Goal: Contribute content: Contribute content

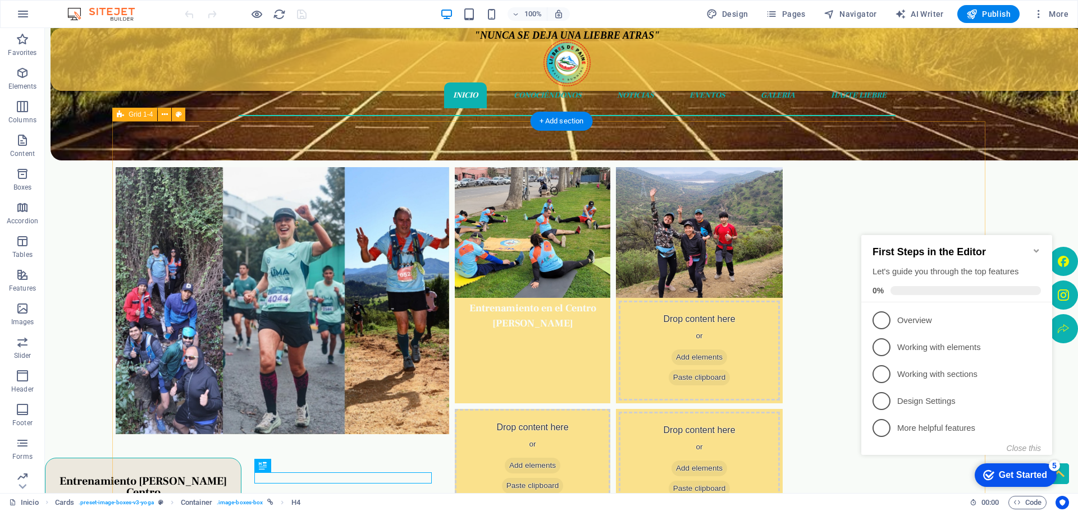
scroll to position [202, 0]
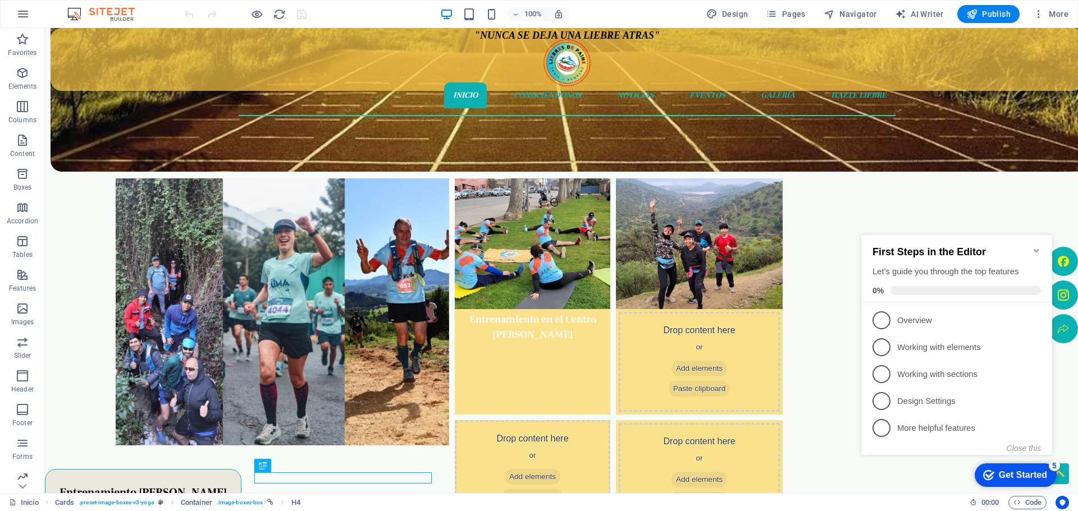
click at [1036, 246] on icon "Minimize checklist" at bounding box center [1036, 250] width 9 height 9
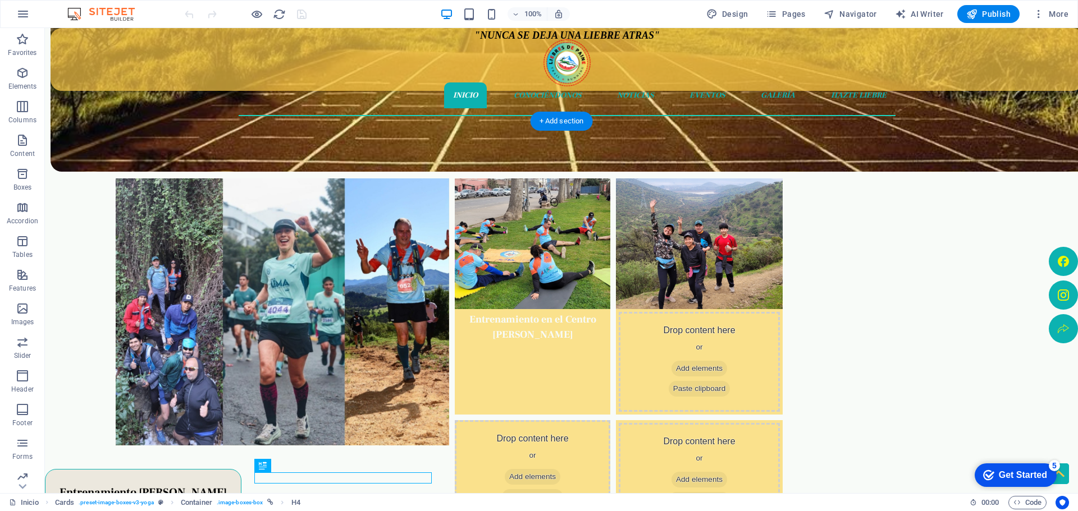
click at [783, 288] on figure at bounding box center [699, 244] width 167 height 131
click at [610, 263] on figure at bounding box center [533, 244] width 156 height 131
click at [26, 84] on p "Elements" at bounding box center [22, 86] width 29 height 9
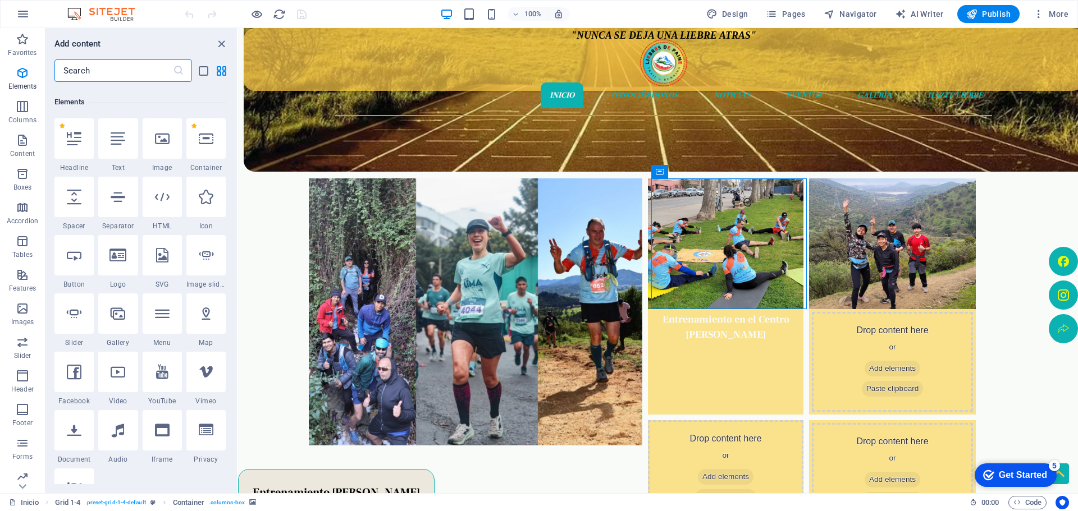
scroll to position [120, 0]
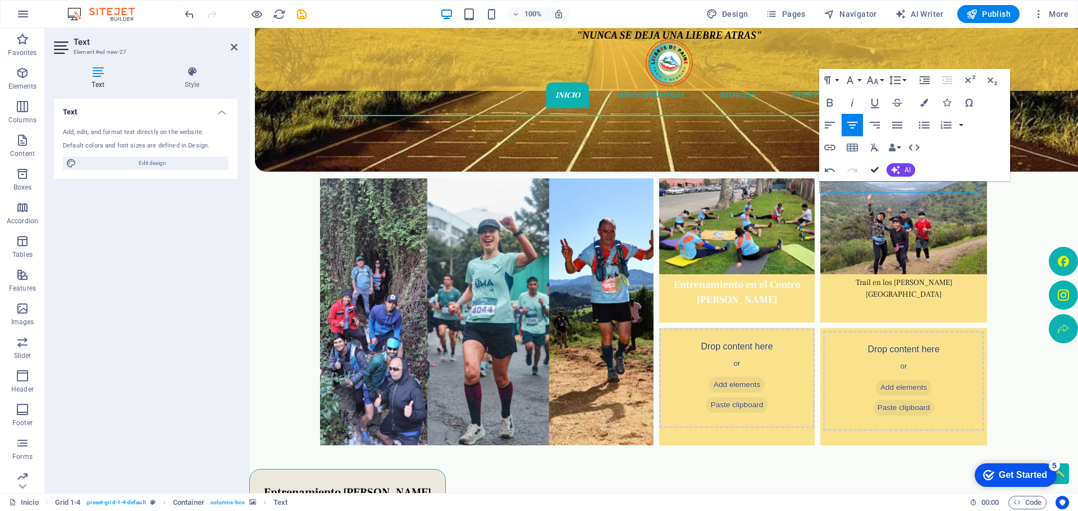
drag, startPoint x: 876, startPoint y: 170, endPoint x: 895, endPoint y: 150, distance: 27.8
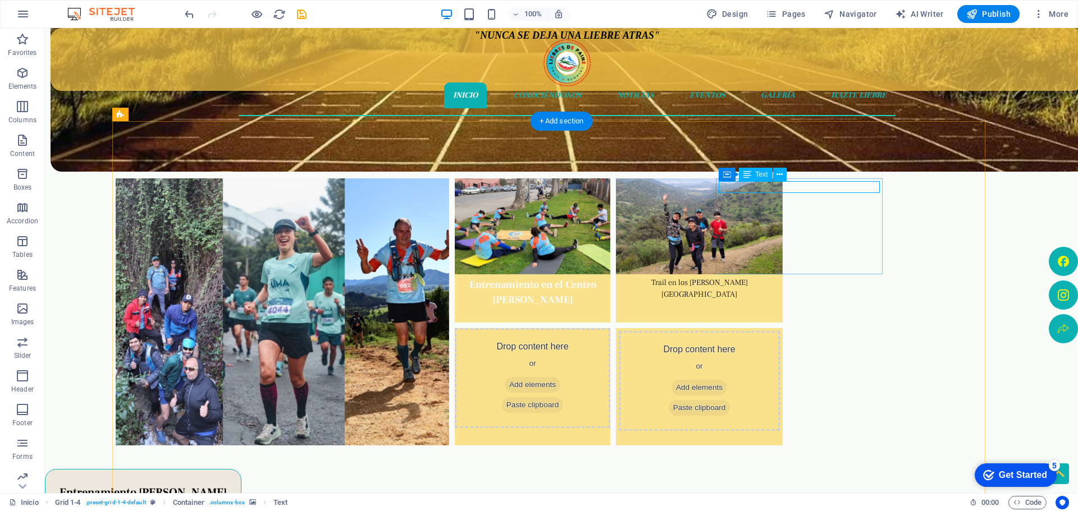
click at [780, 277] on div "Trail en los [PERSON_NAME][GEOGRAPHIC_DATA]" at bounding box center [699, 289] width 161 height 24
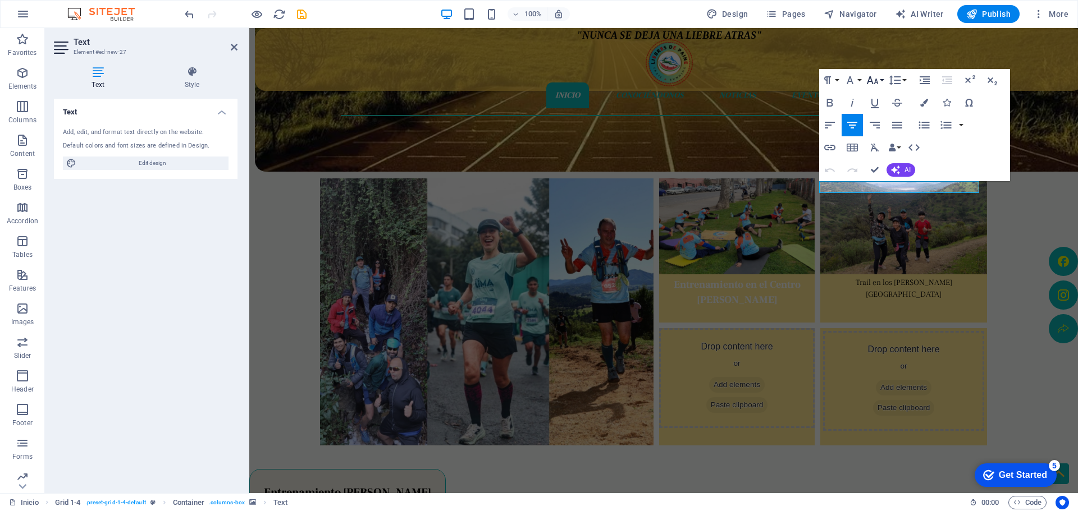
click at [880, 78] on button "Font Size" at bounding box center [874, 80] width 21 height 22
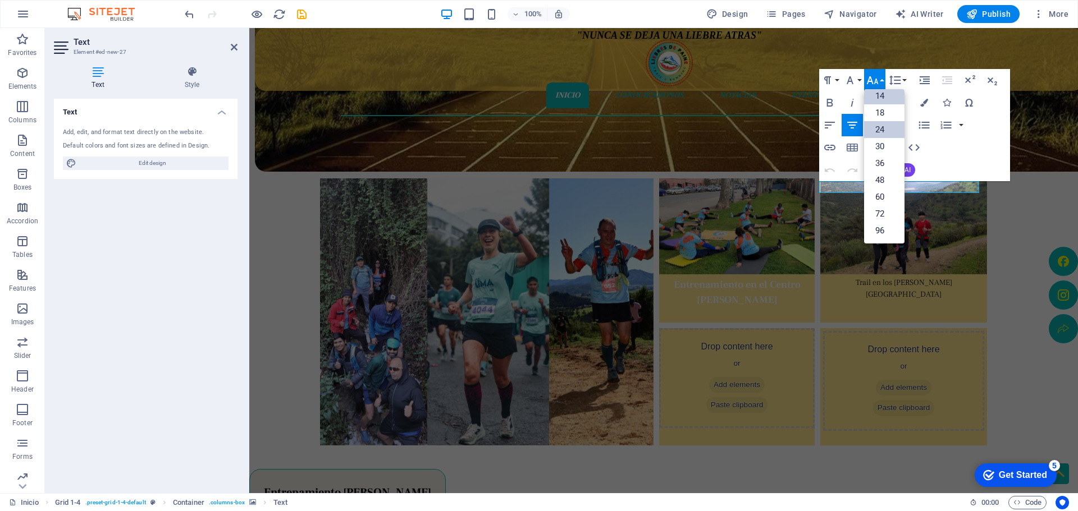
click at [878, 130] on link "24" at bounding box center [884, 129] width 40 height 17
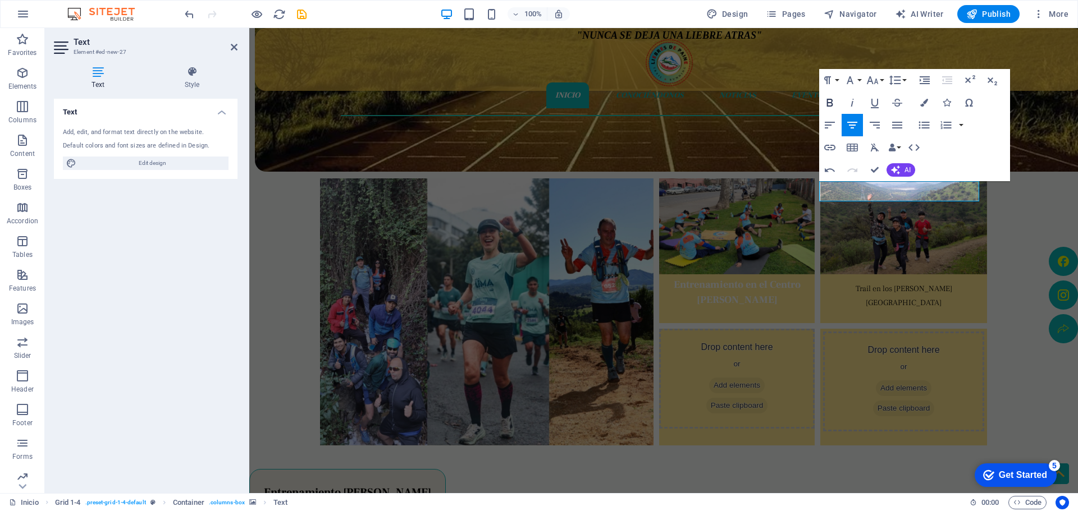
click at [832, 103] on icon "button" at bounding box center [829, 102] width 13 height 13
drag, startPoint x: 949, startPoint y: 189, endPoint x: 847, endPoint y: 188, distance: 102.8
click at [847, 277] on p "​ ​ Trail en los [PERSON_NAME][GEOGRAPHIC_DATA]" at bounding box center [903, 293] width 161 height 32
click at [884, 80] on button "Font Size" at bounding box center [874, 80] width 21 height 22
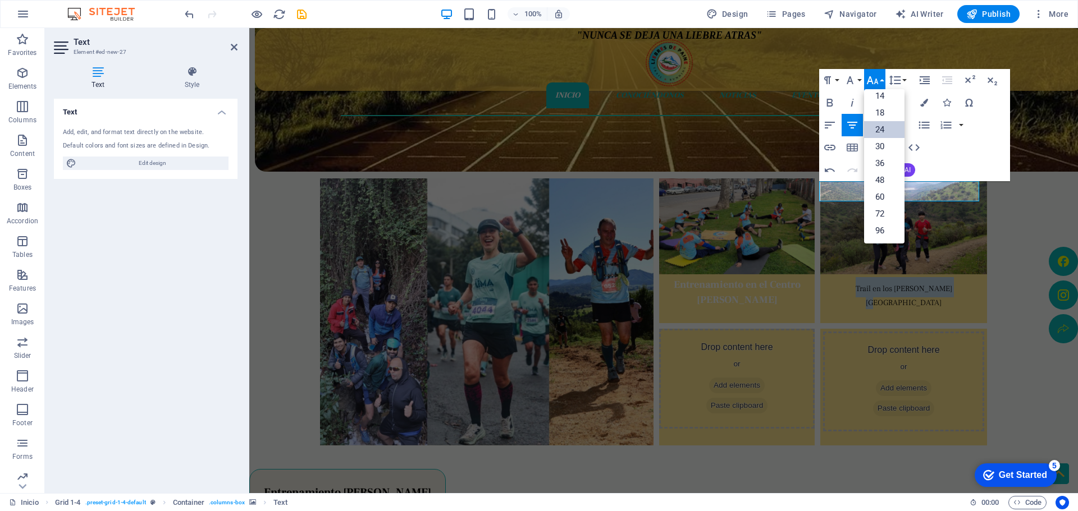
click at [883, 129] on link "24" at bounding box center [884, 129] width 40 height 17
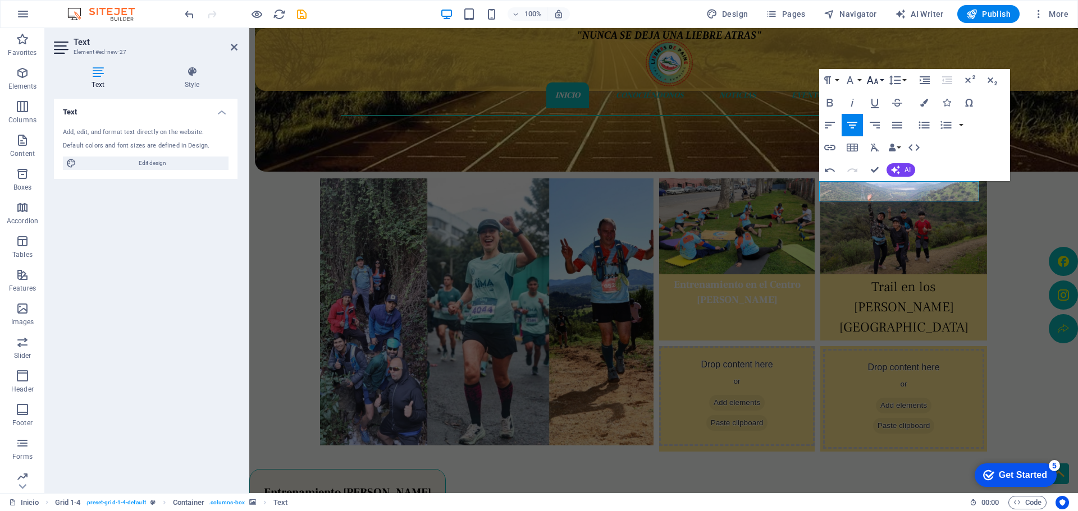
click at [881, 79] on button "Font Size" at bounding box center [874, 80] width 21 height 22
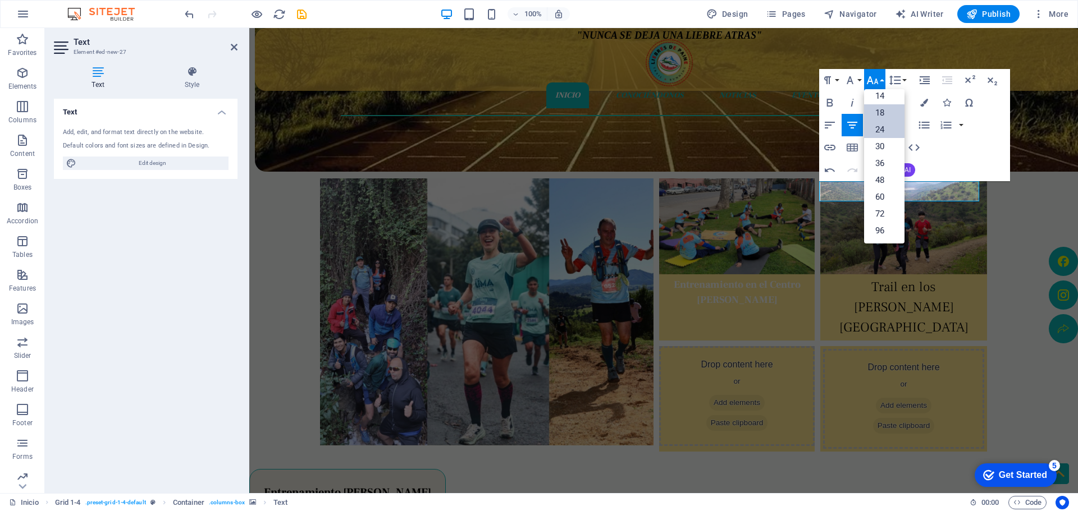
click at [879, 109] on link "18" at bounding box center [884, 112] width 40 height 17
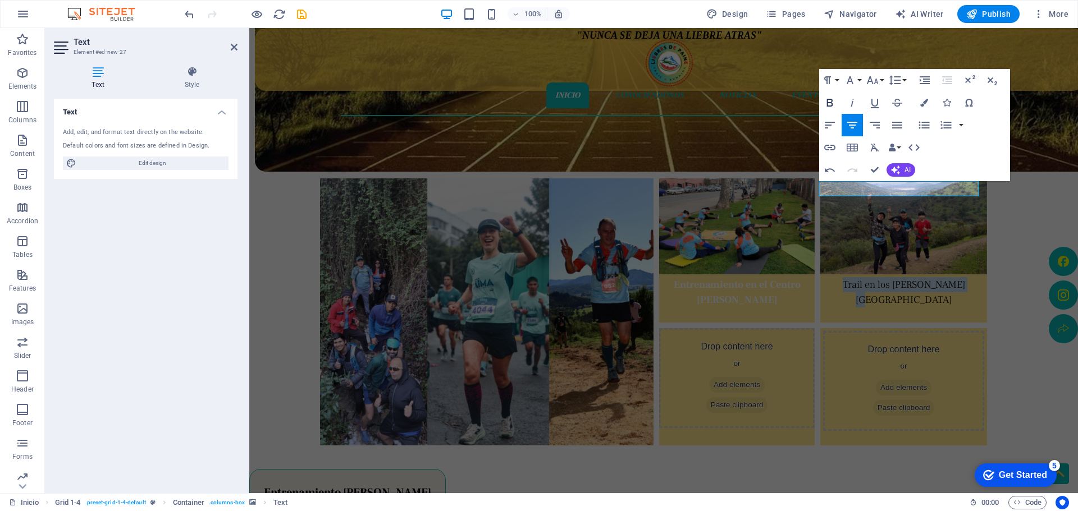
click at [829, 103] on icon "button" at bounding box center [830, 103] width 6 height 8
click at [919, 99] on button "Colors" at bounding box center [923, 103] width 21 height 22
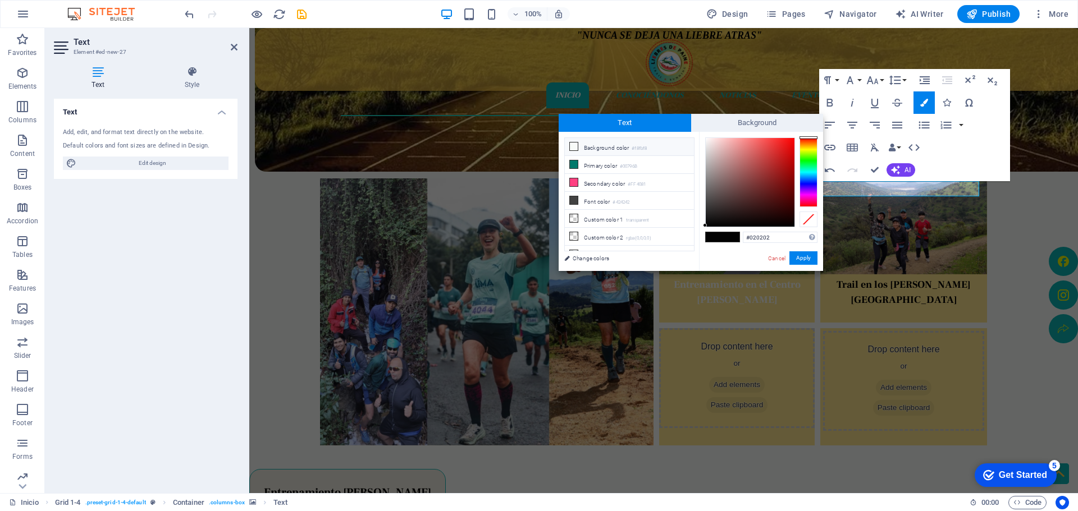
click at [572, 145] on icon at bounding box center [574, 147] width 8 height 8
type input "#f8fbf8"
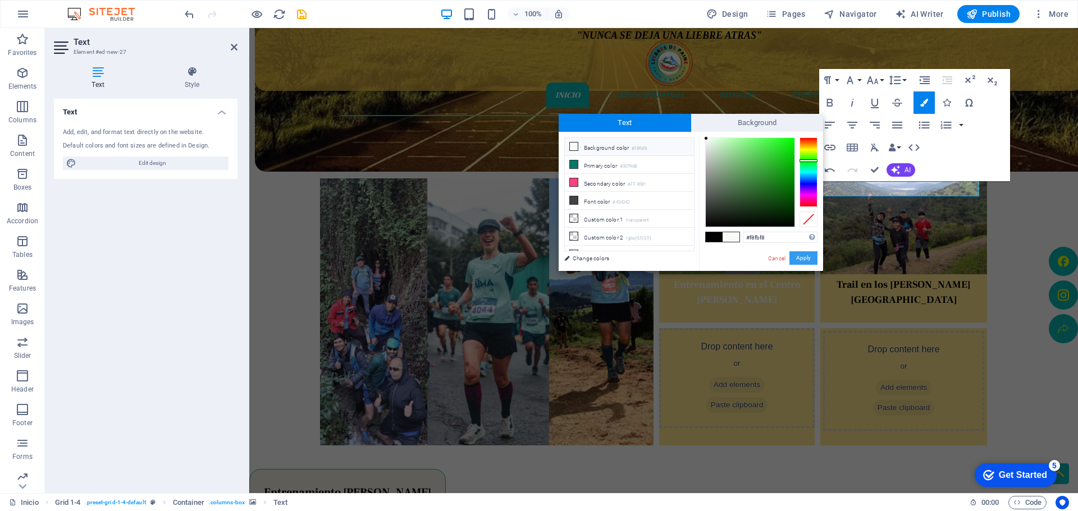
drag, startPoint x: 804, startPoint y: 257, endPoint x: 555, endPoint y: 229, distance: 250.8
click at [804, 257] on button "Apply" at bounding box center [803, 258] width 28 height 13
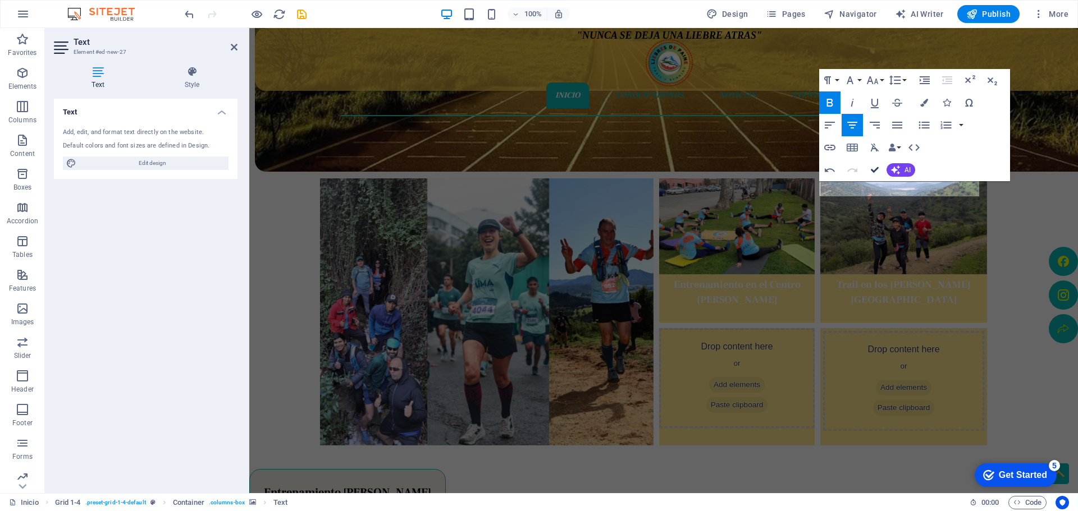
drag, startPoint x: 875, startPoint y: 166, endPoint x: 833, endPoint y: 138, distance: 50.1
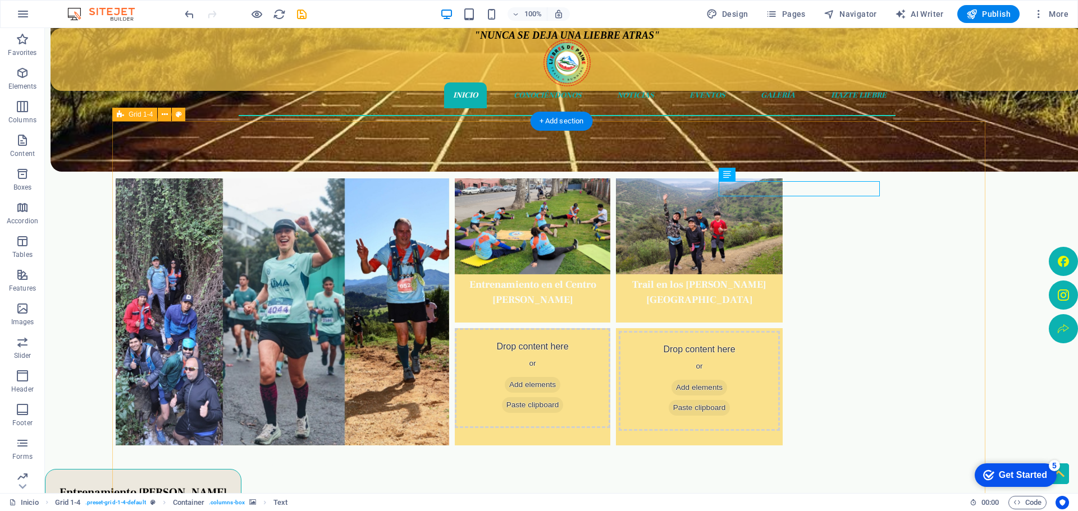
click at [748, 255] on figure at bounding box center [699, 227] width 167 height 96
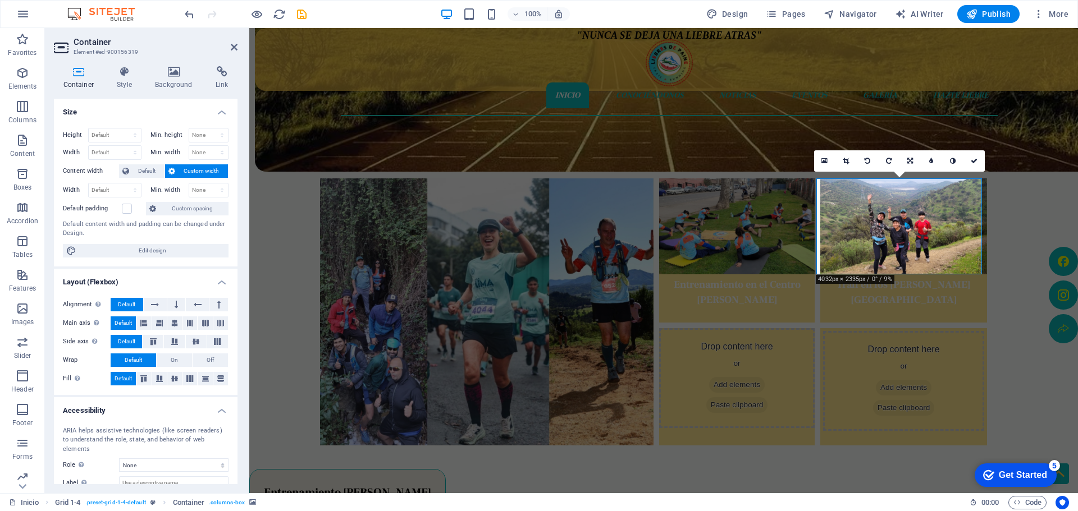
click at [848, 240] on figure at bounding box center [903, 227] width 167 height 96
click at [848, 239] on figure at bounding box center [903, 227] width 167 height 96
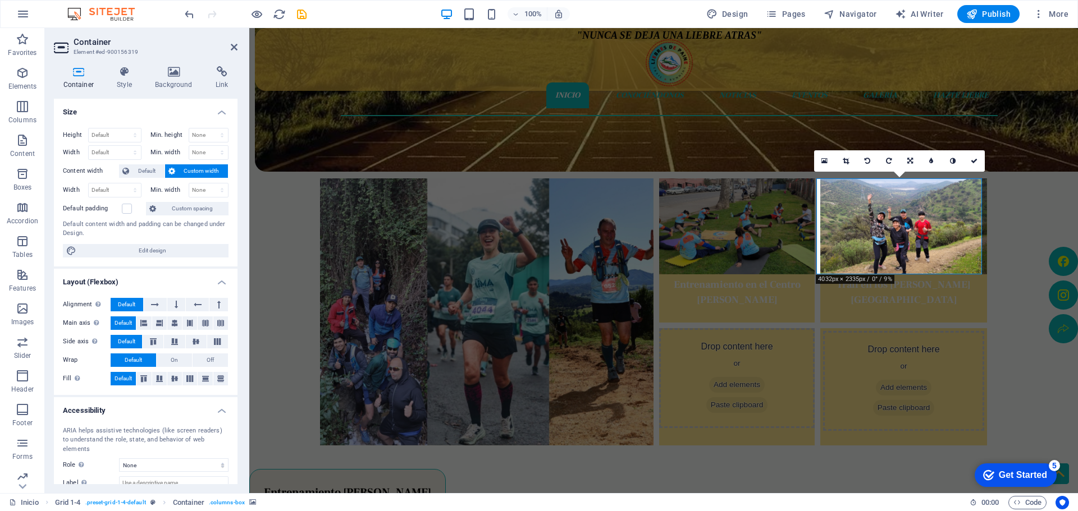
click at [848, 239] on figure at bounding box center [903, 227] width 167 height 96
click at [156, 378] on icon at bounding box center [159, 379] width 13 height 7
click at [1007, 236] on div ""NUNCA SE DEJA UNA LIEBRE ATRAS" Inicio Conociéndonos Noticias Eventos Galería …" at bounding box center [663, 480] width 829 height 1269
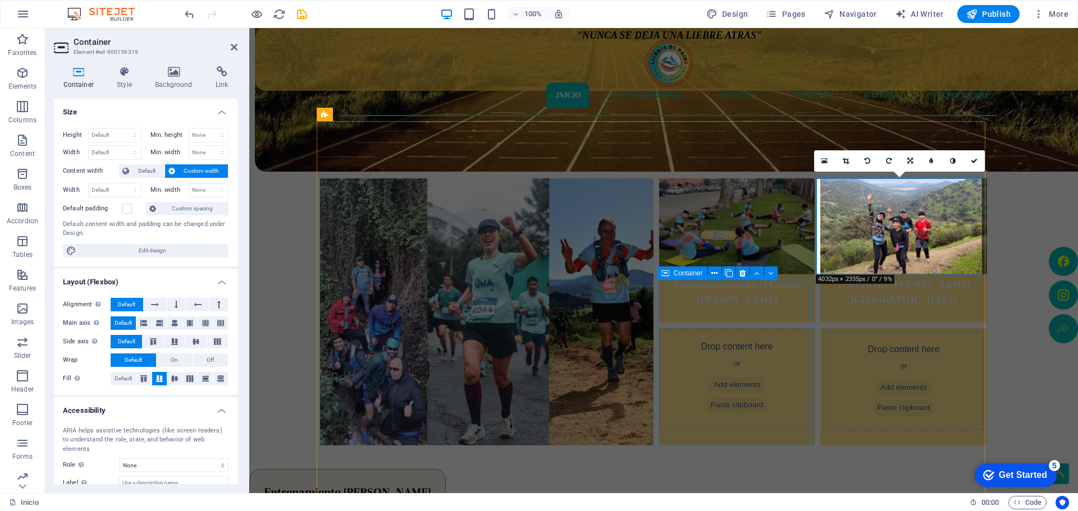
click at [690, 344] on div "Drop content here or Add elements Paste clipboard" at bounding box center [737, 378] width 156 height 100
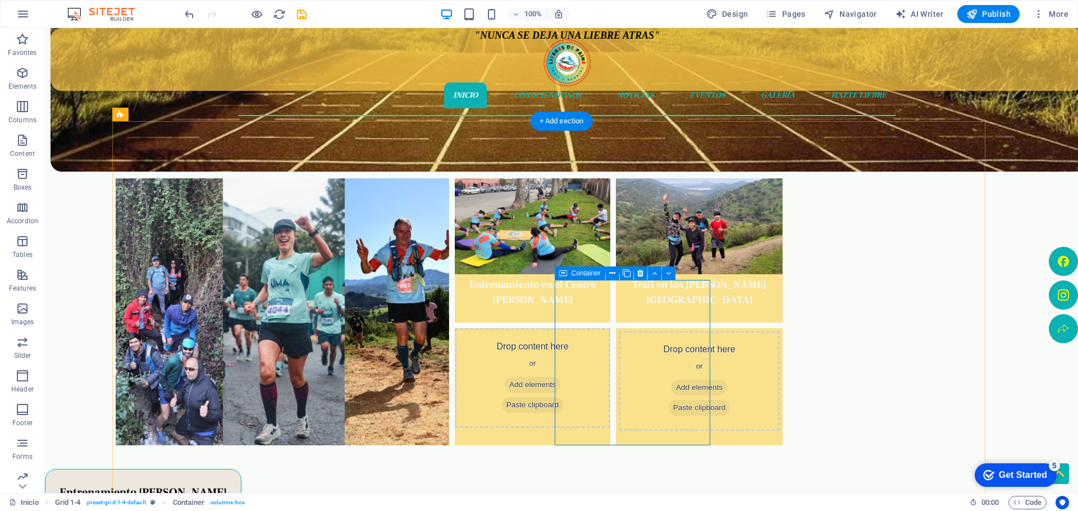
click at [610, 408] on div "Drop content here or Add elements Paste clipboard" at bounding box center [533, 387] width 156 height 118
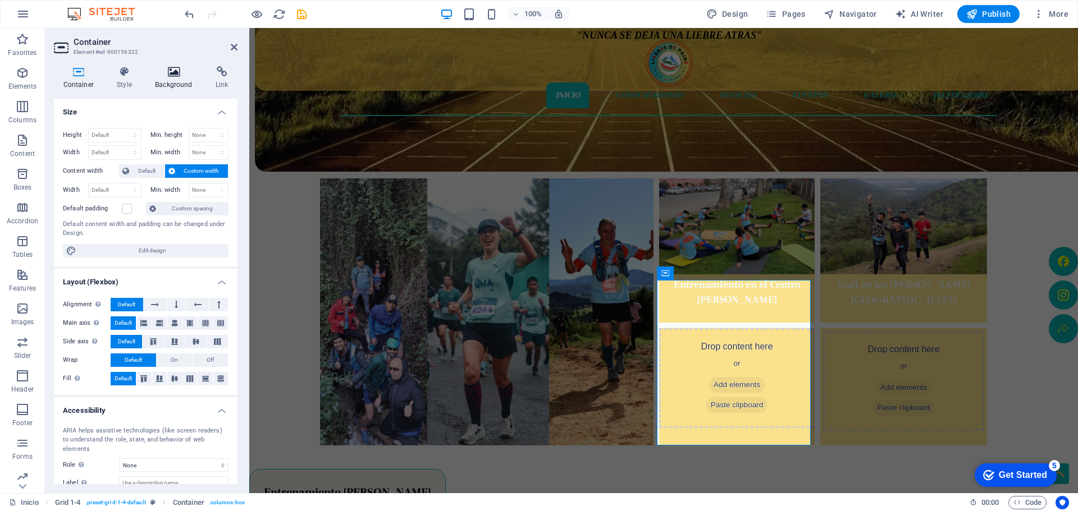
click at [176, 84] on h4 "Background" at bounding box center [176, 78] width 61 height 24
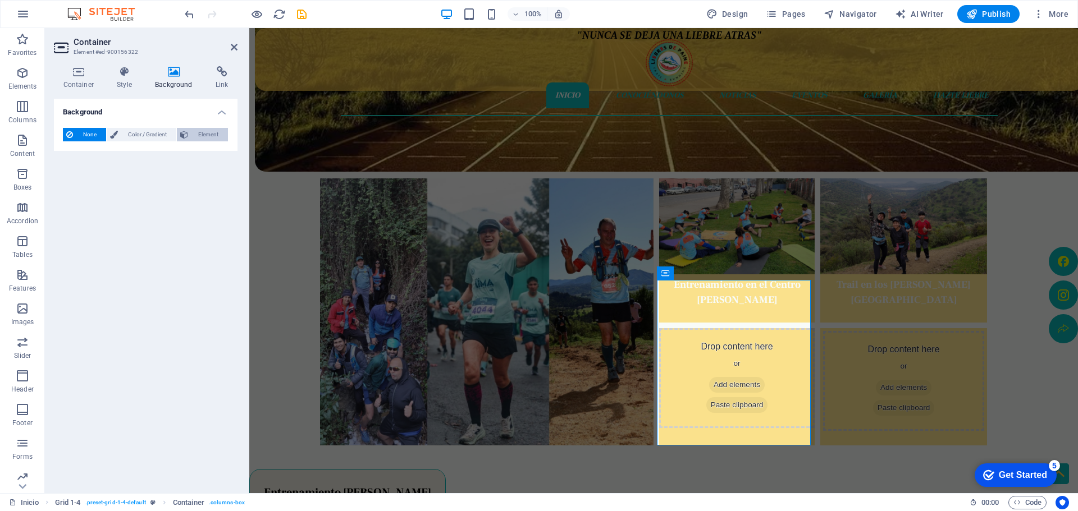
click at [200, 135] on span "Element" at bounding box center [207, 134] width 33 height 13
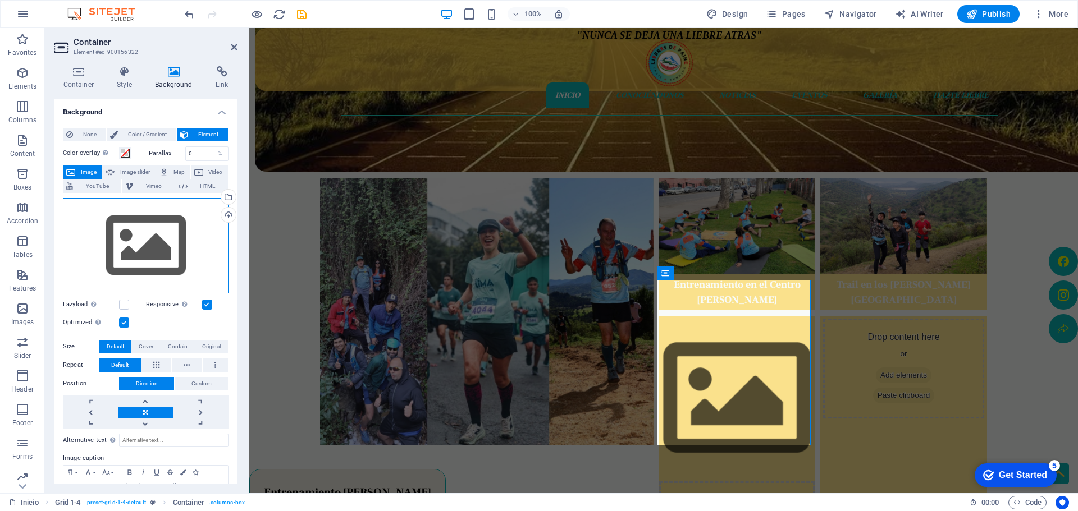
click at [125, 231] on div "Drag files here, click to choose files or select files from Files or our free s…" at bounding box center [146, 245] width 166 height 95
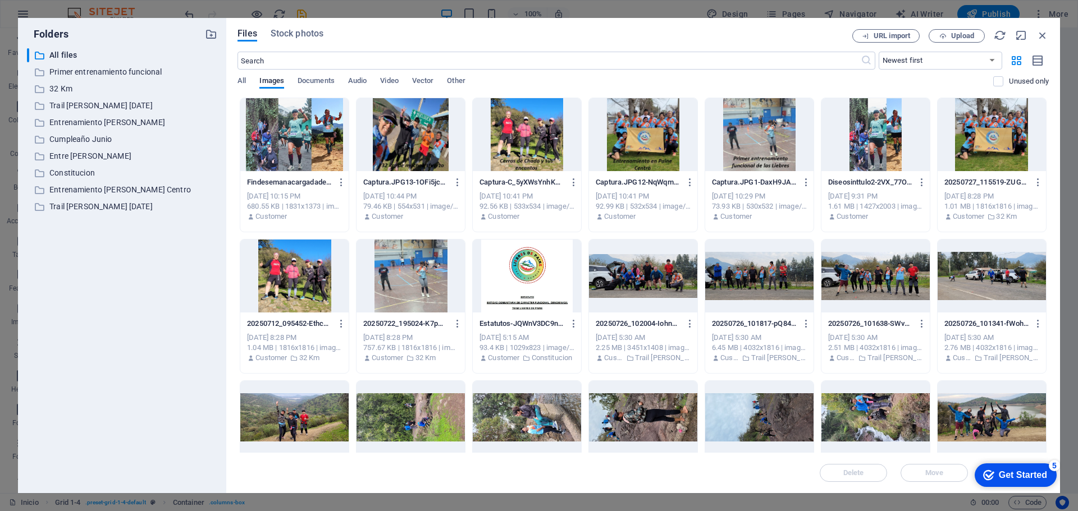
click at [975, 43] on div "Files Stock photos URL import Upload ​ Newest first Oldest first Name (A-Z) Nam…" at bounding box center [642, 255] width 811 height 453
click at [975, 42] on button "Upload" at bounding box center [957, 35] width 56 height 13
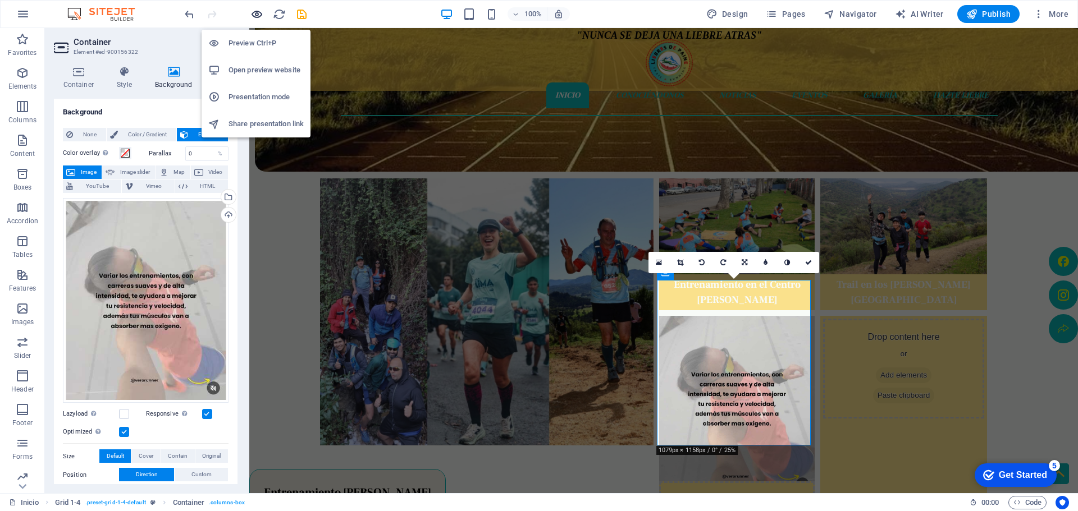
click at [259, 15] on icon "button" at bounding box center [256, 14] width 13 height 13
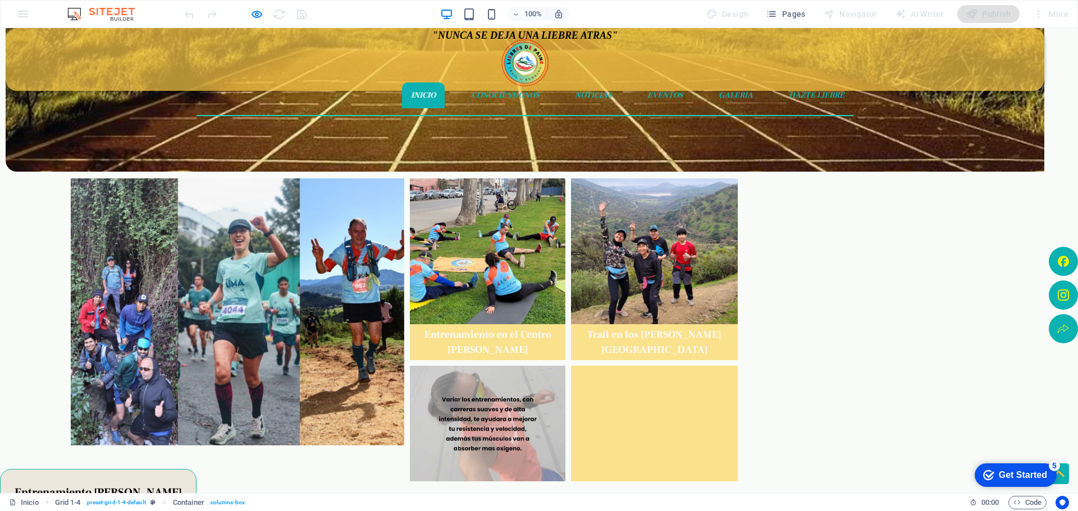
click at [720, 169] on div "Fin de semana cargada de emociones Entrenamiento en el Centro [PERSON_NAME] Tra…" at bounding box center [530, 312] width 926 height 382
drag, startPoint x: 248, startPoint y: 9, endPoint x: 253, endPoint y: 10, distance: 5.6
click at [251, 9] on div at bounding box center [245, 14] width 126 height 18
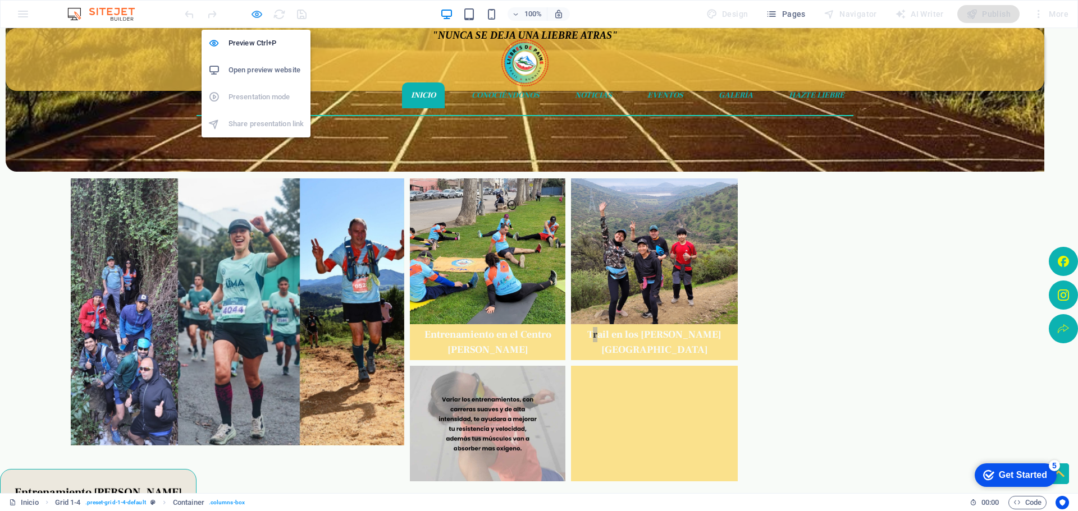
click at [254, 11] on icon "button" at bounding box center [256, 14] width 13 height 13
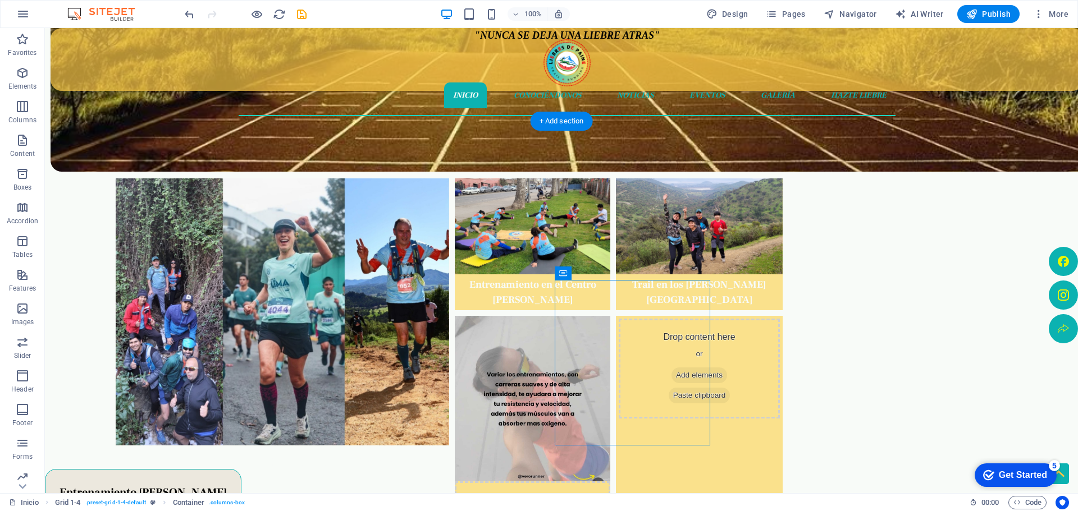
click at [601, 402] on figure at bounding box center [533, 399] width 156 height 166
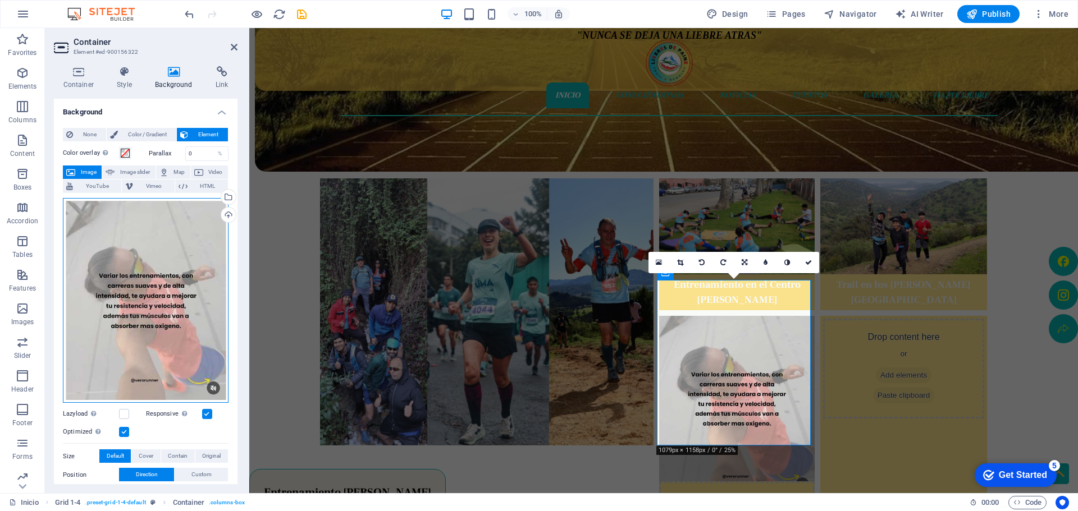
click at [155, 307] on div "Drag files here, click to choose files or select files from Files or our free s…" at bounding box center [146, 300] width 166 height 205
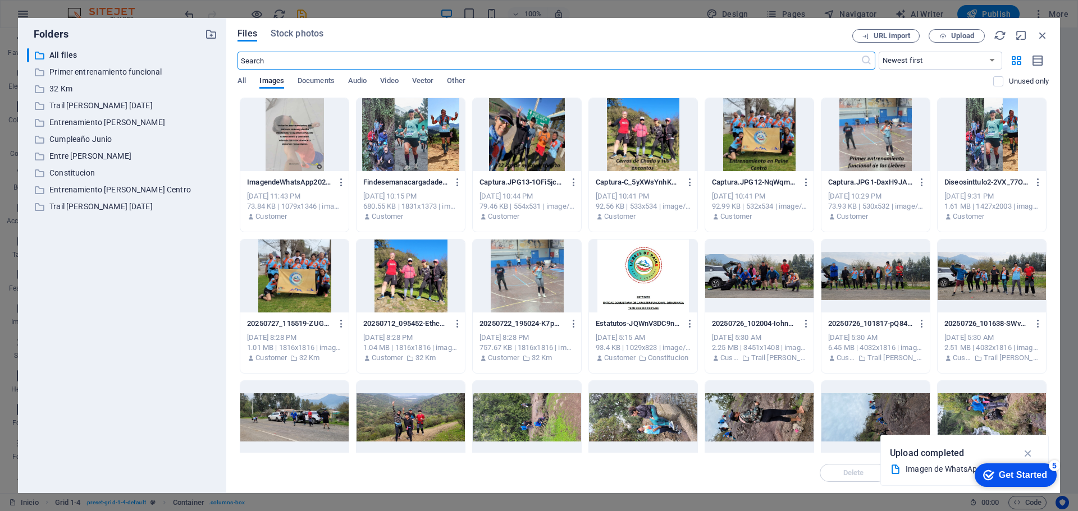
click at [296, 120] on div at bounding box center [294, 134] width 108 height 73
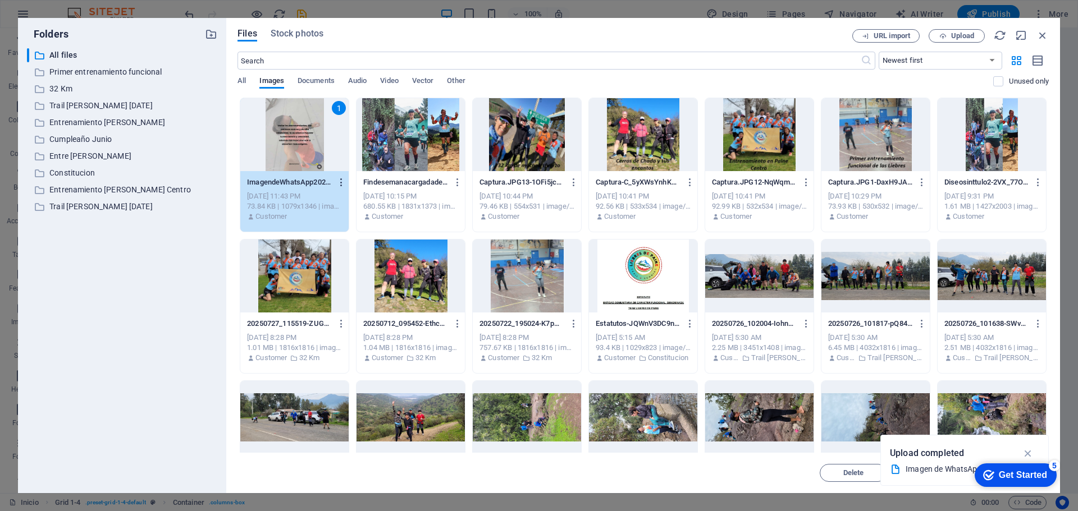
click at [336, 184] on button "button" at bounding box center [339, 182] width 15 height 18
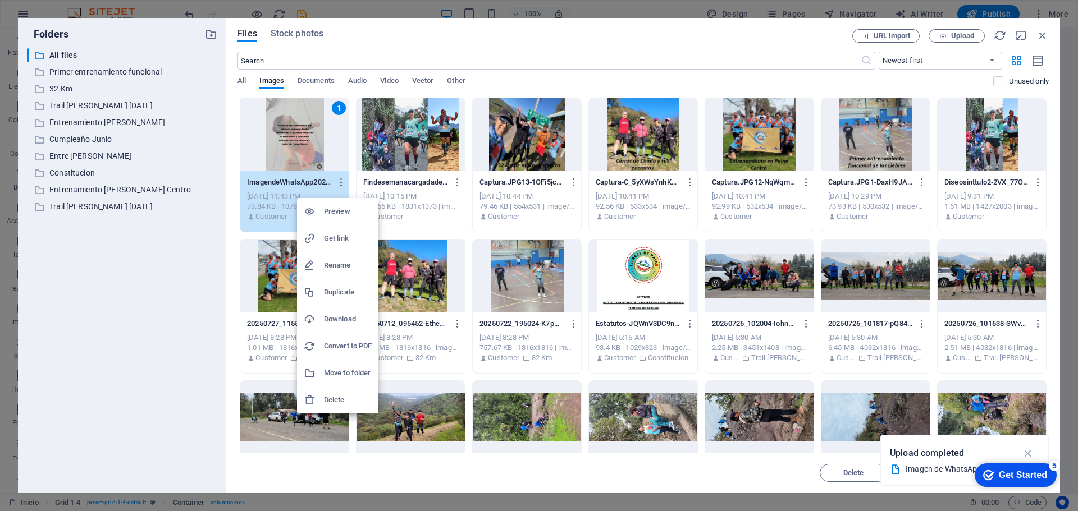
click at [339, 400] on h6 "Delete" at bounding box center [348, 400] width 48 height 13
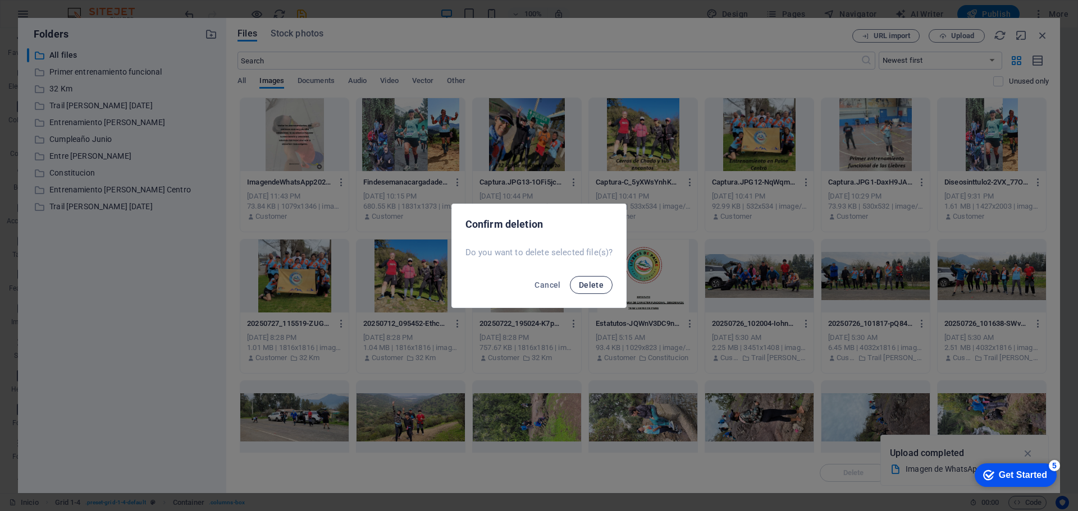
click at [592, 285] on span "Delete" at bounding box center [591, 285] width 25 height 9
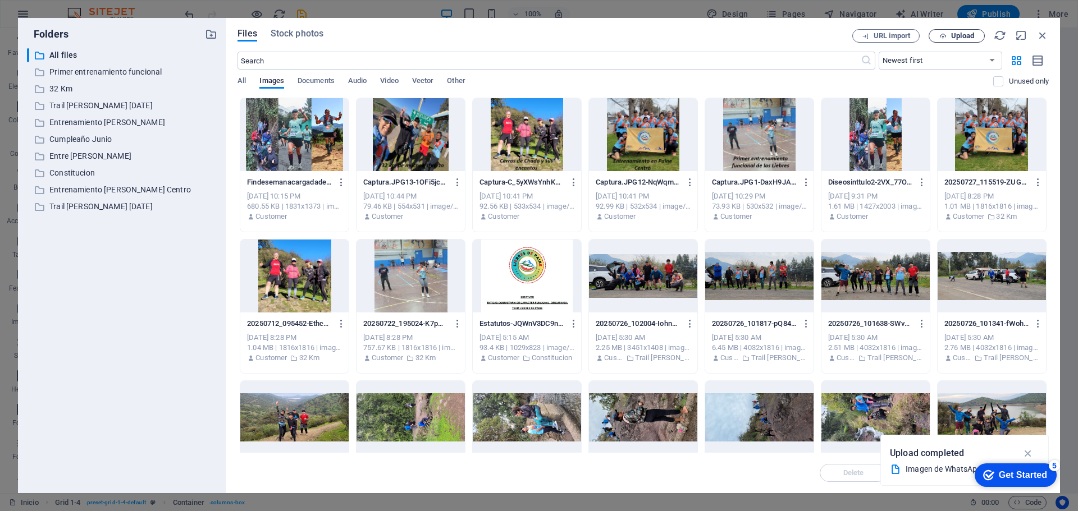
click at [973, 34] on span "Upload" at bounding box center [962, 36] width 23 height 7
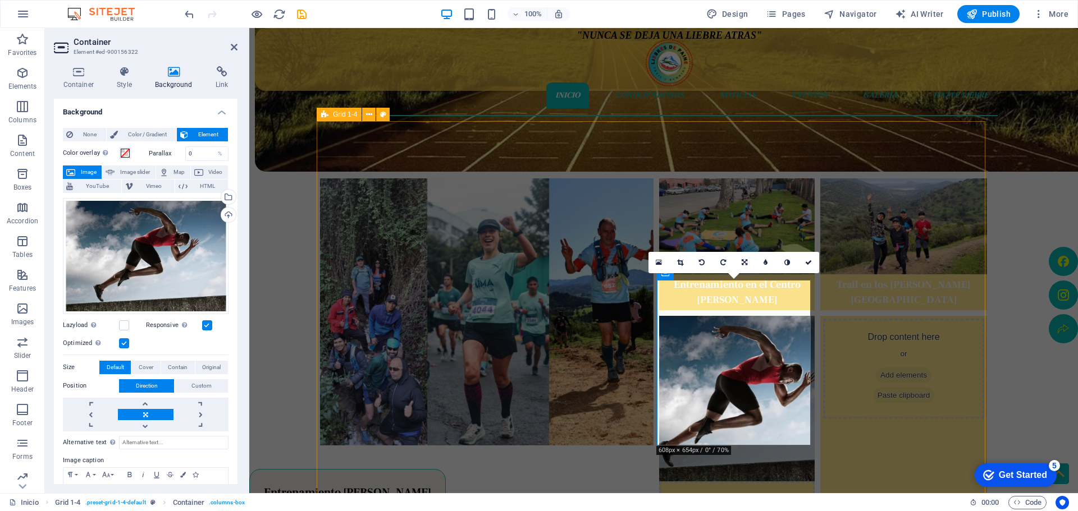
click at [737, 419] on figure at bounding box center [737, 399] width 156 height 166
click at [698, 418] on figure at bounding box center [737, 399] width 156 height 166
click at [23, 80] on span "Elements" at bounding box center [22, 79] width 45 height 27
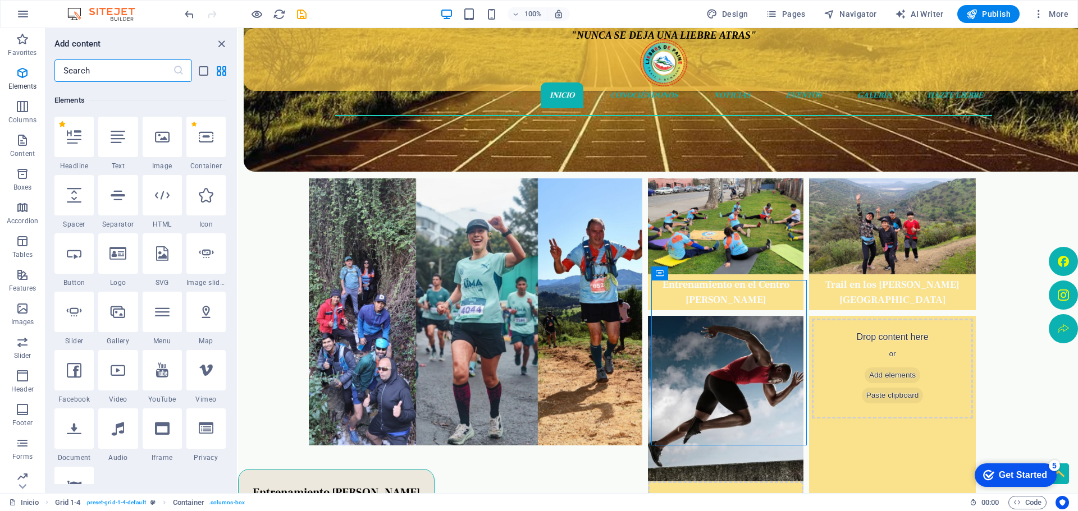
scroll to position [120, 0]
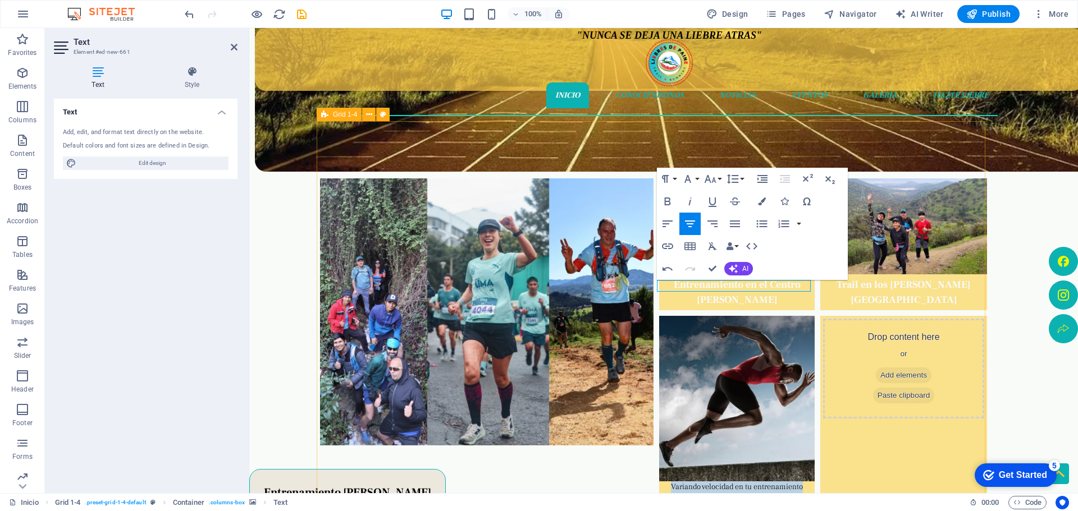
drag, startPoint x: 805, startPoint y: 285, endPoint x: 657, endPoint y: 277, distance: 148.4
click at [657, 277] on div "Fin de semana cargada de emociones Entrenamiento en el Centro [PERSON_NAME] Tra…" at bounding box center [655, 312] width 677 height 382
click at [717, 179] on button "Font Size" at bounding box center [712, 179] width 21 height 22
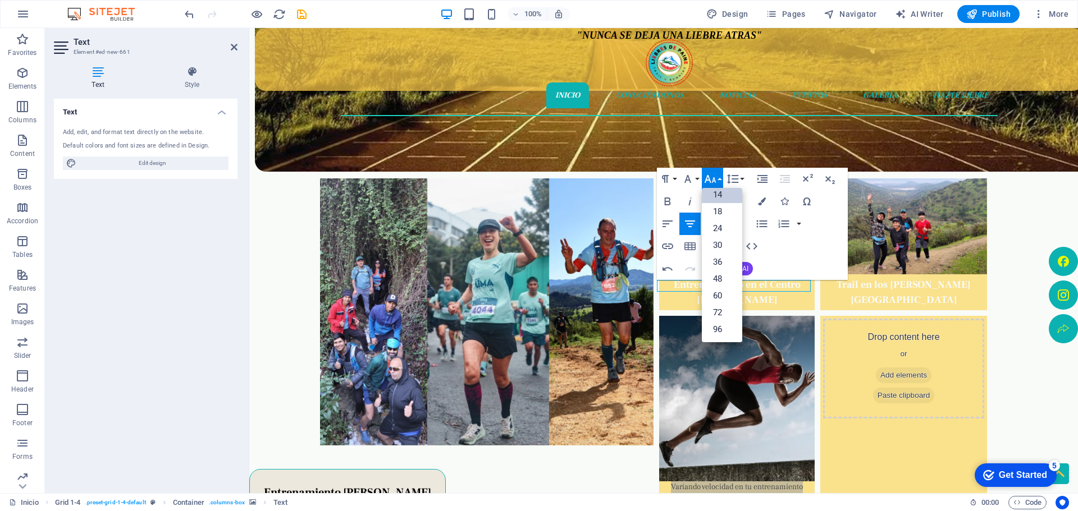
scroll to position [90, 0]
click at [720, 210] on link "18" at bounding box center [722, 211] width 40 height 17
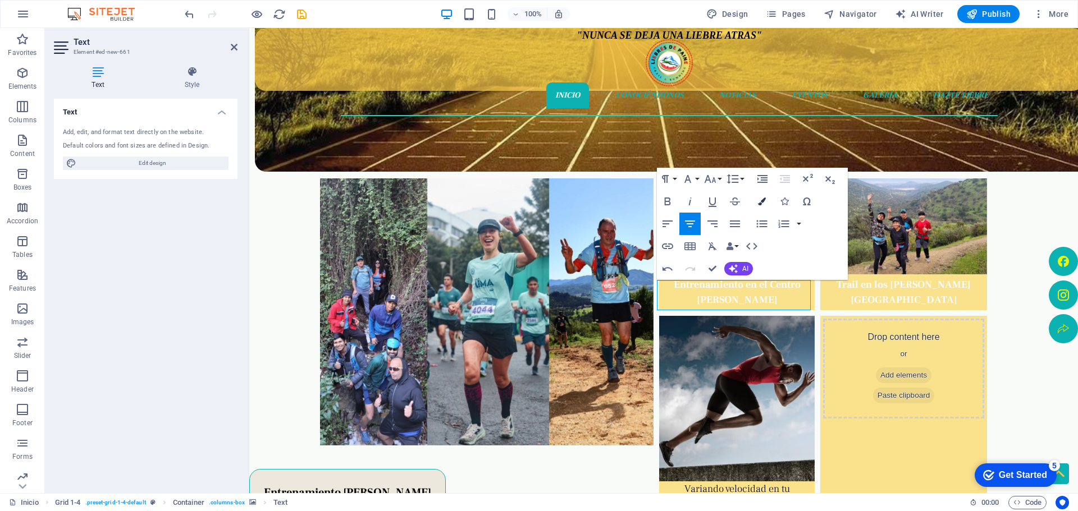
click at [763, 204] on icon "button" at bounding box center [762, 202] width 8 height 8
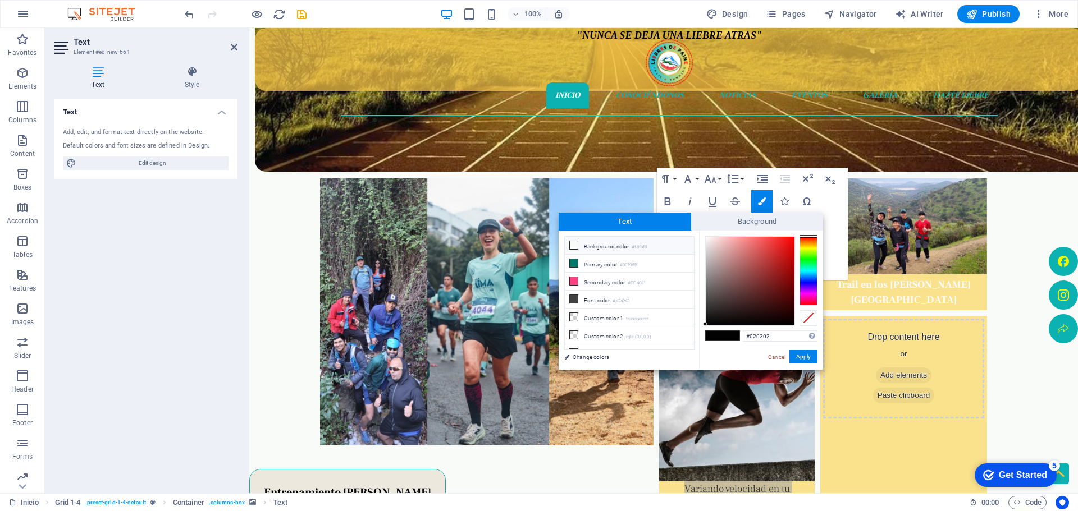
click at [572, 246] on icon at bounding box center [574, 245] width 8 height 8
type input "#f8fbf8"
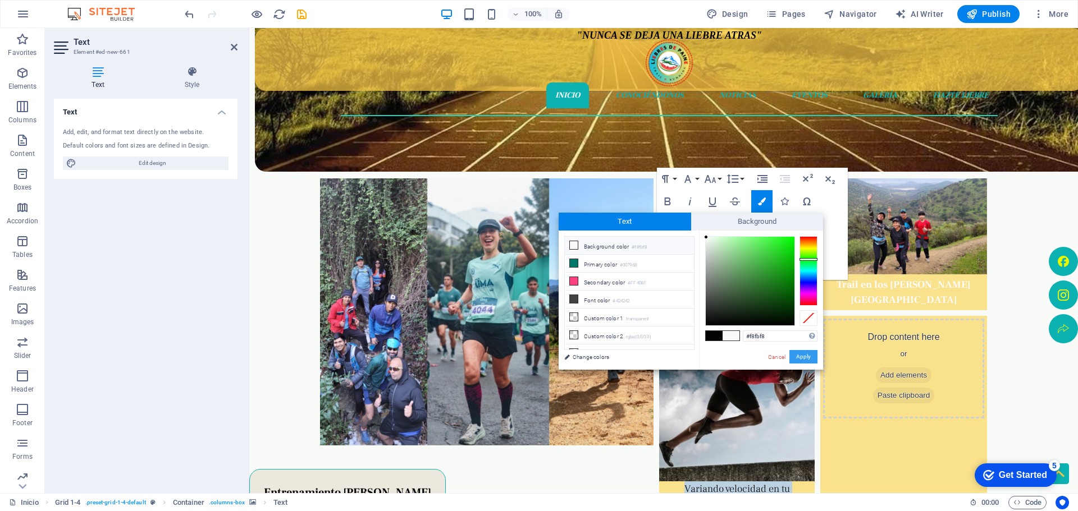
click at [806, 359] on button "Apply" at bounding box center [803, 356] width 28 height 13
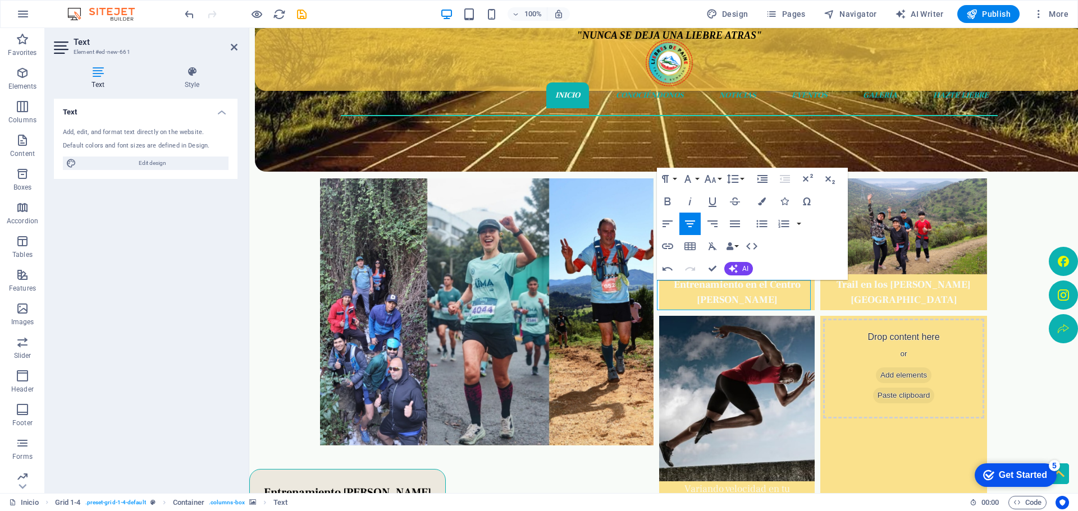
click at [693, 378] on figure at bounding box center [737, 399] width 156 height 166
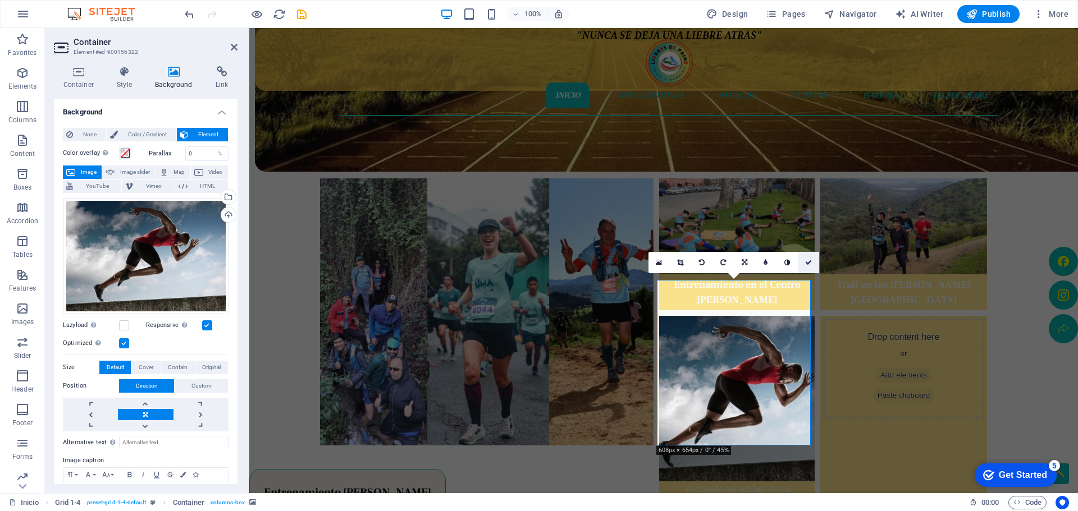
click at [809, 258] on link at bounding box center [808, 262] width 21 height 21
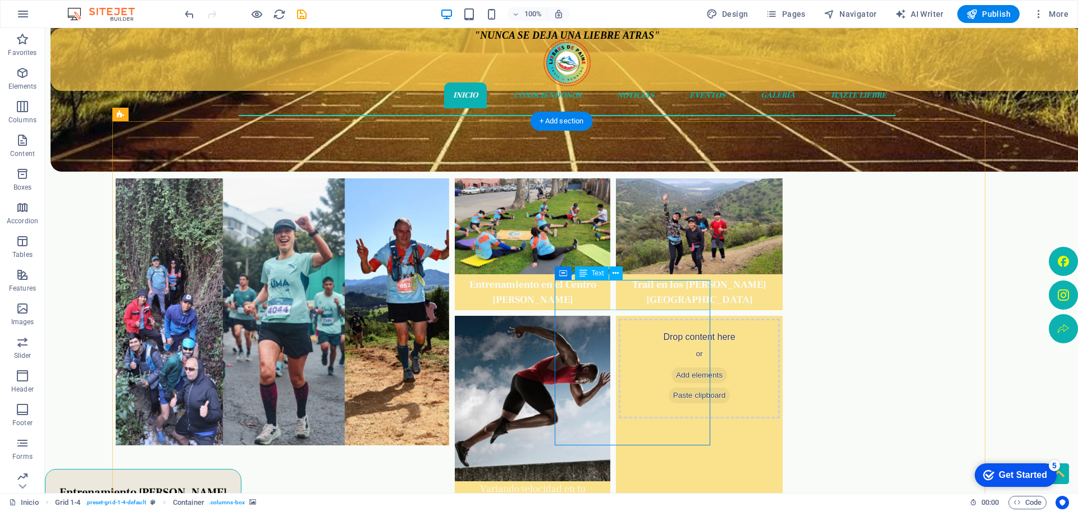
click at [610, 482] on div "Variando velocidad en tu entrenamiento" at bounding box center [533, 497] width 156 height 30
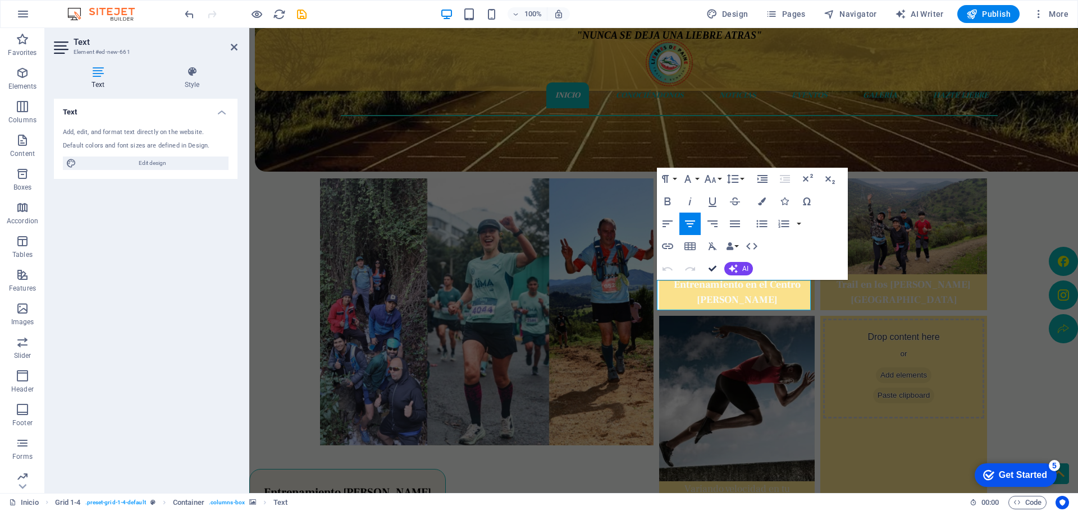
drag, startPoint x: 711, startPoint y: 269, endPoint x: 667, endPoint y: 241, distance: 52.5
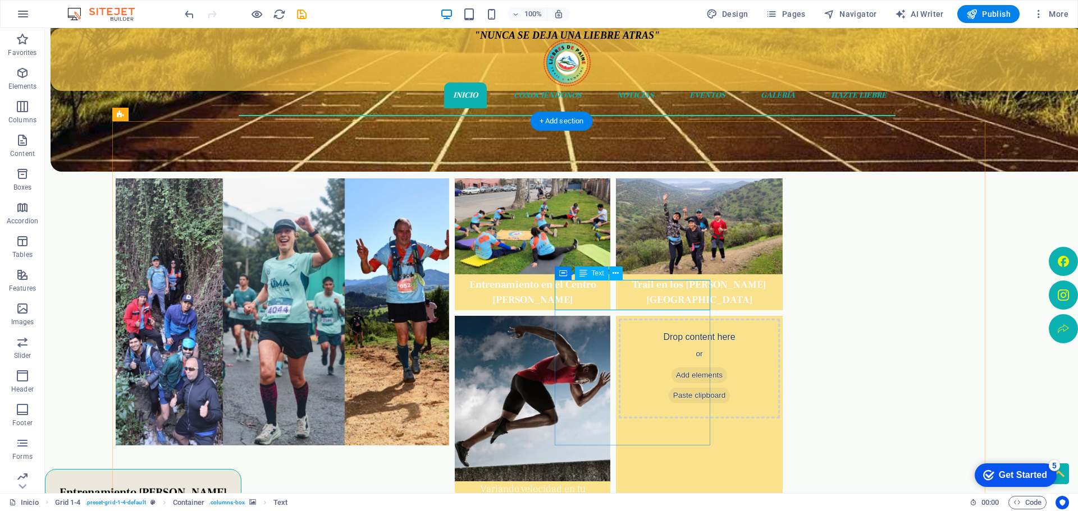
click at [610, 482] on div "Variando velocidad en tu entrenamiento" at bounding box center [533, 497] width 156 height 30
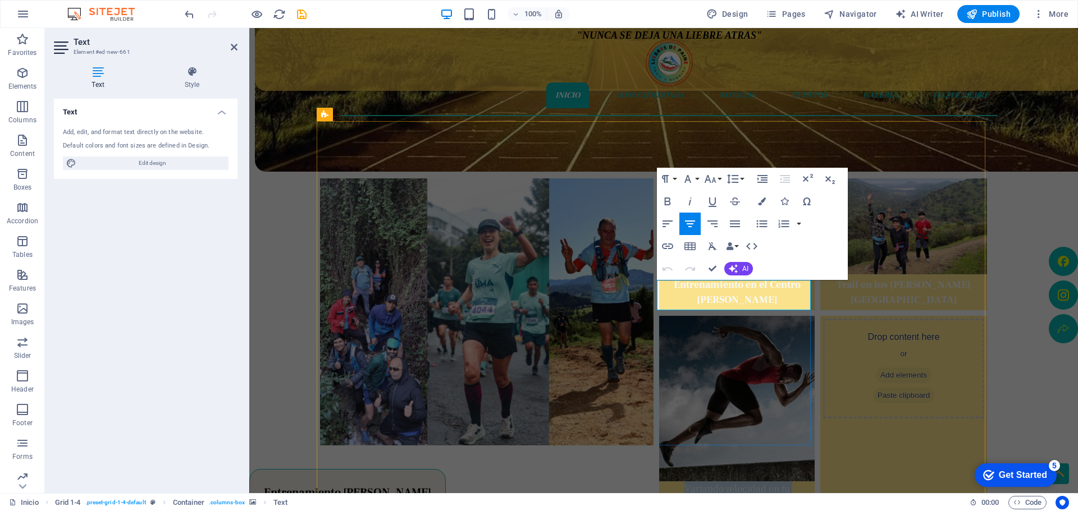
drag, startPoint x: 766, startPoint y: 305, endPoint x: 677, endPoint y: 285, distance: 91.5
click at [677, 482] on p "Variando velocidad en tu entrenamiento" at bounding box center [737, 497] width 156 height 30
click at [670, 202] on icon "button" at bounding box center [667, 201] width 13 height 13
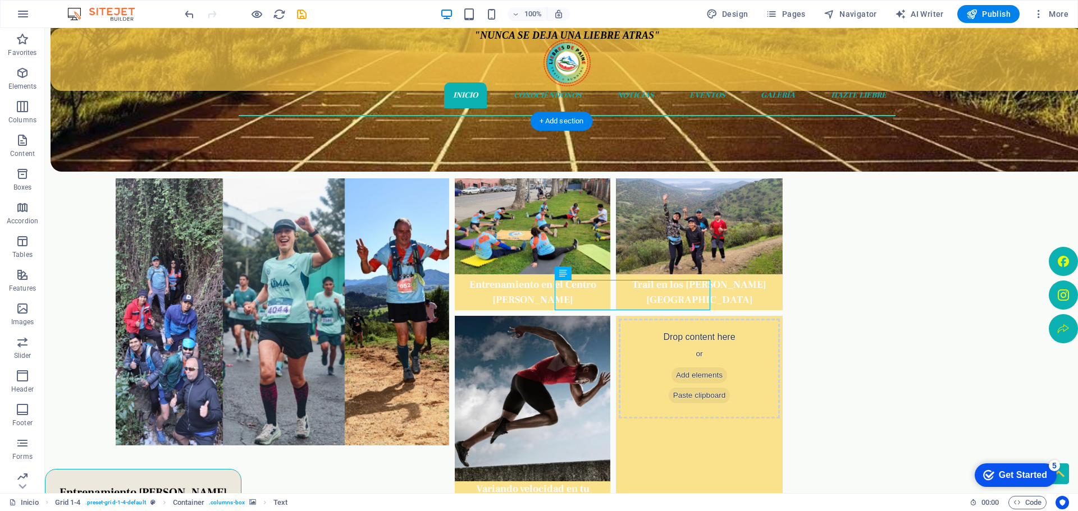
click at [610, 377] on figure at bounding box center [533, 399] width 156 height 166
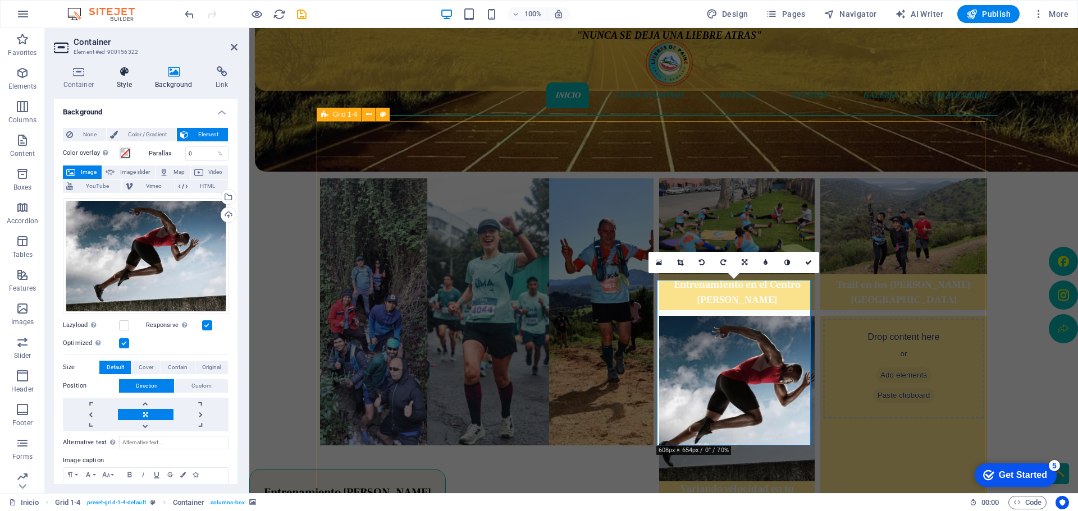
click at [123, 80] on h4 "Style" at bounding box center [127, 78] width 38 height 24
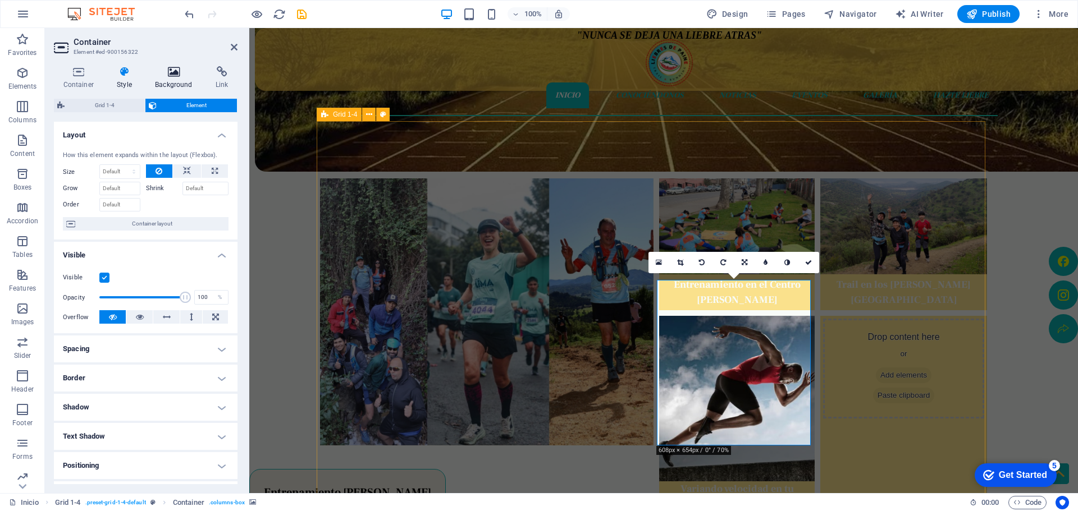
click at [166, 75] on icon at bounding box center [174, 71] width 56 height 11
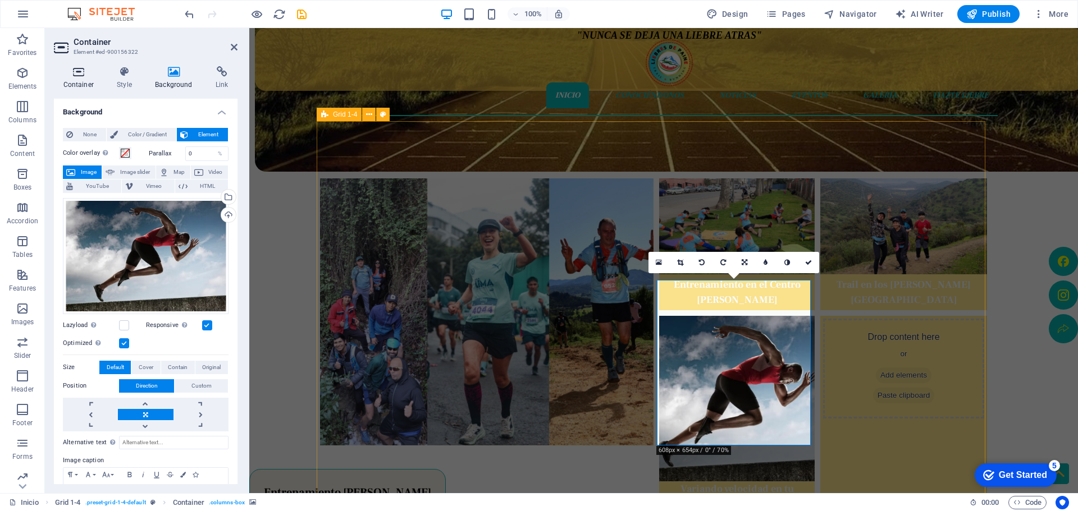
click at [85, 79] on h4 "Container" at bounding box center [81, 78] width 54 height 24
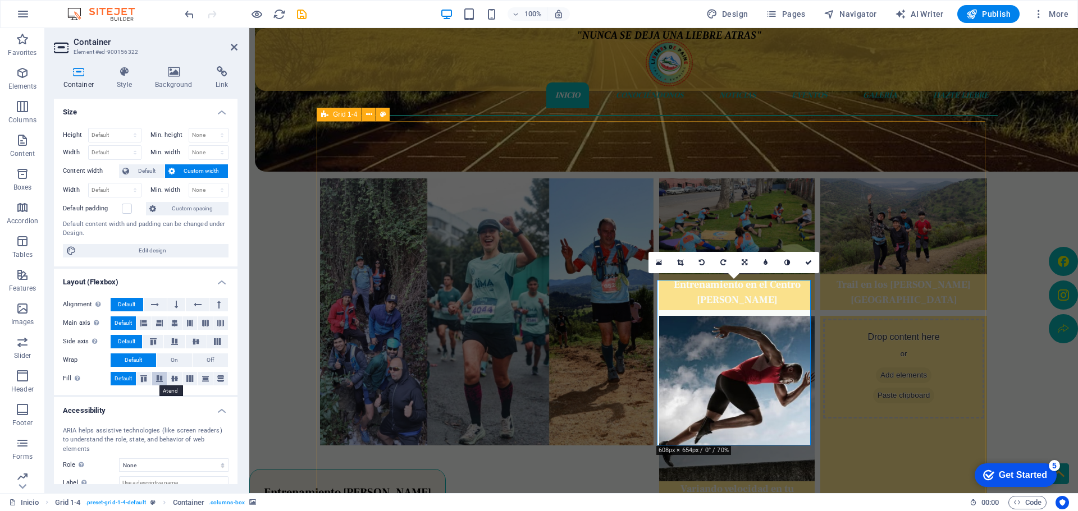
click at [159, 378] on icon at bounding box center [159, 379] width 13 height 7
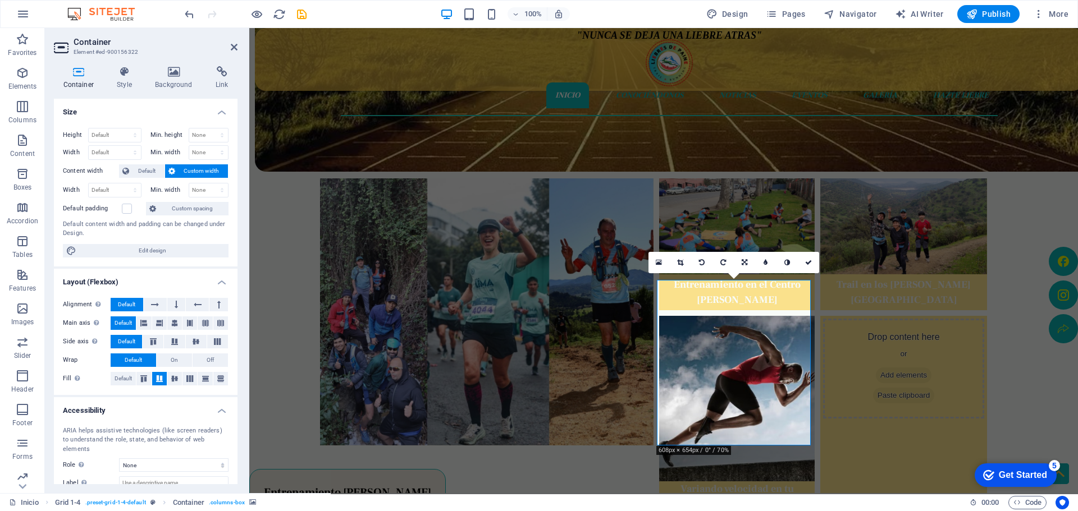
click at [1040, 317] on div ""NUNCA SE DEJA UNA LIEBRE ATRAS" Inicio Conociéndonos Noticias Eventos Galería …" at bounding box center [663, 480] width 829 height 1269
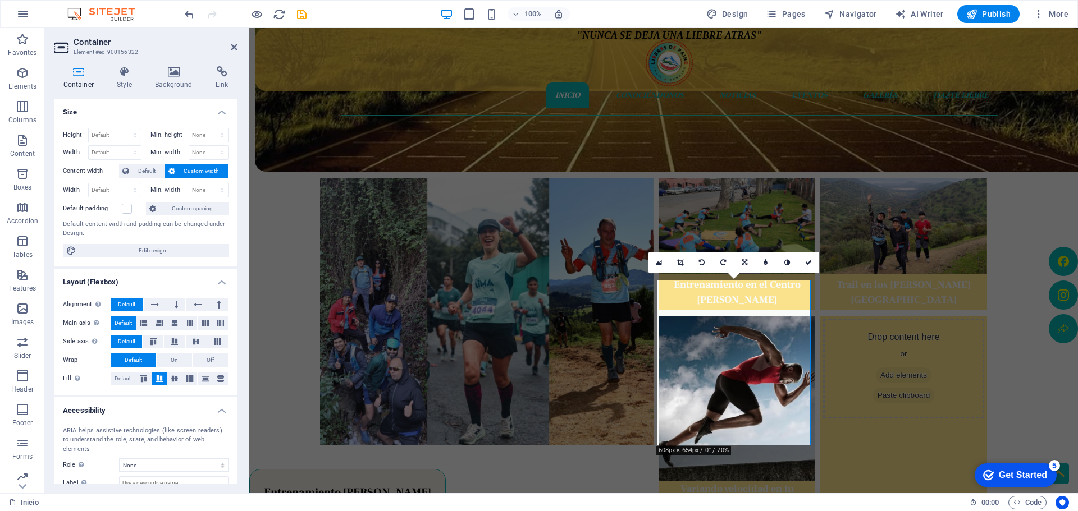
click at [1017, 326] on div ""NUNCA SE DEJA UNA LIEBRE ATRAS" Inicio Conociéndonos Noticias Eventos Galería …" at bounding box center [663, 480] width 829 height 1269
drag, startPoint x: 810, startPoint y: 263, endPoint x: 765, endPoint y: 235, distance: 52.7
click at [810, 263] on icon at bounding box center [808, 262] width 7 height 7
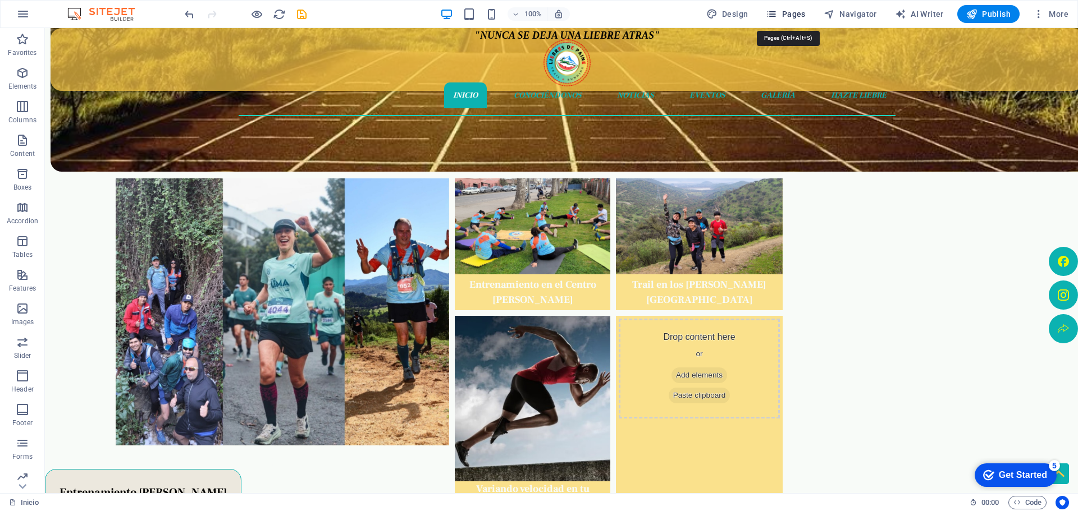
click at [792, 17] on span "Pages" at bounding box center [785, 13] width 39 height 11
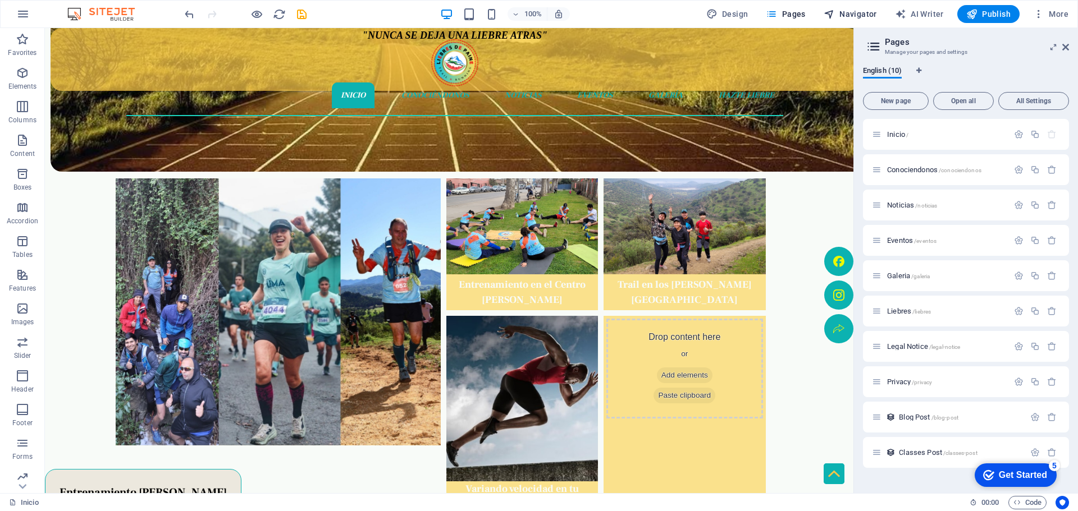
click at [839, 11] on span "Navigator" at bounding box center [850, 13] width 53 height 11
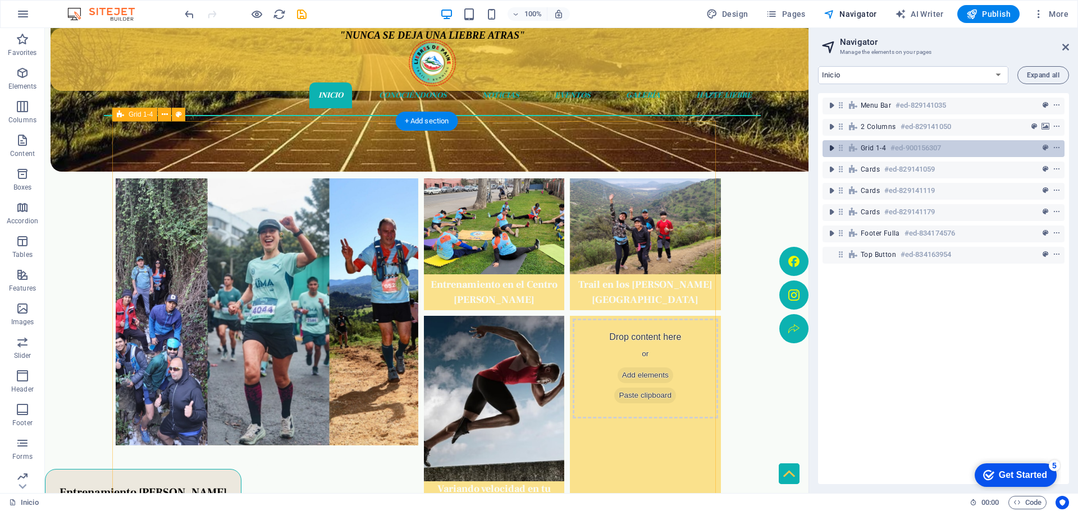
click at [833, 149] on icon "toggle-expand" at bounding box center [831, 148] width 11 height 11
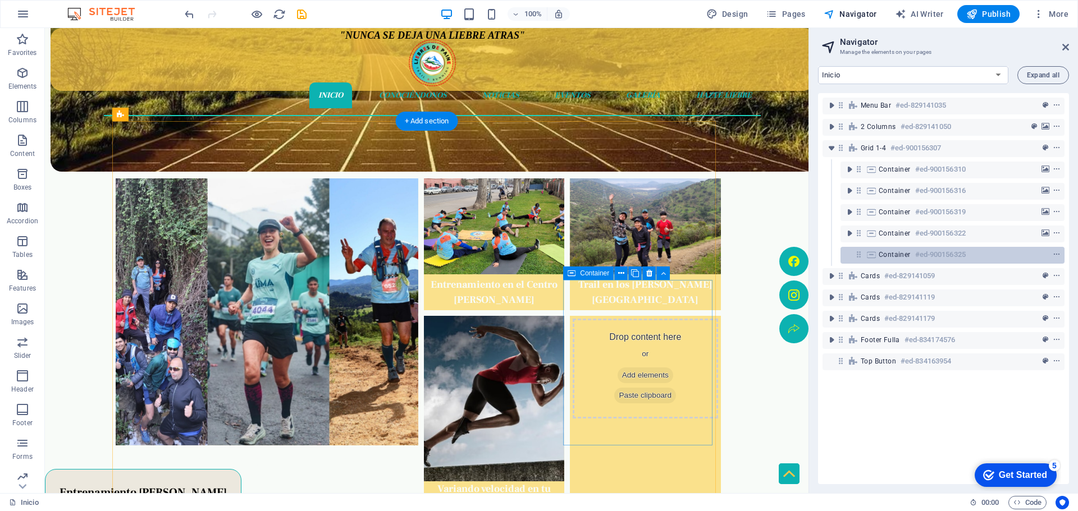
click at [879, 255] on span "Container" at bounding box center [895, 254] width 32 height 9
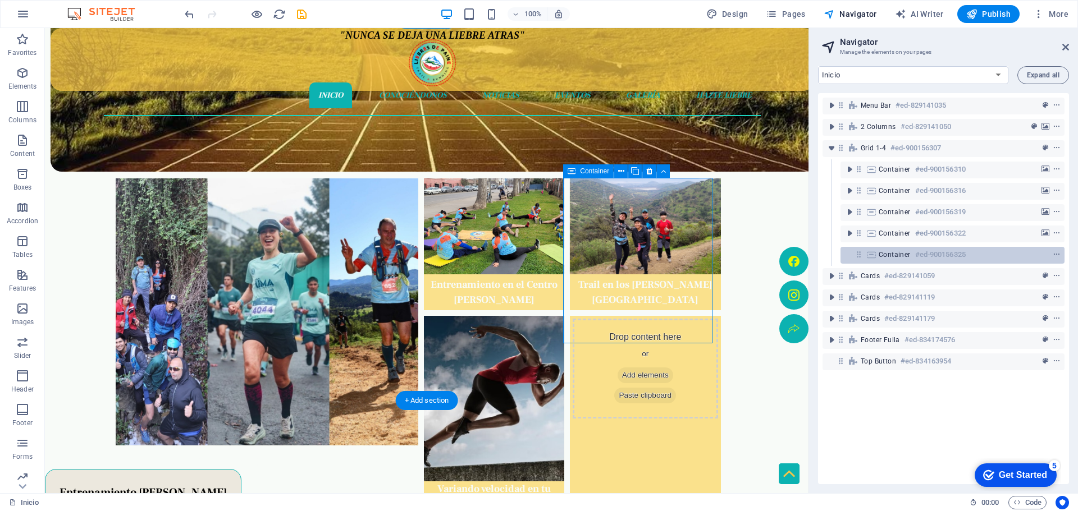
scroll to position [304, 0]
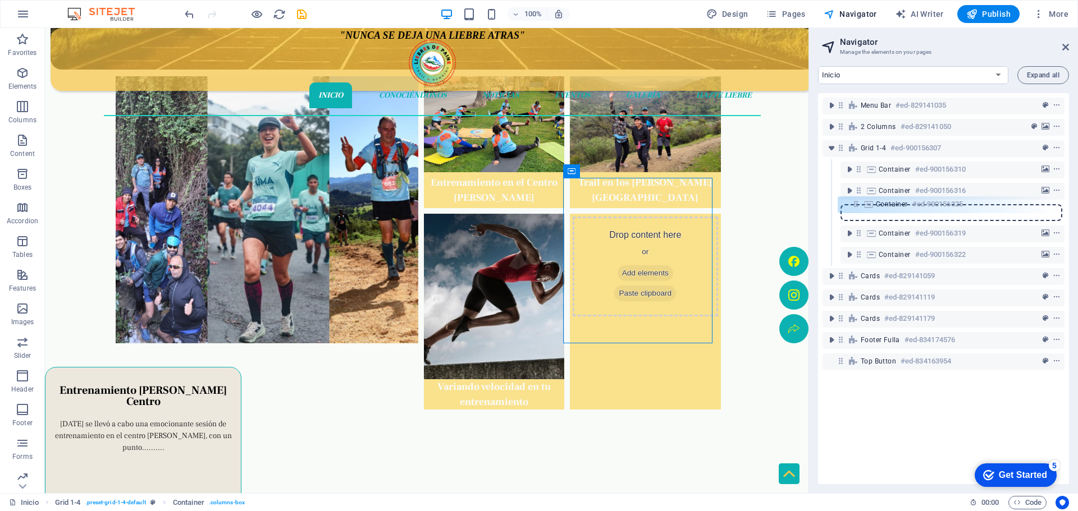
drag, startPoint x: 858, startPoint y: 255, endPoint x: 856, endPoint y: 201, distance: 54.5
click at [856, 201] on div "Menu Bar #ed-829141035 2 columns #ed-829141050 Grid 1-4 #ed-900156307 Container…" at bounding box center [943, 288] width 251 height 391
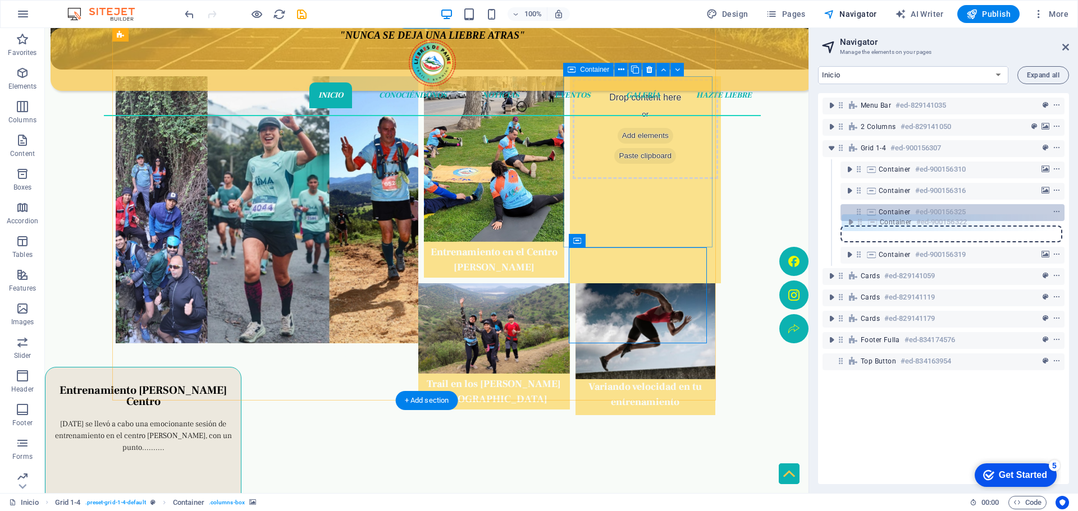
drag, startPoint x: 858, startPoint y: 257, endPoint x: 860, endPoint y: 220, distance: 36.5
click at [860, 220] on div "Menu Bar #ed-829141035 2 columns #ed-829141050 Grid 1-4 #ed-900156307 Container…" at bounding box center [943, 288] width 251 height 391
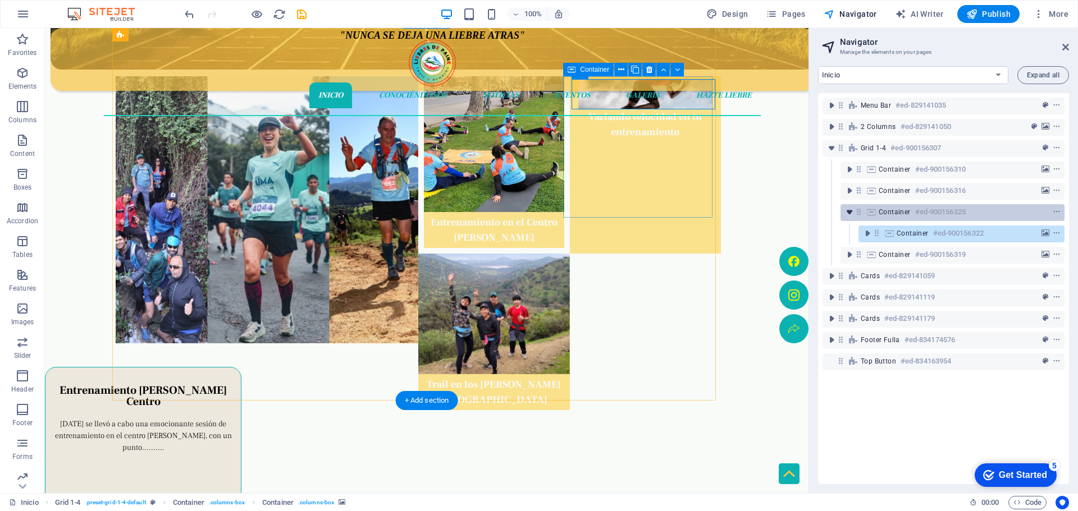
click at [849, 209] on icon "toggle-expand" at bounding box center [849, 212] width 11 height 11
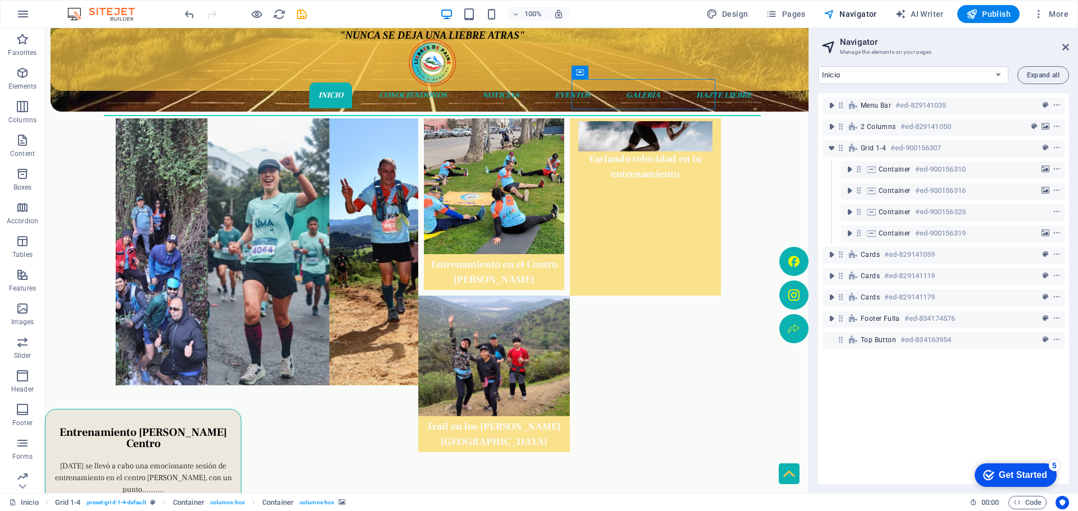
scroll to position [191, 0]
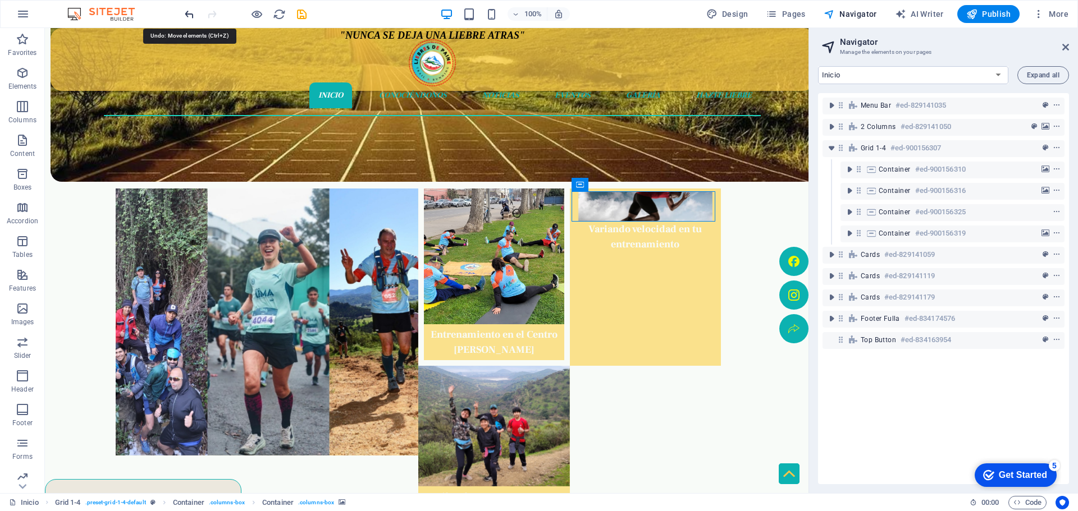
click at [190, 16] on icon "undo" at bounding box center [189, 14] width 13 height 13
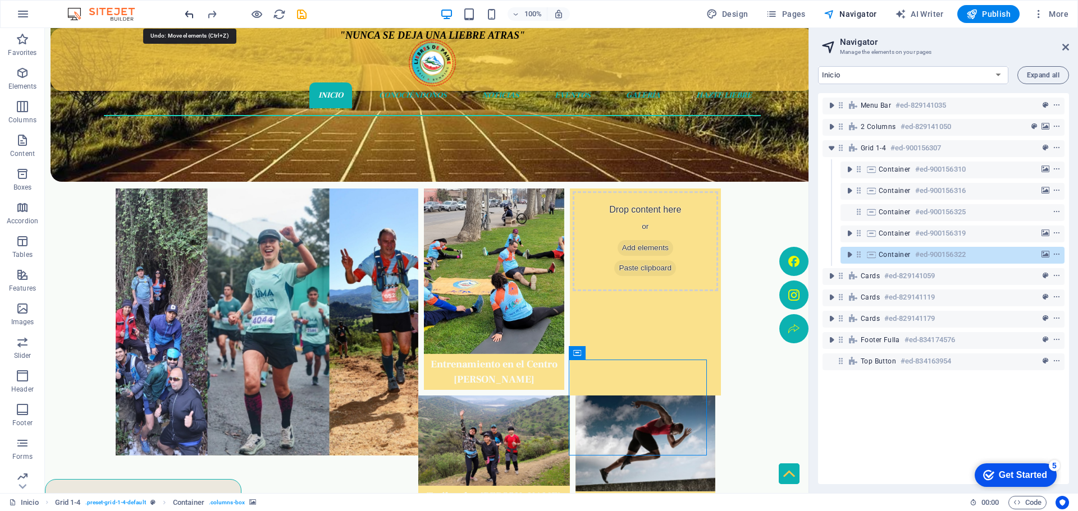
click at [190, 16] on icon "undo" at bounding box center [189, 14] width 13 height 13
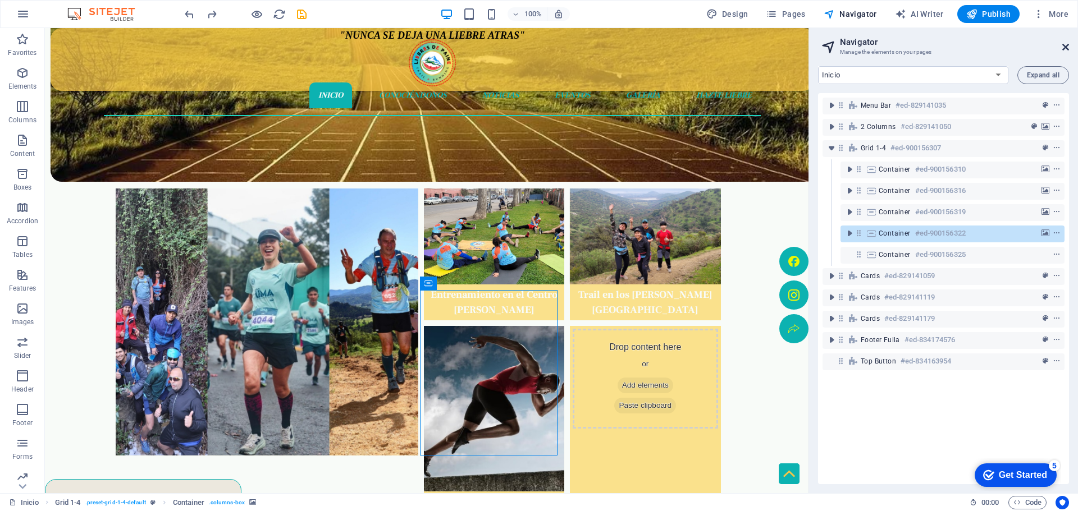
click at [1068, 43] on header "Navigator Manage the elements on your pages" at bounding box center [944, 42] width 249 height 29
click at [1068, 43] on icon at bounding box center [1065, 47] width 7 height 9
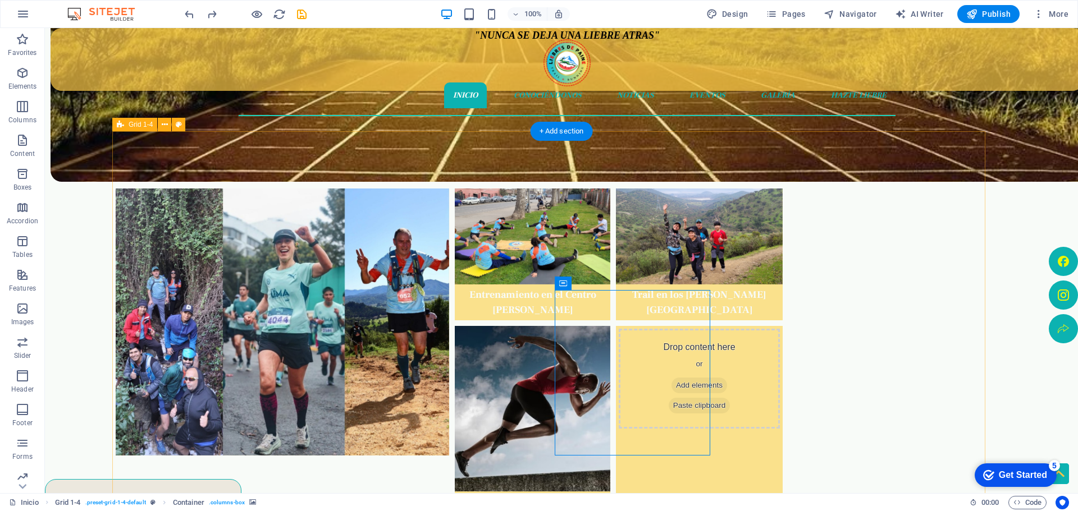
click at [915, 289] on div "Fin de semana cargada de emociones Entrenamiento en el Centro [PERSON_NAME] Tra…" at bounding box center [552, 322] width 881 height 382
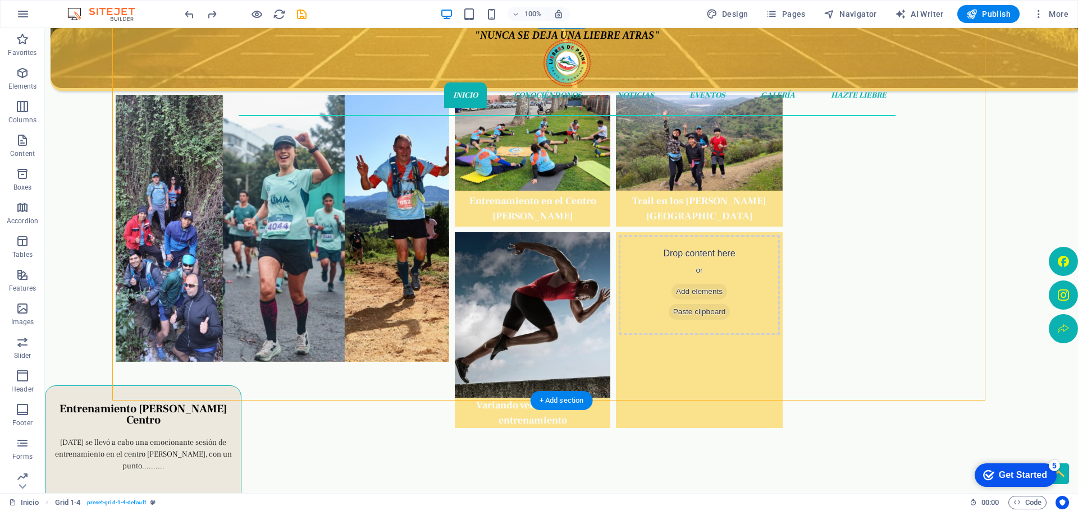
scroll to position [304, 0]
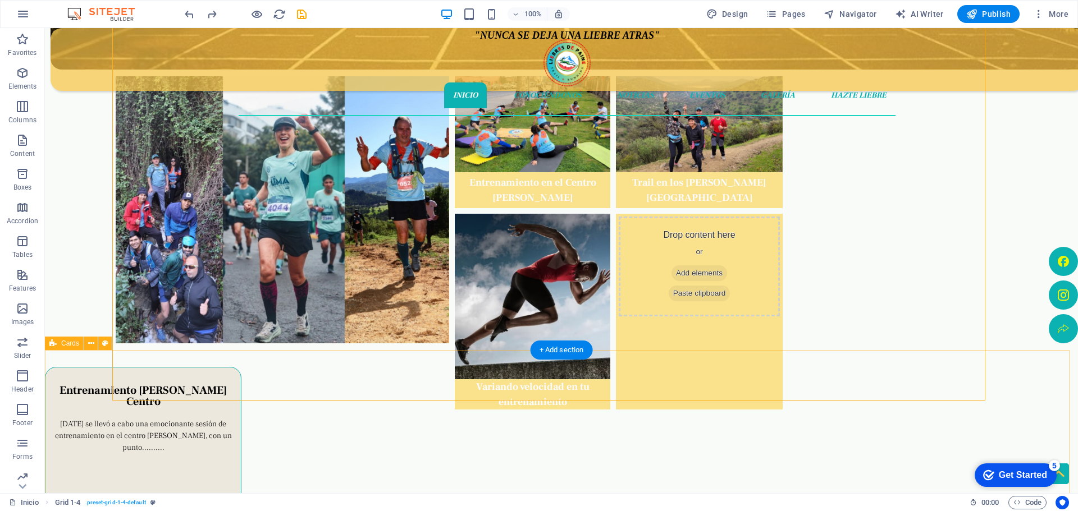
click at [866, 353] on div "Entrenamiento [PERSON_NAME] Centro [DATE] se llevó a cabo una emocionante sesió…" at bounding box center [561, 451] width 1033 height 202
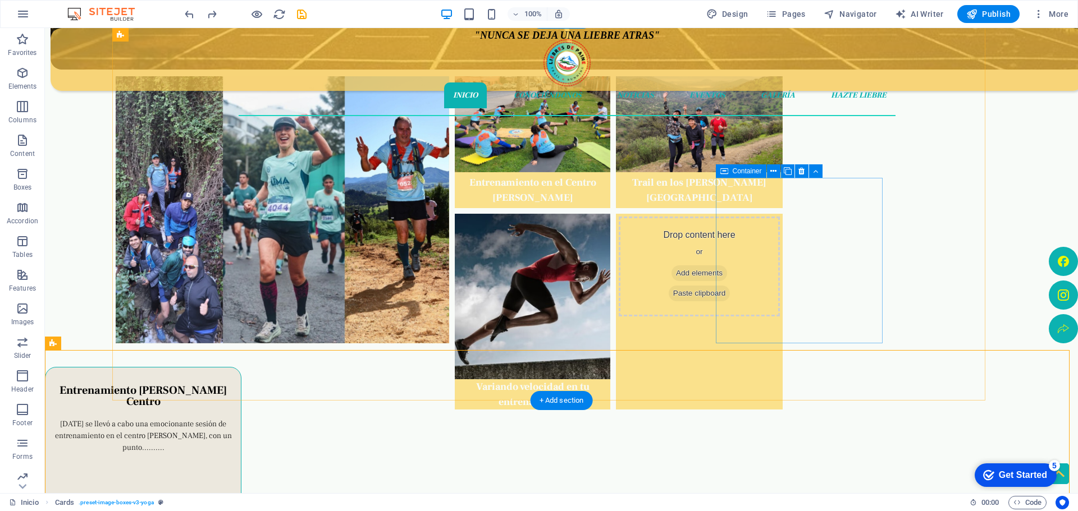
click at [783, 302] on div "Drop content here or Add elements Paste clipboard" at bounding box center [699, 312] width 167 height 196
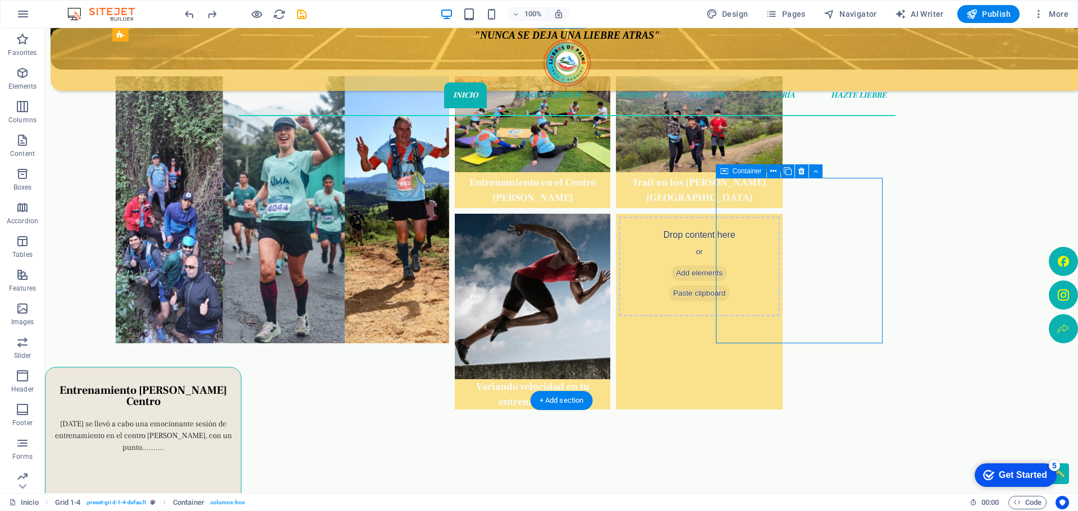
click at [783, 302] on div "Drop content here or Add elements Paste clipboard" at bounding box center [699, 312] width 167 height 196
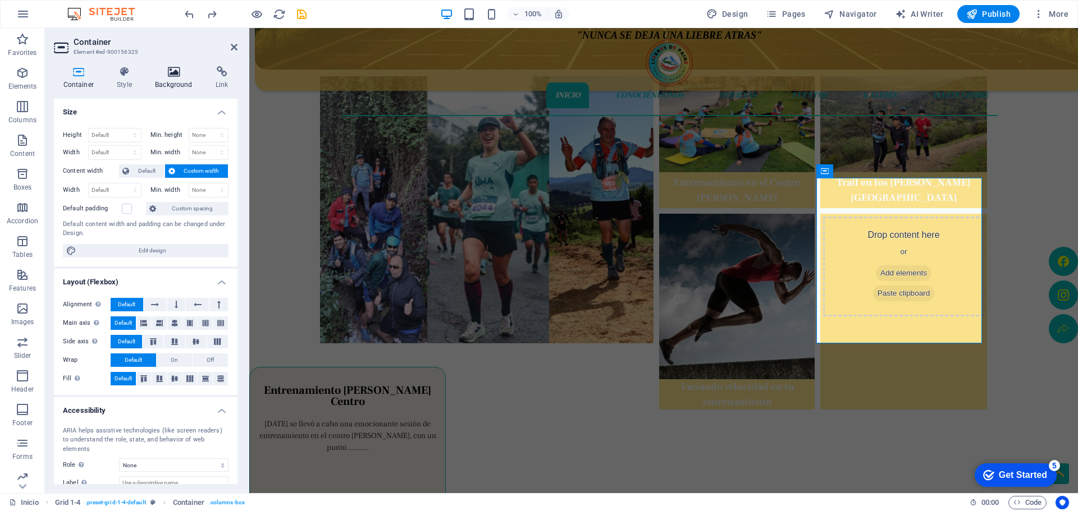
click at [177, 71] on icon at bounding box center [174, 71] width 56 height 11
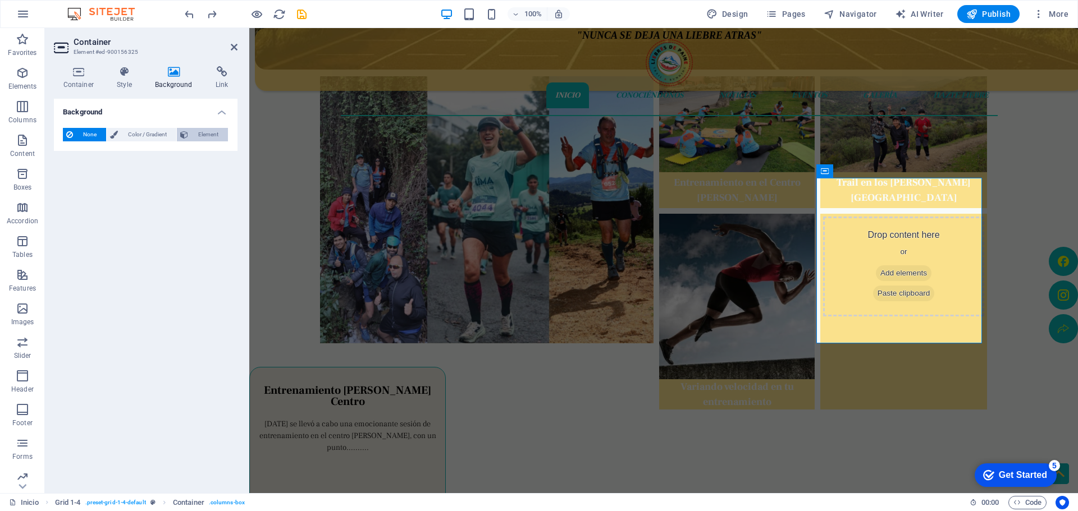
click at [203, 138] on span "Element" at bounding box center [207, 134] width 33 height 13
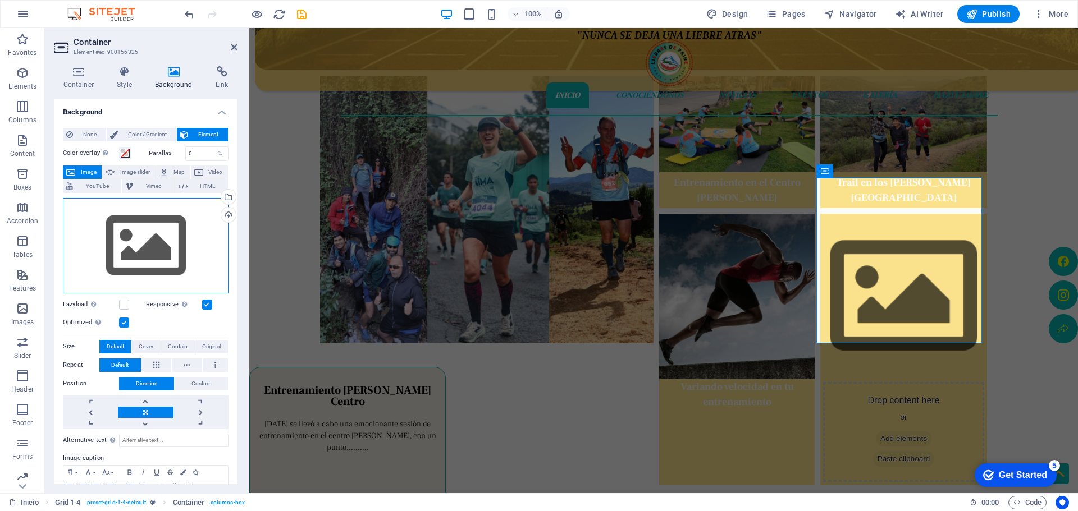
click at [148, 243] on div "Drag files here, click to choose files or select files from Files or our free s…" at bounding box center [146, 245] width 166 height 95
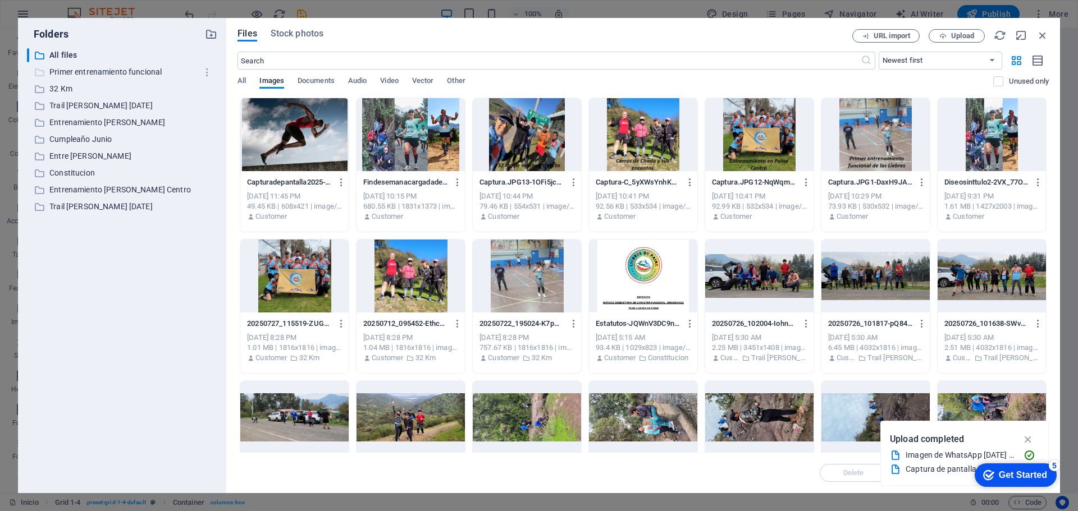
click at [98, 75] on p "Primer entrenamiento funcional" at bounding box center [122, 72] width 147 height 13
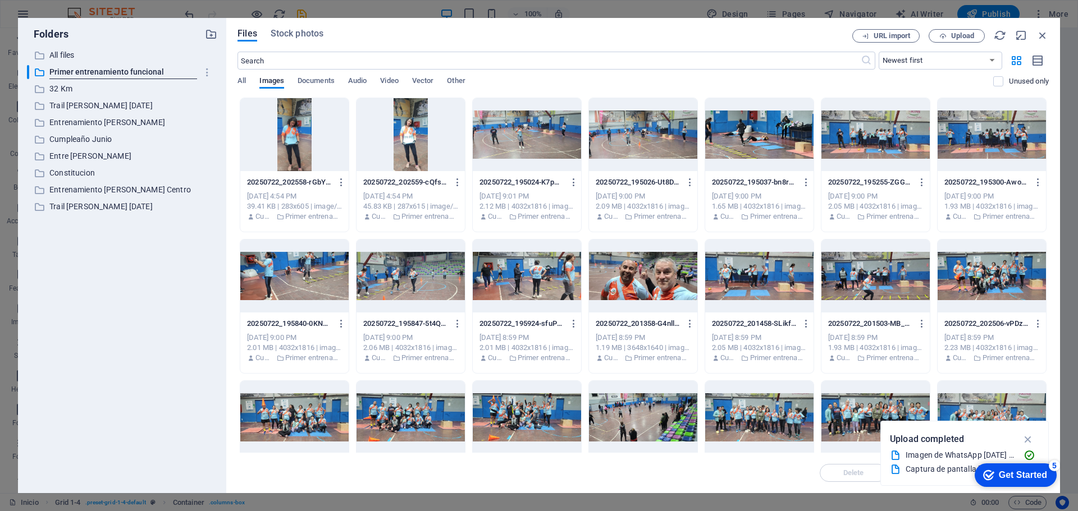
click at [416, 286] on div at bounding box center [411, 276] width 108 height 73
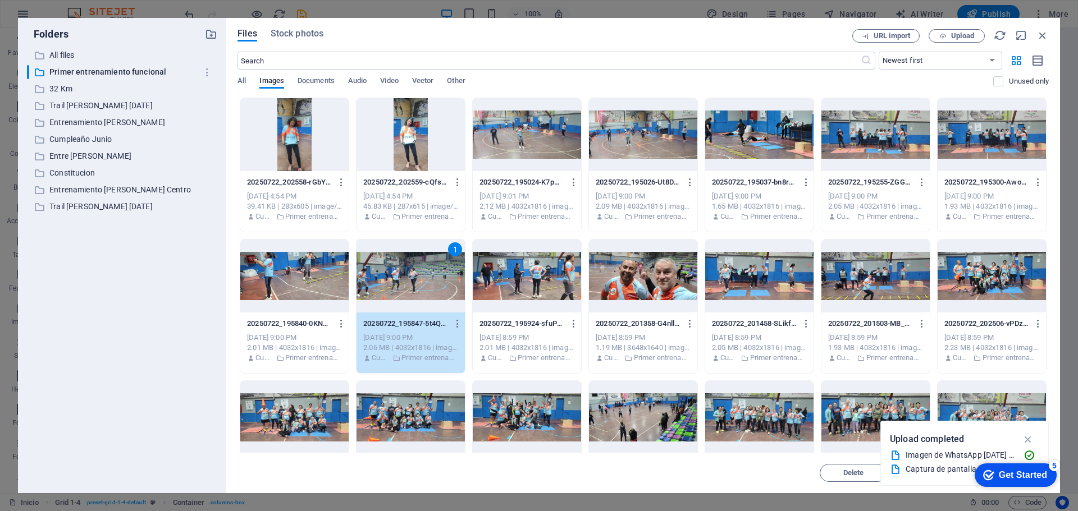
click at [443, 277] on div "1" at bounding box center [411, 276] width 108 height 73
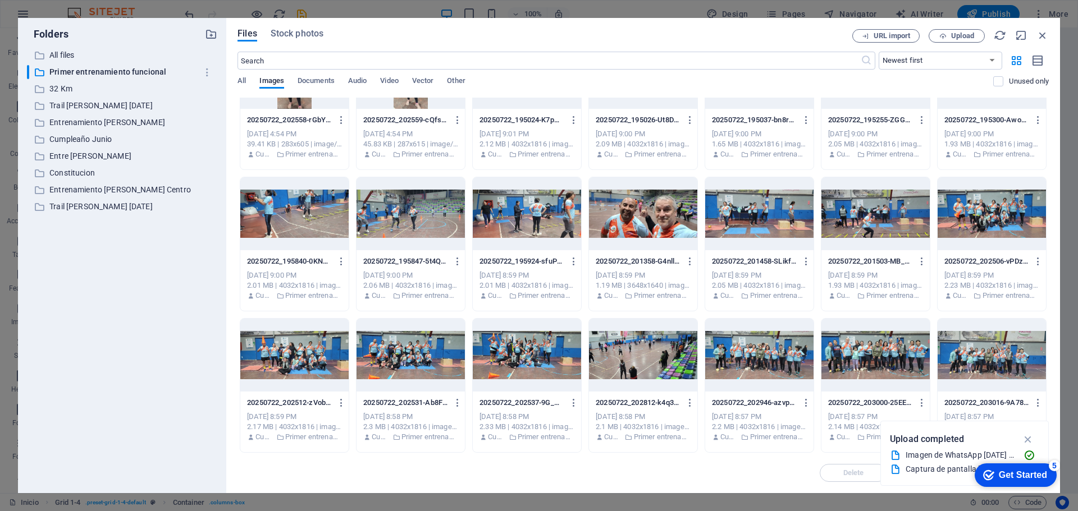
scroll to position [0, 0]
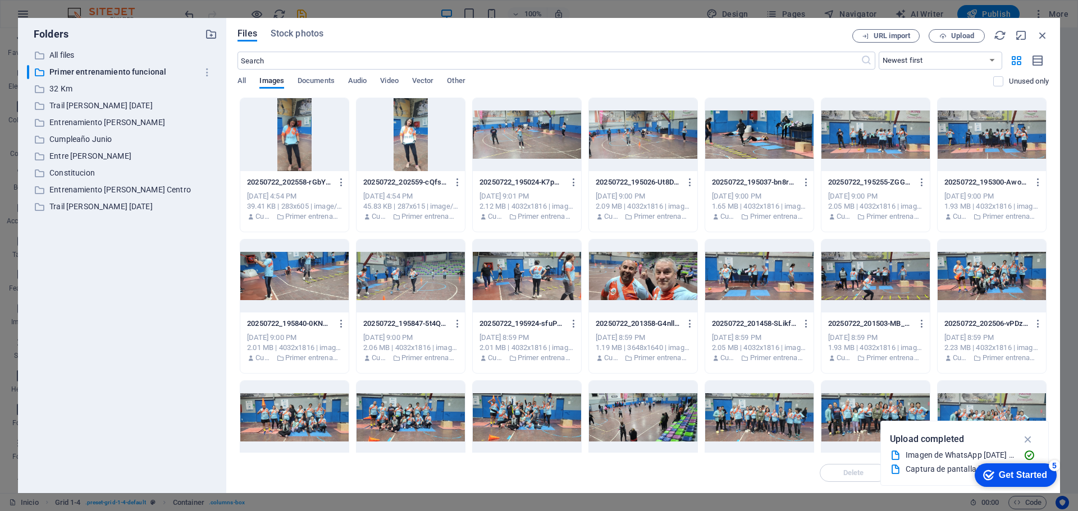
click at [519, 153] on div at bounding box center [527, 134] width 108 height 73
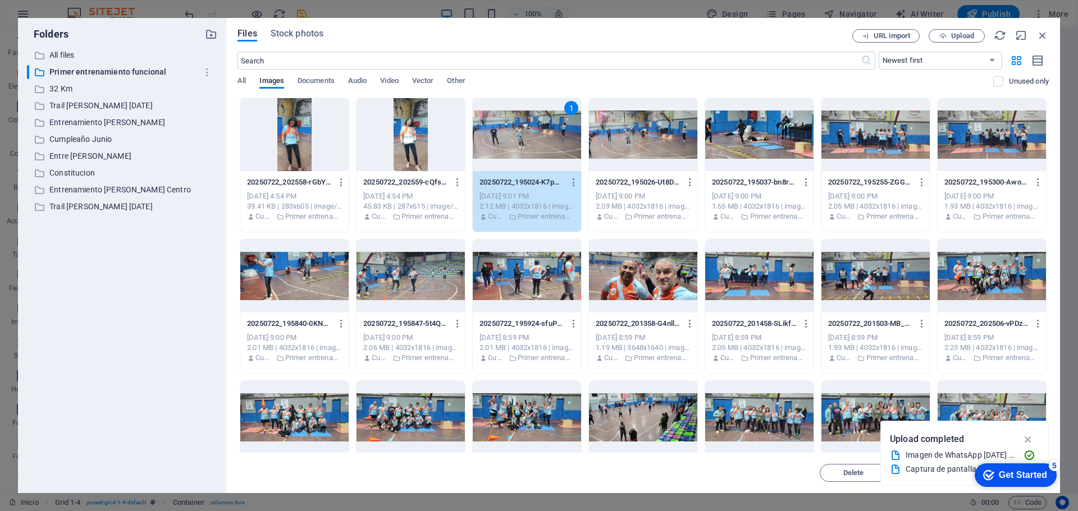
click at [519, 153] on div "1" at bounding box center [527, 134] width 108 height 73
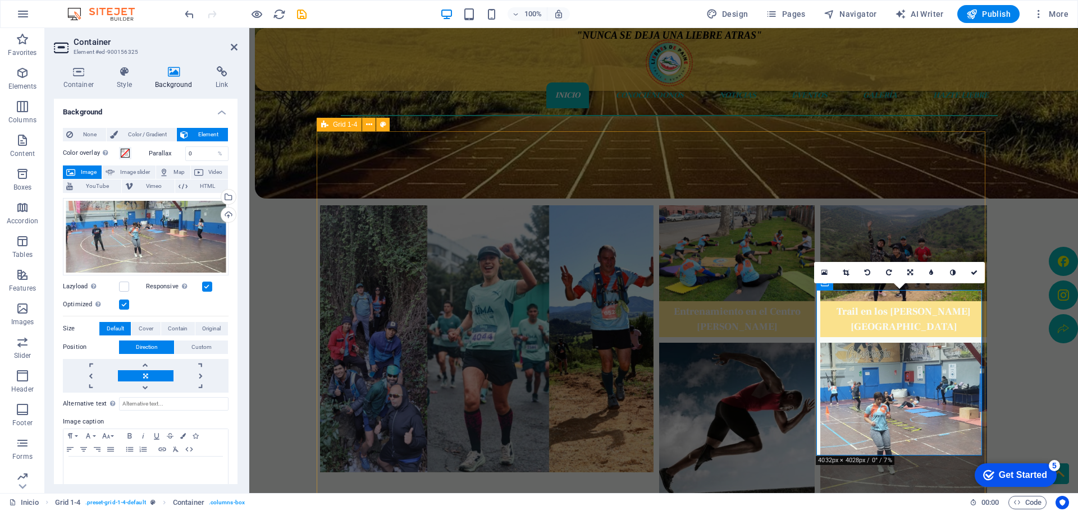
scroll to position [191, 0]
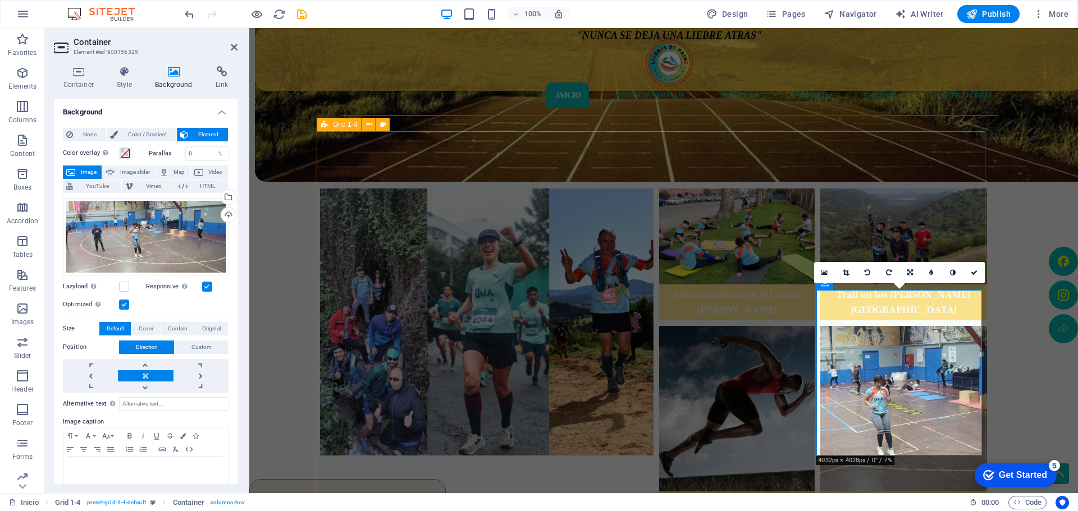
click at [200, 136] on span "Element" at bounding box center [207, 134] width 33 height 13
click at [25, 84] on p "Elements" at bounding box center [22, 86] width 29 height 9
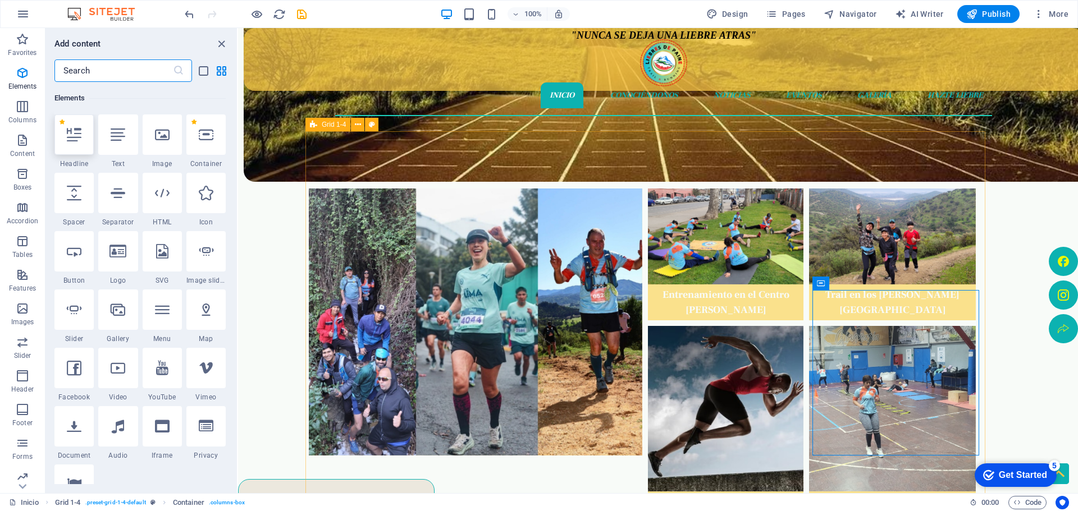
scroll to position [120, 0]
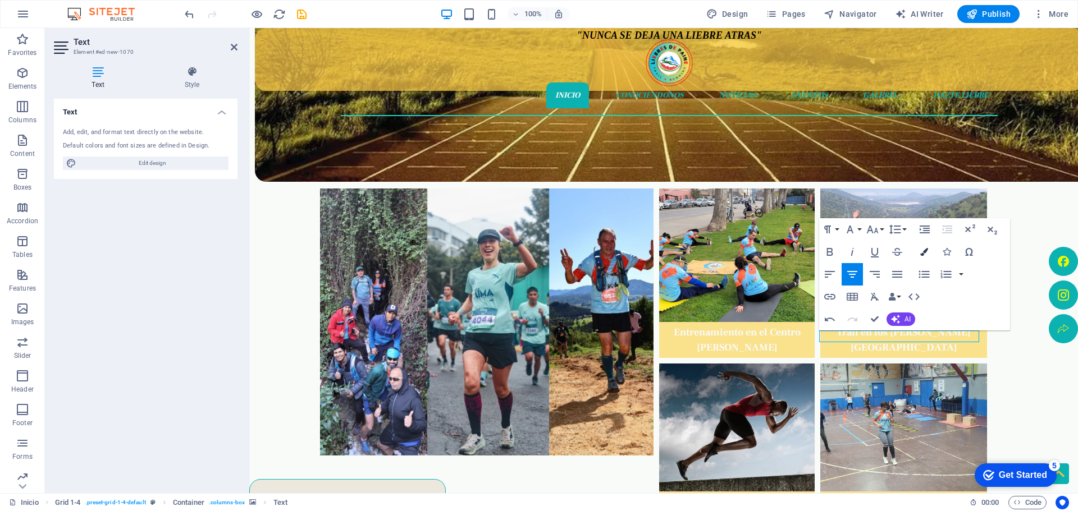
click at [920, 252] on button "Colors" at bounding box center [923, 252] width 21 height 22
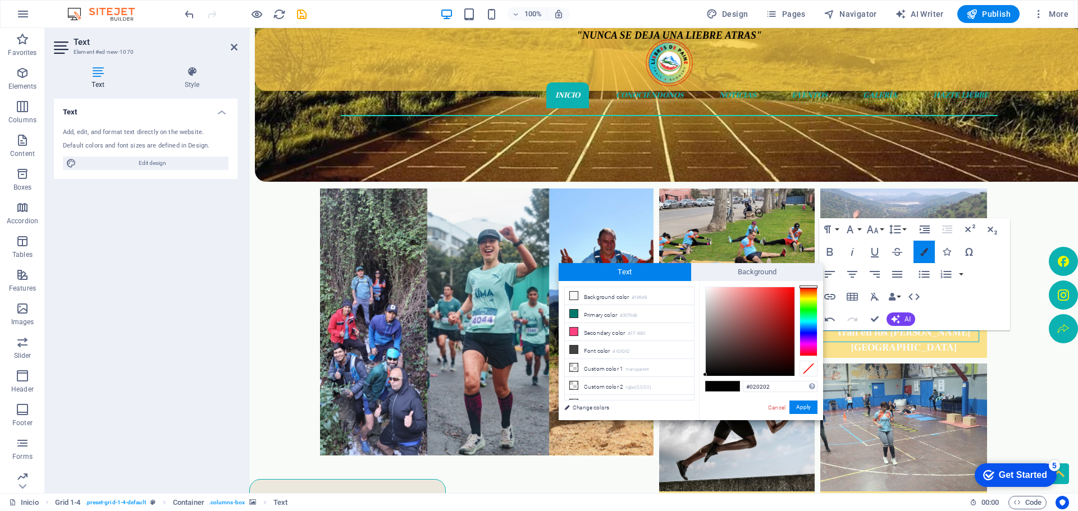
click at [926, 253] on icon "button" at bounding box center [924, 252] width 8 height 8
click at [957, 495] on p "Primer entrenamiento funcional" at bounding box center [903, 501] width 161 height 12
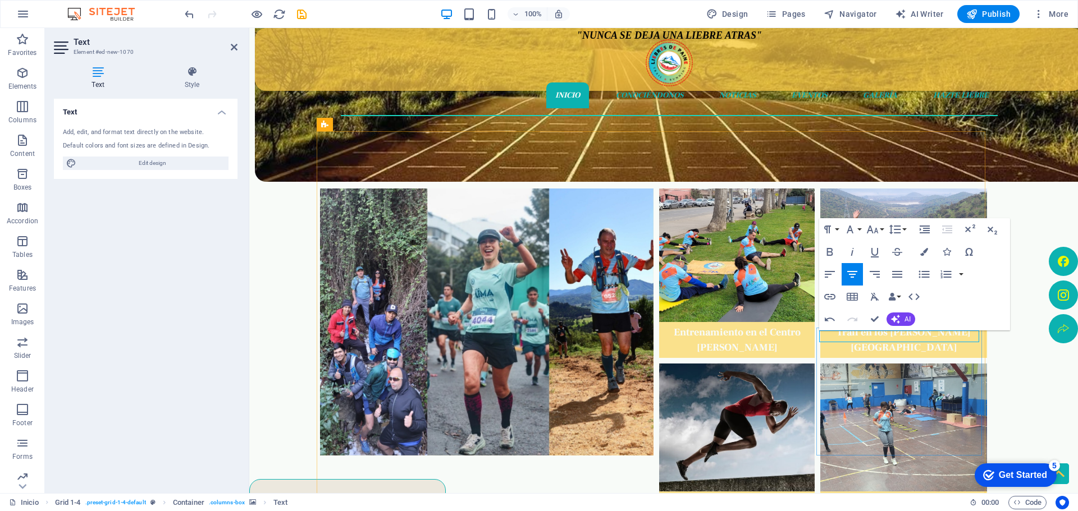
drag, startPoint x: 959, startPoint y: 337, endPoint x: 851, endPoint y: 332, distance: 109.0
click at [843, 495] on p "Primer entrenamiento funcional" at bounding box center [903, 501] width 161 height 12
click at [925, 251] on icon "button" at bounding box center [924, 252] width 8 height 8
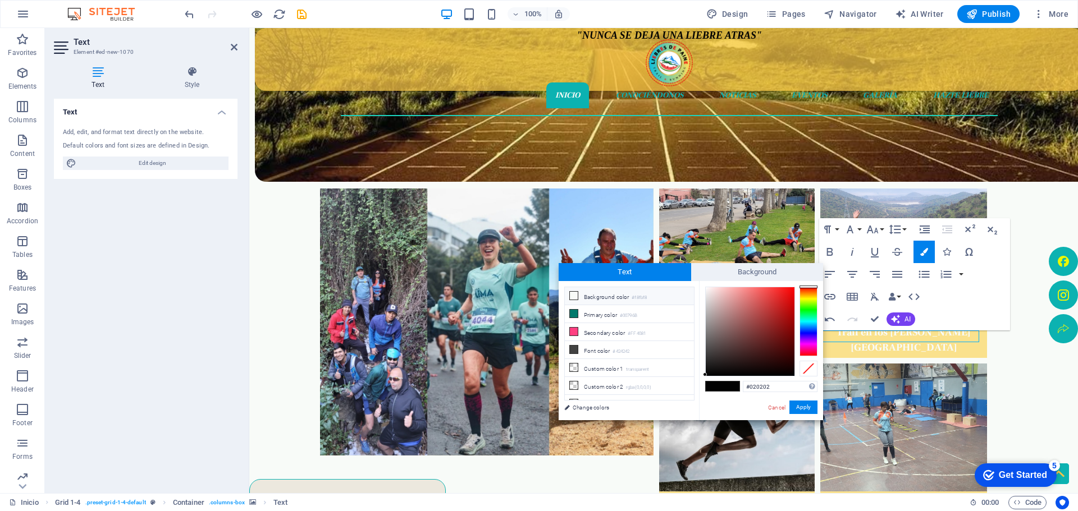
click at [575, 296] on icon at bounding box center [574, 296] width 8 height 8
type input "#f8fbf8"
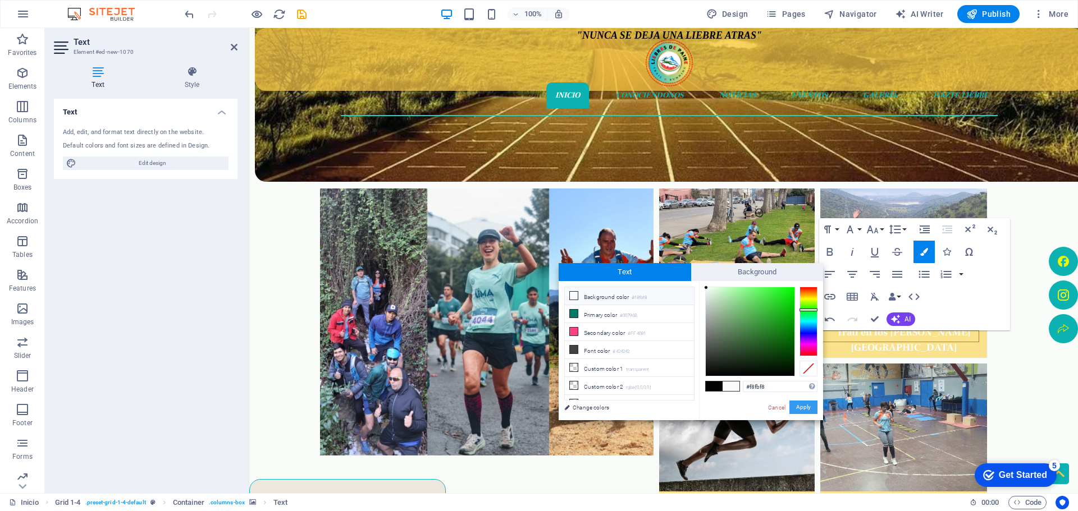
click at [798, 406] on button "Apply" at bounding box center [803, 407] width 28 height 13
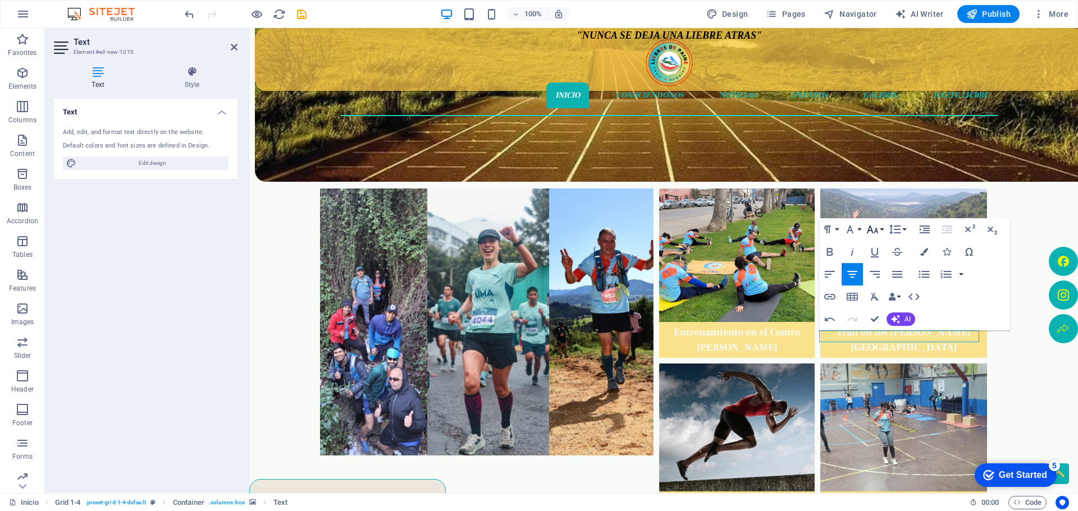
click at [883, 227] on button "Font Size" at bounding box center [874, 229] width 21 height 22
click at [884, 261] on link "18" at bounding box center [884, 262] width 40 height 17
click at [831, 253] on icon "button" at bounding box center [830, 252] width 6 height 8
drag, startPoint x: 876, startPoint y: 316, endPoint x: 836, endPoint y: 288, distance: 49.2
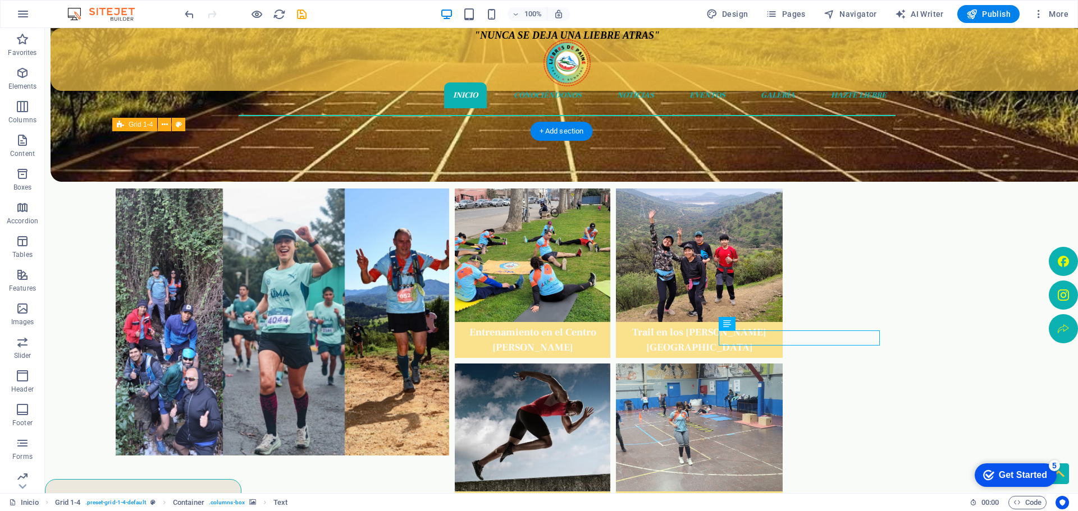
click at [767, 438] on figure at bounding box center [699, 428] width 167 height 128
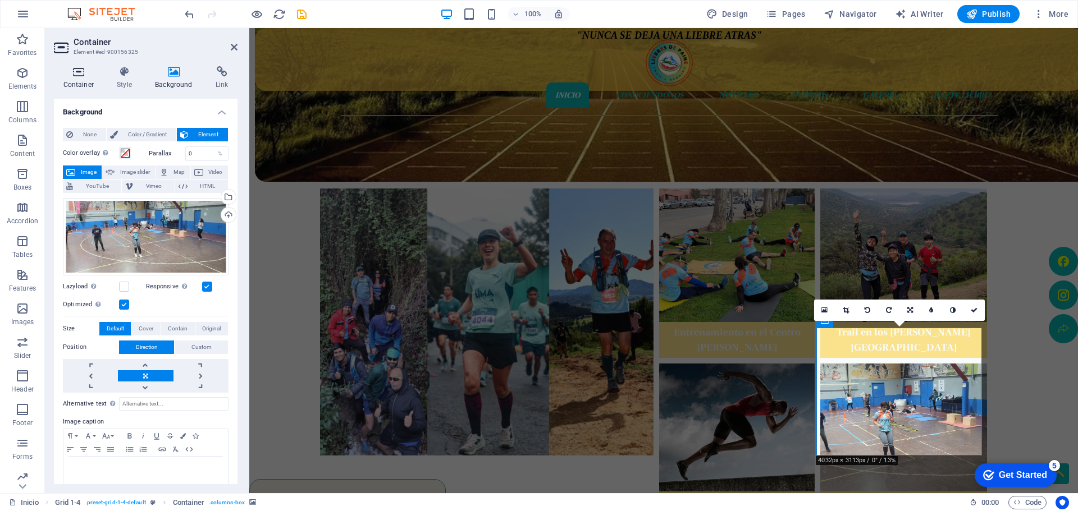
click at [82, 74] on icon at bounding box center [78, 71] width 49 height 11
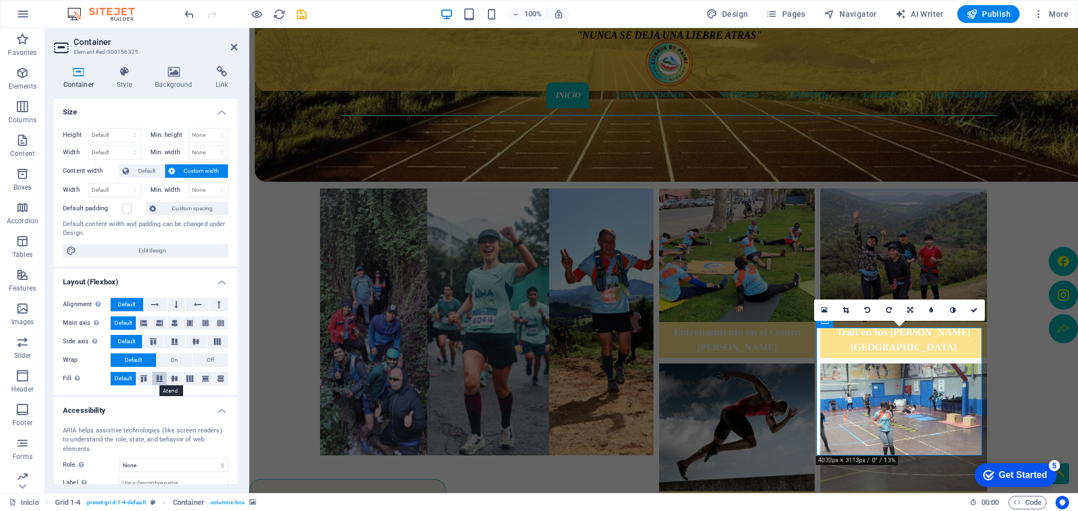
click at [154, 379] on icon at bounding box center [159, 379] width 13 height 7
click at [1004, 395] on div ""NUNCA SE DEJA UNA LIEBRE ATRAS" Inicio Conociéndonos Noticias Eventos Galería …" at bounding box center [663, 490] width 829 height 1269
click at [306, 13] on icon "save" at bounding box center [301, 14] width 13 height 13
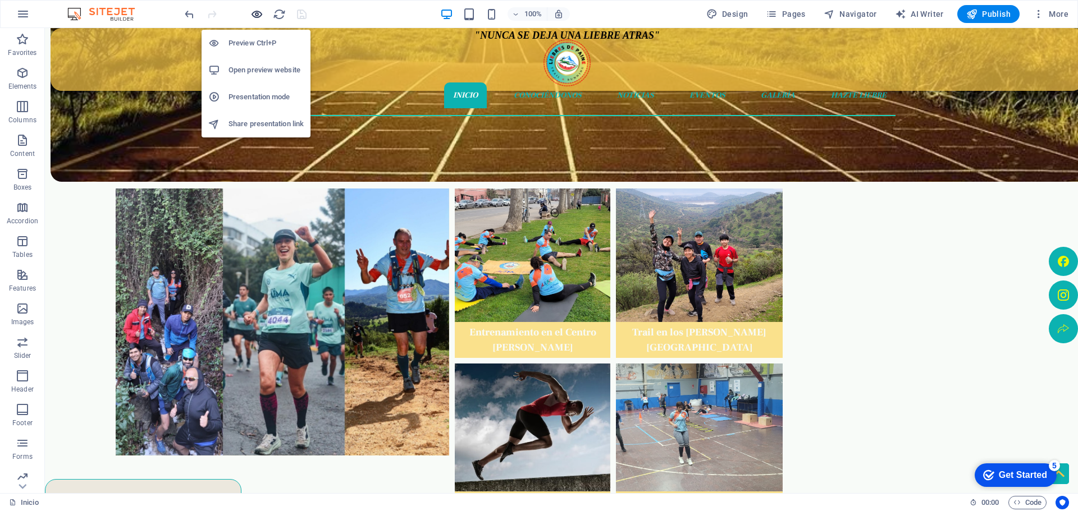
click at [255, 14] on icon "button" at bounding box center [256, 14] width 13 height 13
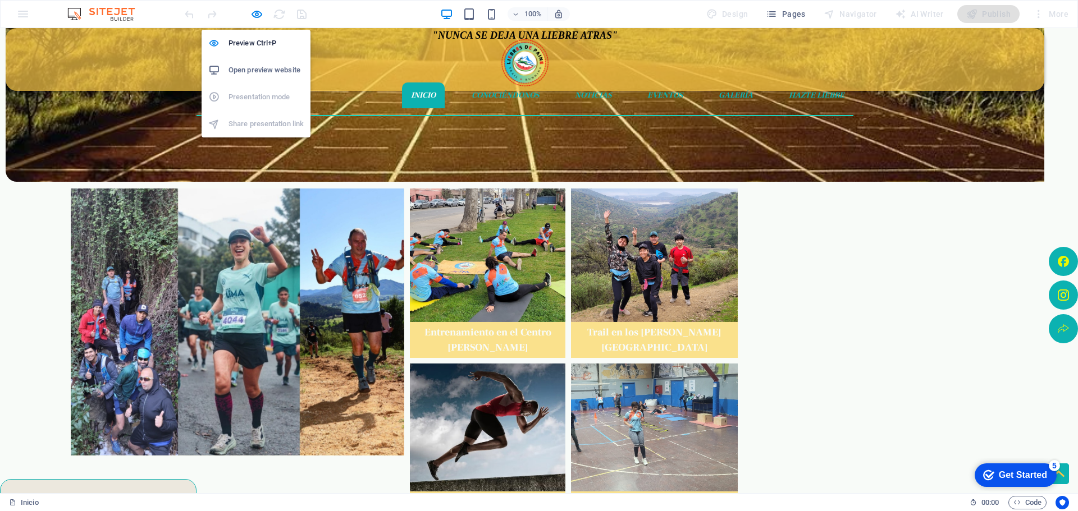
click at [264, 68] on h6 "Open preview website" at bounding box center [266, 69] width 75 height 13
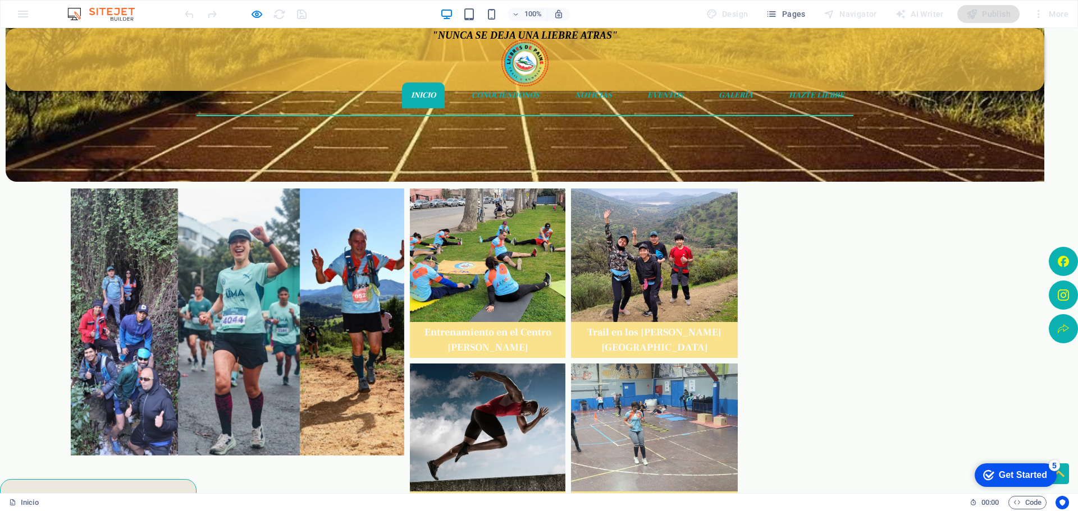
click at [721, 326] on strong "Trail en los [PERSON_NAME][GEOGRAPHIC_DATA]" at bounding box center [654, 340] width 134 height 28
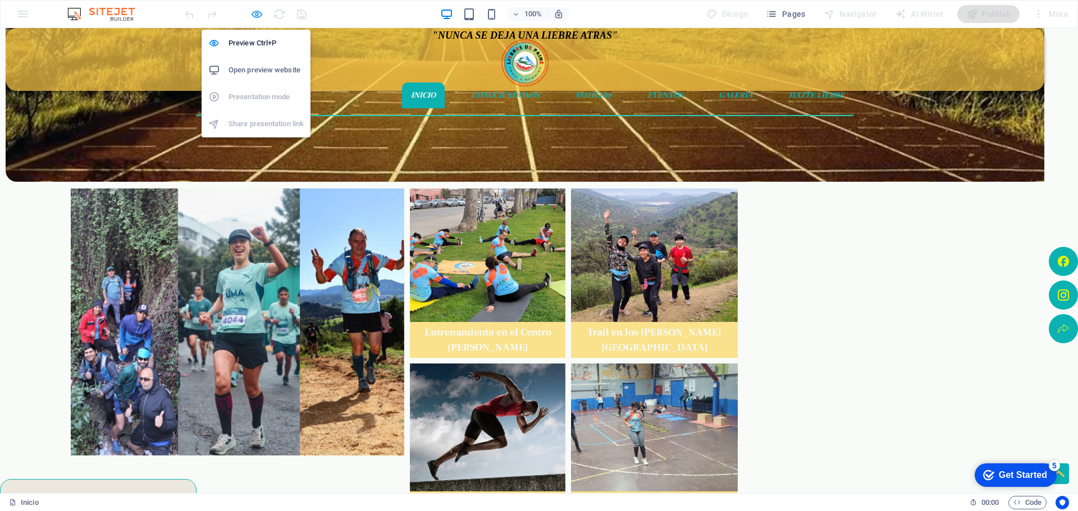
click at [257, 16] on icon "button" at bounding box center [256, 14] width 13 height 13
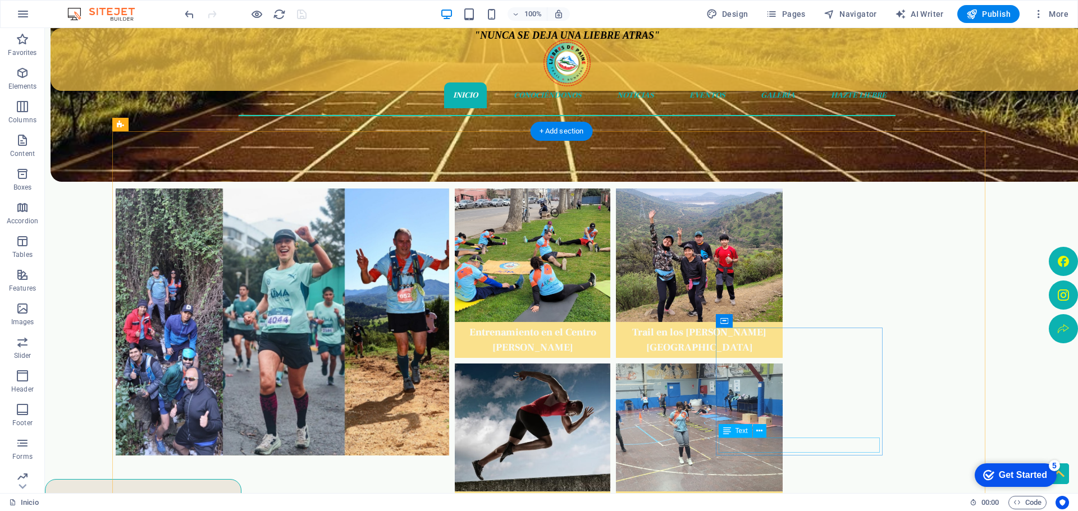
click at [780, 495] on div "Primer entrenamiento funcional" at bounding box center [699, 502] width 161 height 15
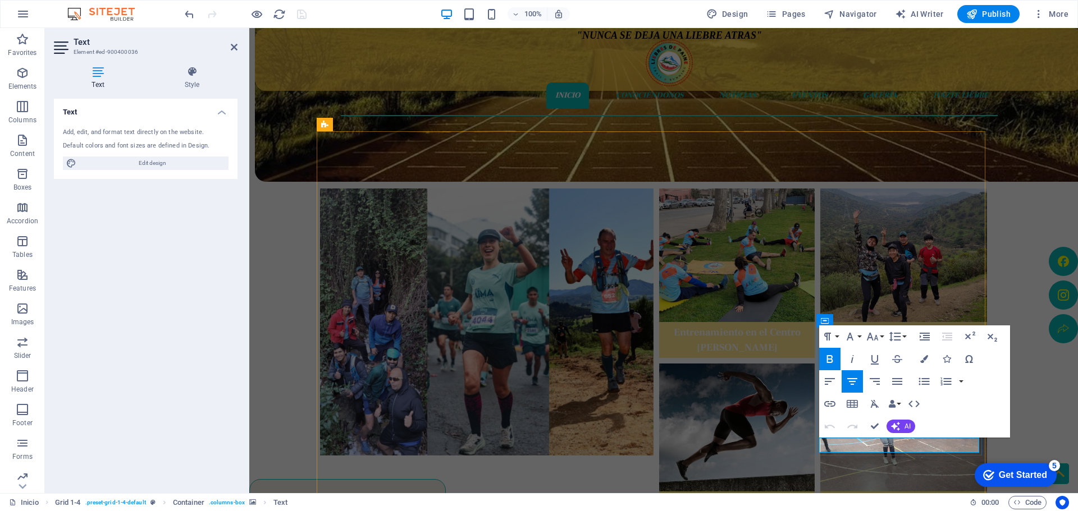
click at [966, 496] on strong "Primer entrenamiento funcional" at bounding box center [904, 502] width 150 height 13
click at [976, 495] on p "Primer entrenamiento funcional" at bounding box center [903, 502] width 161 height 15
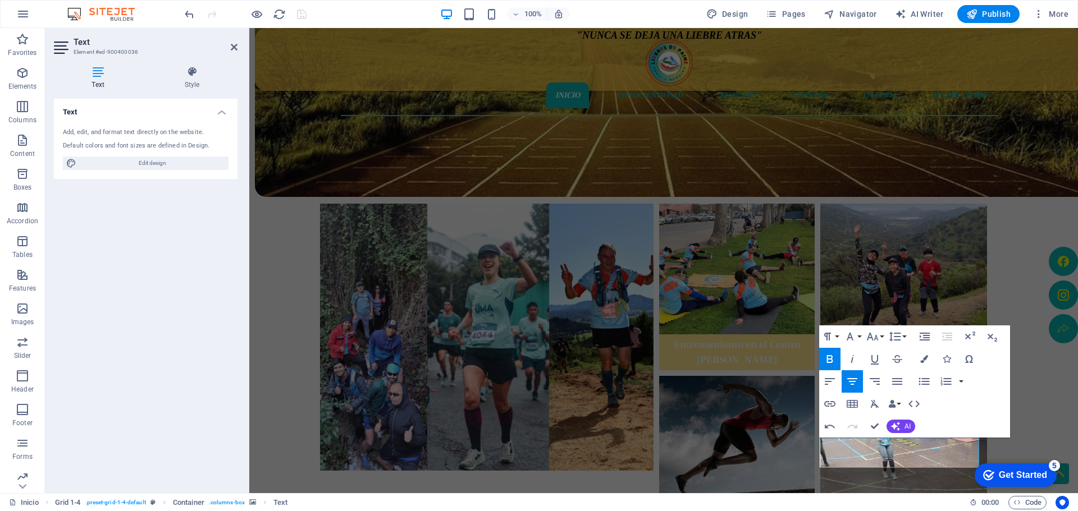
click at [1030, 428] on div ""NUNCA SE DEJA UNA LIEBRE ATRAS" Inicio Conociéndonos Noticias Eventos Galería …" at bounding box center [663, 505] width 829 height 1269
drag, startPoint x: 878, startPoint y: 424, endPoint x: 951, endPoint y: 279, distance: 162.2
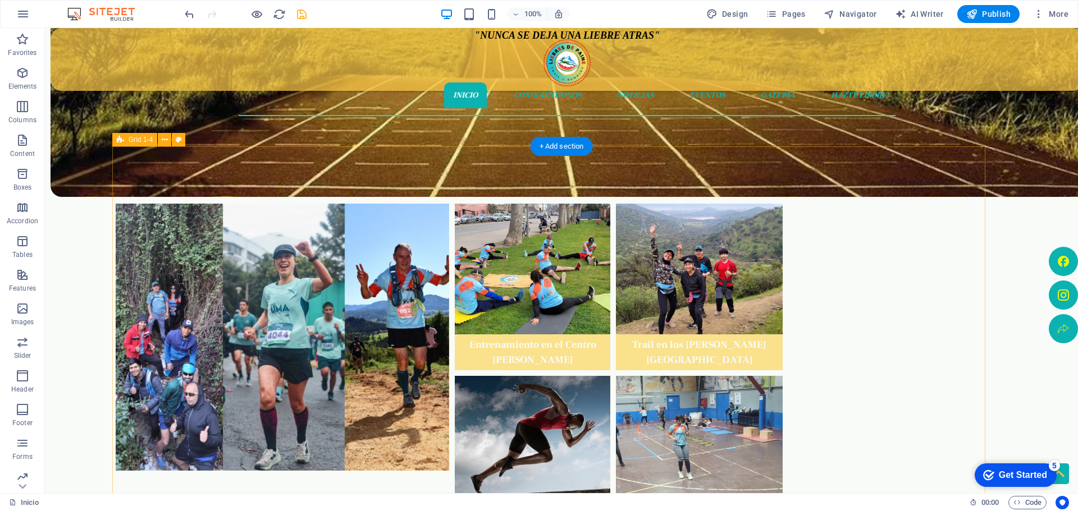
click at [958, 301] on div "Fin de semana cargada de emociones Entrenamiento en el Centro [PERSON_NAME] Tra…" at bounding box center [552, 338] width 881 height 382
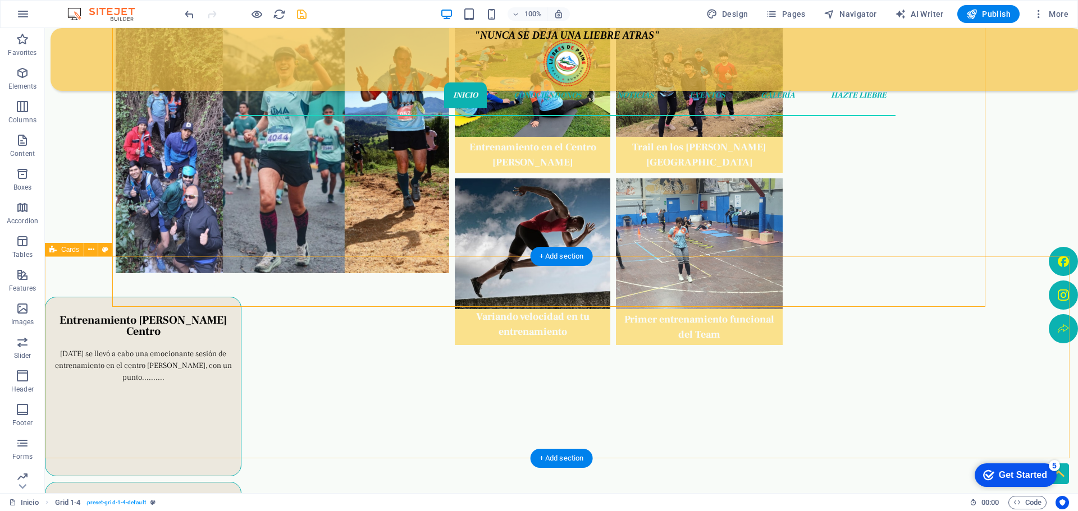
scroll to position [401, 0]
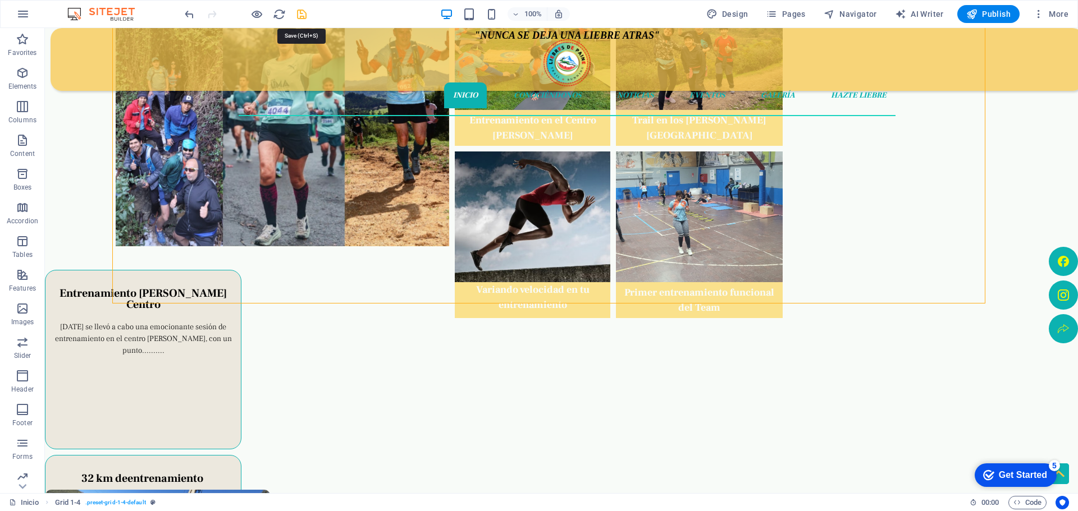
drag, startPoint x: 261, startPoint y: 5, endPoint x: 301, endPoint y: 13, distance: 41.7
click at [301, 12] on icon "save" at bounding box center [301, 14] width 13 height 13
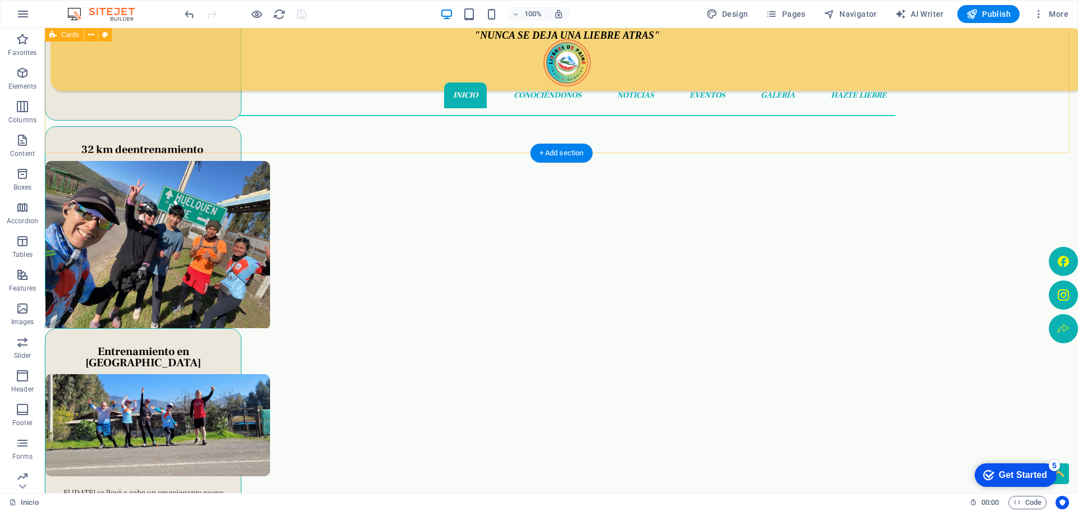
scroll to position [823, 0]
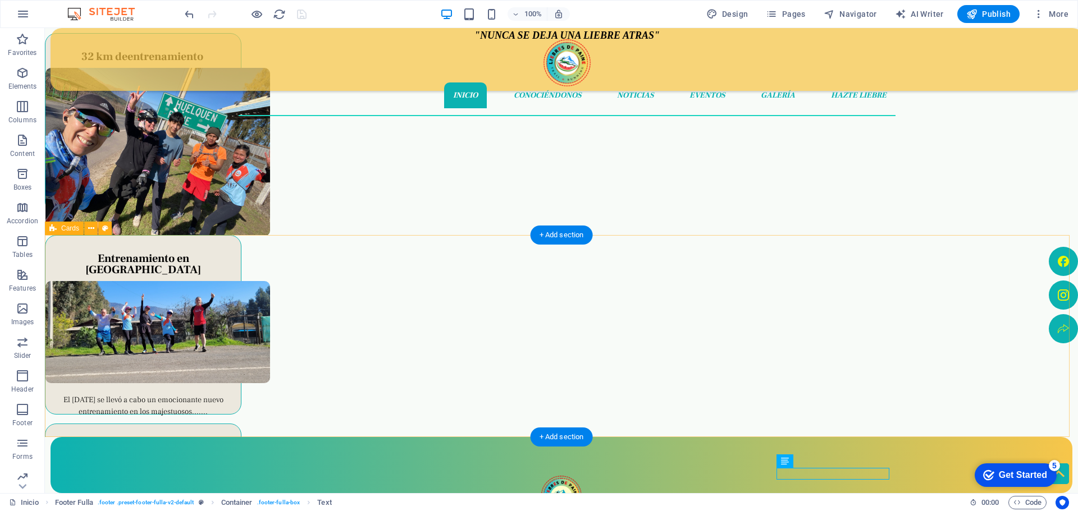
click at [933, 313] on div "Entrenamiento en [PERSON_NAME] El [DATE] se llevó a cabo un emocionante nuevo e…" at bounding box center [561, 336] width 1033 height 202
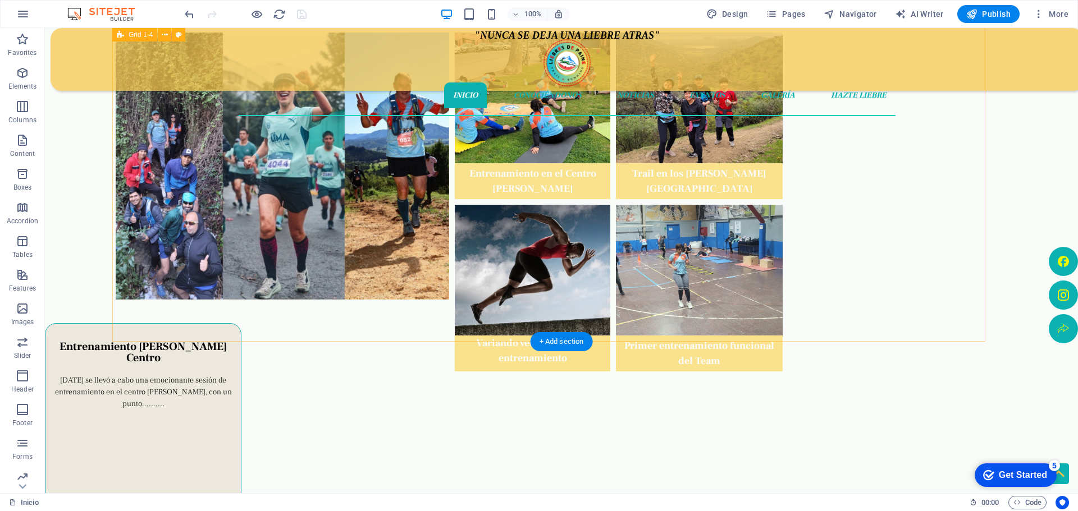
scroll to position [374, 0]
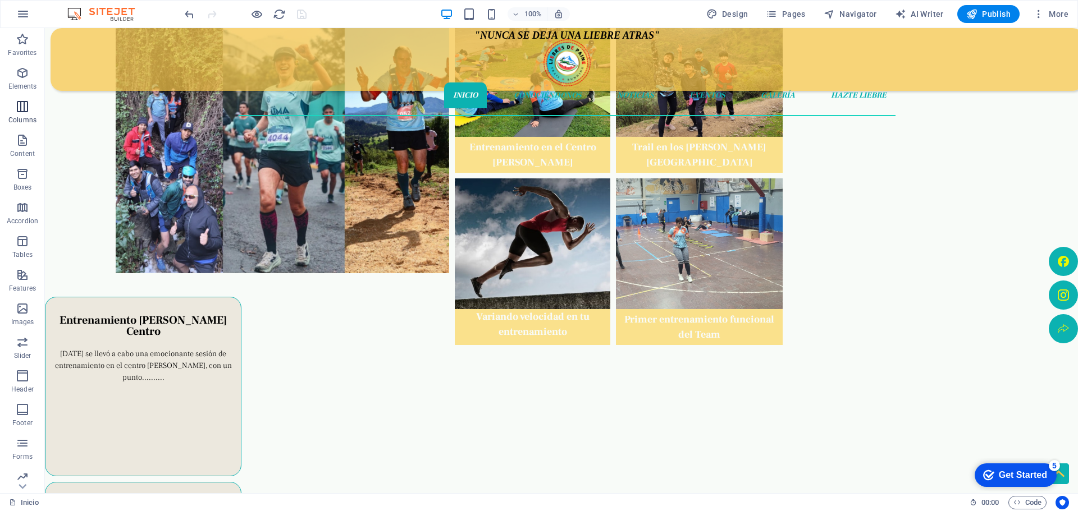
click at [28, 114] on span "Columns" at bounding box center [22, 113] width 45 height 27
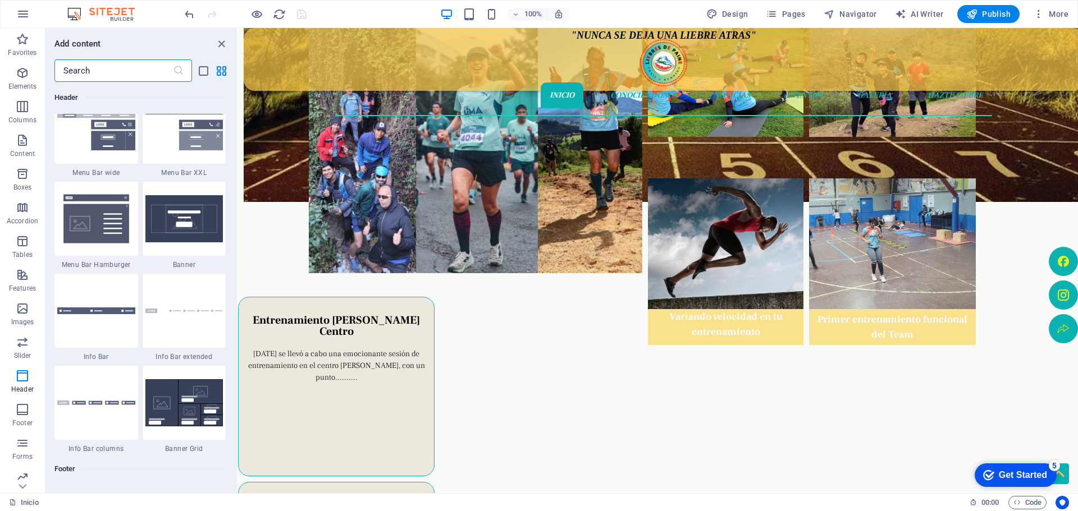
scroll to position [7125, 0]
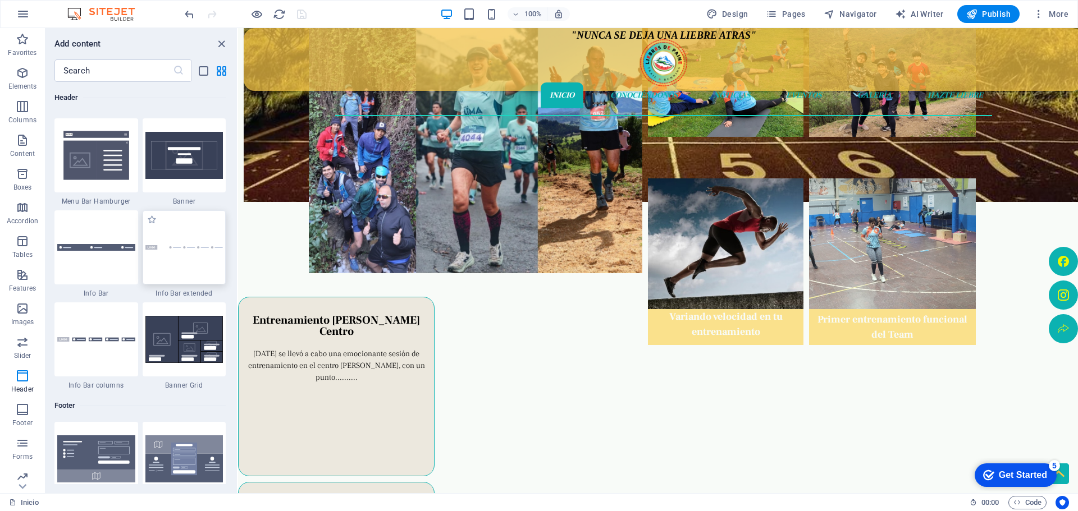
click at [175, 245] on img at bounding box center [184, 247] width 78 height 5
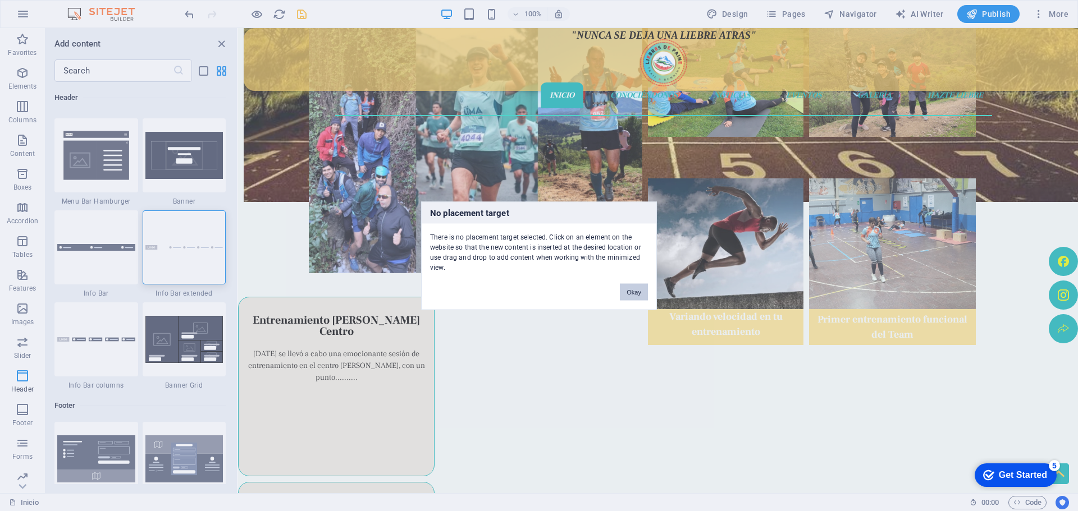
click at [636, 294] on button "Okay" at bounding box center [634, 292] width 28 height 17
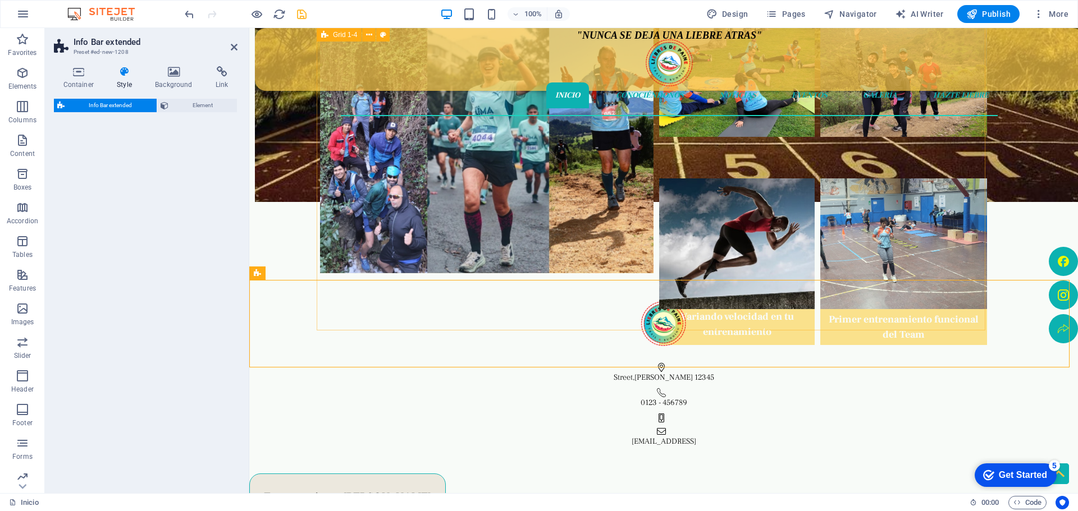
select select "rem"
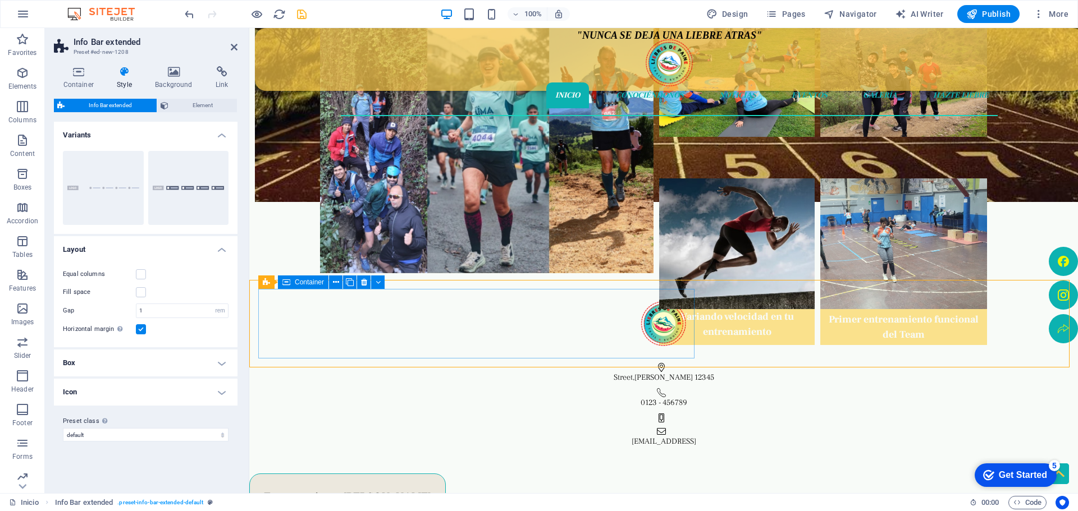
click at [553, 322] on div at bounding box center [663, 324] width 811 height 70
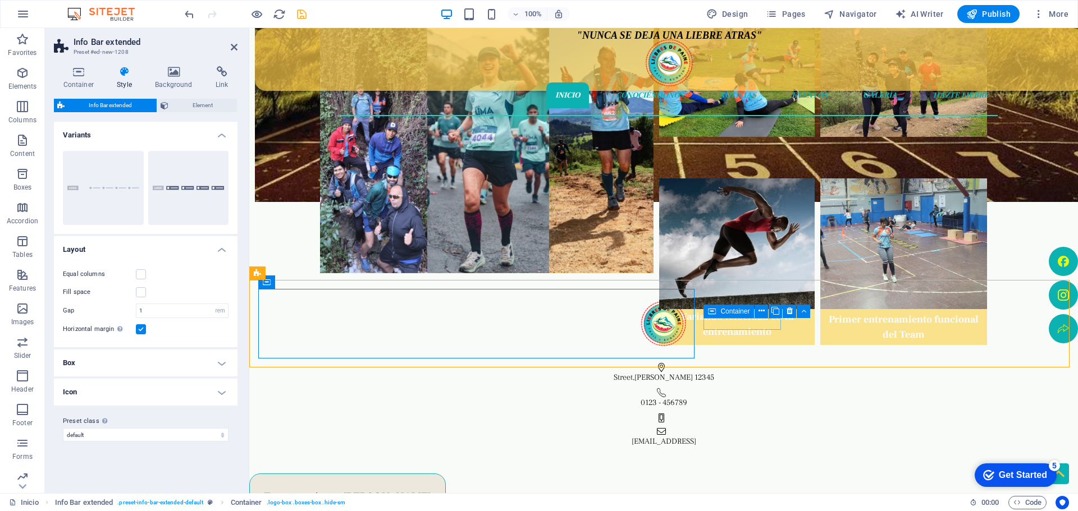
click at [710, 363] on div "[STREET_ADDRESS][PERSON_NAME]" at bounding box center [663, 373] width 811 height 21
click at [693, 373] on span "[PERSON_NAME]" at bounding box center [663, 378] width 58 height 10
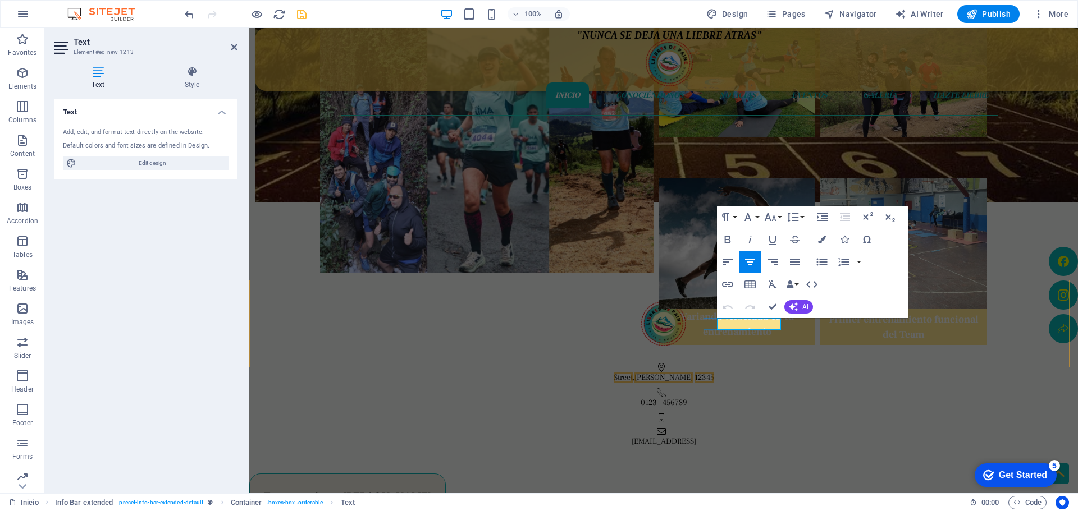
click at [714, 373] on span "12345" at bounding box center [704, 378] width 20 height 10
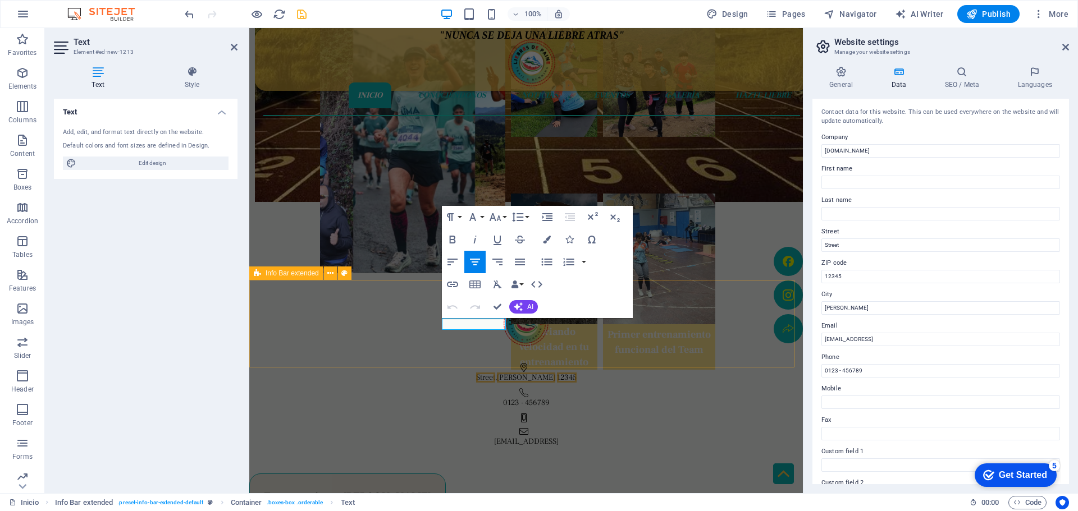
click at [692, 340] on div "Street , [PERSON_NAME] 12345 0123 - 456789 [EMAIL_ADDRESS]" at bounding box center [526, 368] width 554 height 177
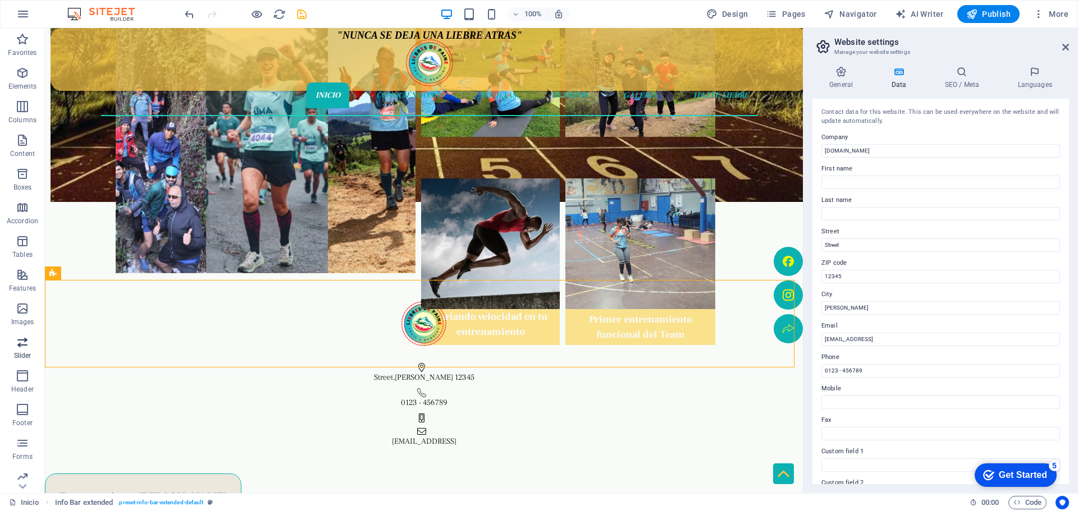
click at [19, 349] on icon "button" at bounding box center [22, 342] width 13 height 13
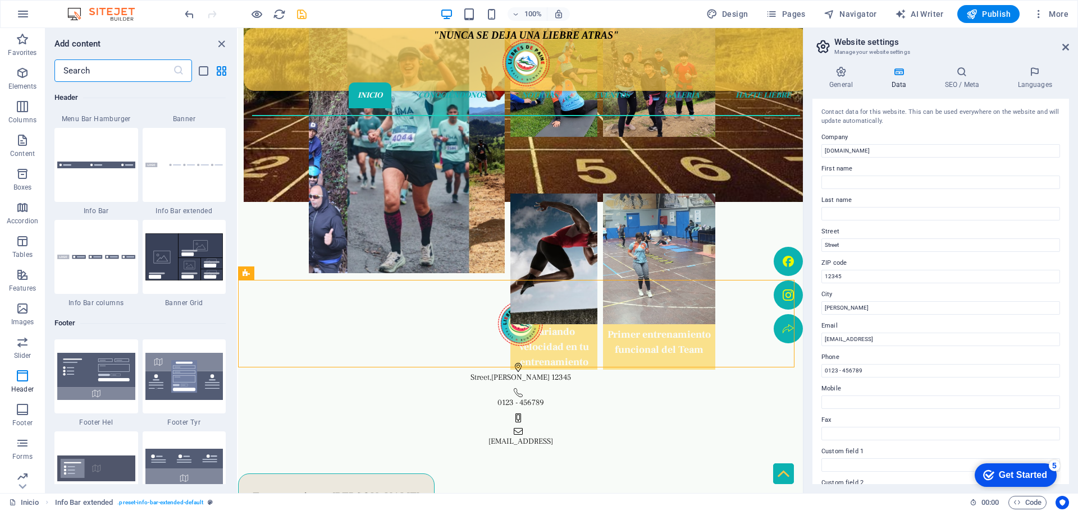
scroll to position [7095, 0]
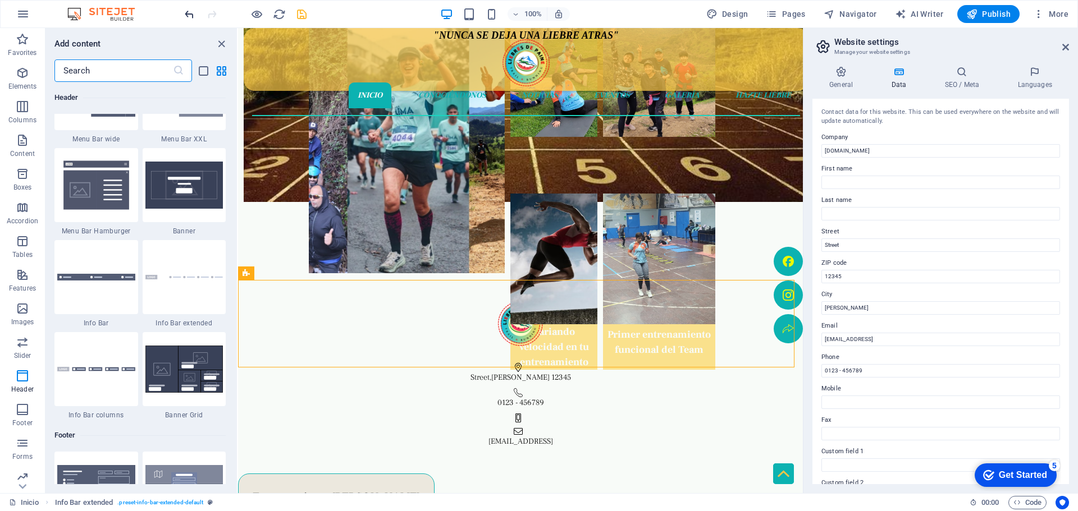
click at [193, 10] on icon "undo" at bounding box center [189, 14] width 13 height 13
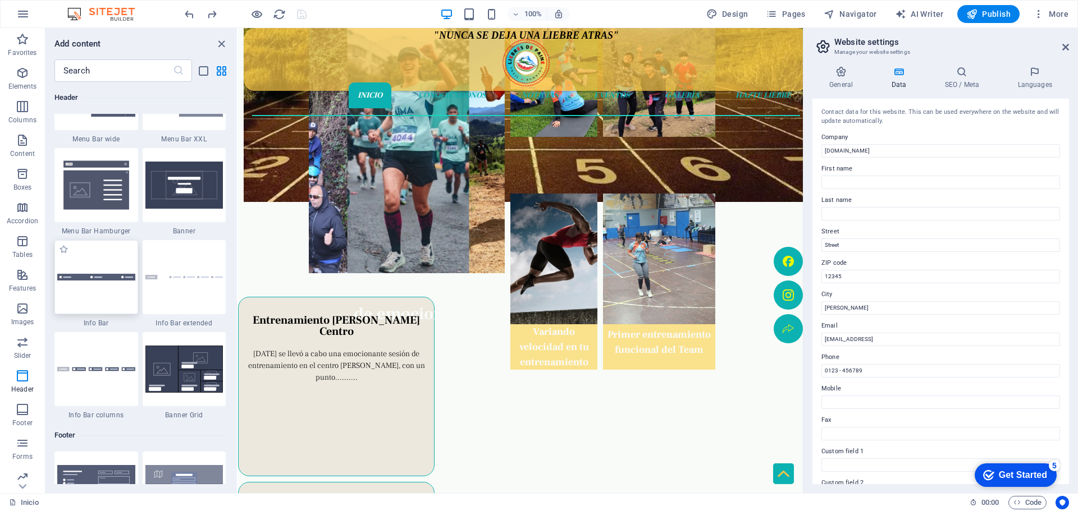
click at [104, 274] on img at bounding box center [96, 277] width 78 height 7
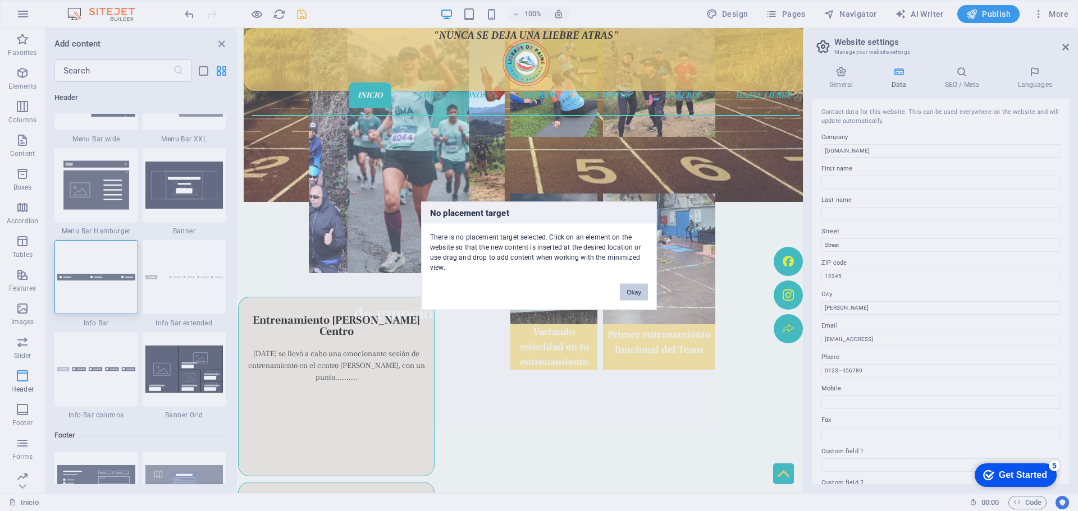
click at [478, 301] on div "No placement target There is no placement target selected. Click on an element …" at bounding box center [539, 255] width 1078 height 511
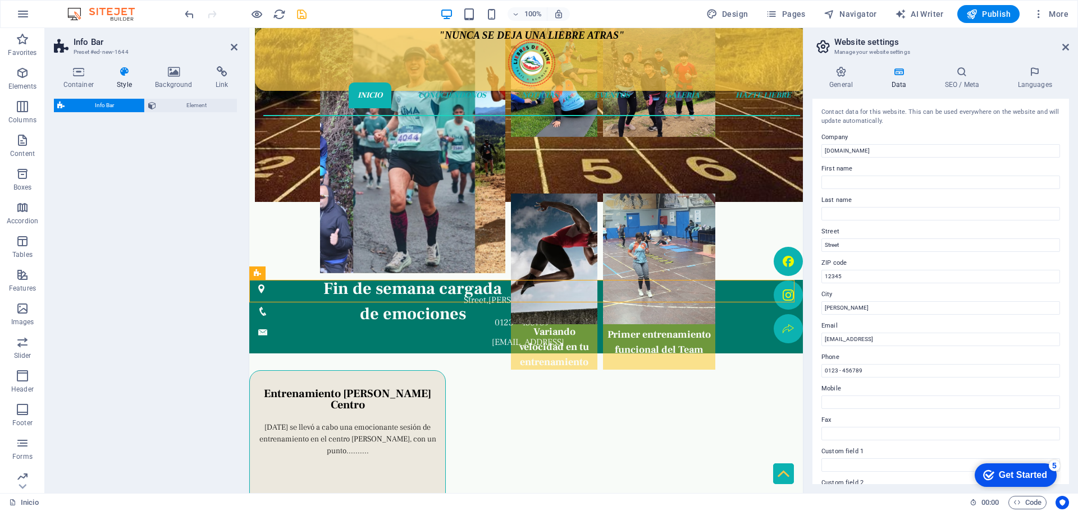
select select "rem"
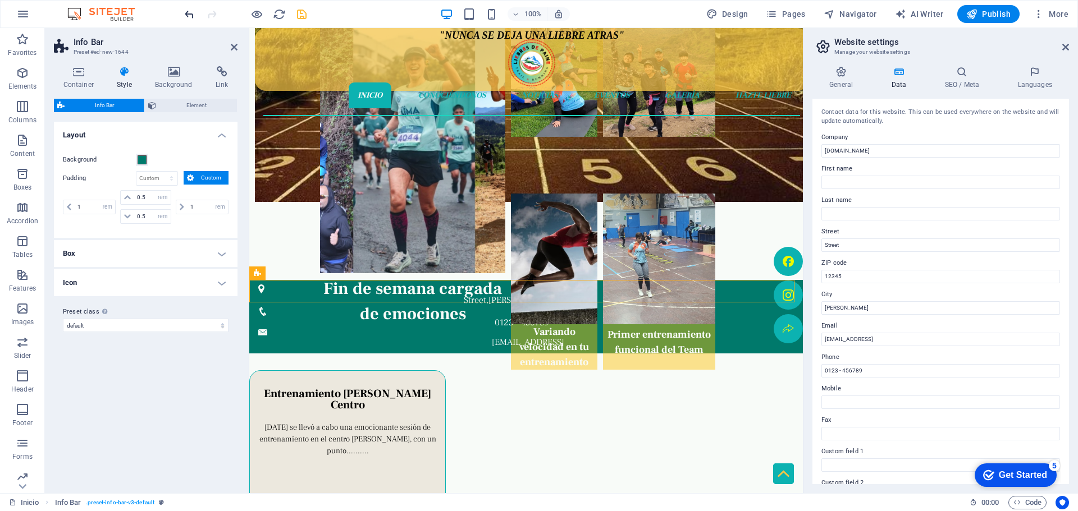
click at [190, 16] on icon "undo" at bounding box center [189, 14] width 13 height 13
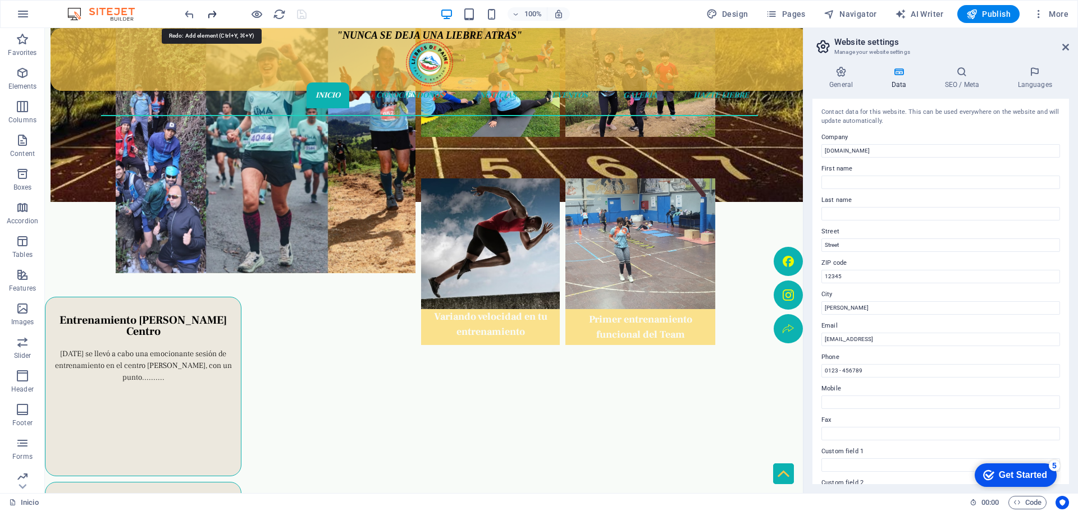
click at [217, 11] on icon "redo" at bounding box center [211, 14] width 13 height 13
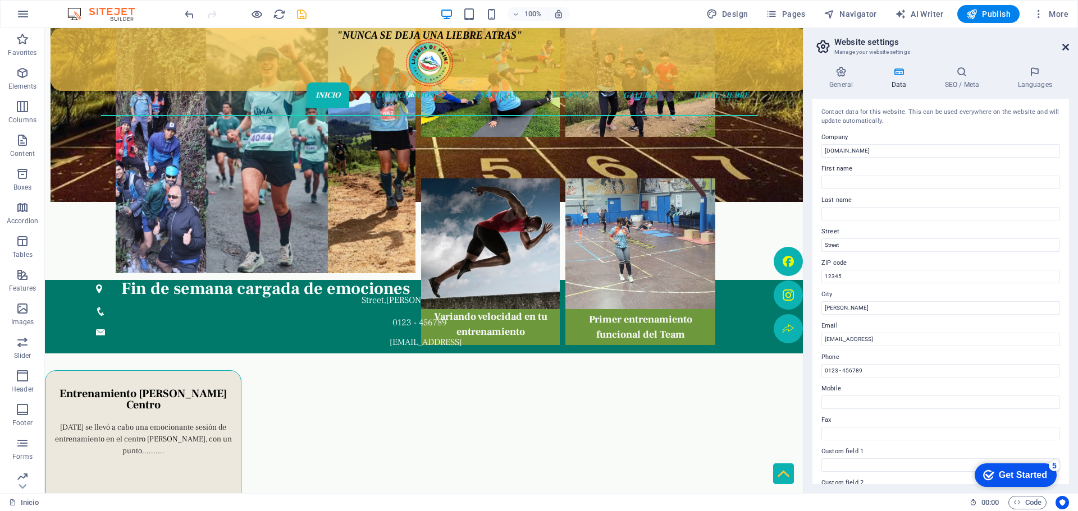
drag, startPoint x: 1066, startPoint y: 48, endPoint x: 886, endPoint y: 62, distance: 180.3
click at [1066, 48] on icon at bounding box center [1065, 47] width 7 height 9
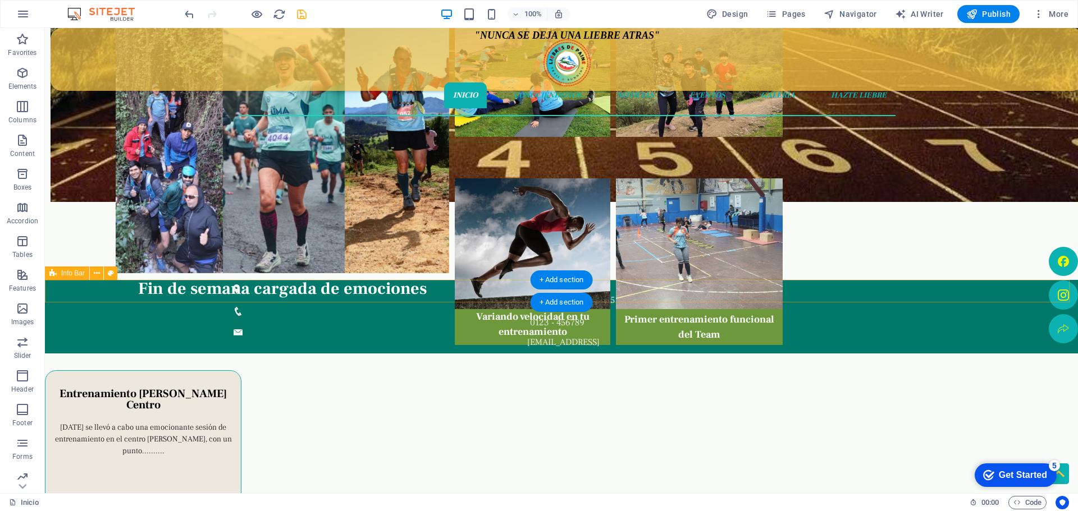
click at [189, 291] on div "Street , [PERSON_NAME] 12345 0123 - 456789 [EMAIL_ADDRESS]" at bounding box center [561, 317] width 1033 height 74
select select "rem"
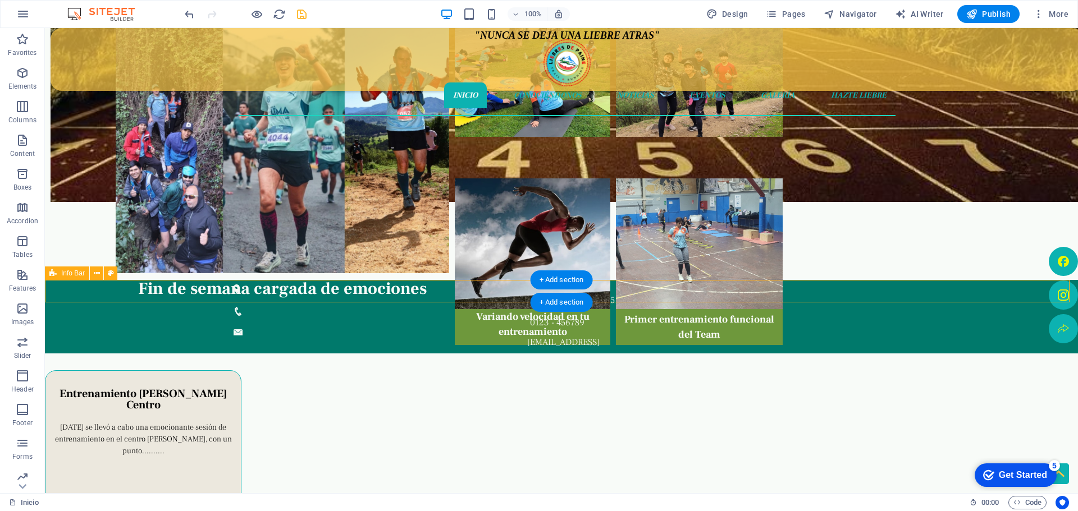
select select "rem"
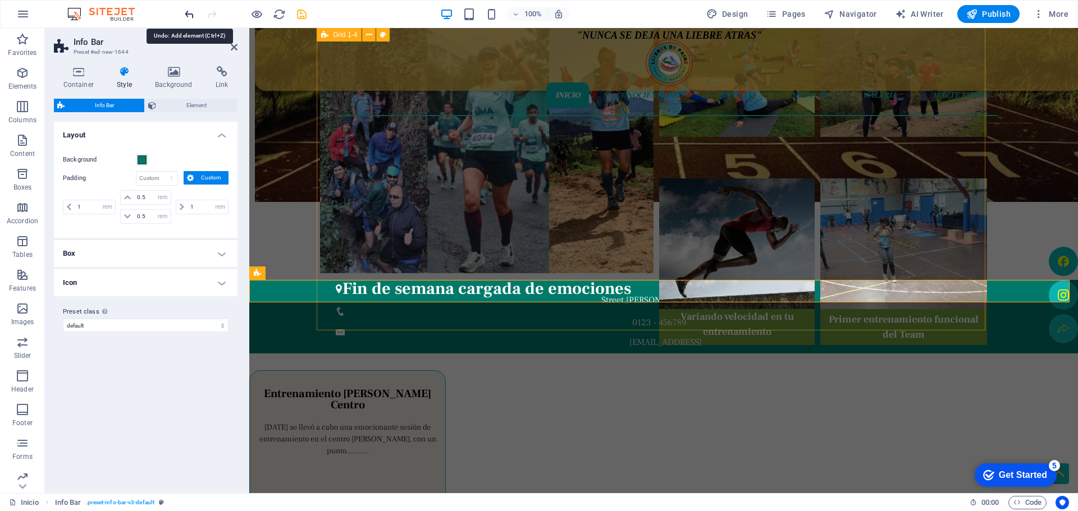
click at [187, 11] on icon "undo" at bounding box center [189, 14] width 13 height 13
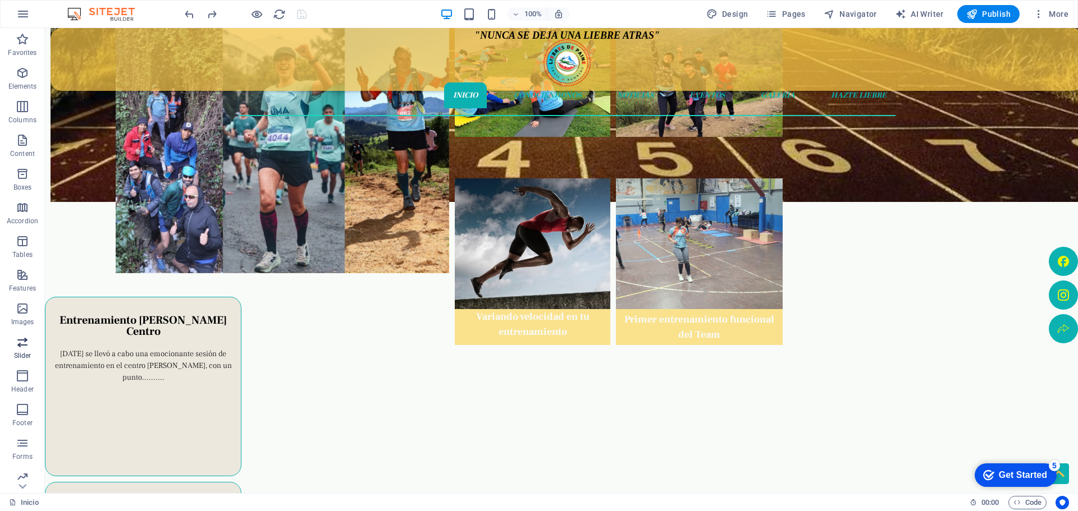
click at [22, 342] on icon "button" at bounding box center [22, 342] width 13 height 13
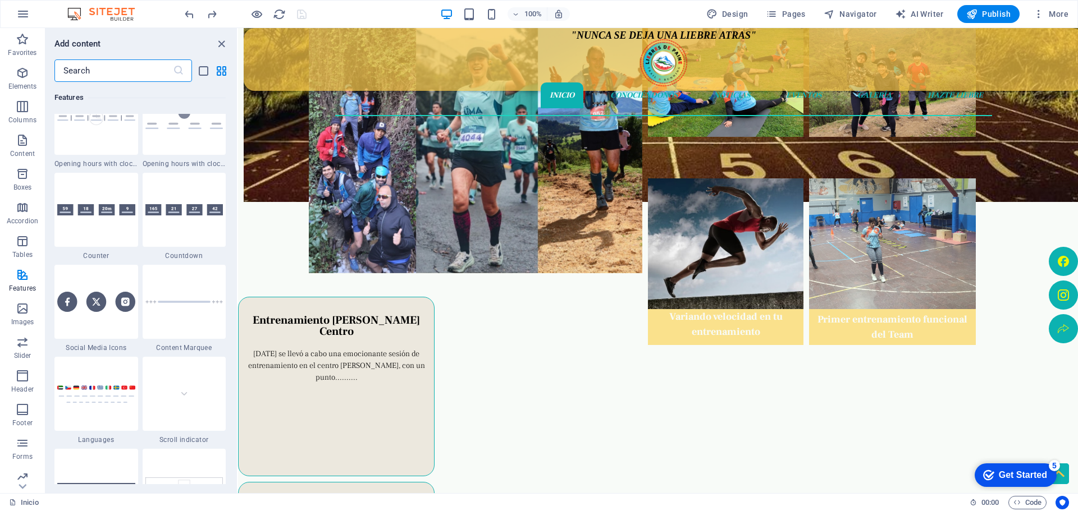
scroll to position [4961, 0]
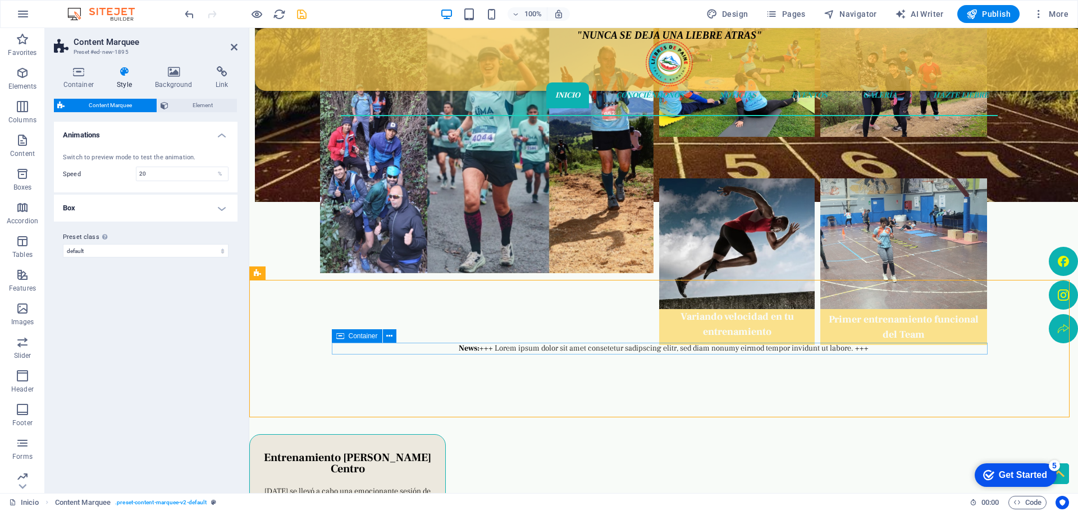
click at [418, 351] on div "News: +++ Lorem ipsum dolor sit amet consetetur sadipscing elitr, sed diam nonu…" at bounding box center [664, 449] width 656 height 212
select select "marquee"
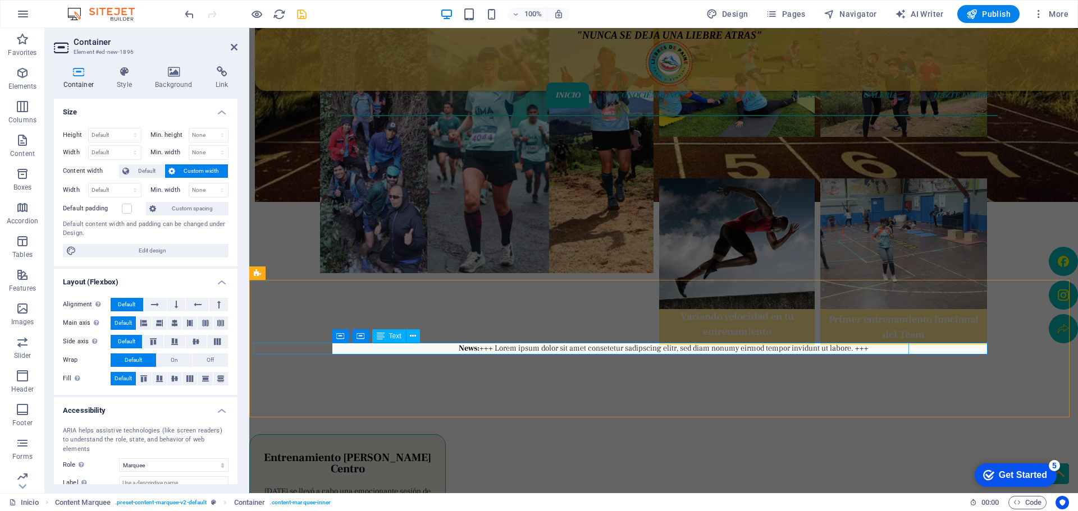
click at [394, 338] on span "Text" at bounding box center [395, 336] width 12 height 7
click at [413, 335] on icon at bounding box center [413, 337] width 6 height 12
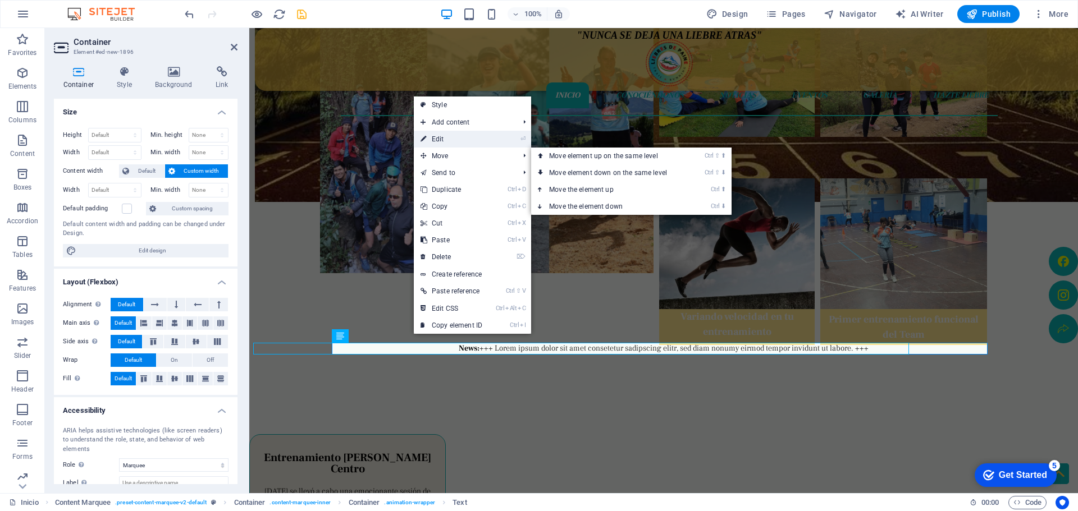
click at [453, 143] on link "⏎ Edit" at bounding box center [451, 139] width 75 height 17
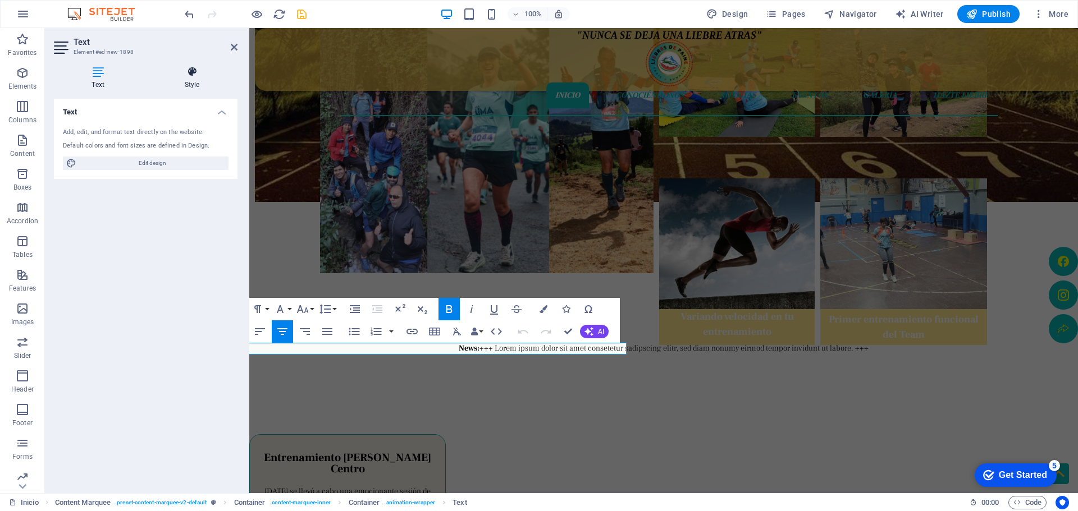
click at [193, 85] on h4 "Style" at bounding box center [192, 78] width 91 height 24
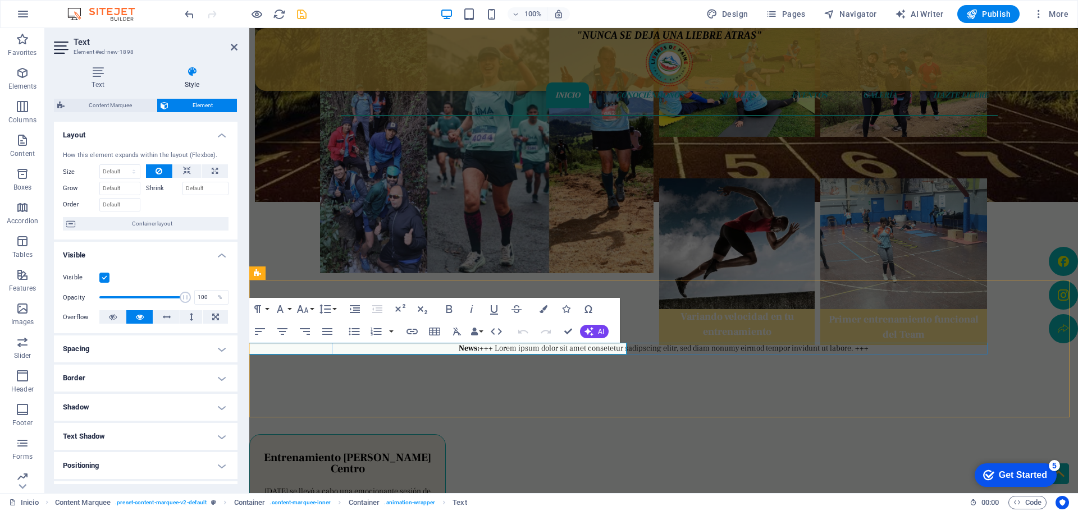
select select "marquee"
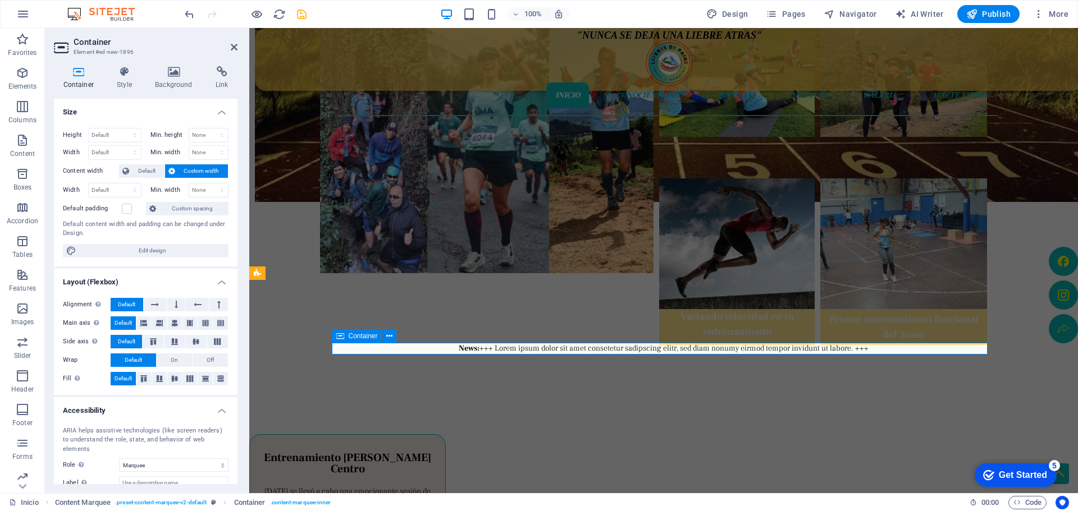
click at [565, 350] on div "News: +++ Lorem ipsum dolor sit amet consetetur sadipscing elitr, sed diam nonu…" at bounding box center [664, 449] width 656 height 212
click at [990, 350] on div "News: +++ Lorem ipsum dolor sit amet consetetur sadipscing elitr, sed diam nonu…" at bounding box center [990, 449] width 1 height 212
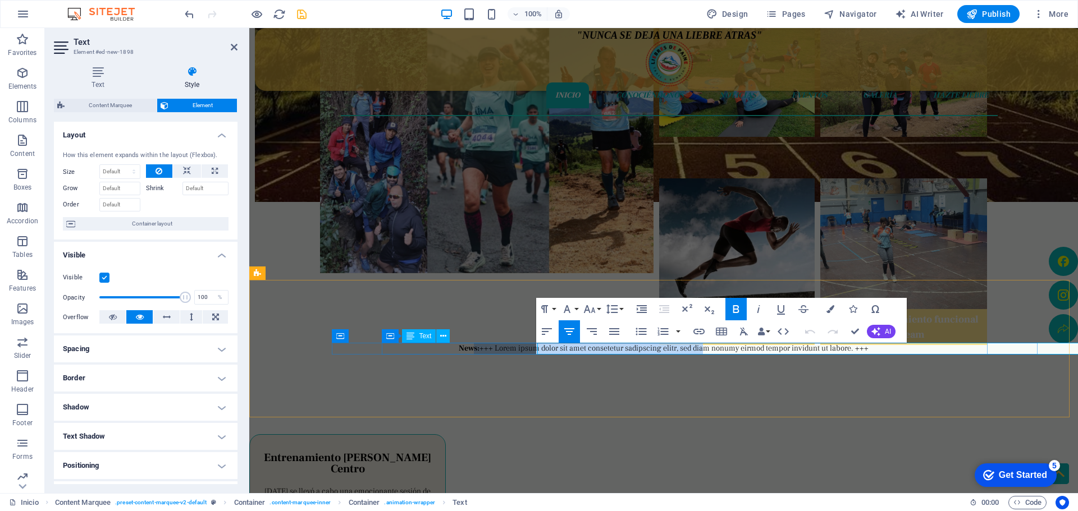
drag, startPoint x: 602, startPoint y: 347, endPoint x: 721, endPoint y: 354, distance: 119.8
click at [923, 351] on p "News: +++ Lorem ipsum dolor sit amet consetetur sadipscing elitr, sed diam nonu…" at bounding box center [954, 390] width 62 height 94
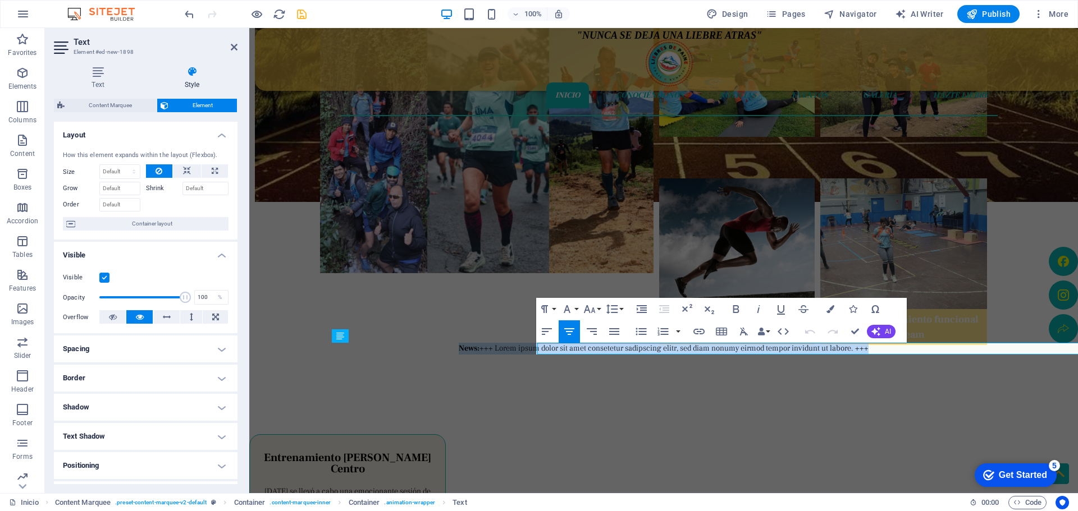
drag, startPoint x: 683, startPoint y: 350, endPoint x: 217, endPoint y: 325, distance: 467.2
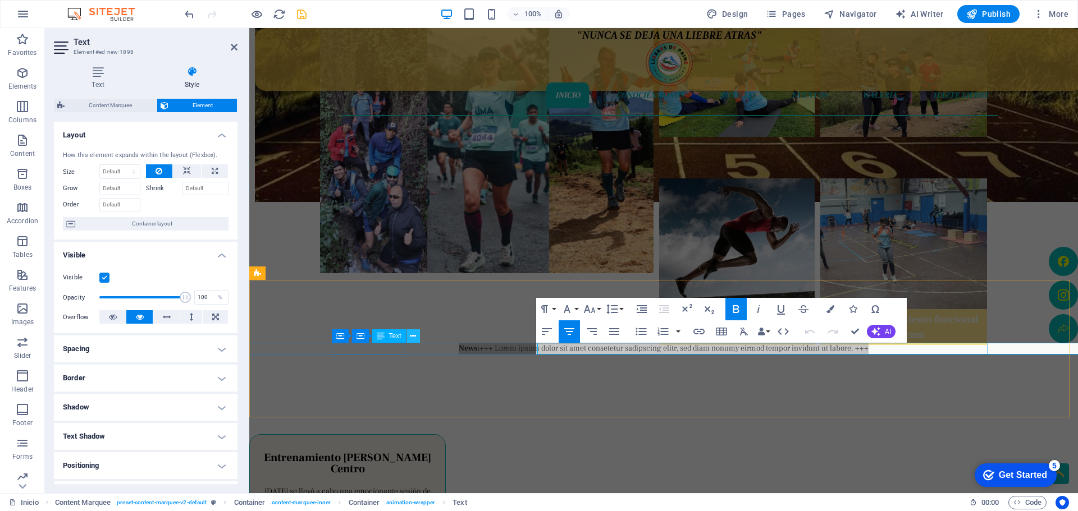
click at [414, 337] on icon at bounding box center [413, 337] width 6 height 12
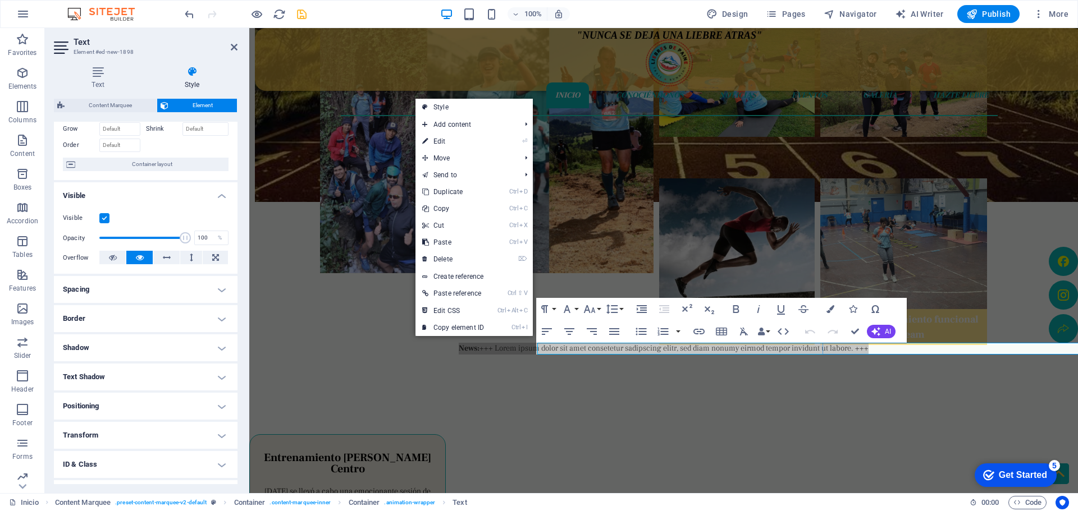
scroll to position [112, 0]
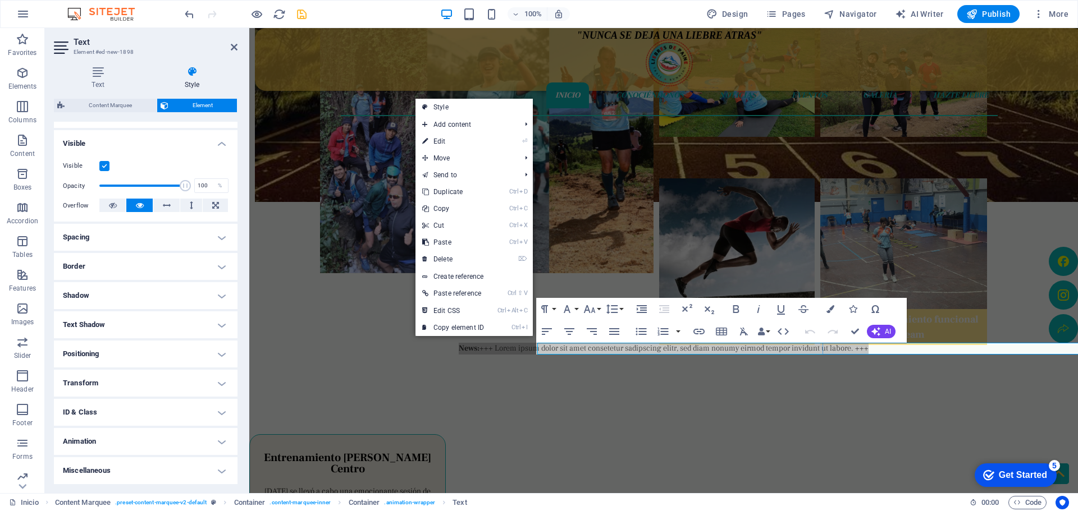
click at [221, 325] on h4 "Text Shadow" at bounding box center [146, 325] width 184 height 27
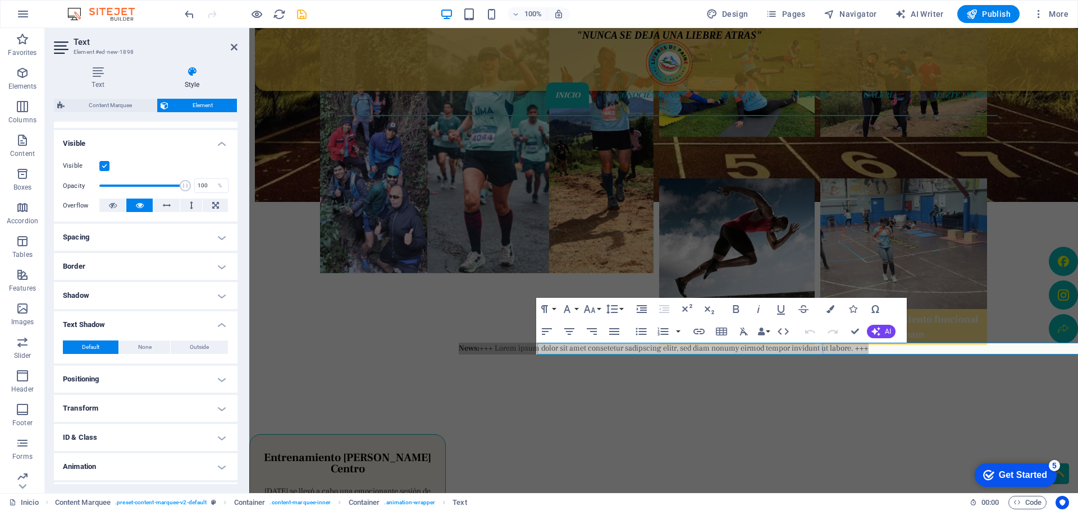
click at [220, 325] on h4 "Text Shadow" at bounding box center [146, 322] width 184 height 20
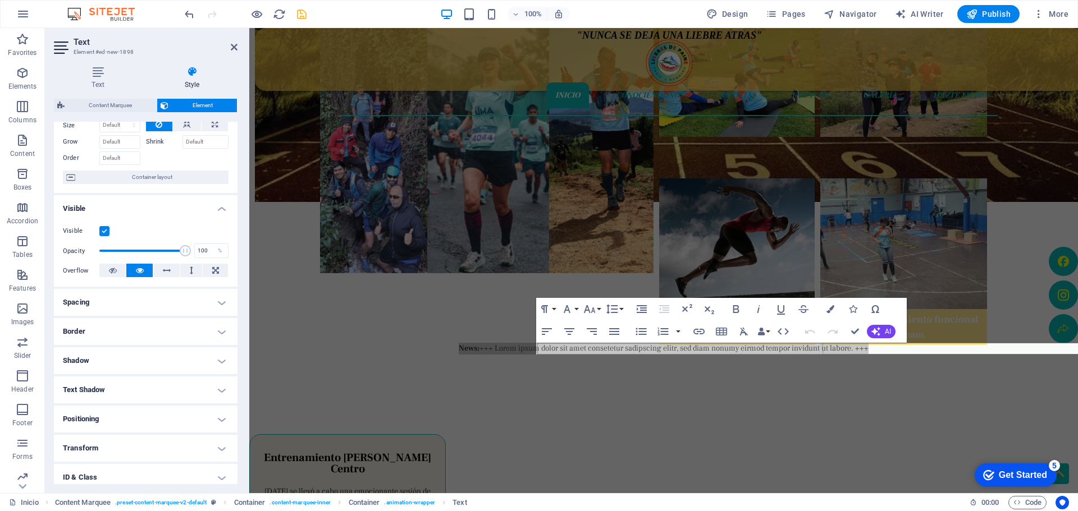
scroll to position [0, 0]
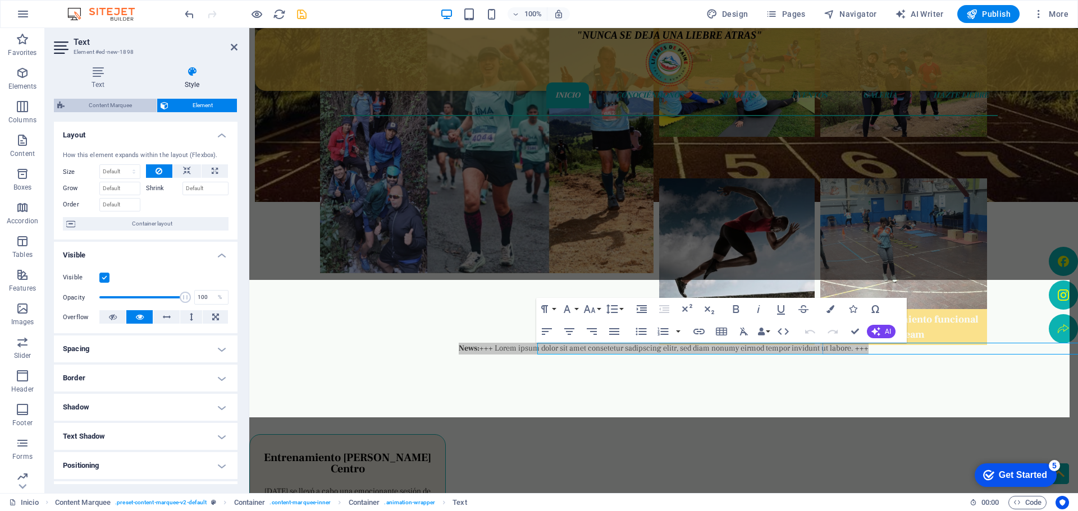
click at [109, 108] on span "Content Marquee" at bounding box center [110, 105] width 85 height 13
select select "%"
select select "rem"
select select "px"
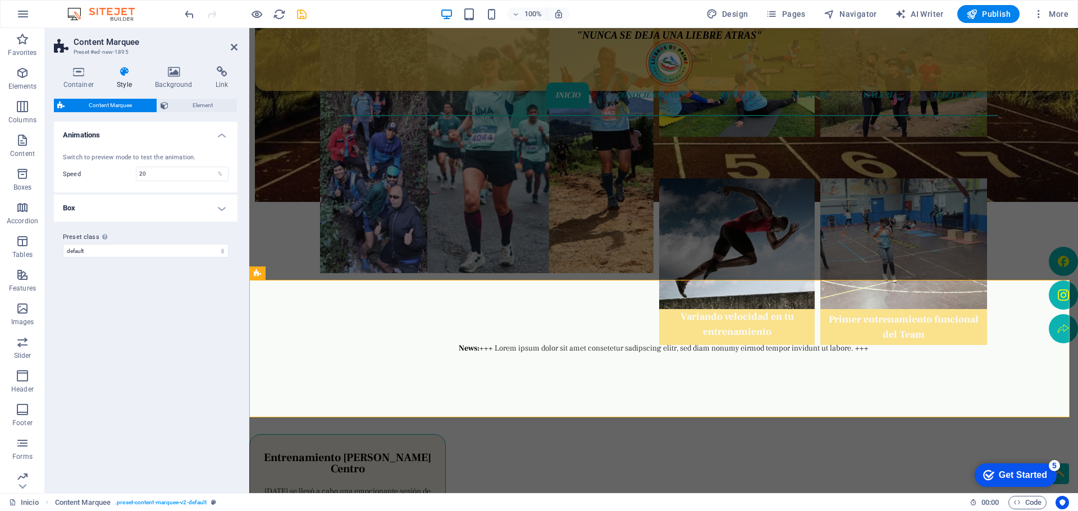
click at [219, 207] on h4 "Box" at bounding box center [146, 208] width 184 height 27
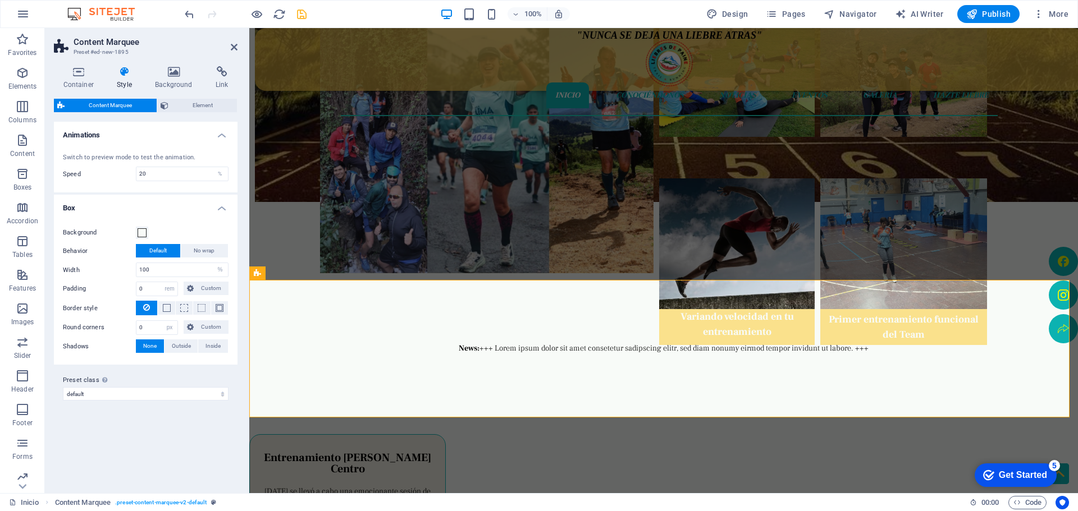
click at [219, 207] on h4 "Box" at bounding box center [146, 205] width 184 height 20
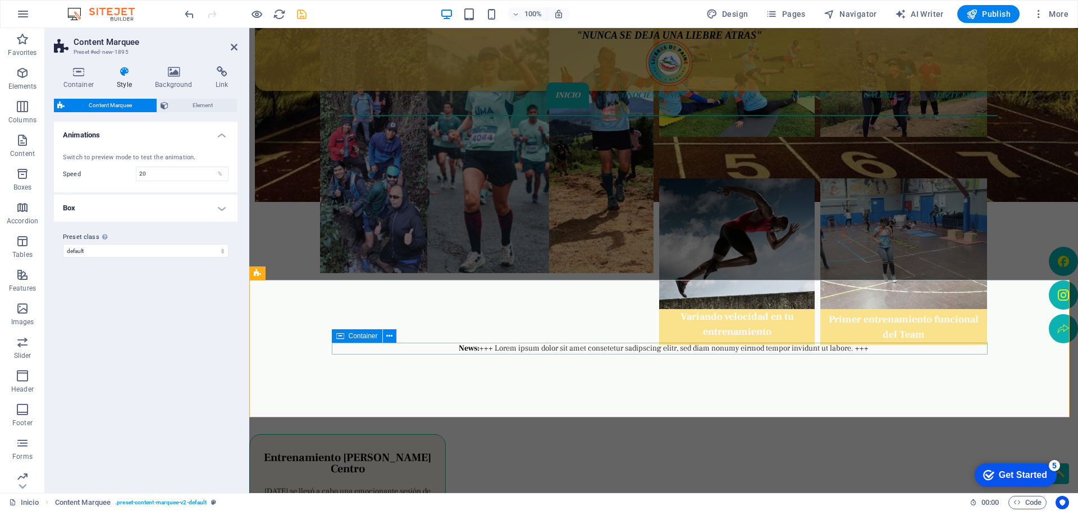
click at [456, 345] on div "News: +++ Lorem ipsum dolor sit amet consetetur sadipscing elitr, sed diam nonu…" at bounding box center [664, 449] width 656 height 212
select select "marquee"
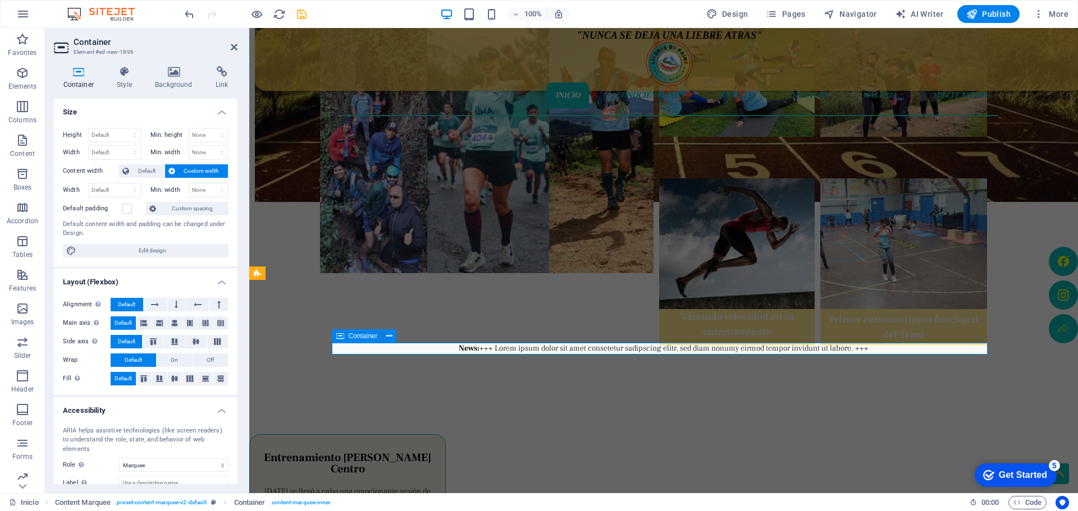
click at [457, 351] on div "News: +++ Lorem ipsum dolor sit amet consetetur sadipscing elitr, sed diam nonu…" at bounding box center [664, 402] width 656 height 118
click at [457, 351] on div "News: +++ Lorem ipsum dolor sit amet consetetur sadipscing elitr, sed diam nonu…" at bounding box center [664, 449] width 656 height 212
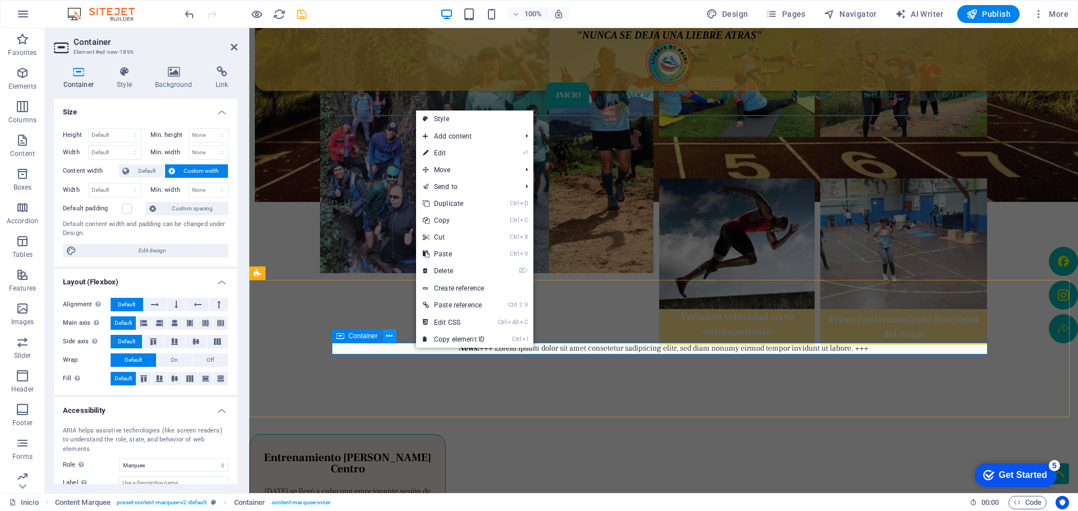
click at [388, 333] on icon at bounding box center [389, 337] width 6 height 12
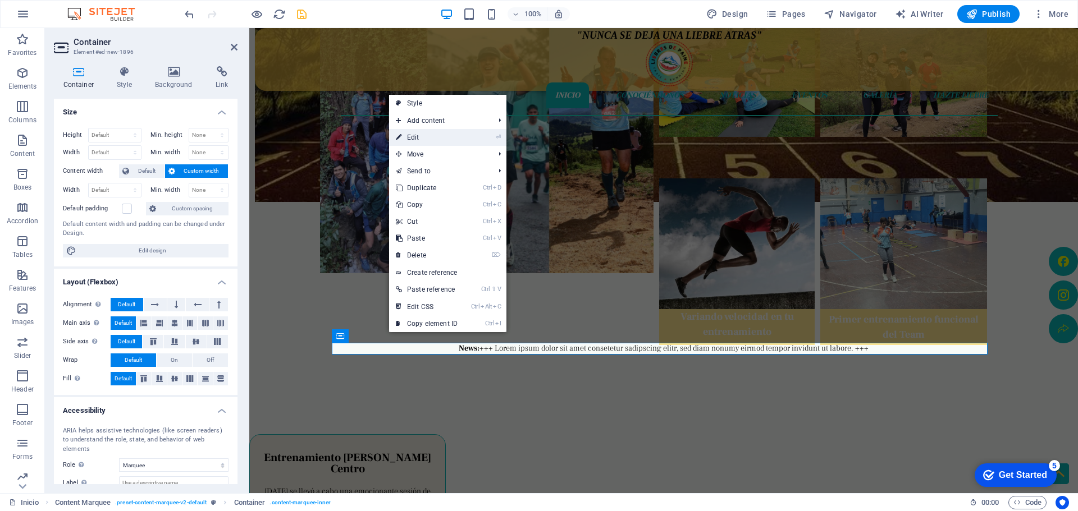
drag, startPoint x: 432, startPoint y: 136, endPoint x: 184, endPoint y: 108, distance: 250.3
click at [433, 136] on link "⏎ Edit" at bounding box center [426, 137] width 75 height 17
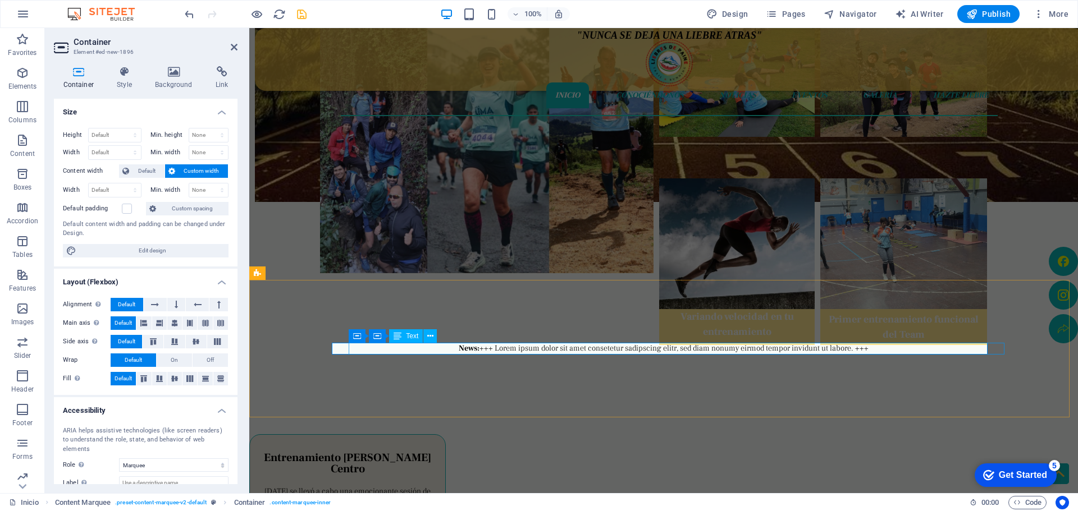
click at [945, 350] on div "News: +++ Lorem ipsum dolor sit amet consetetur sadipscing elitr, sed diam nonu…" at bounding box center [966, 419] width 43 height 153
click at [940, 345] on div "News: +++ Lorem ipsum dolor sit amet consetetur sadipscing elitr, sed diam nonu…" at bounding box center [964, 408] width 48 height 130
click at [987, 345] on div "News: +++ Lorem ipsum dolor sit amet consetetur sadipscing elitr, sed diam nonu…" at bounding box center [989, 449] width 4 height 212
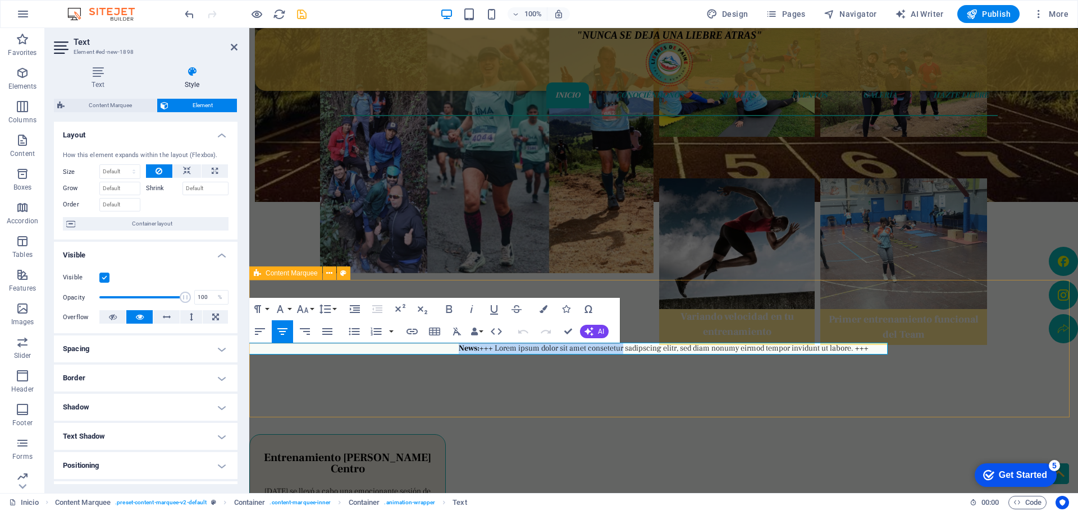
drag, startPoint x: 457, startPoint y: 349, endPoint x: 579, endPoint y: 358, distance: 122.2
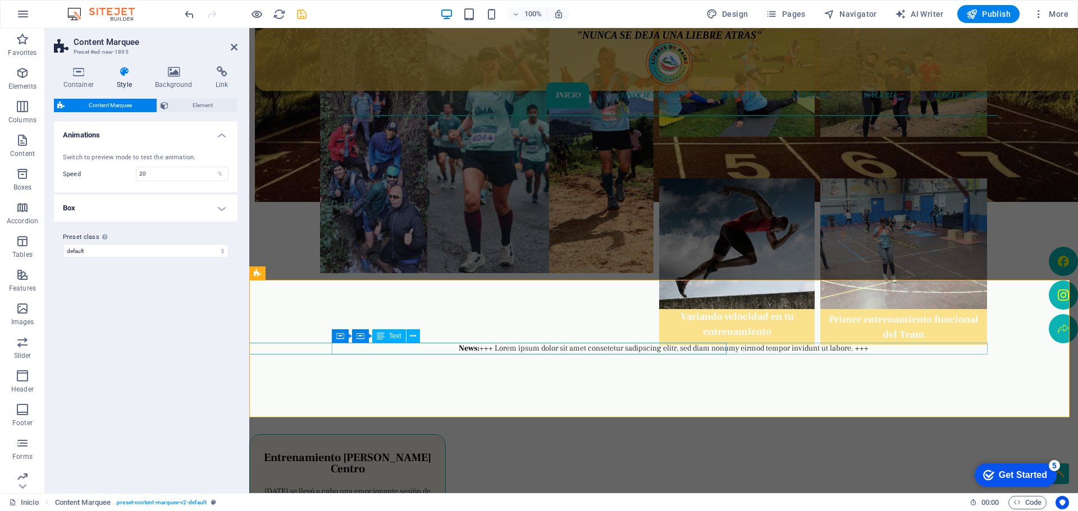
click at [989, 353] on div "News: +++ Lorem ipsum dolor sit amet consetetur sadipscing elitr, sed diam nonu…" at bounding box center [990, 449] width 3 height 212
click at [990, 350] on div "News: +++ Lorem ipsum dolor sit amet consetetur sadipscing elitr, sed diam nonu…" at bounding box center [991, 449] width 2 height 212
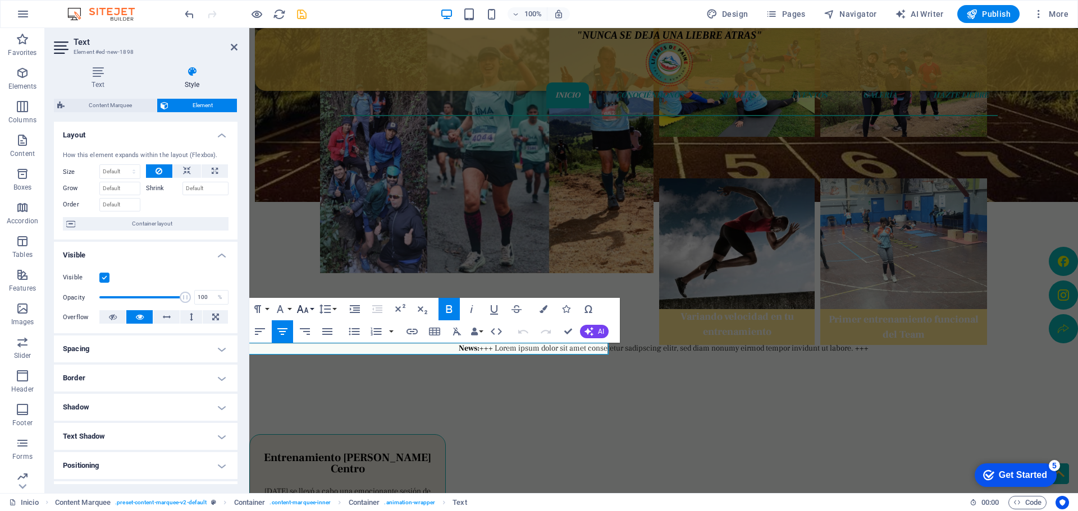
click at [314, 311] on button "Font Size" at bounding box center [304, 309] width 21 height 22
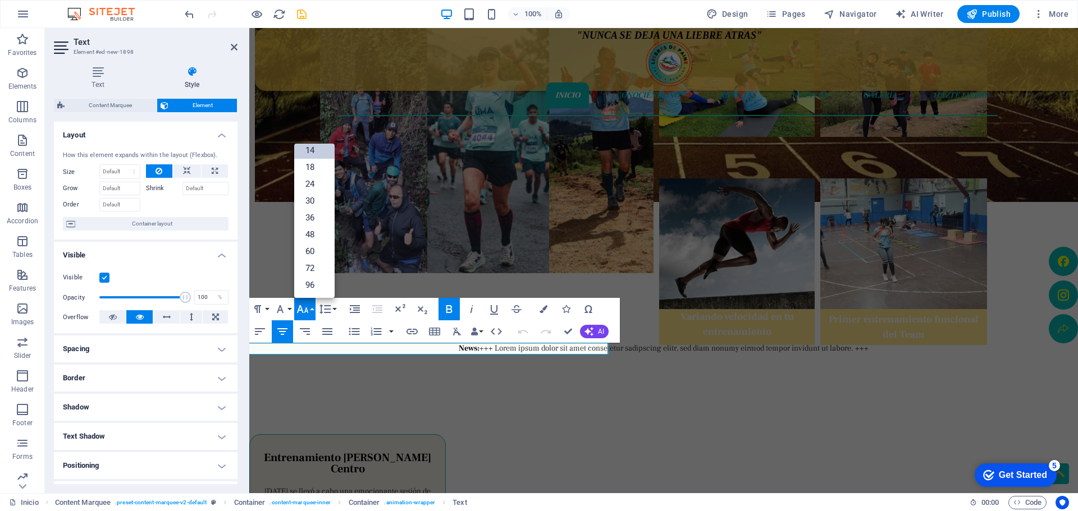
scroll to position [90, 0]
click at [314, 199] on link "30" at bounding box center [314, 201] width 40 height 17
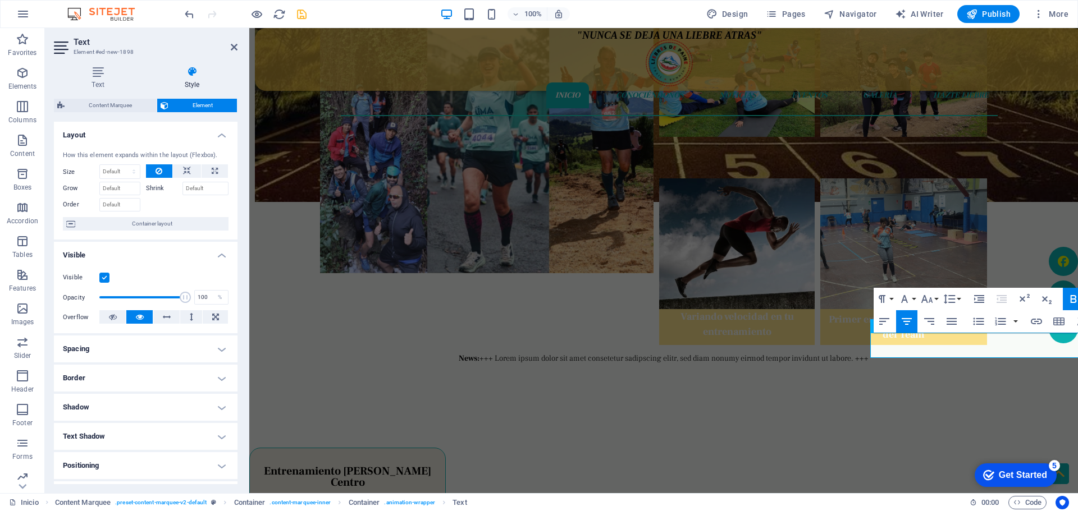
scroll to position [384, 0]
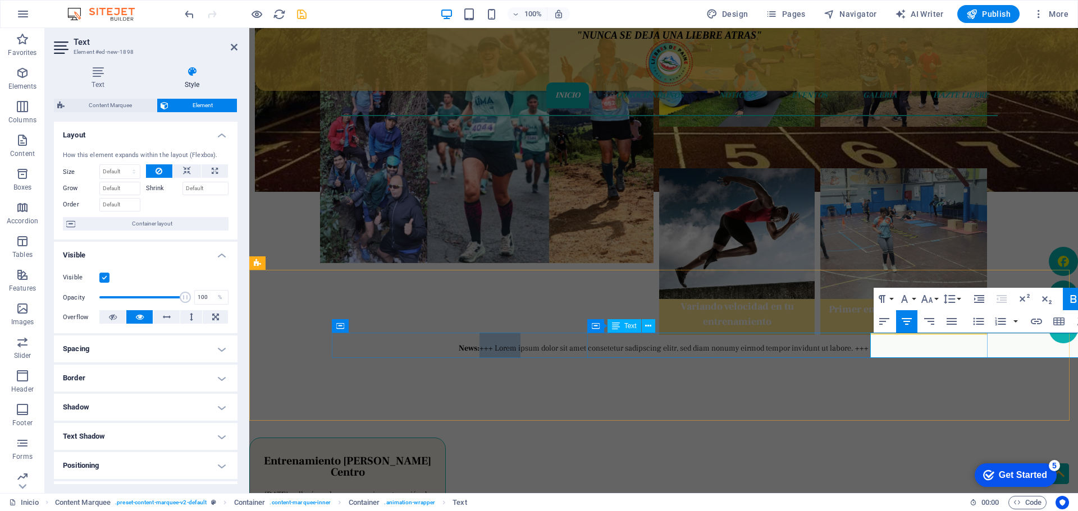
drag, startPoint x: 647, startPoint y: 349, endPoint x: 657, endPoint y: 348, distance: 10.7
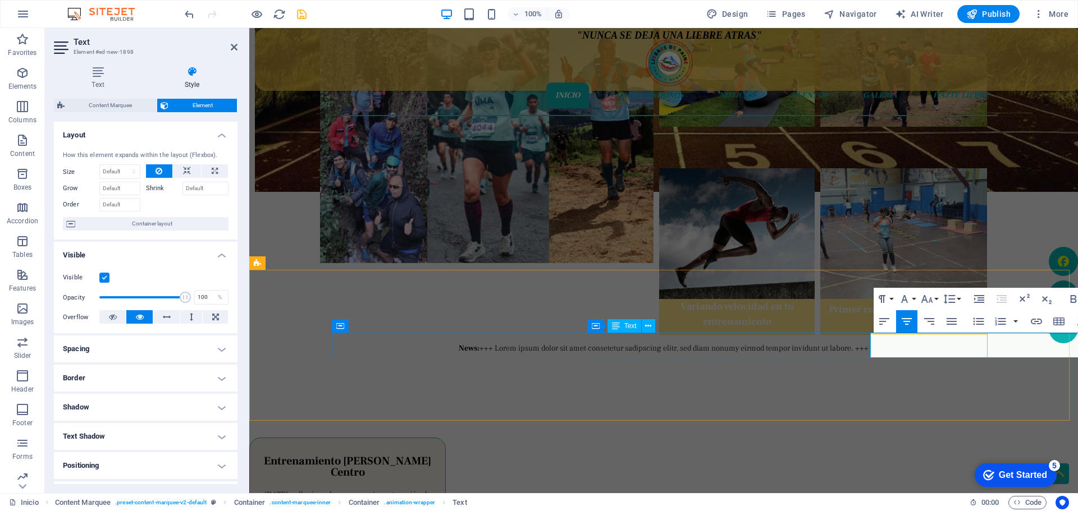
click at [188, 13] on icon "undo" at bounding box center [189, 14] width 13 height 13
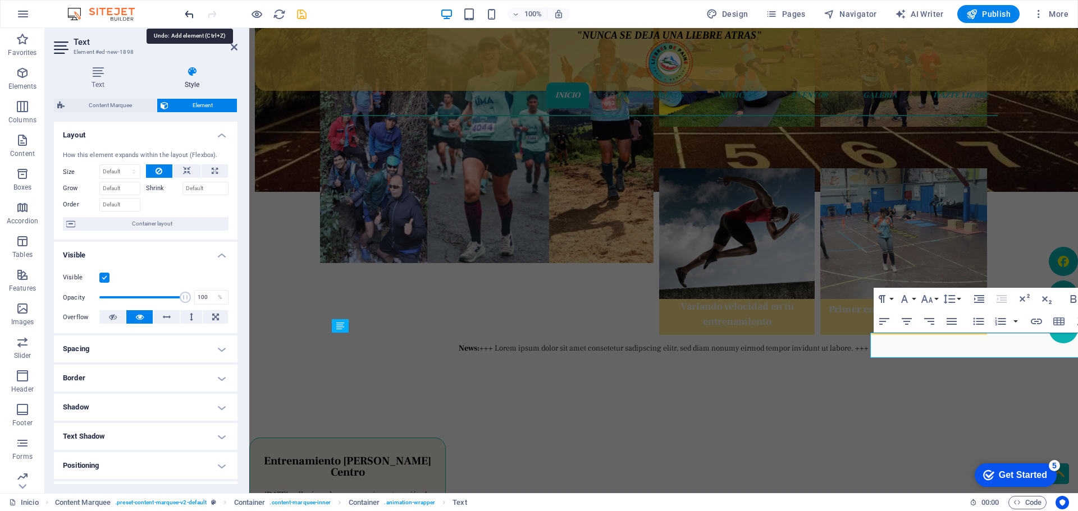
click at [188, 13] on icon "undo" at bounding box center [189, 14] width 13 height 13
drag, startPoint x: 188, startPoint y: 13, endPoint x: 363, endPoint y: 215, distance: 267.5
click at [188, 13] on icon "undo" at bounding box center [189, 14] width 13 height 13
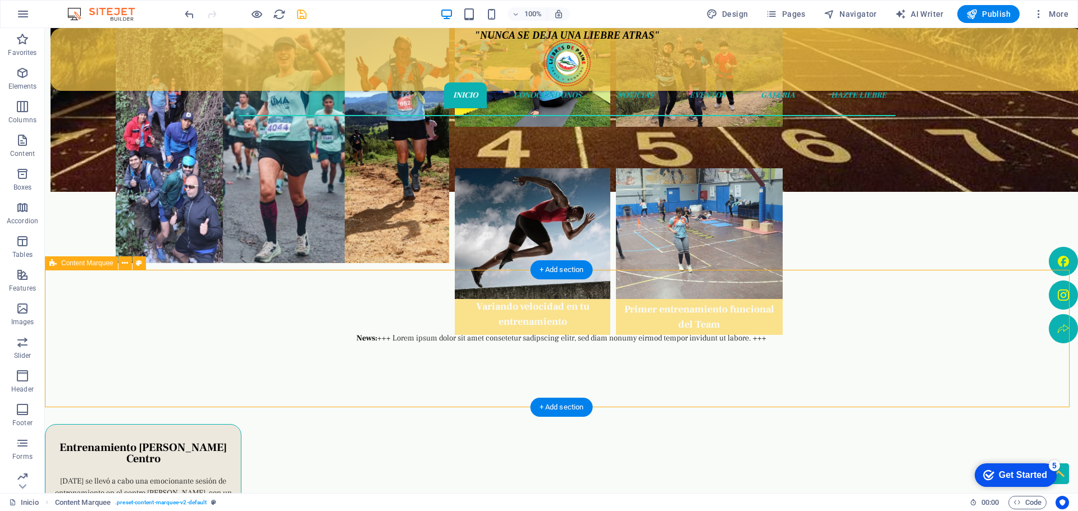
click at [604, 330] on div "News: +++ Lorem ipsum dolor sit amet consetetur sadipscing elitr, sed diam nonu…" at bounding box center [561, 439] width 1033 height 338
click at [496, 331] on div "News: +++ Lorem ipsum dolor sit amet consetetur sadipscing elitr, sed diam nonu…" at bounding box center [561, 439] width 1033 height 338
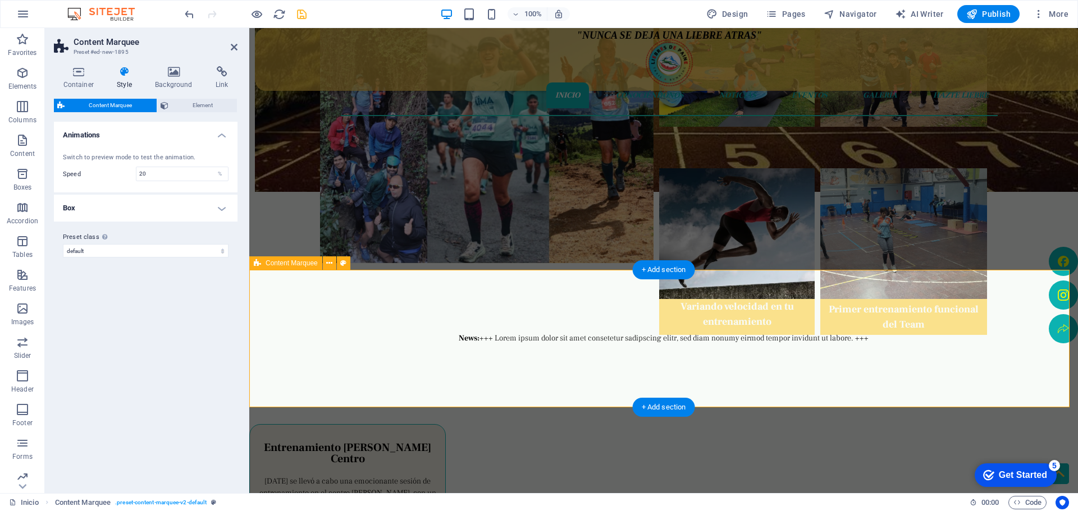
click at [497, 330] on div "News: +++ Lorem ipsum dolor sit amet consetetur sadipscing elitr, sed diam nonu…" at bounding box center [663, 439] width 829 height 338
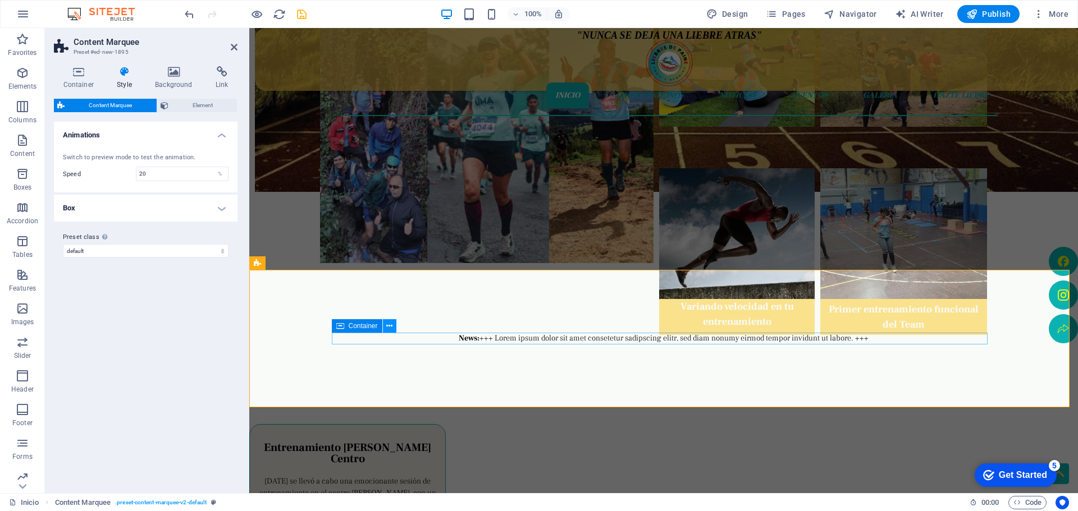
click at [385, 323] on button at bounding box center [389, 325] width 13 height 13
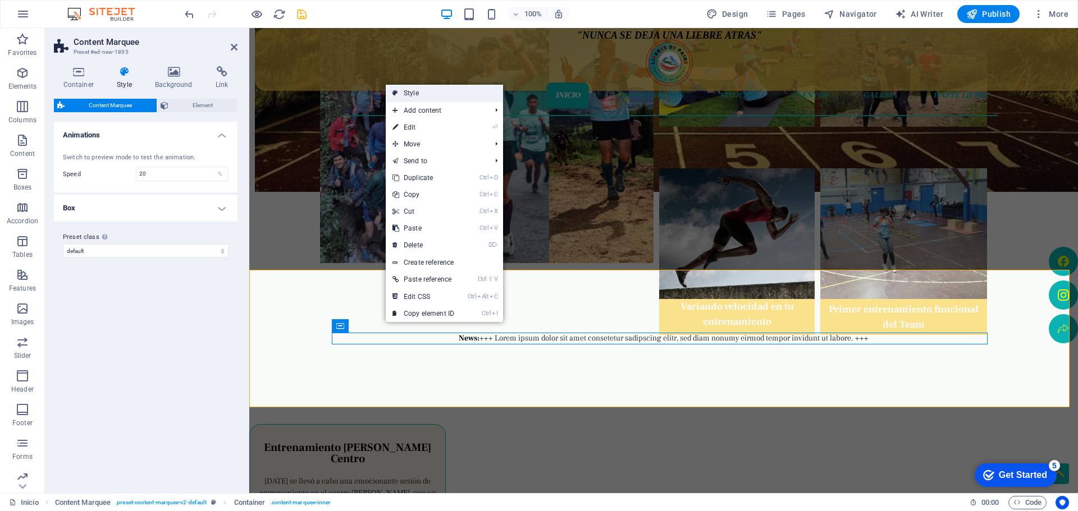
click at [437, 97] on link "Style" at bounding box center [444, 93] width 117 height 17
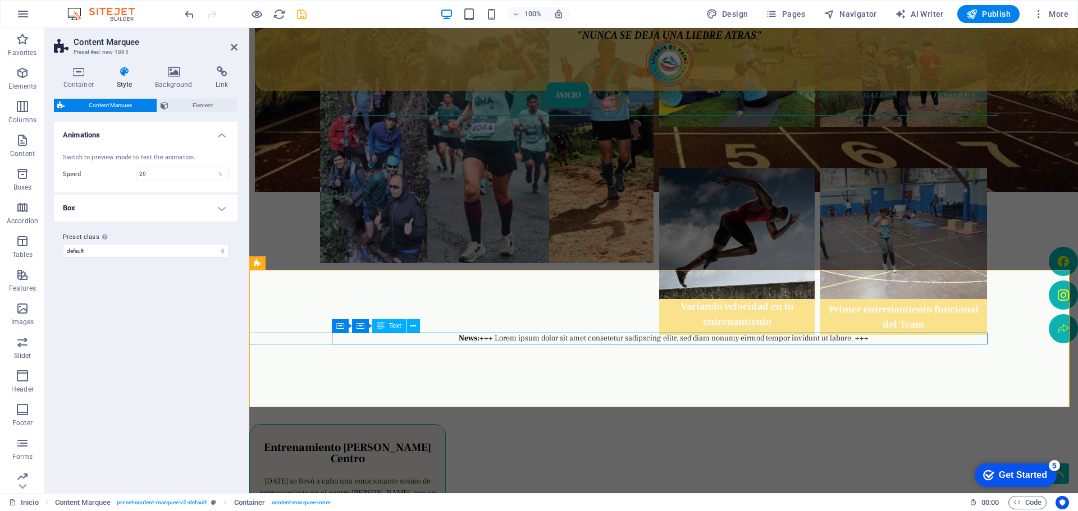
click at [389, 327] on span "Text" at bounding box center [395, 326] width 12 height 7
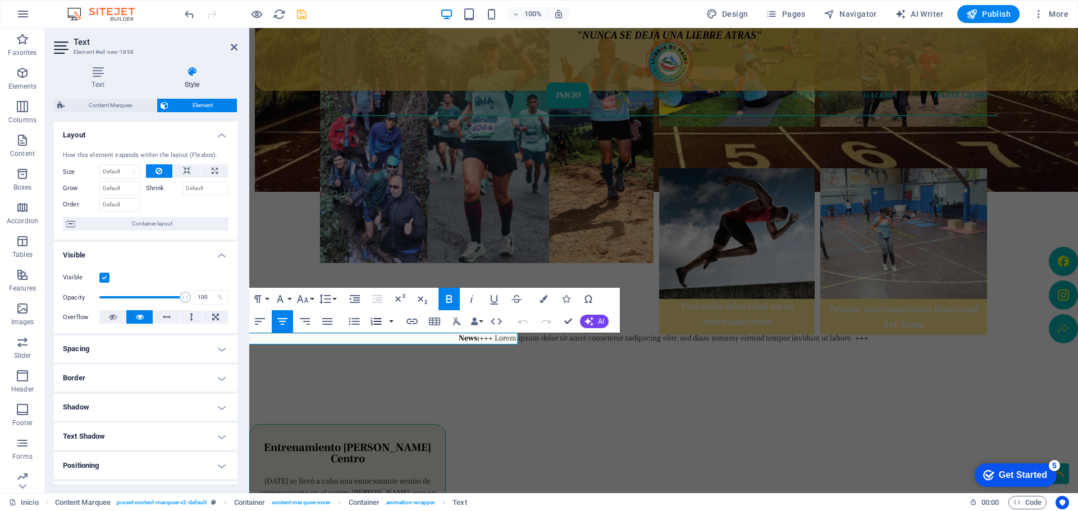
click at [389, 327] on button "button" at bounding box center [391, 321] width 9 height 22
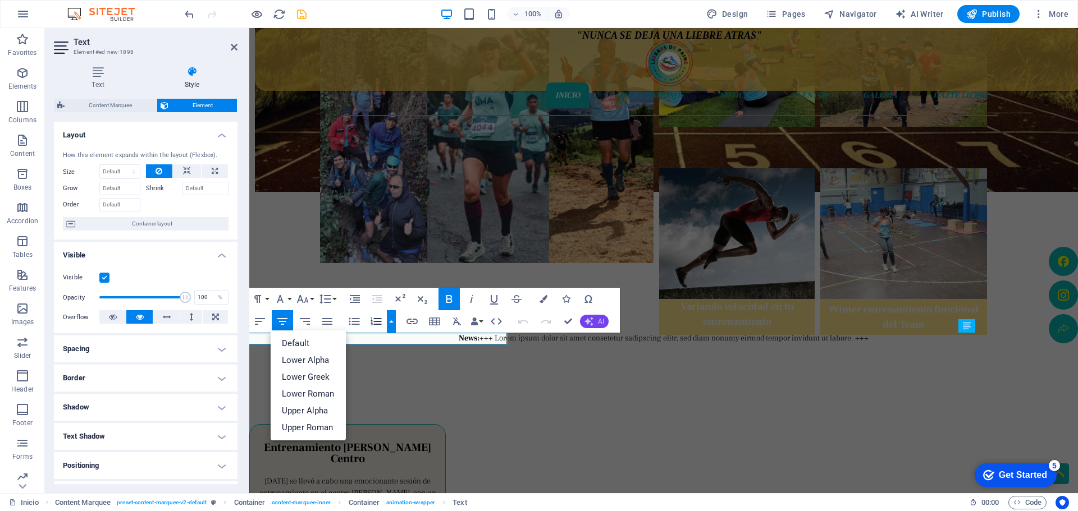
click at [593, 317] on button "AI" at bounding box center [594, 321] width 29 height 13
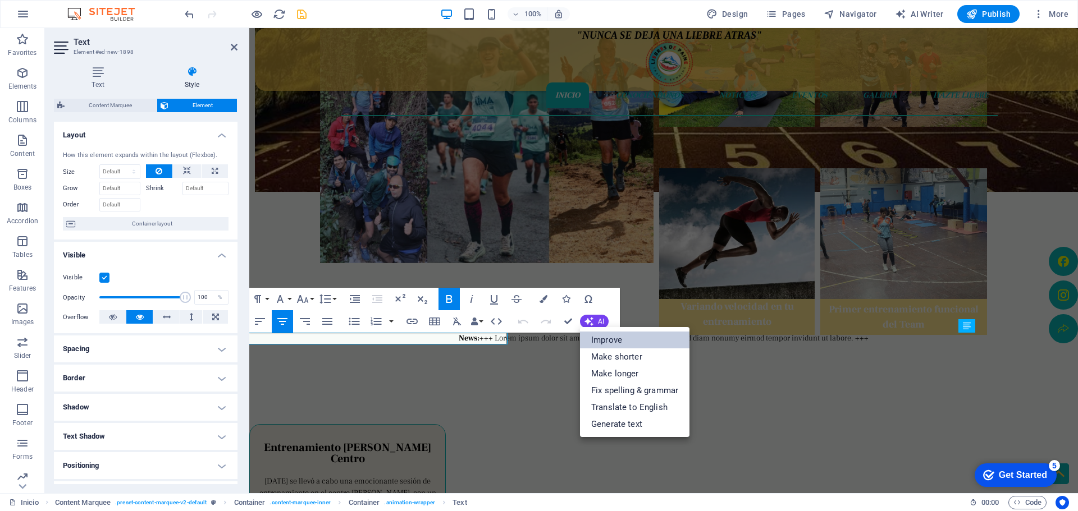
click at [610, 338] on link "Improve" at bounding box center [634, 340] width 109 height 17
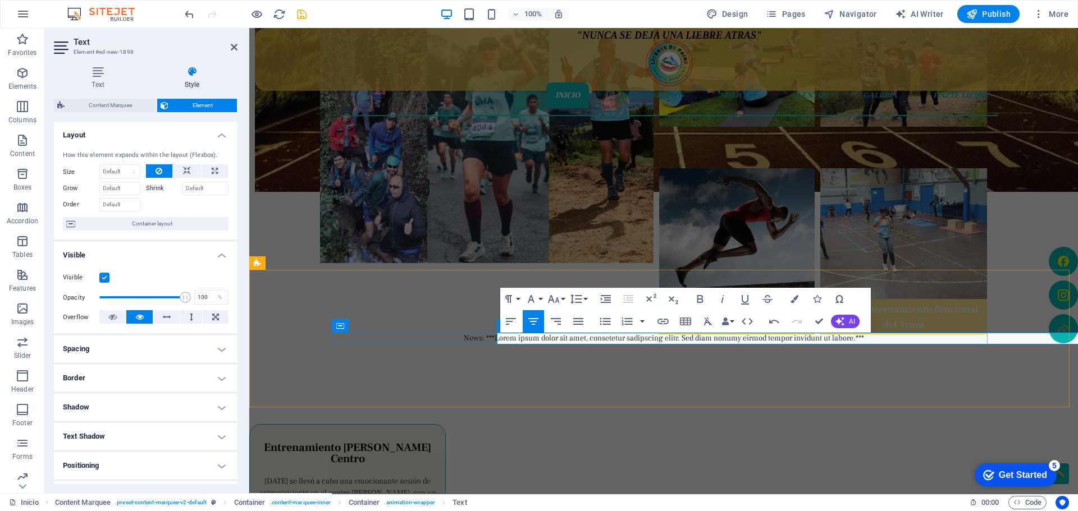
click at [933, 335] on p "News: ***Lorem ipsum dolor sit amet, consetetur sadipscing elitr. Sed diam nonu…" at bounding box center [960, 386] width 54 height 106
drag, startPoint x: 374, startPoint y: 336, endPoint x: 380, endPoint y: 336, distance: 6.2
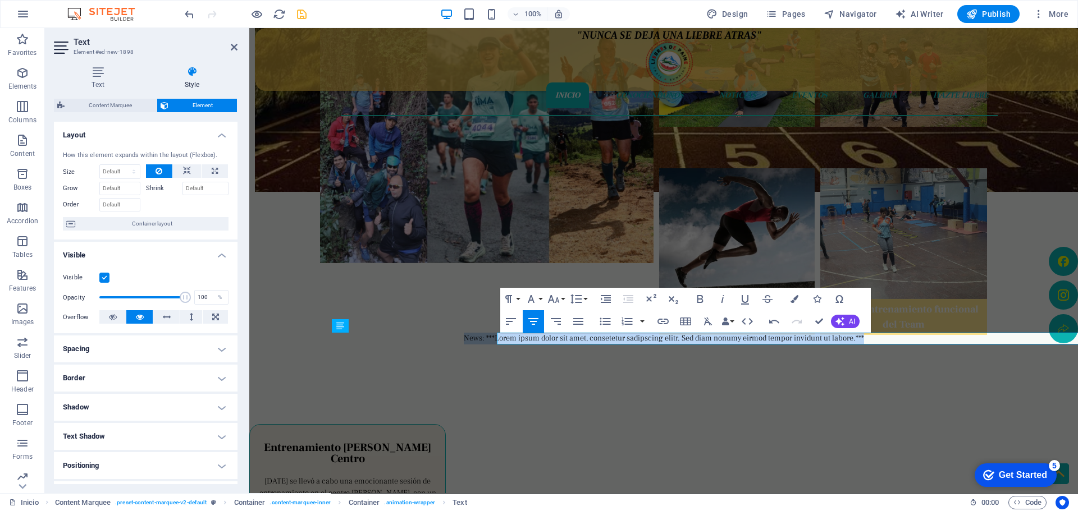
drag, startPoint x: 524, startPoint y: 337, endPoint x: 226, endPoint y: 319, distance: 299.2
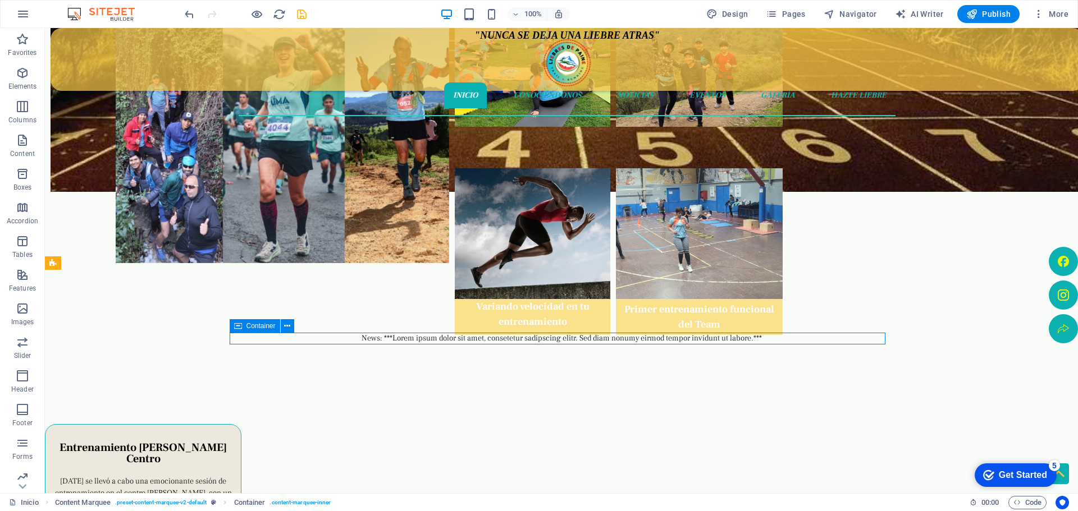
click at [454, 344] on div "News: ***Lorem ipsum dolor sit amet, consetetur sadipscing elitr. Sed diam nonu…" at bounding box center [562, 433] width 656 height 200
click at [548, 341] on div "News: ***Lorem ipsum dolor sit amet, consetetur sadipscing elitr. Sed diam nonu…" at bounding box center [562, 433] width 656 height 200
select select "marquee"
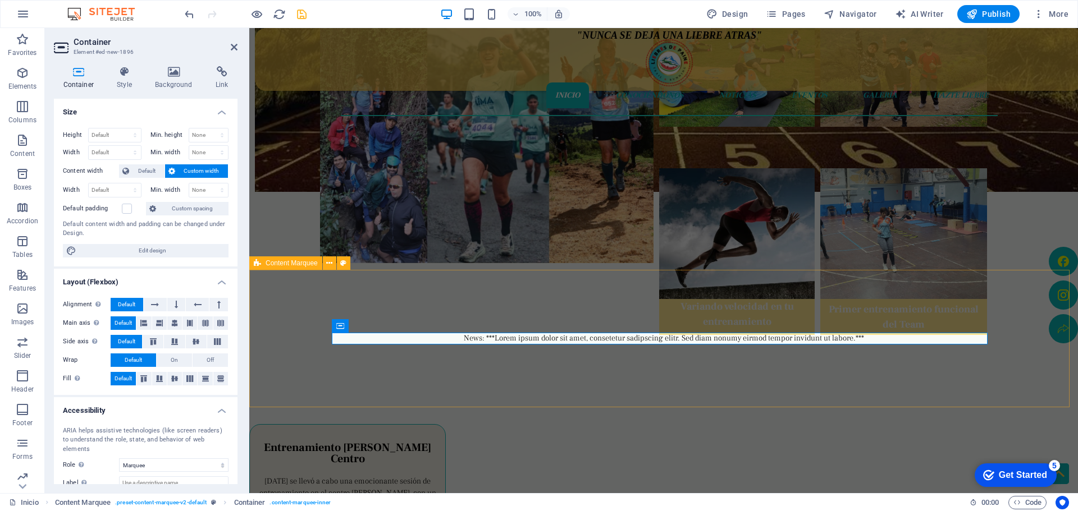
click at [761, 327] on div "News: ***Lorem ipsum dolor sit amet, consetetur sadipscing elitr. Sed diam nonu…" at bounding box center [663, 433] width 829 height 326
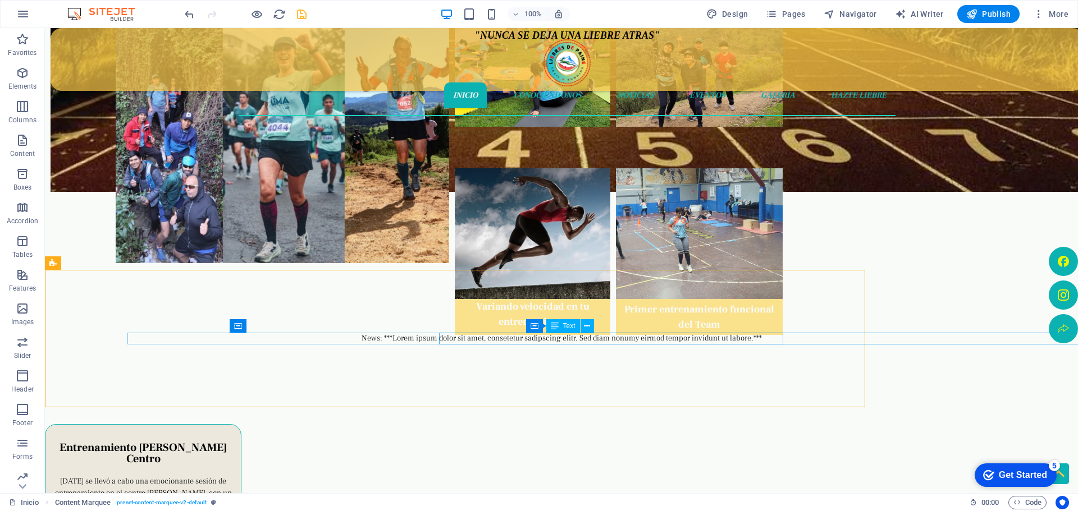
drag, startPoint x: 543, startPoint y: 337, endPoint x: 750, endPoint y: 336, distance: 206.1
click at [888, 336] on div "News: ***Lorem ipsum dolor sit amet, consetetur sadipscing elitr. Sed diam nonu…" at bounding box center [888, 433] width 1 height 200
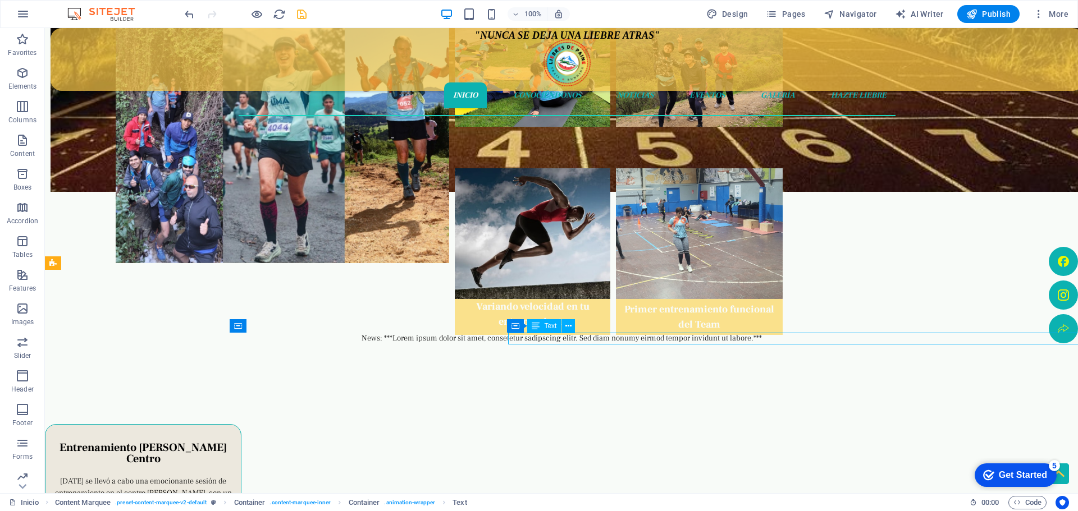
click at [886, 336] on div "News: ***Lorem ipsum dolor sit amet, consetetur sadipscing elitr. Sed diam nonu…" at bounding box center [887, 433] width 3 height 200
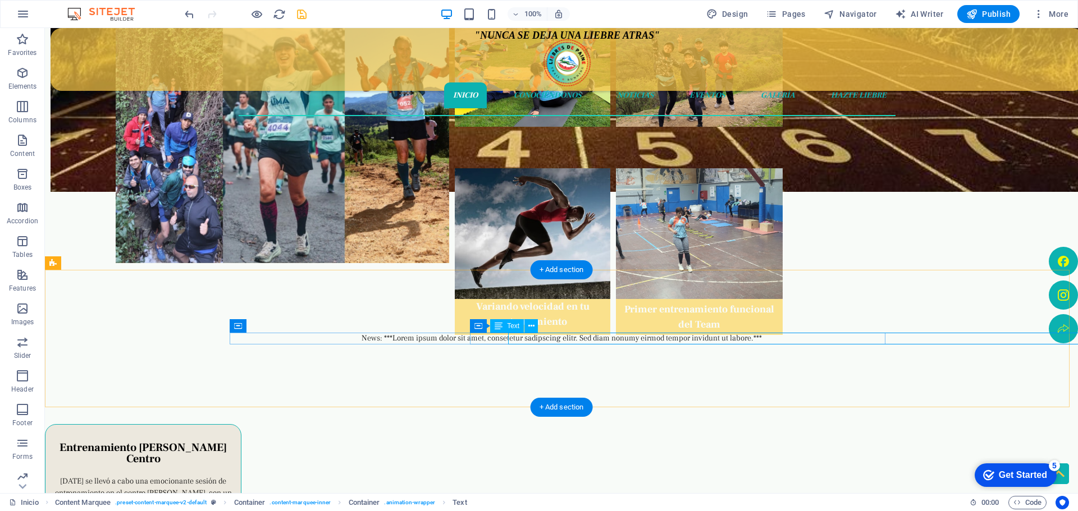
click at [887, 338] on div "News: ***Lorem ipsum dolor sit amet, consetetur sadipscing elitr. Sed diam nonu…" at bounding box center [888, 433] width 3 height 200
click at [888, 338] on div "News: ***Lorem ipsum dolor sit amet, consetetur sadipscing elitr. Sed diam nonu…" at bounding box center [888, 433] width 1 height 200
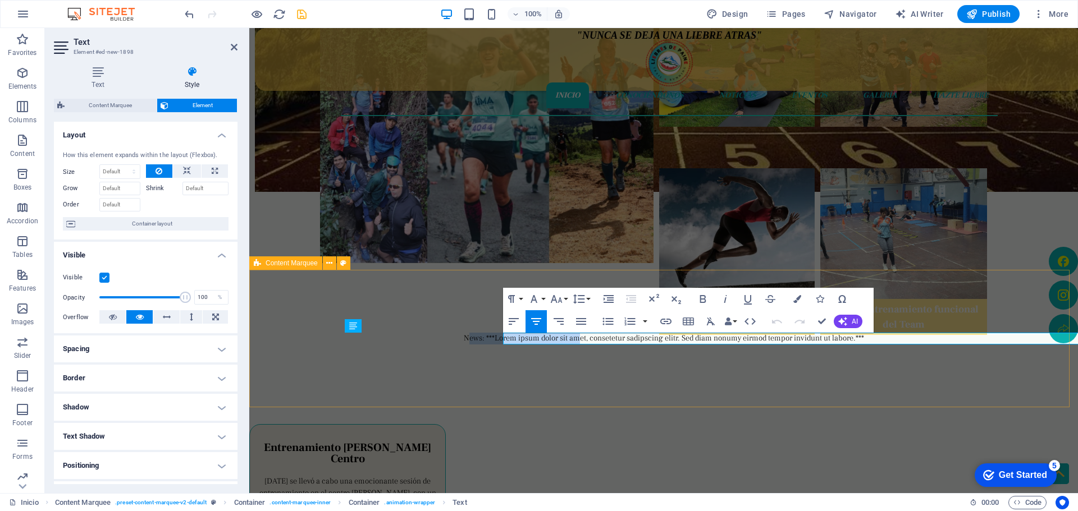
drag, startPoint x: 583, startPoint y: 339, endPoint x: 891, endPoint y: 332, distance: 308.3
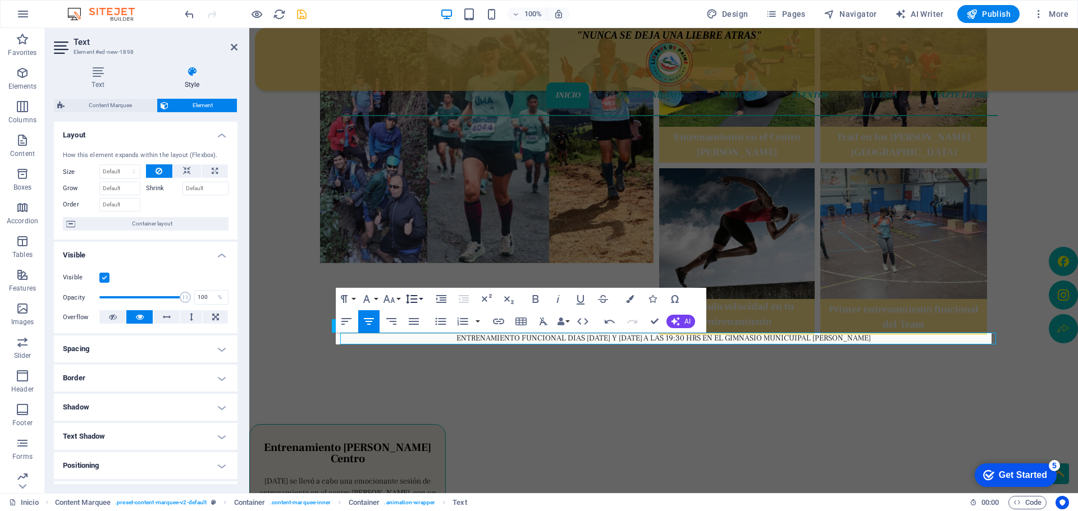
click at [419, 299] on button "Line Height" at bounding box center [413, 299] width 21 height 22
click at [400, 300] on button "Font Size" at bounding box center [391, 299] width 21 height 22
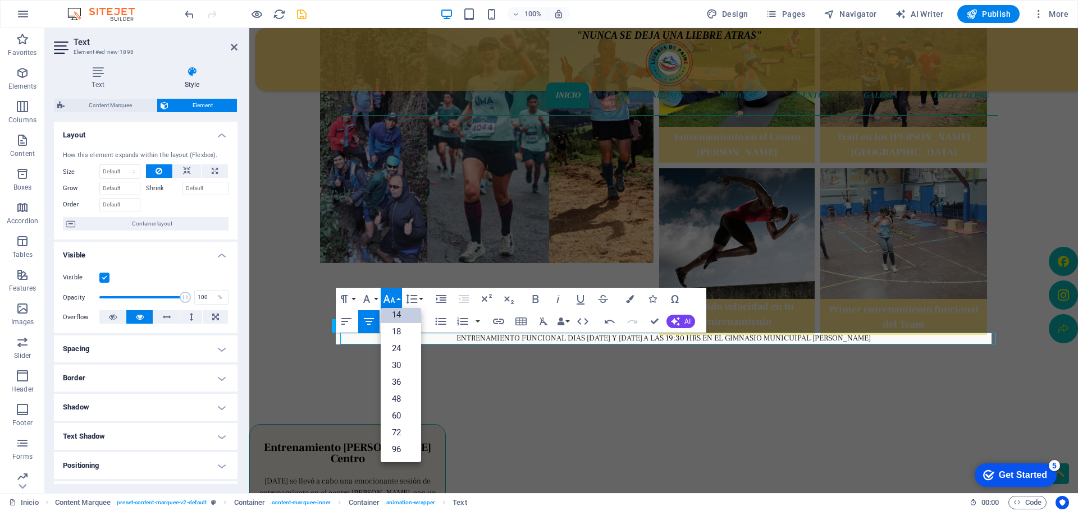
scroll to position [90, 0]
click at [397, 347] on link "24" at bounding box center [401, 348] width 40 height 17
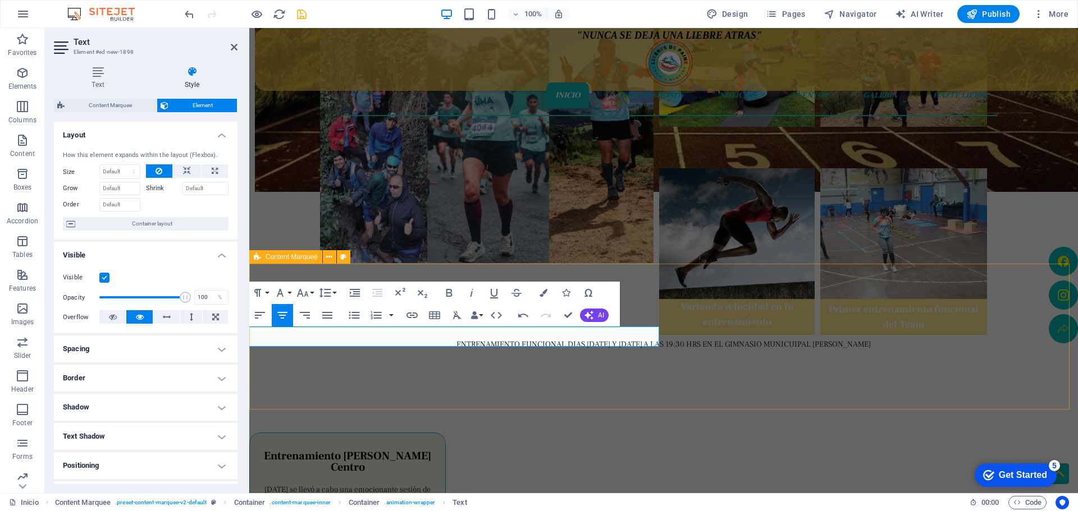
scroll to position [390, 0]
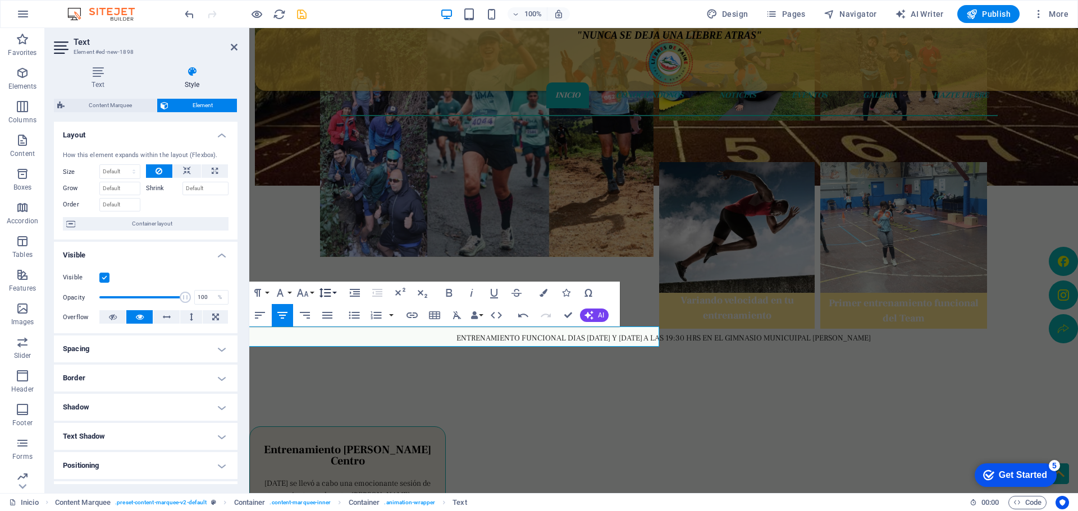
click at [335, 294] on button "Line Height" at bounding box center [327, 293] width 21 height 22
click at [314, 291] on button "Font Size" at bounding box center [304, 293] width 21 height 22
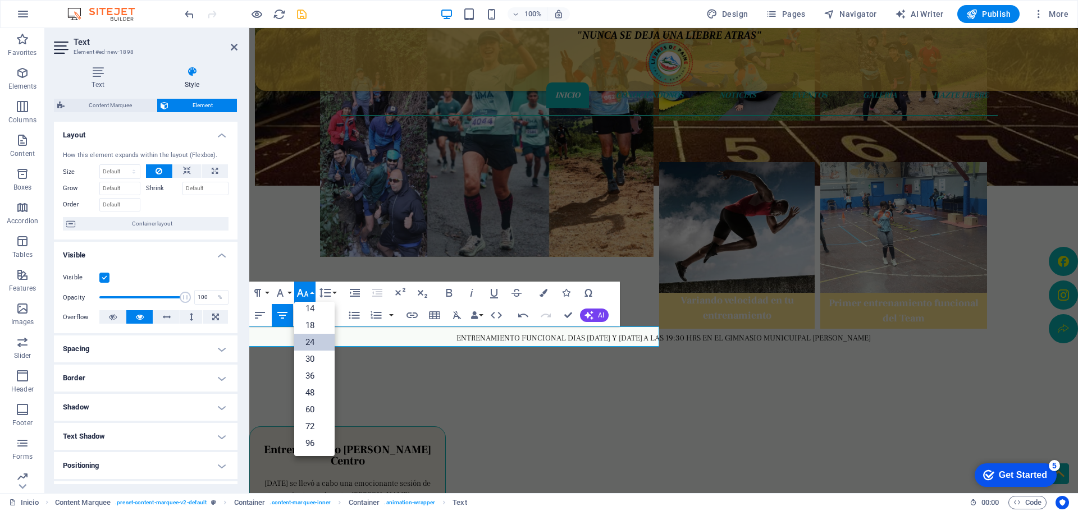
scroll to position [90, 0]
click at [312, 392] on link "48" at bounding box center [314, 393] width 40 height 17
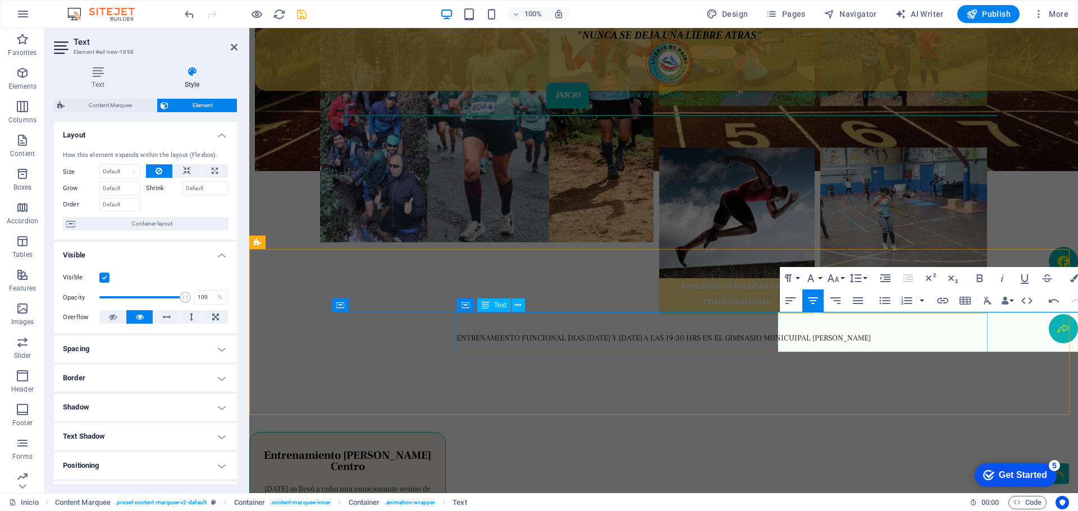
drag, startPoint x: 923, startPoint y: 336, endPoint x: 913, endPoint y: 337, distance: 10.1
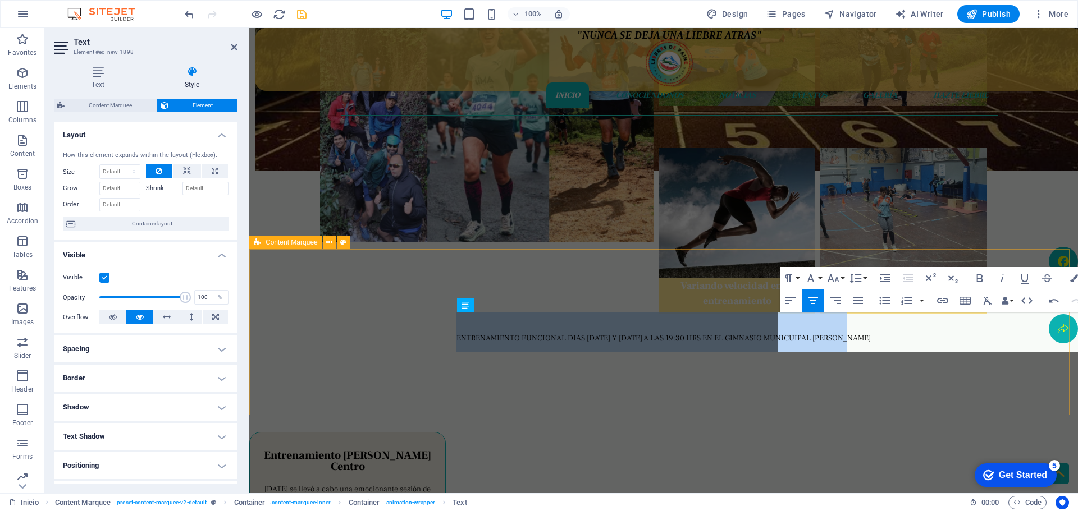
drag, startPoint x: 839, startPoint y: 338, endPoint x: 252, endPoint y: 321, distance: 588.1
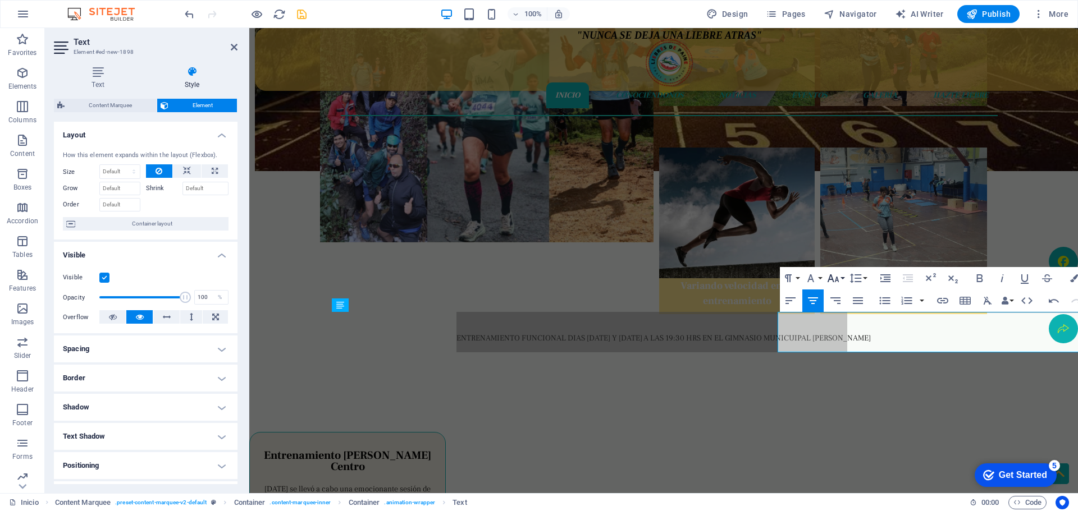
click at [844, 277] on button "Font Size" at bounding box center [835, 278] width 21 height 22
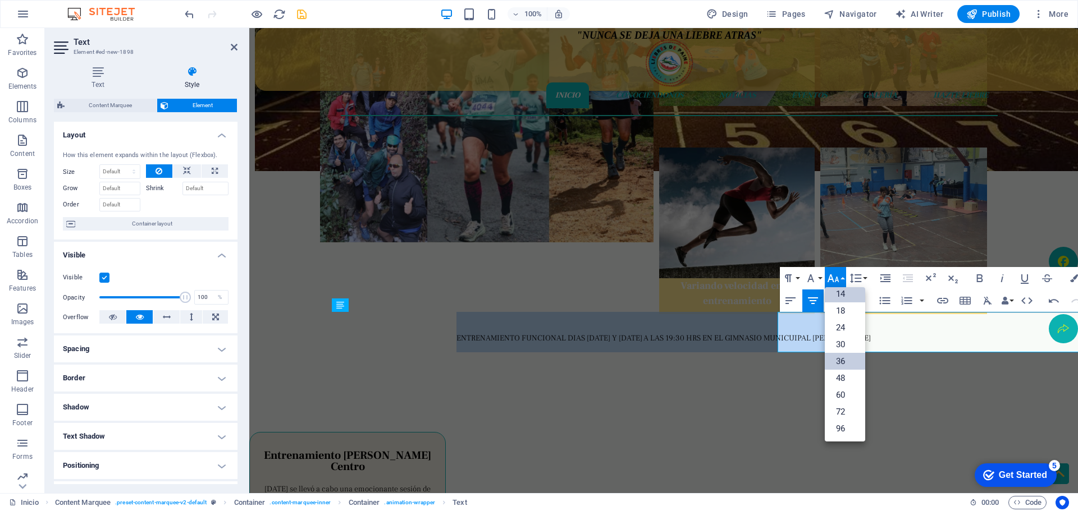
click at [837, 359] on link "36" at bounding box center [845, 361] width 40 height 17
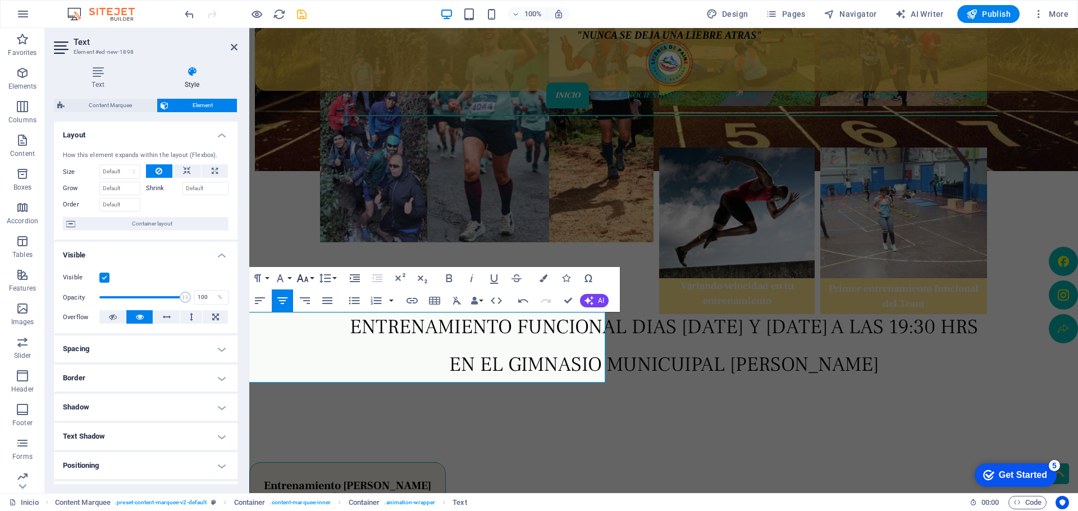
click at [312, 278] on button "Font Size" at bounding box center [304, 278] width 21 height 22
click at [310, 342] on link "30" at bounding box center [314, 344] width 40 height 17
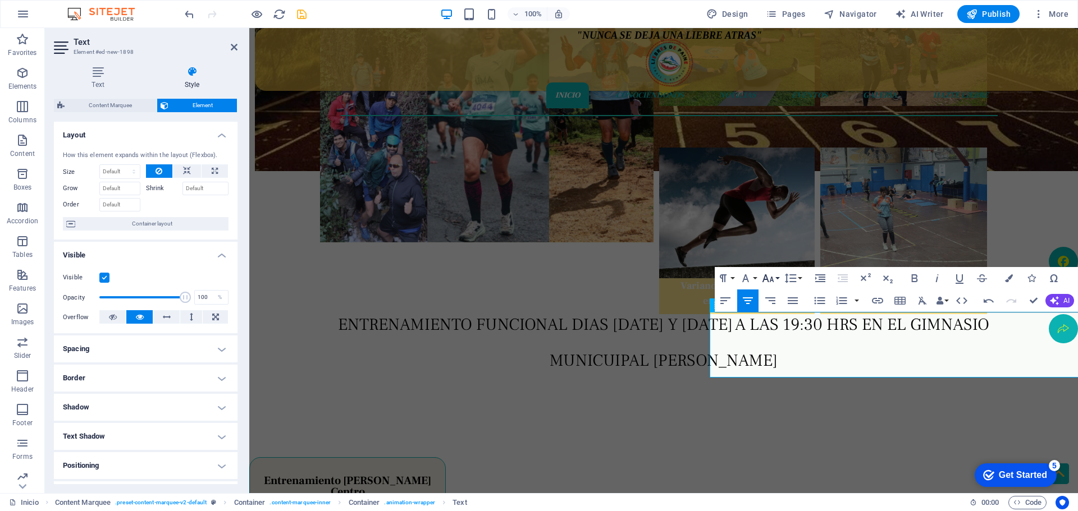
click at [778, 280] on button "Font Size" at bounding box center [770, 278] width 21 height 22
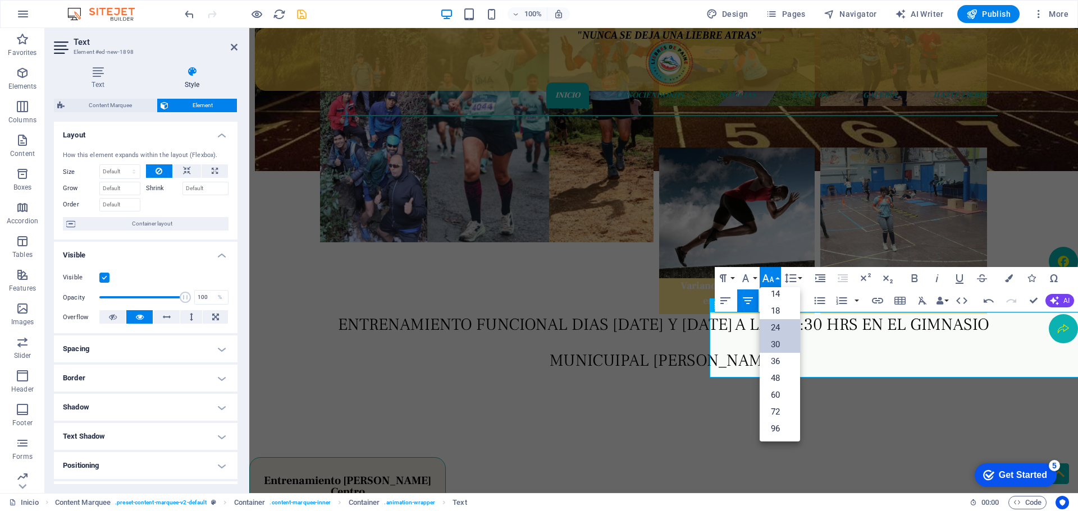
click at [780, 324] on link "24" at bounding box center [780, 327] width 40 height 17
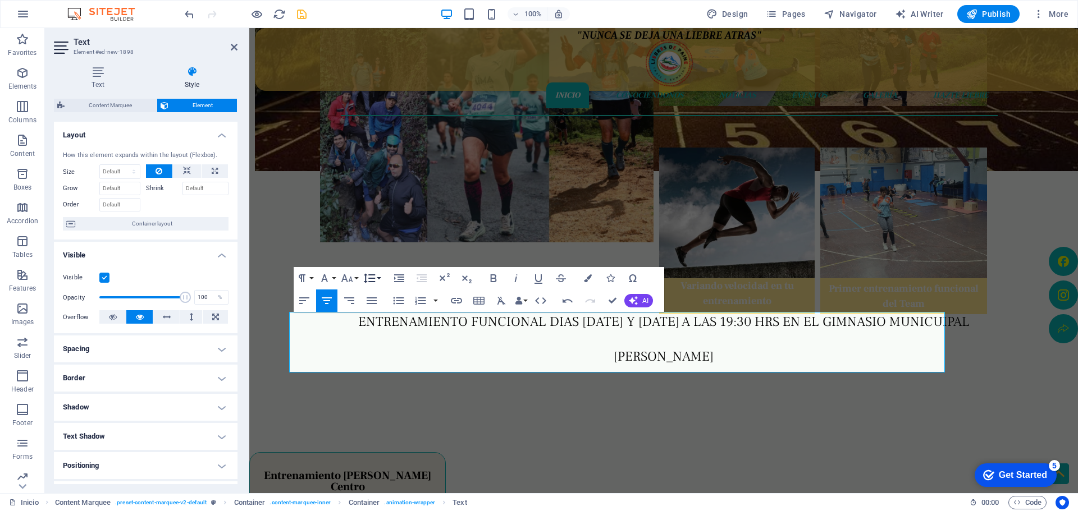
click at [379, 280] on button "Line Height" at bounding box center [371, 278] width 21 height 22
click at [359, 277] on button "Font Size" at bounding box center [349, 278] width 21 height 22
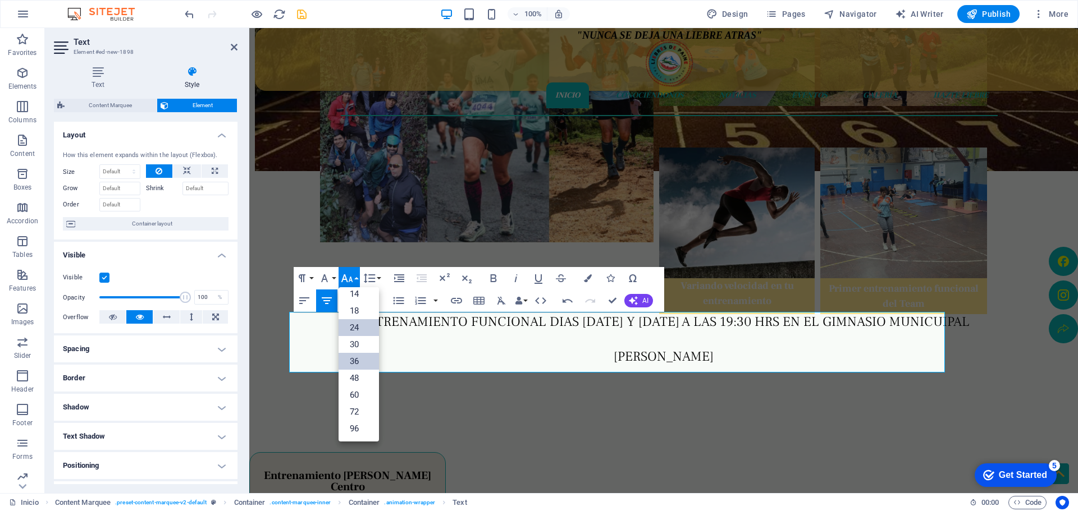
click at [357, 360] on link "36" at bounding box center [359, 361] width 40 height 17
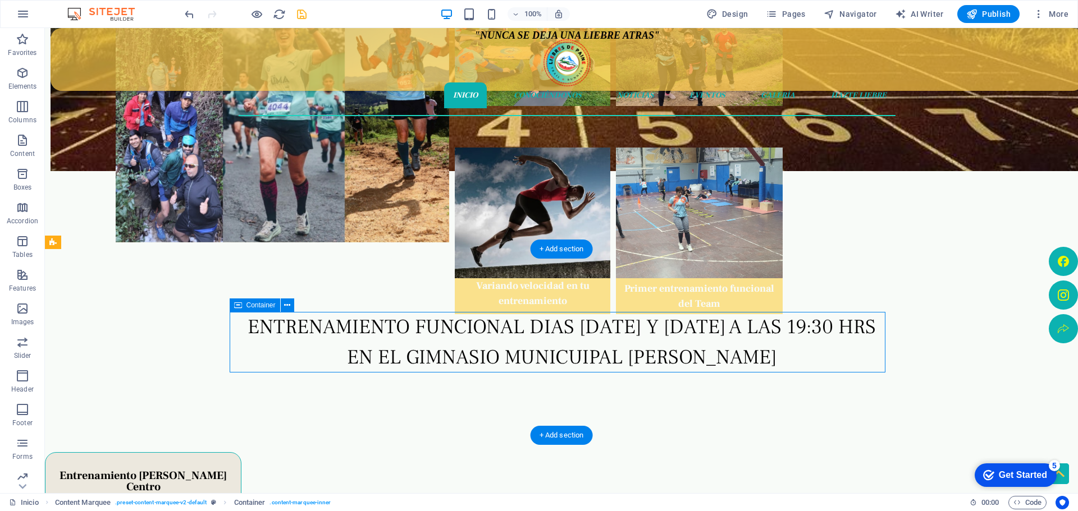
select select "marquee"
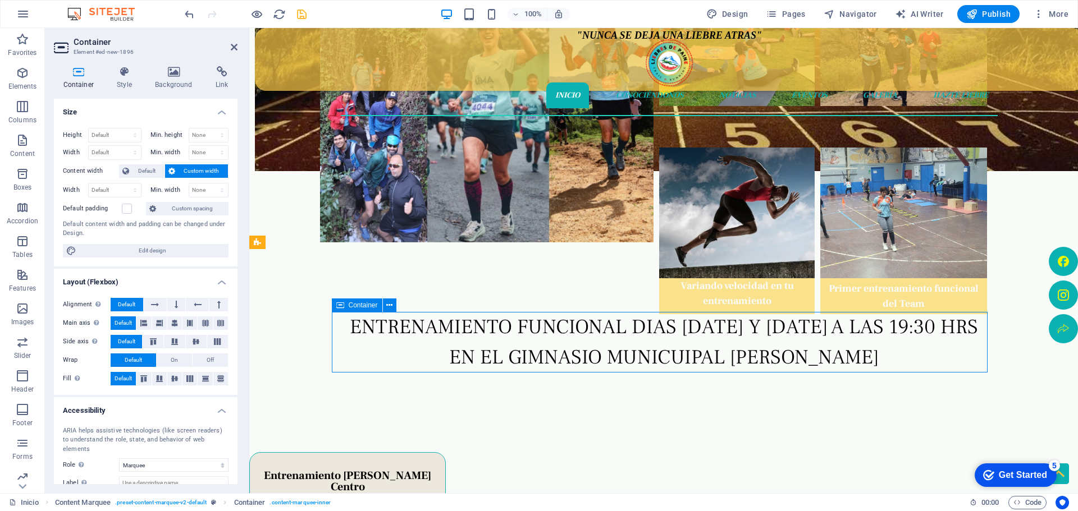
click at [390, 303] on icon at bounding box center [389, 306] width 6 height 12
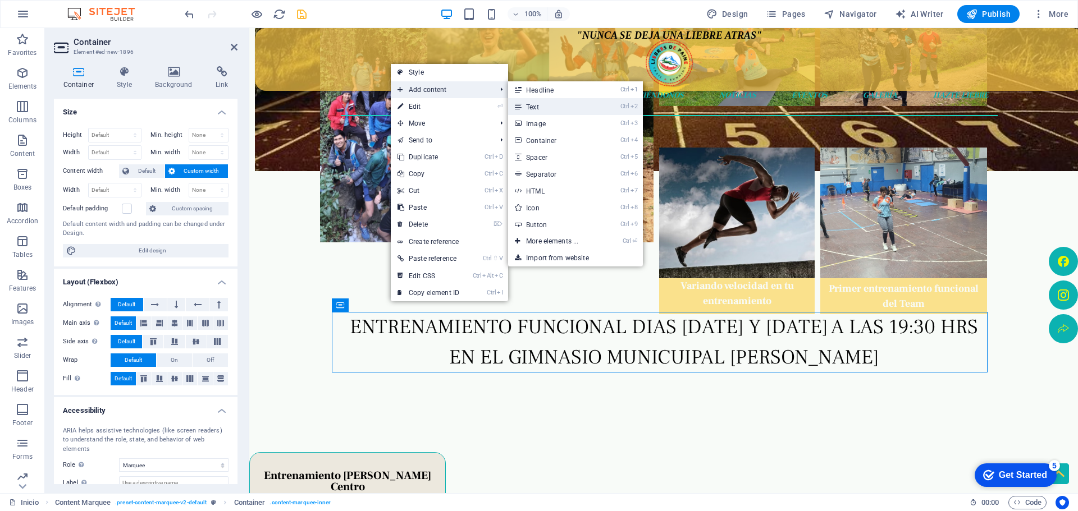
click at [545, 107] on link "Ctrl 2 Text" at bounding box center [554, 106] width 93 height 17
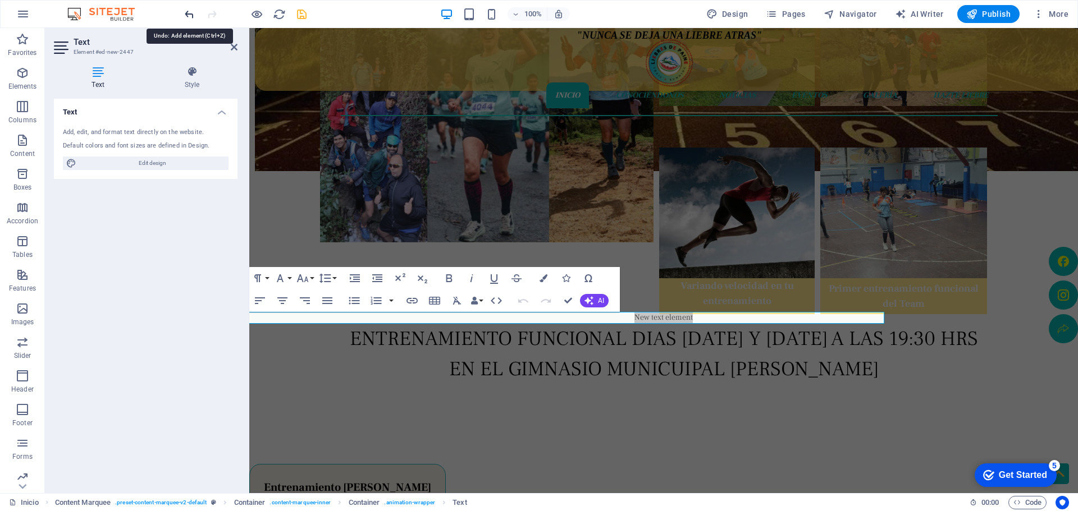
click at [186, 17] on icon "undo" at bounding box center [189, 14] width 13 height 13
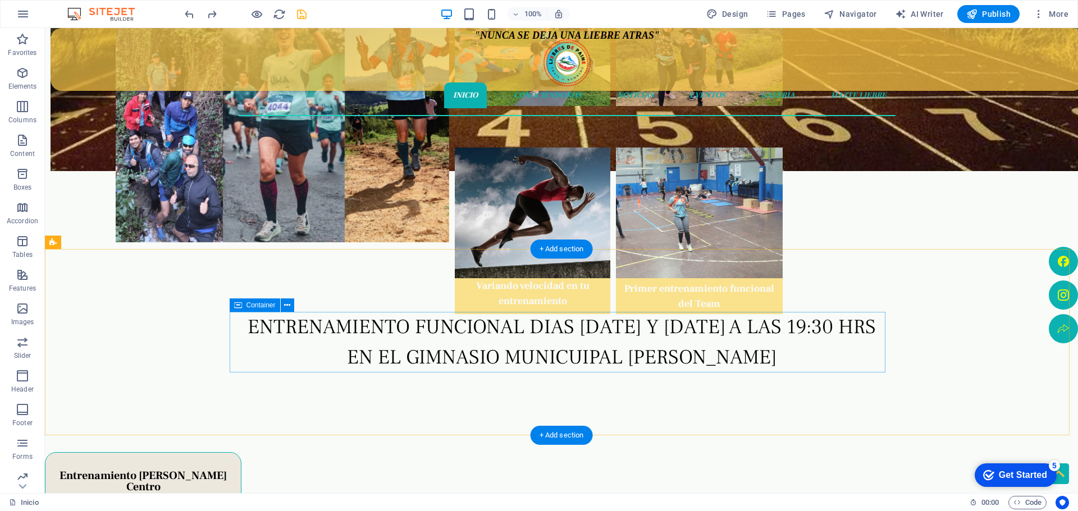
select select "marquee"
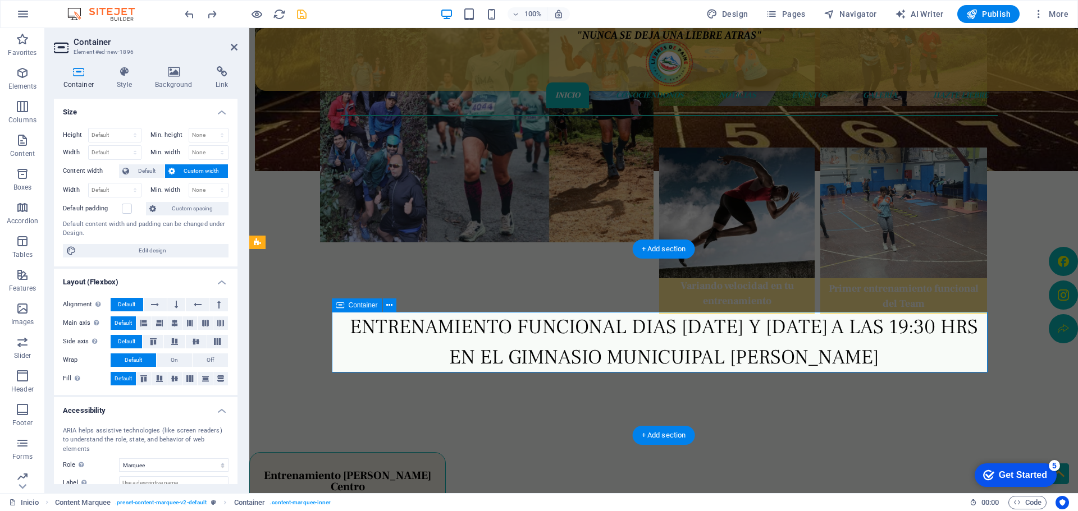
drag, startPoint x: 461, startPoint y: 342, endPoint x: 601, endPoint y: 353, distance: 140.2
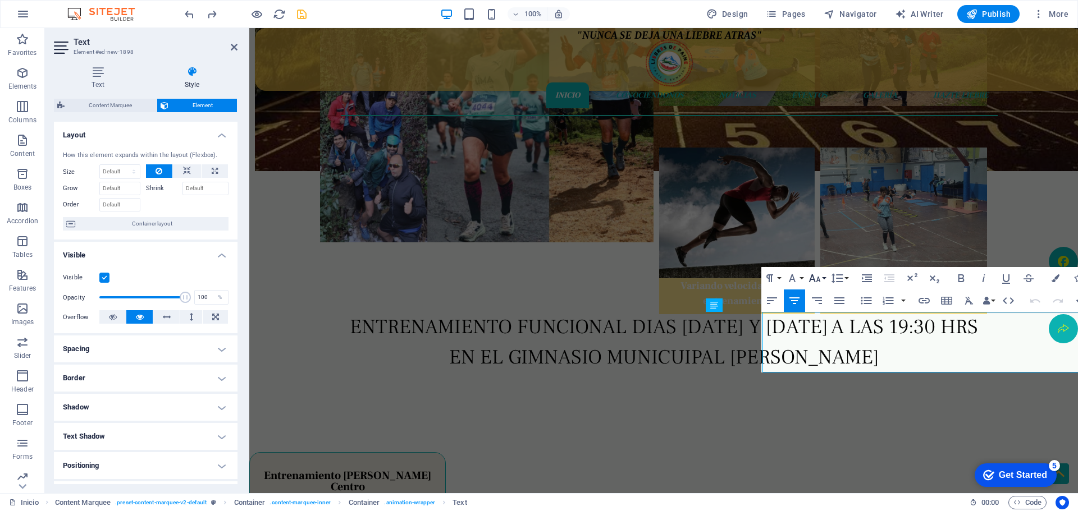
click at [826, 278] on button "Font Size" at bounding box center [816, 278] width 21 height 22
click at [815, 376] on link "48" at bounding box center [826, 378] width 40 height 17
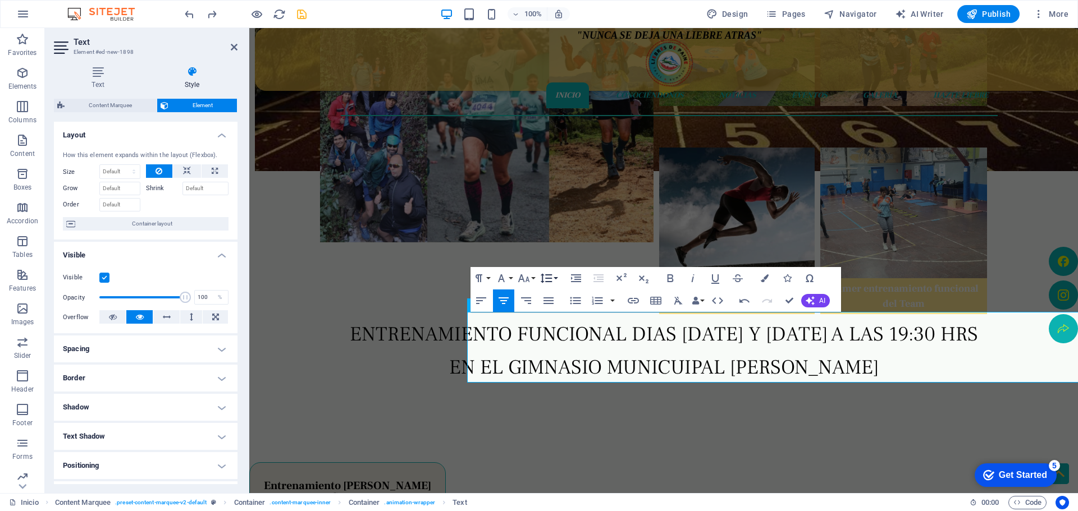
click at [556, 277] on button "Line Height" at bounding box center [548, 278] width 21 height 22
click at [534, 280] on button "Font Size" at bounding box center [525, 278] width 21 height 22
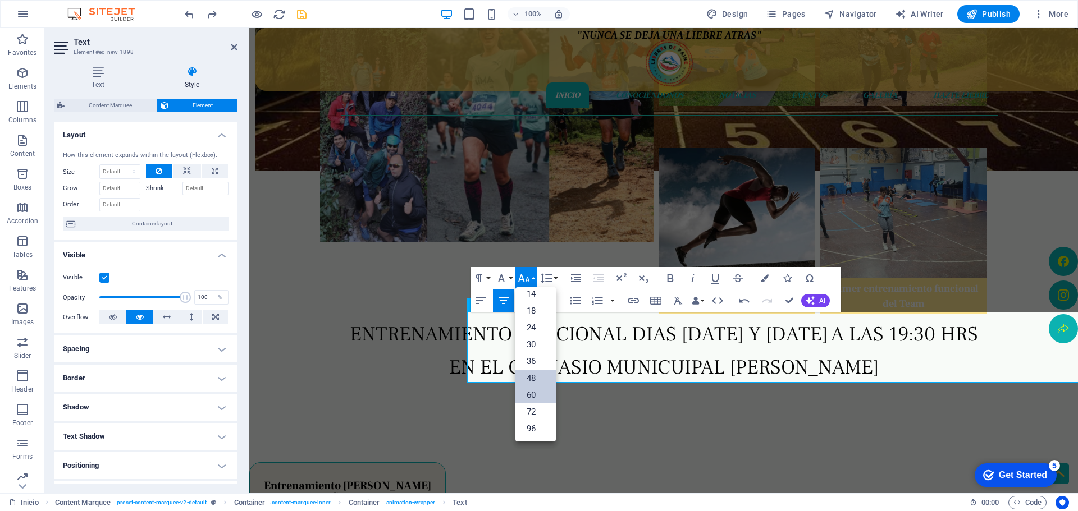
click at [528, 396] on link "60" at bounding box center [535, 395] width 40 height 17
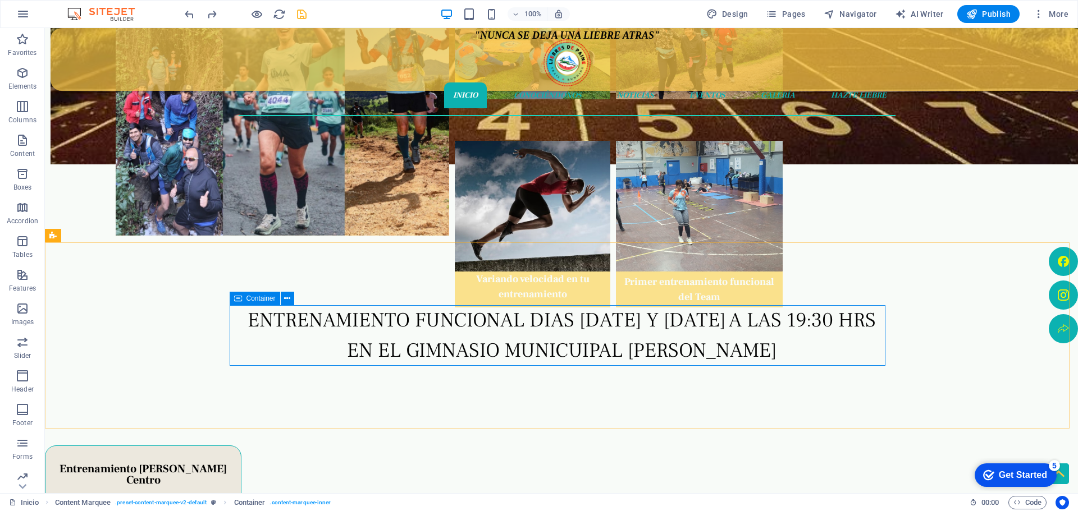
click at [271, 296] on span "Container" at bounding box center [260, 298] width 29 height 7
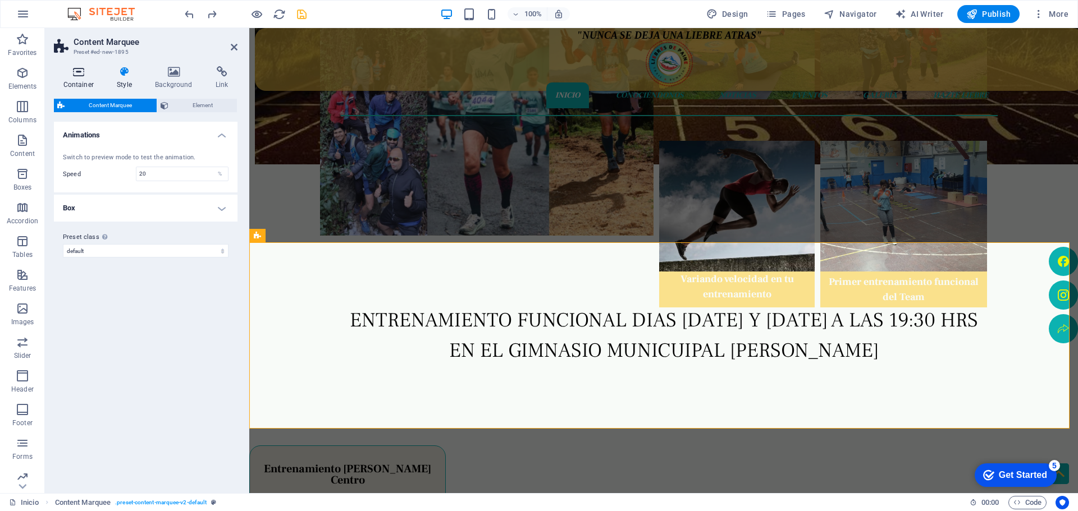
click at [79, 74] on icon at bounding box center [78, 71] width 49 height 11
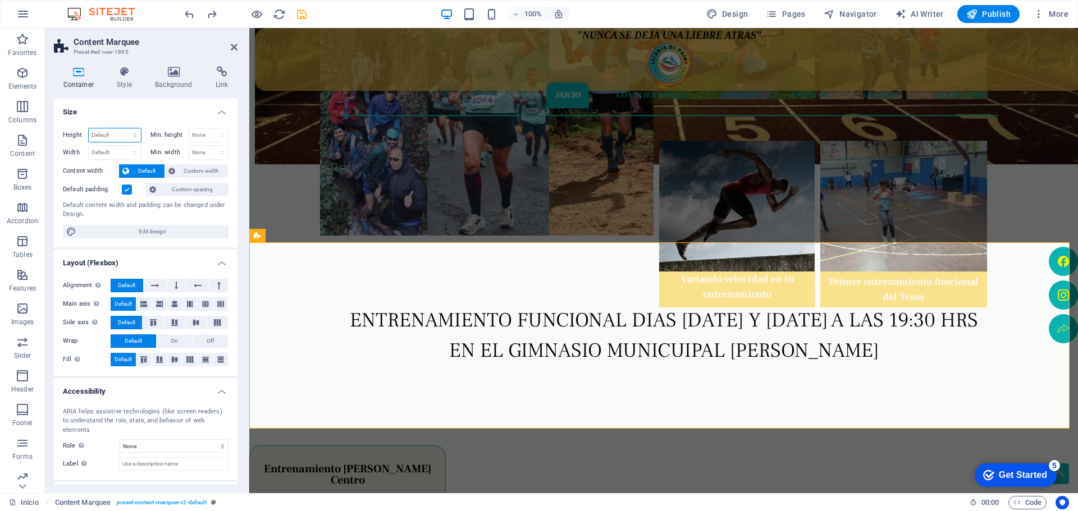
click at [134, 134] on select "Default px rem % vh vw" at bounding box center [115, 135] width 52 height 13
select select "px"
click at [124, 129] on select "Default px rem % vh vw" at bounding box center [115, 135] width 52 height 13
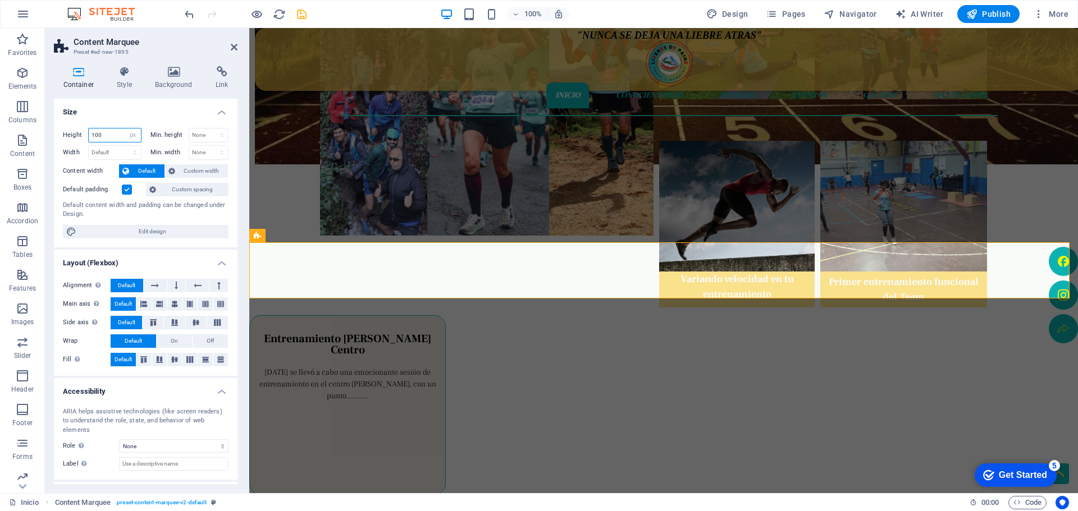
drag, startPoint x: 108, startPoint y: 132, endPoint x: 89, endPoint y: 129, distance: 19.4
click at [89, 129] on input "100" at bounding box center [115, 135] width 52 height 13
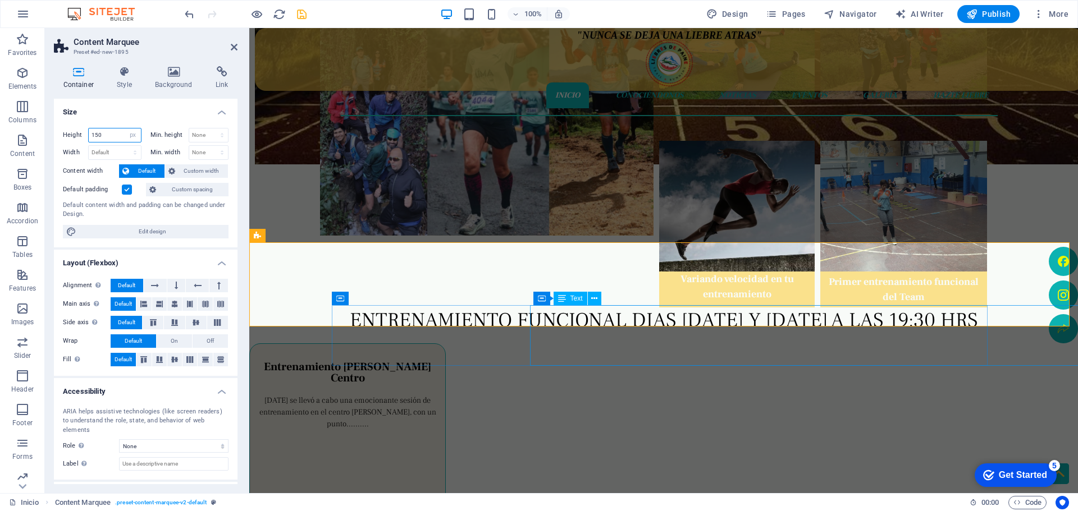
click at [558, 304] on icon at bounding box center [562, 298] width 8 height 13
type input "150"
drag, startPoint x: 225, startPoint y: 277, endPoint x: 214, endPoint y: 280, distance: 11.6
click at [474, 305] on div "Container Text" at bounding box center [510, 299] width 75 height 14
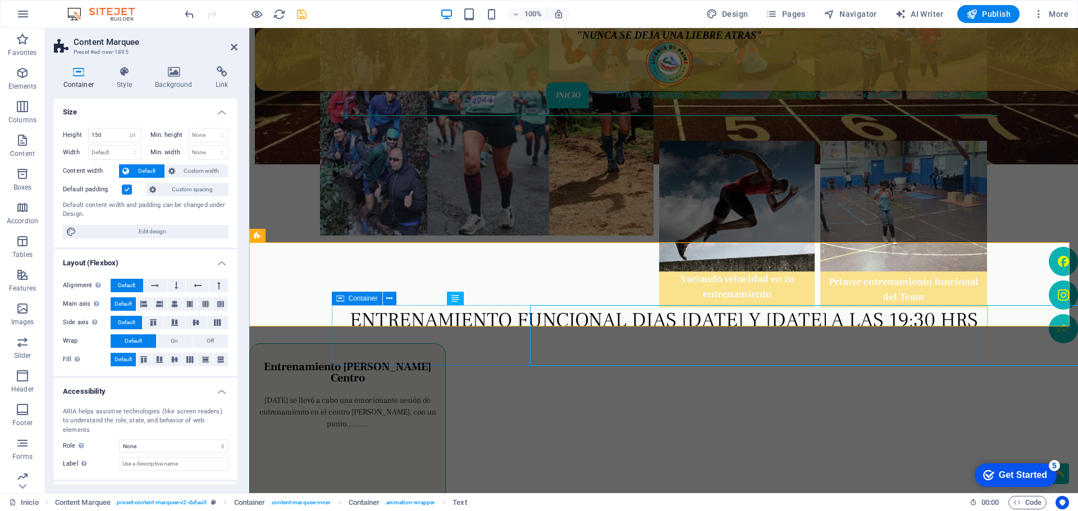
click at [367, 298] on span "Container" at bounding box center [363, 298] width 29 height 7
select select "marquee"
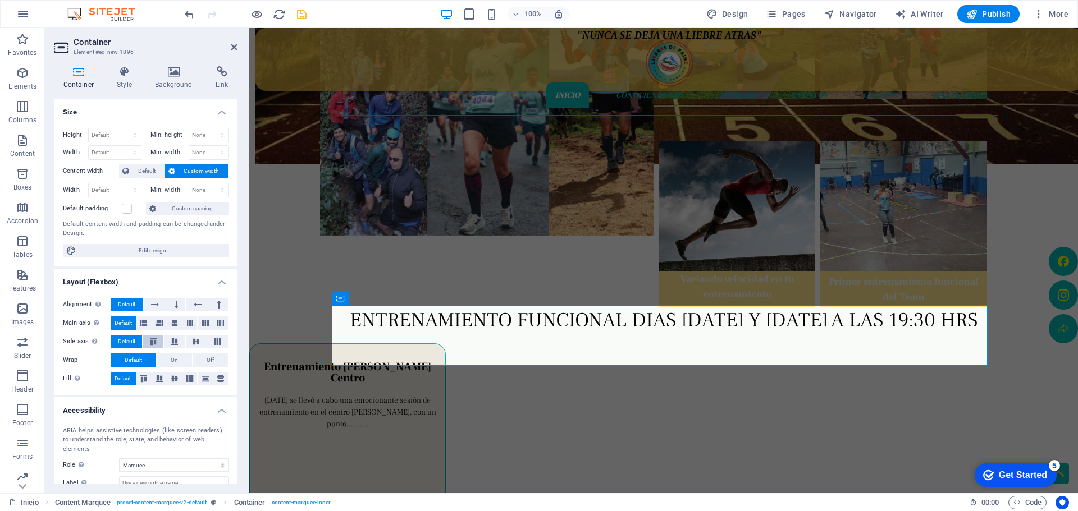
click at [153, 343] on icon at bounding box center [153, 342] width 13 height 7
click at [143, 374] on button at bounding box center [143, 378] width 15 height 13
click at [133, 342] on span "Default" at bounding box center [126, 341] width 17 height 13
click at [126, 376] on span "Default" at bounding box center [123, 378] width 17 height 13
click at [185, 207] on span "Custom spacing" at bounding box center [192, 208] width 66 height 13
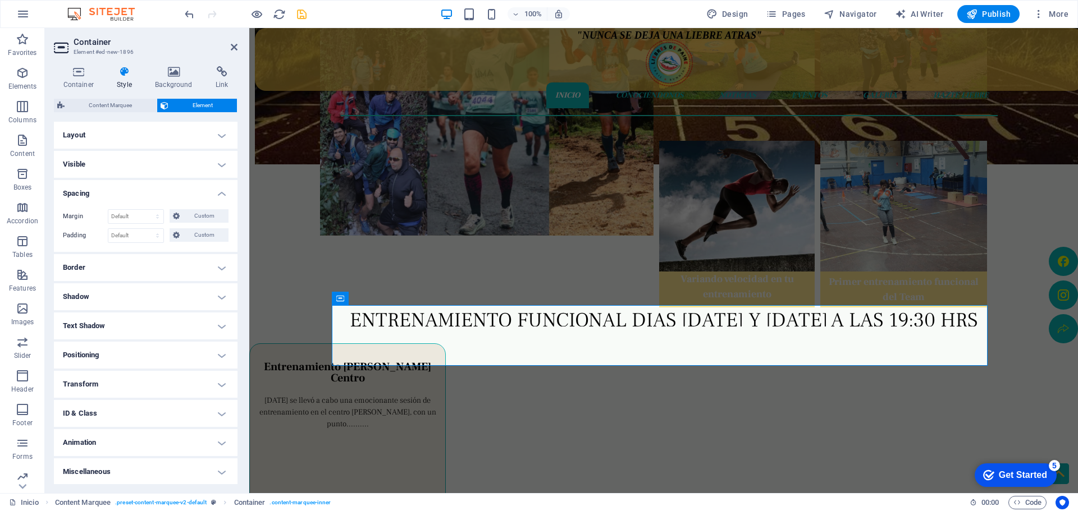
click at [214, 269] on h4 "Border" at bounding box center [146, 267] width 184 height 27
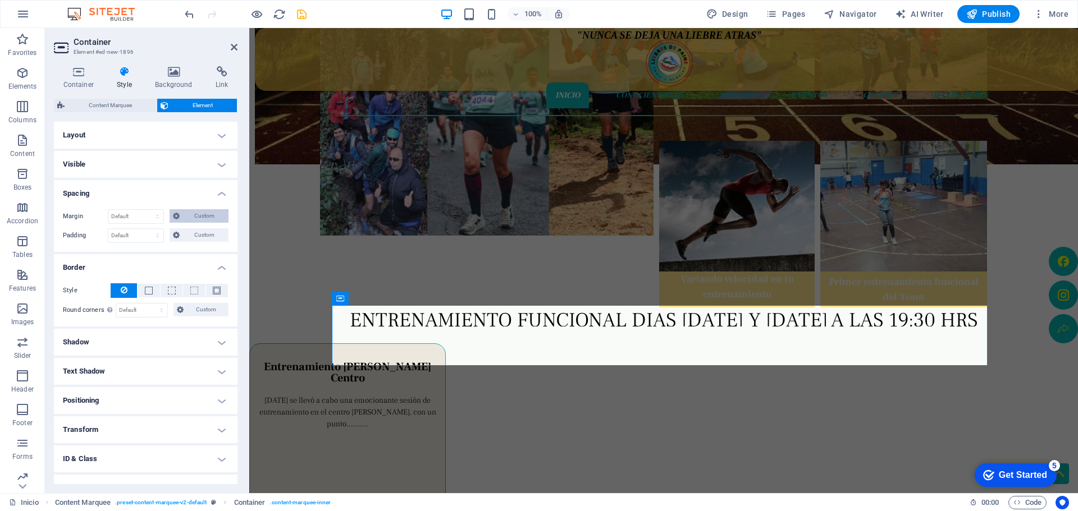
click at [194, 213] on span "Custom" at bounding box center [204, 215] width 42 height 13
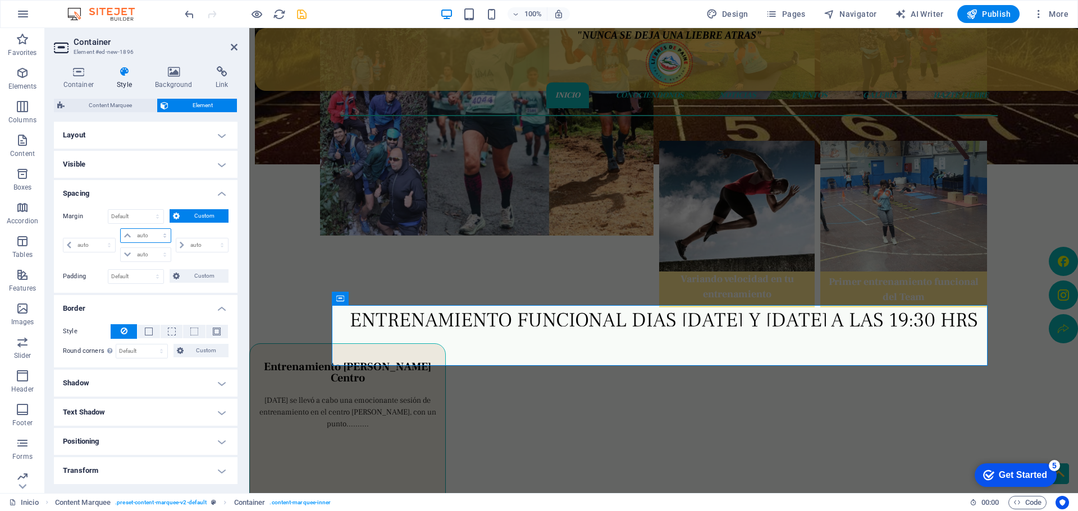
click at [151, 235] on select "auto px % rem vw vh" at bounding box center [145, 235] width 49 height 13
select select "px"
click at [153, 229] on select "auto px % rem vw vh" at bounding box center [145, 235] width 49 height 13
type input "0"
select select "px"
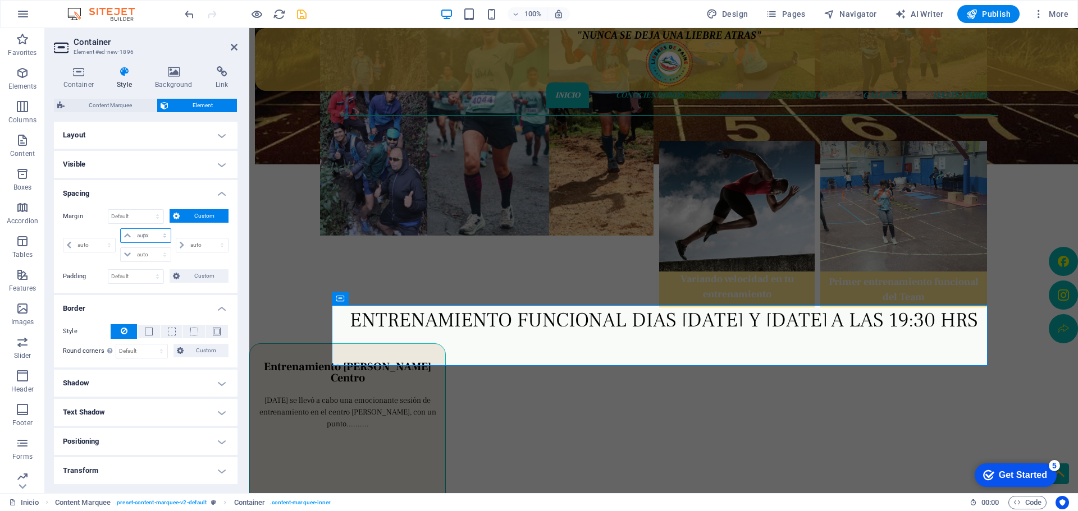
type input "0"
select select "px"
type input "0"
select select "px"
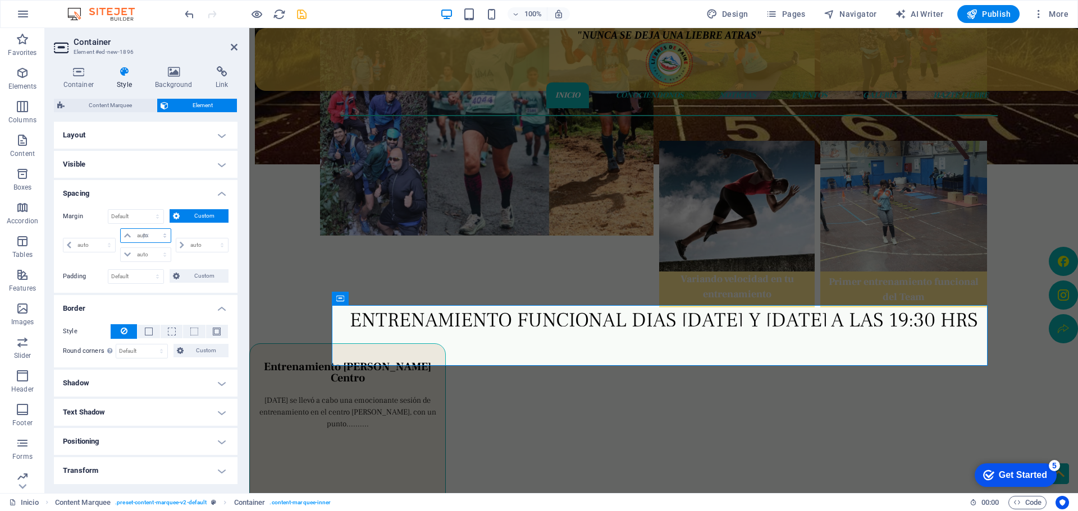
type input "0"
select select "px"
type input "-50"
select select "DISABLED_OPTION_VALUE"
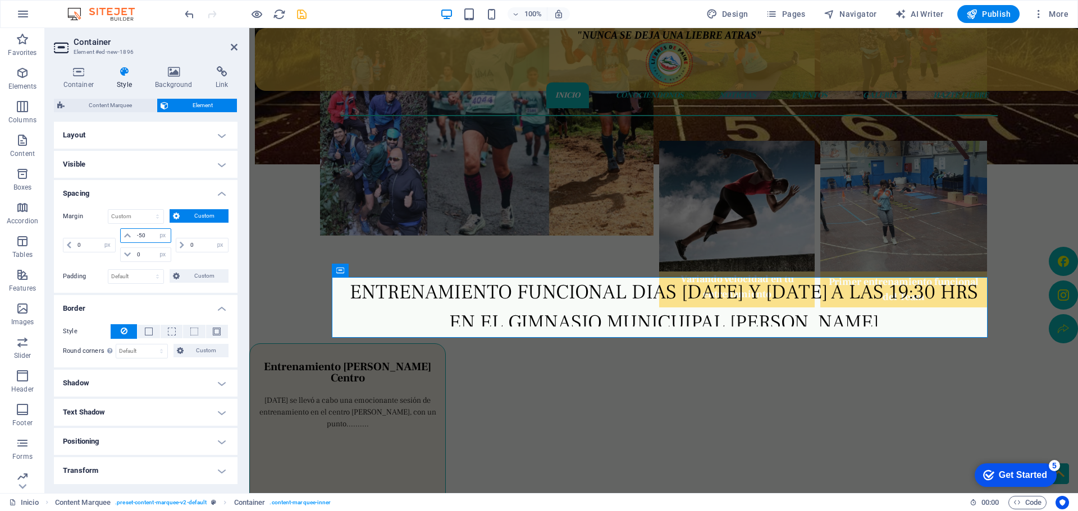
type input "-5"
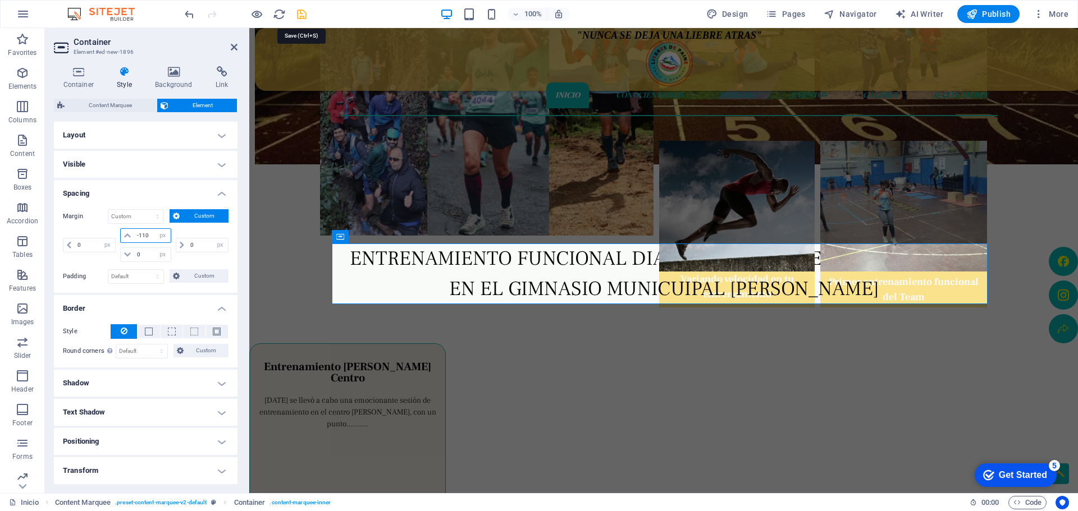
type input "-110"
click at [298, 12] on icon "save" at bounding box center [301, 14] width 13 height 13
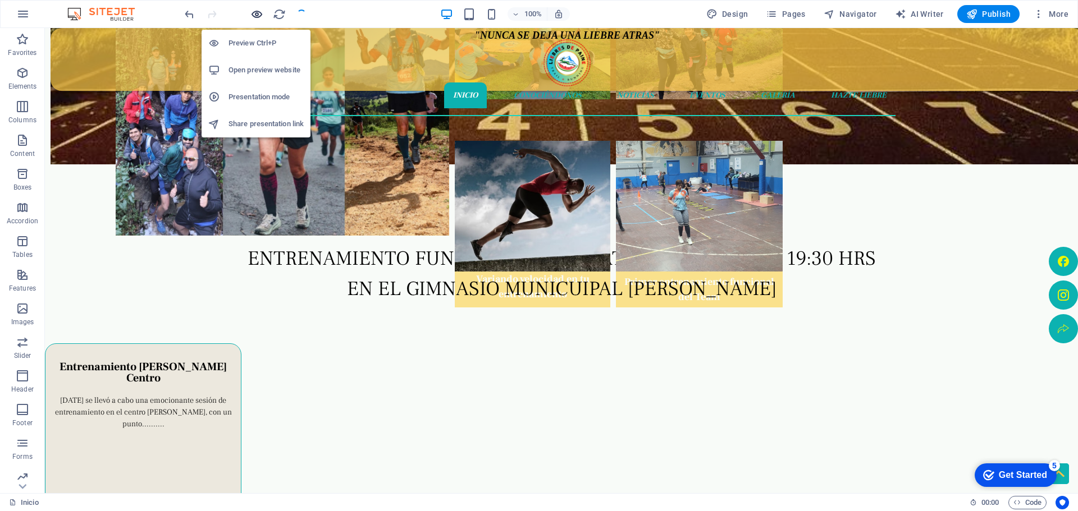
click at [258, 16] on icon "button" at bounding box center [256, 14] width 13 height 13
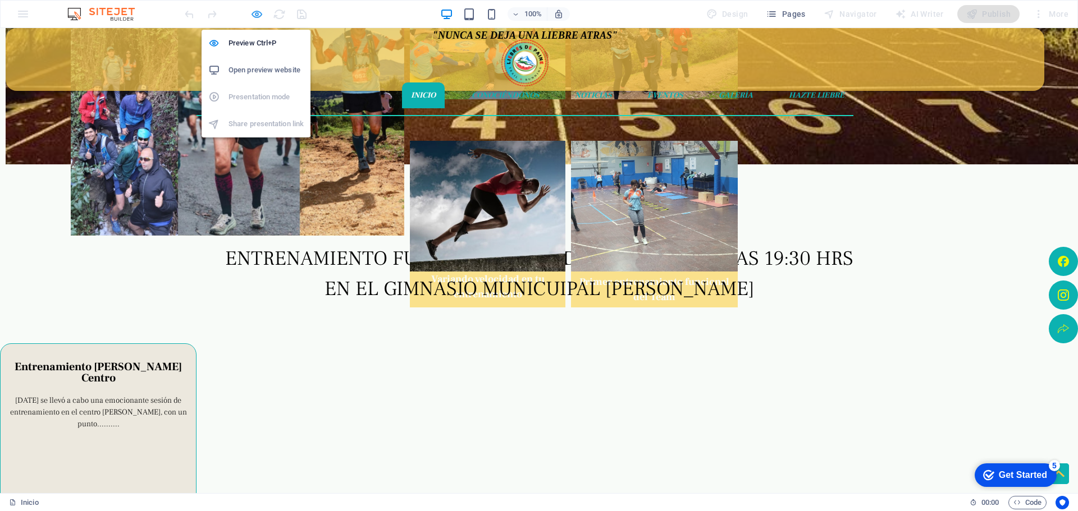
click at [253, 16] on icon "button" at bounding box center [256, 14] width 13 height 13
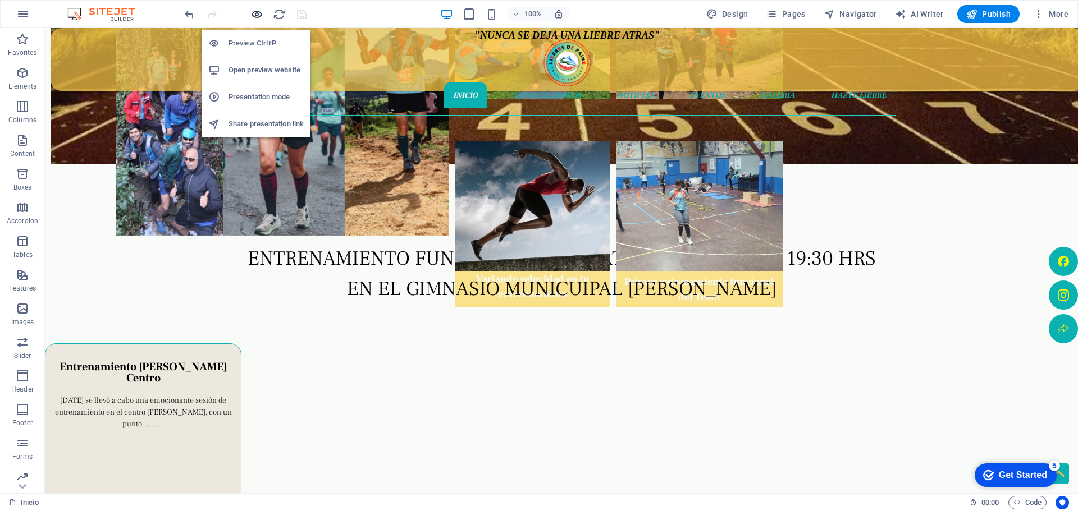
click at [253, 16] on icon "button" at bounding box center [256, 14] width 13 height 13
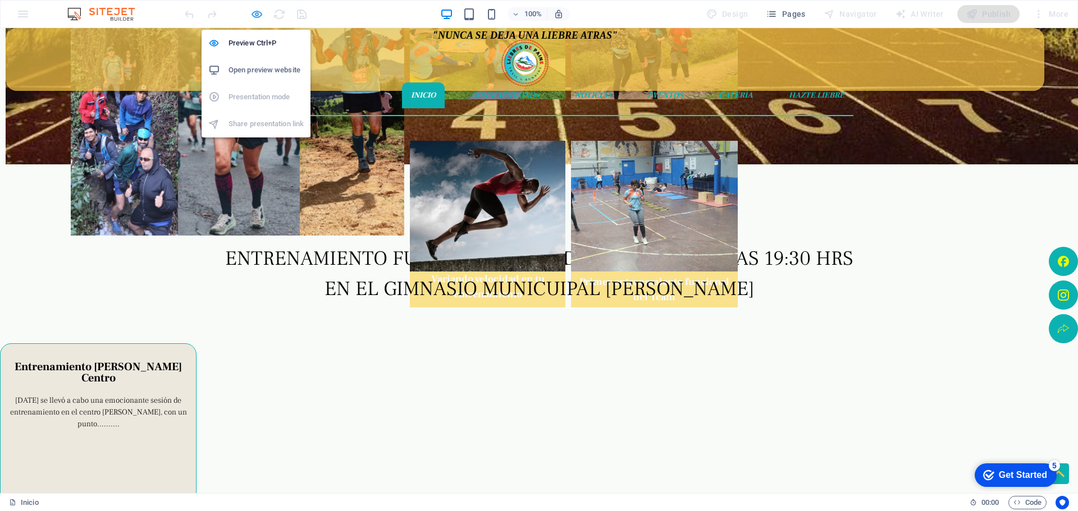
click at [257, 16] on icon "button" at bounding box center [256, 14] width 13 height 13
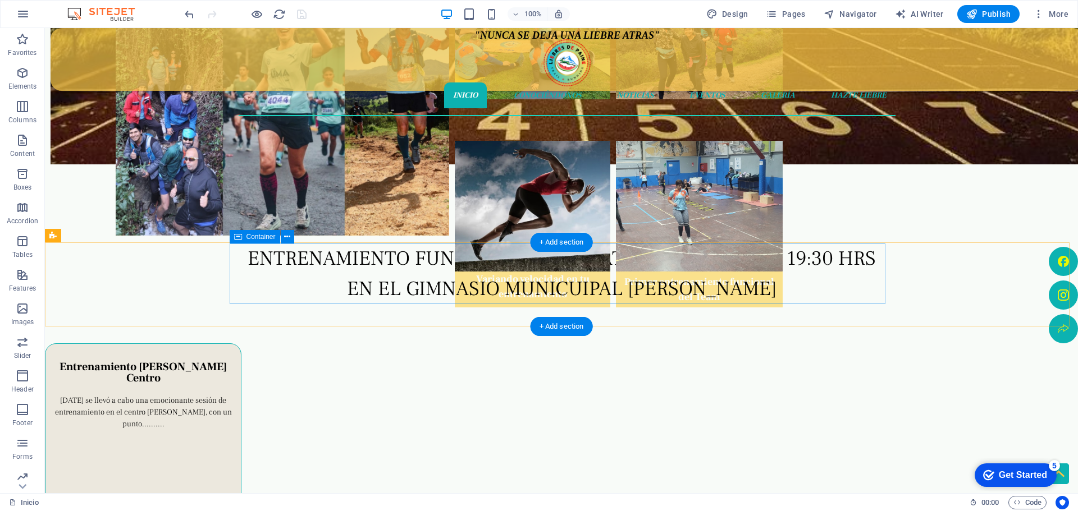
click at [296, 289] on div "ENTRENAMIENTO FUNCIONAL DIAS [DATE] Y [DATE] A LAS 19:30 HRS EN EL GIMNASIO MUN…" at bounding box center [562, 471] width 656 height 455
select select "px"
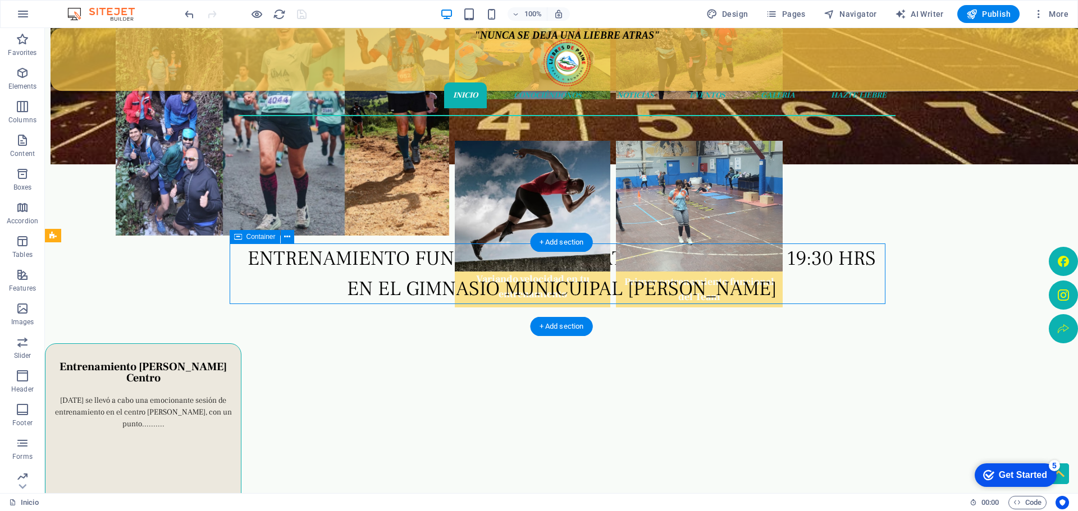
select select "px"
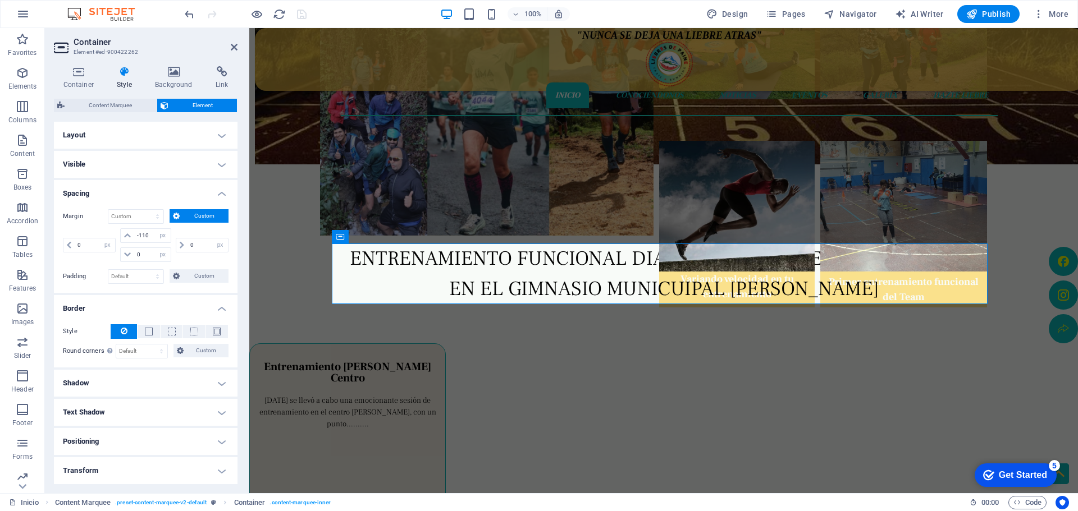
click at [215, 137] on h4 "Layout" at bounding box center [146, 135] width 184 height 27
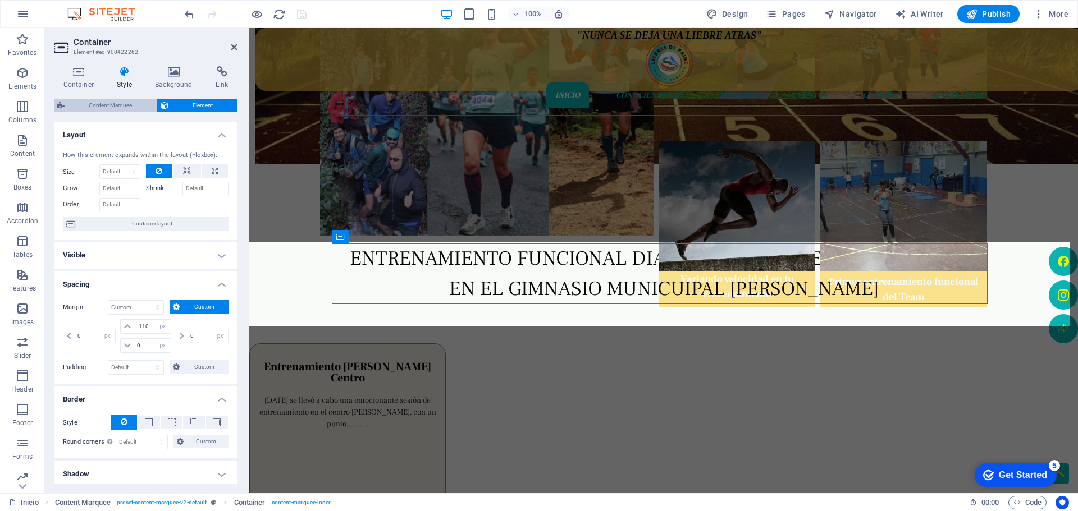
click at [134, 104] on span "Content Marquee" at bounding box center [110, 105] width 85 height 13
select select "%"
select select "rem"
select select "px"
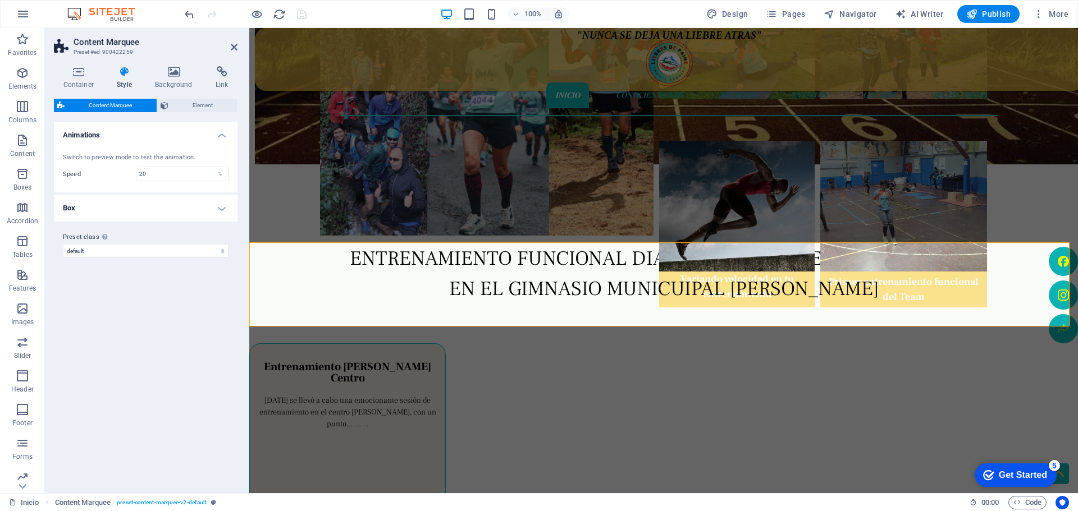
click at [220, 207] on h4 "Box" at bounding box center [146, 208] width 184 height 27
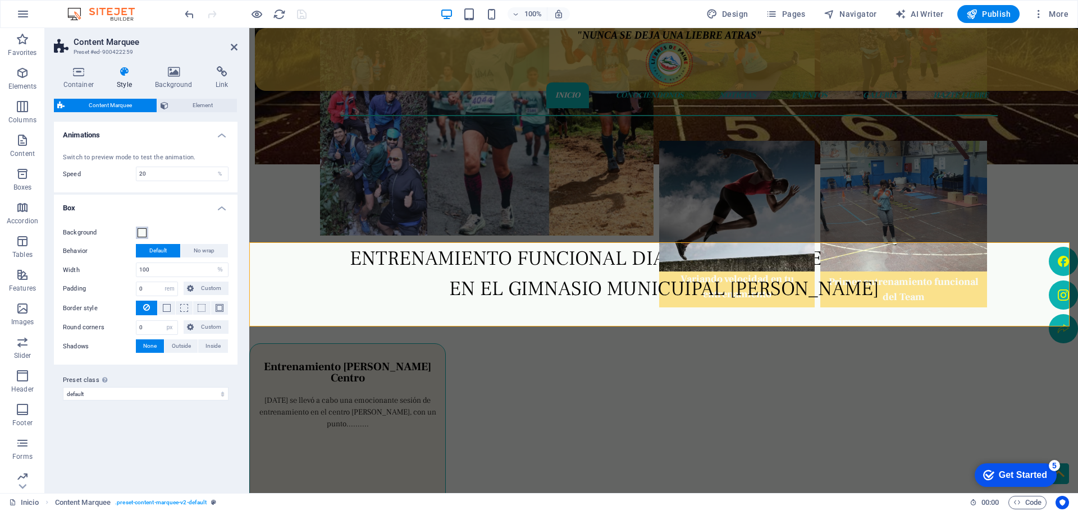
click at [146, 232] on span at bounding box center [142, 233] width 9 height 9
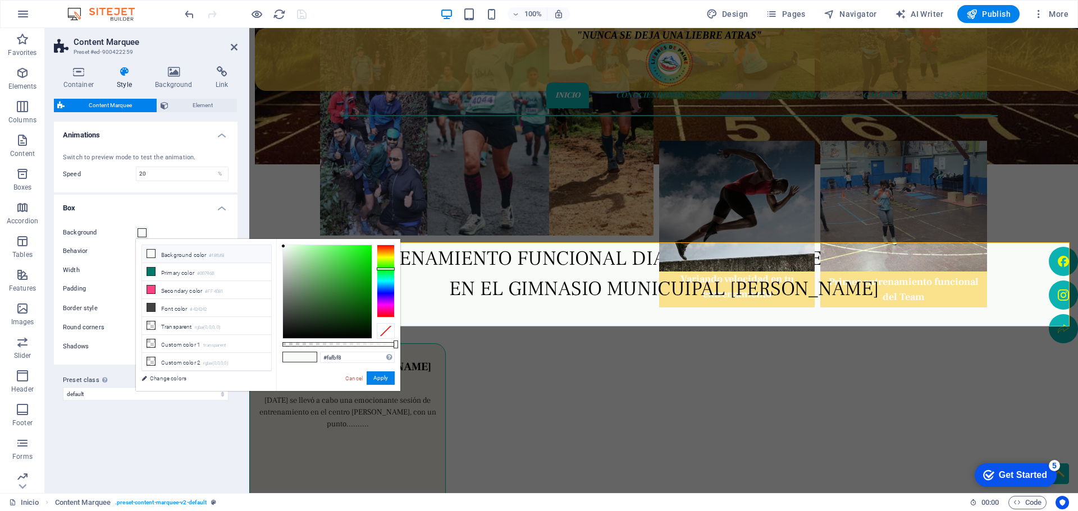
click at [385, 260] on div at bounding box center [386, 281] width 18 height 73
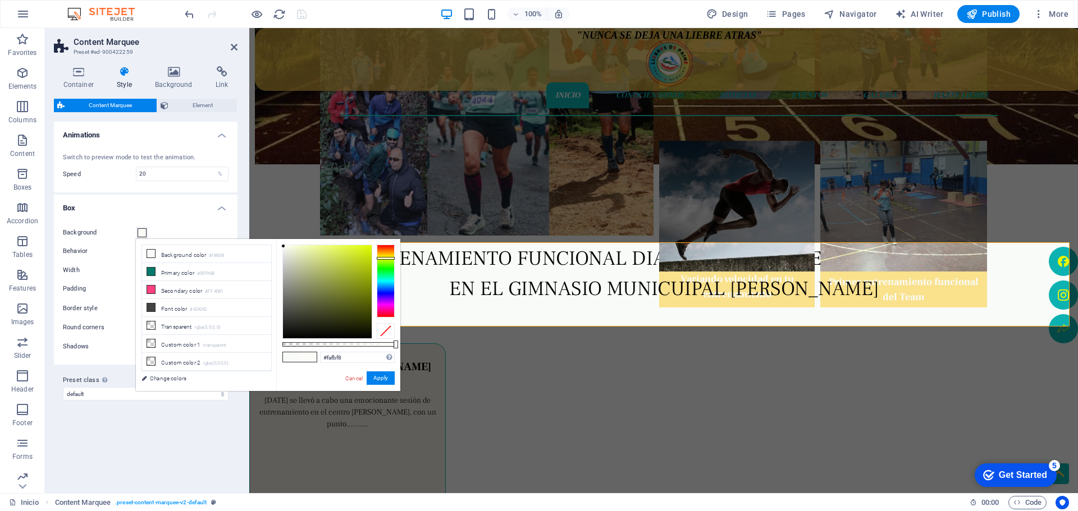
click at [386, 258] on div at bounding box center [386, 281] width 18 height 73
type input "#fefe00"
click at [371, 245] on div at bounding box center [327, 291] width 89 height 93
drag, startPoint x: 378, startPoint y: 380, endPoint x: 125, endPoint y: 351, distance: 254.8
click at [378, 380] on button "Apply" at bounding box center [381, 378] width 28 height 13
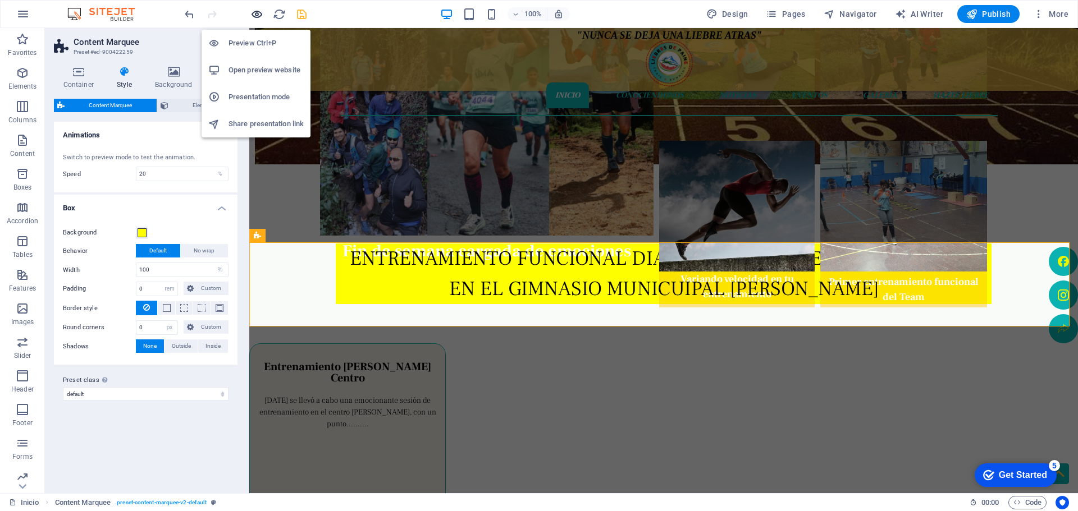
click at [261, 14] on icon "button" at bounding box center [256, 14] width 13 height 13
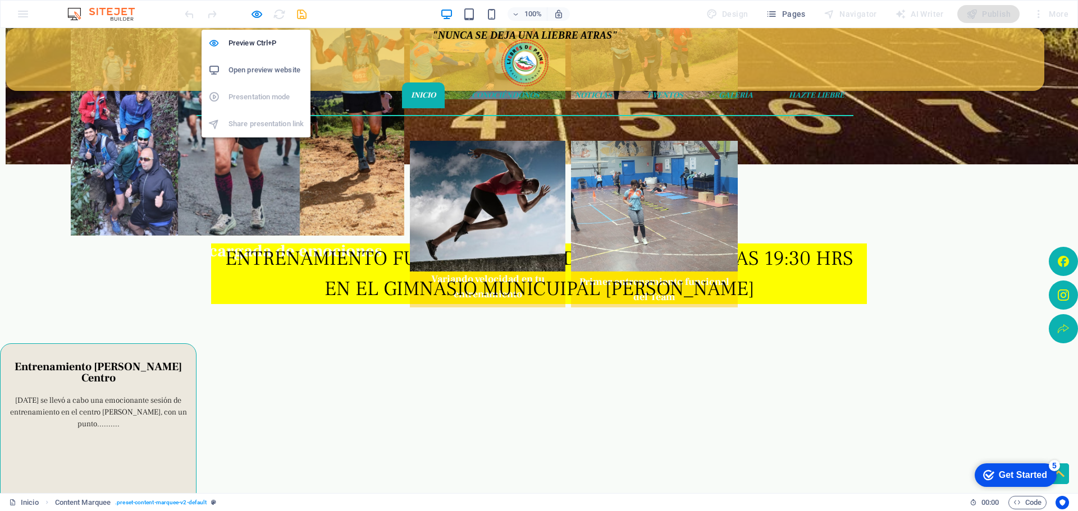
drag, startPoint x: 253, startPoint y: 11, endPoint x: 245, endPoint y: 12, distance: 7.9
click at [253, 12] on icon "button" at bounding box center [256, 14] width 13 height 13
select select "%"
select select "rem"
select select "px"
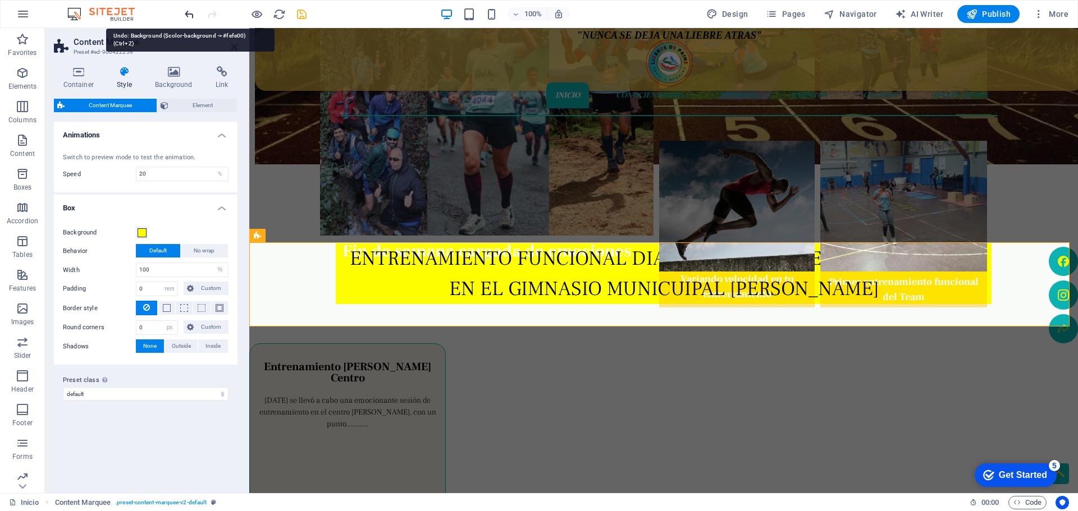
click at [191, 16] on icon "undo" at bounding box center [189, 14] width 13 height 13
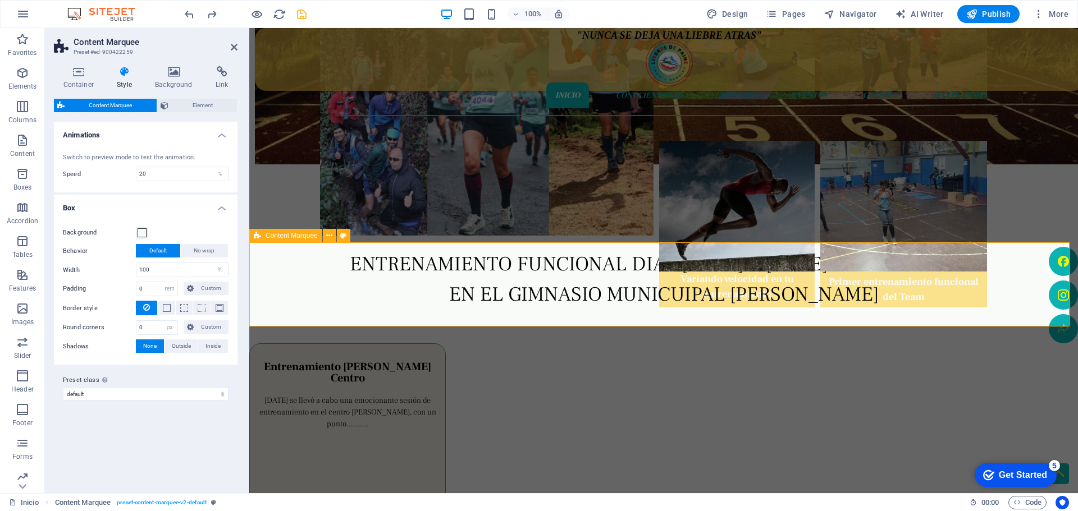
click at [266, 277] on div "ENTRENAMIENTO FUNCIONAL DIAS [DATE] Y [DATE] A LAS 19:30 HRS EN EL GIMNASIO MUN…" at bounding box center [663, 285] width 829 height 84
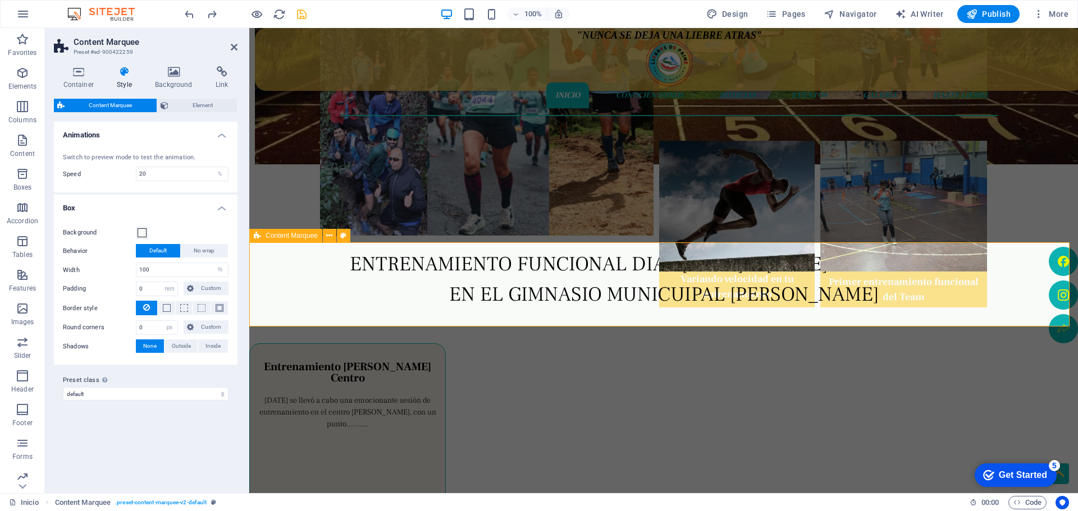
click at [266, 277] on div "ENTRENAMIENTO FUNCIONAL DIAS [DATE] Y [DATE] A LAS 19:30 HRS EN EL GIMNASIO MUN…" at bounding box center [663, 285] width 829 height 84
click at [98, 76] on icon at bounding box center [78, 71] width 49 height 11
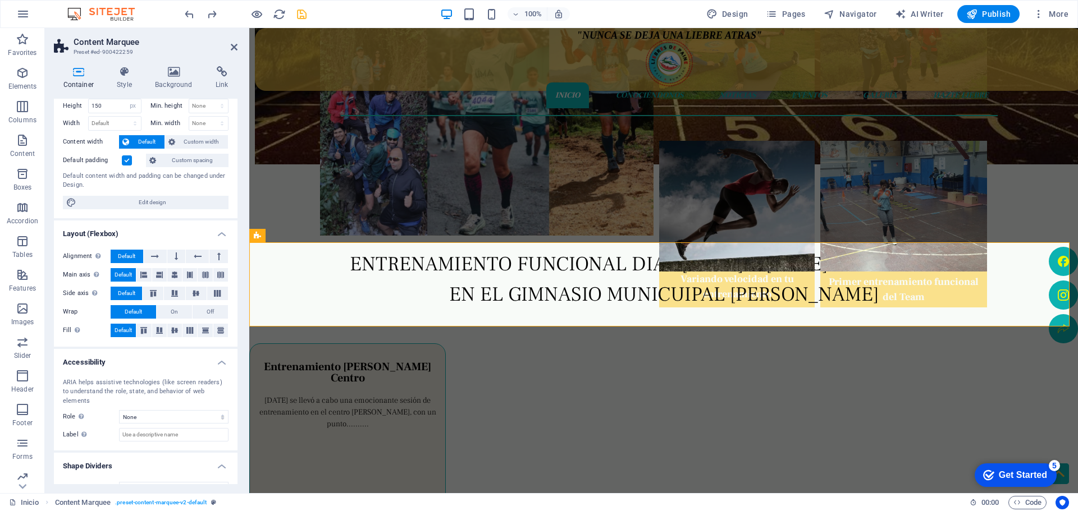
scroll to position [40, 0]
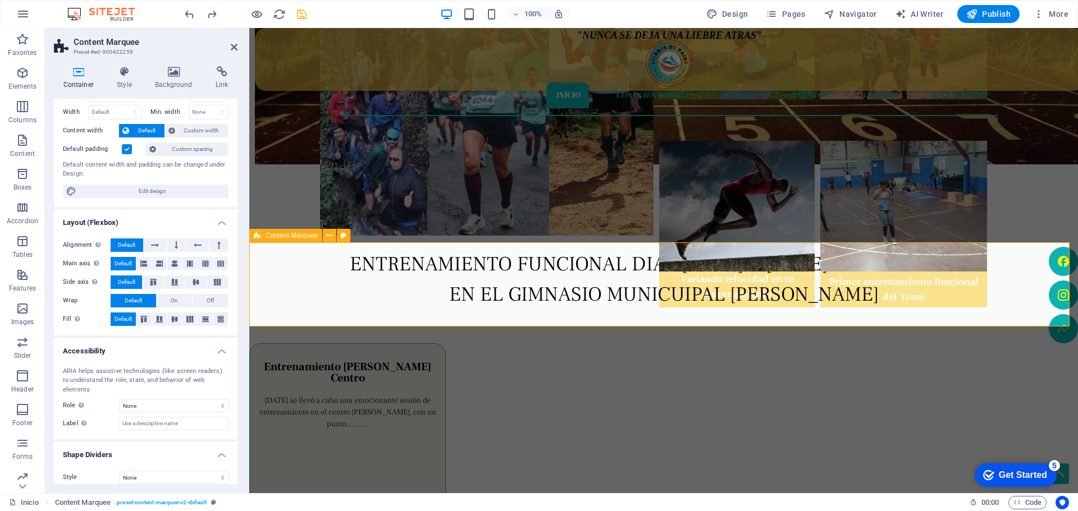
click at [261, 266] on div "ENTRENAMIENTO FUNCIONAL DIAS [DATE] Y [DATE] A LAS 19:30 HRS EN EL GIMNASIO MUN…" at bounding box center [663, 285] width 829 height 84
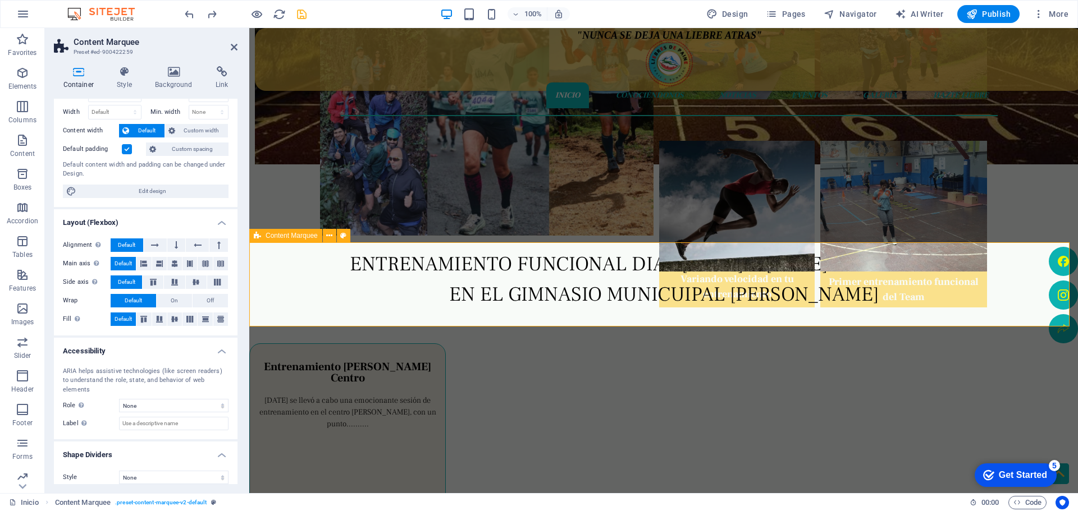
click at [261, 266] on div "ENTRENAMIENTO FUNCIONAL DIAS [DATE] Y [DATE] A LAS 19:30 HRS EN EL GIMNASIO MUN…" at bounding box center [663, 285] width 829 height 84
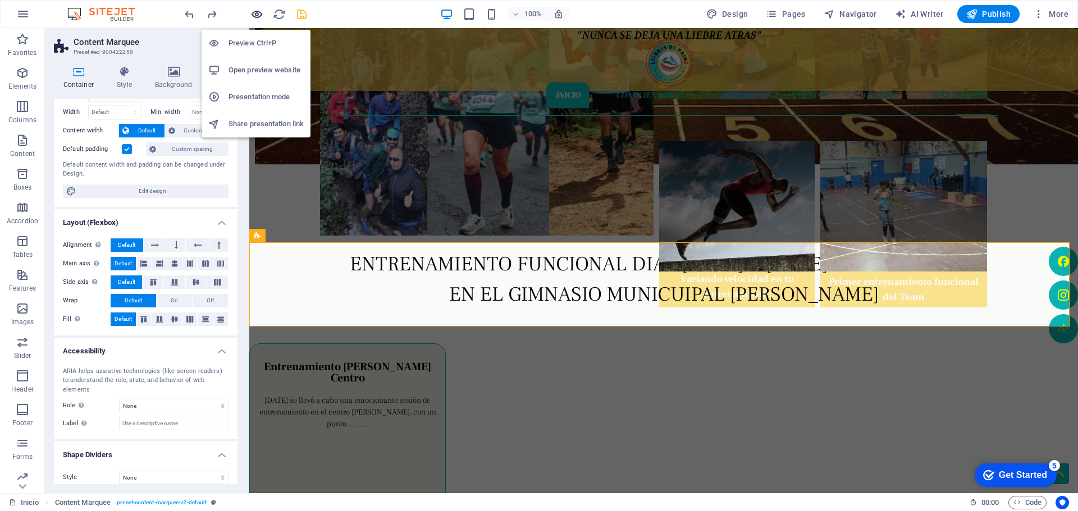
click at [256, 12] on icon "button" at bounding box center [256, 14] width 13 height 13
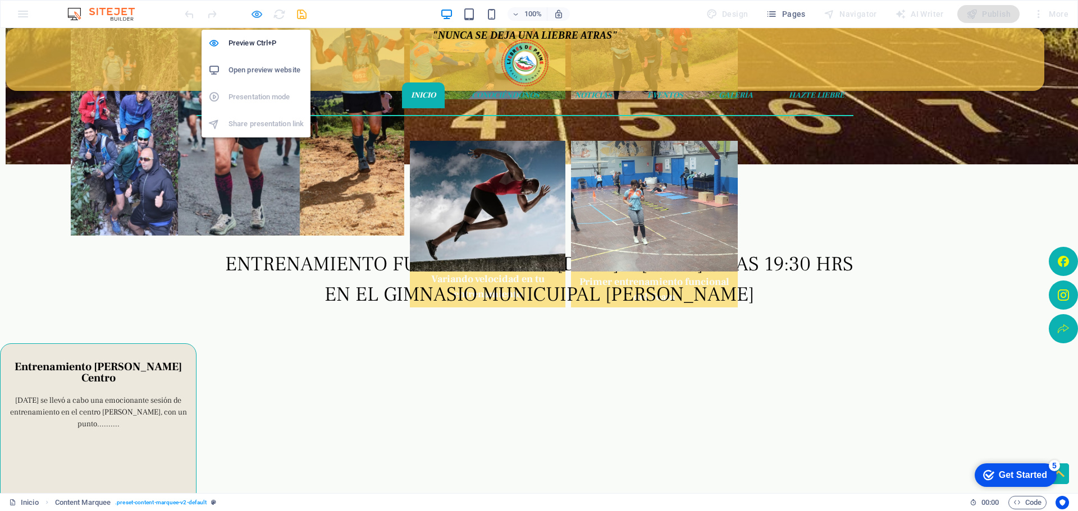
click at [254, 14] on icon "button" at bounding box center [256, 14] width 13 height 13
select select "px"
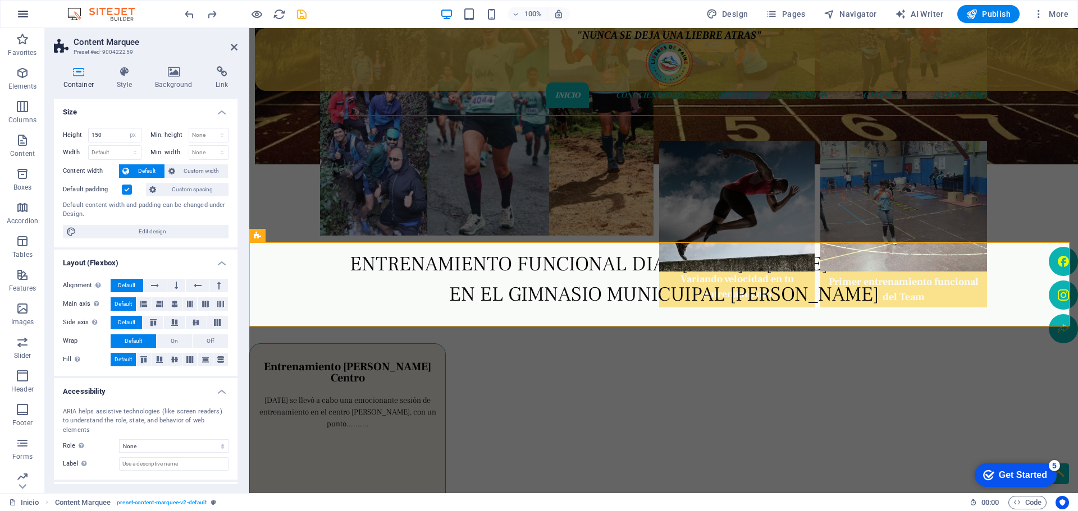
click at [25, 12] on icon "button" at bounding box center [22, 13] width 13 height 13
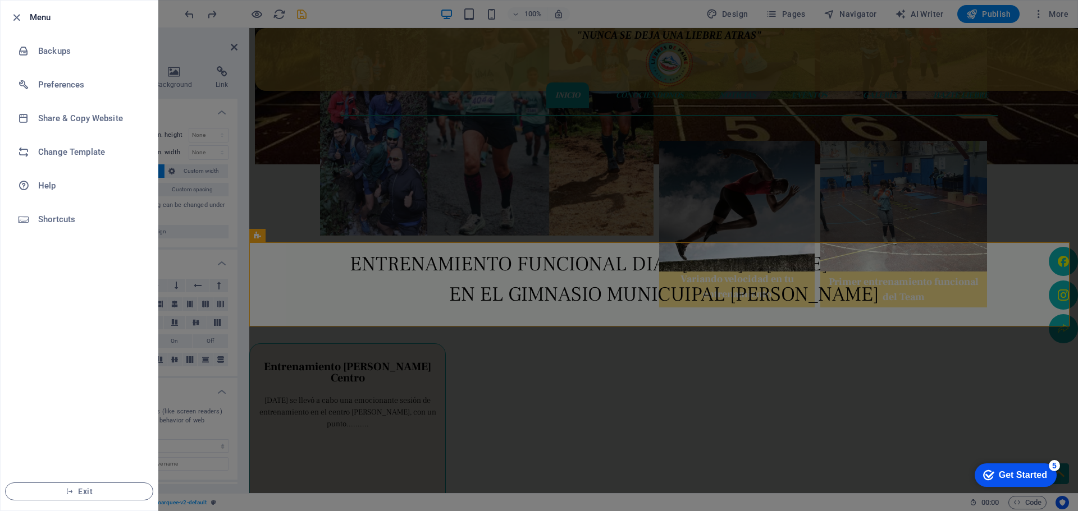
click at [146, 29] on li "Menu" at bounding box center [79, 18] width 157 height 34
click at [64, 56] on h6 "Backups" at bounding box center [90, 50] width 104 height 13
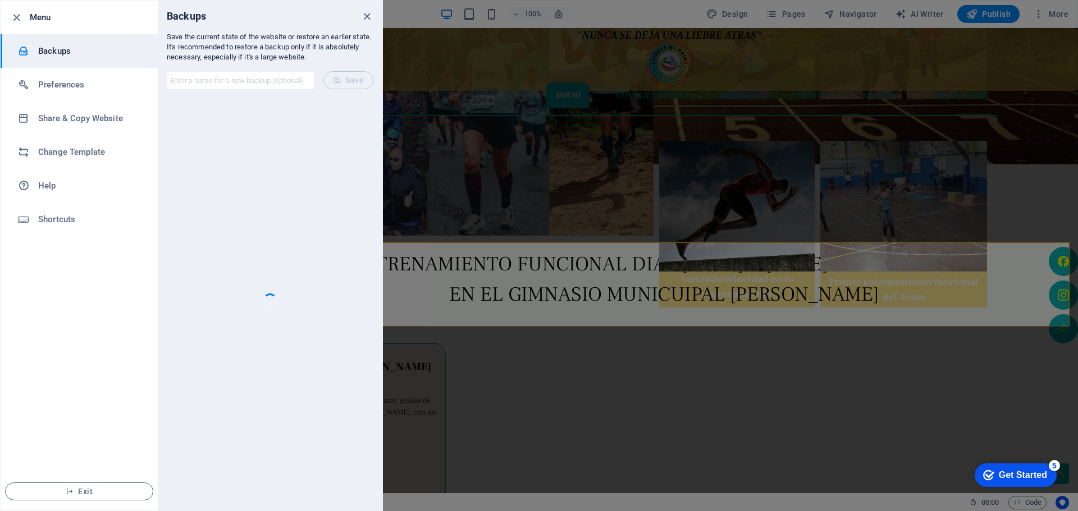
click at [343, 78] on form "​ Save" at bounding box center [270, 80] width 225 height 36
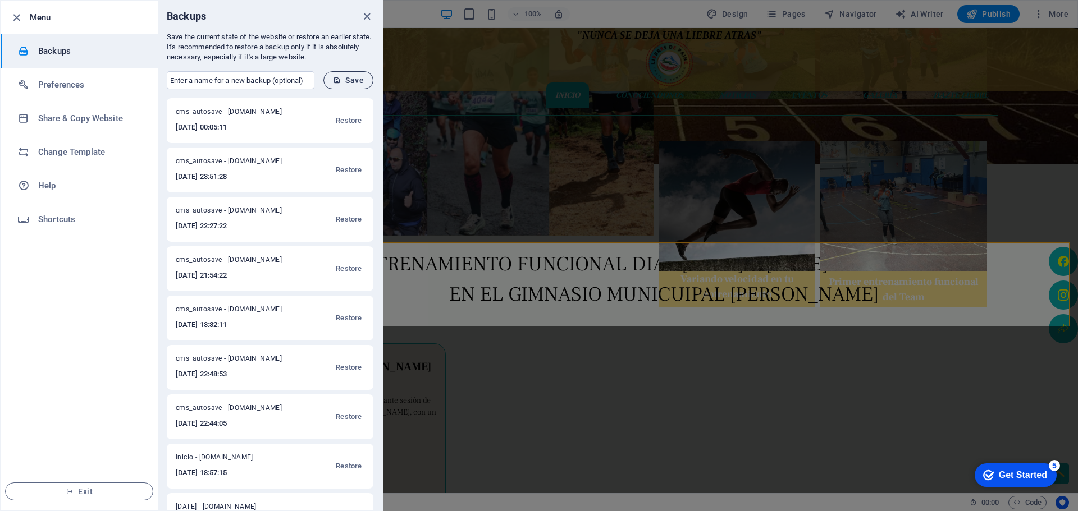
click at [355, 82] on span "Save" at bounding box center [348, 80] width 31 height 9
click at [245, 84] on input "text" at bounding box center [241, 80] width 148 height 18
type input "[PERSON_NAME]"
click at [339, 86] on button "Save" at bounding box center [348, 80] width 50 height 18
